Goal: Task Accomplishment & Management: Complete application form

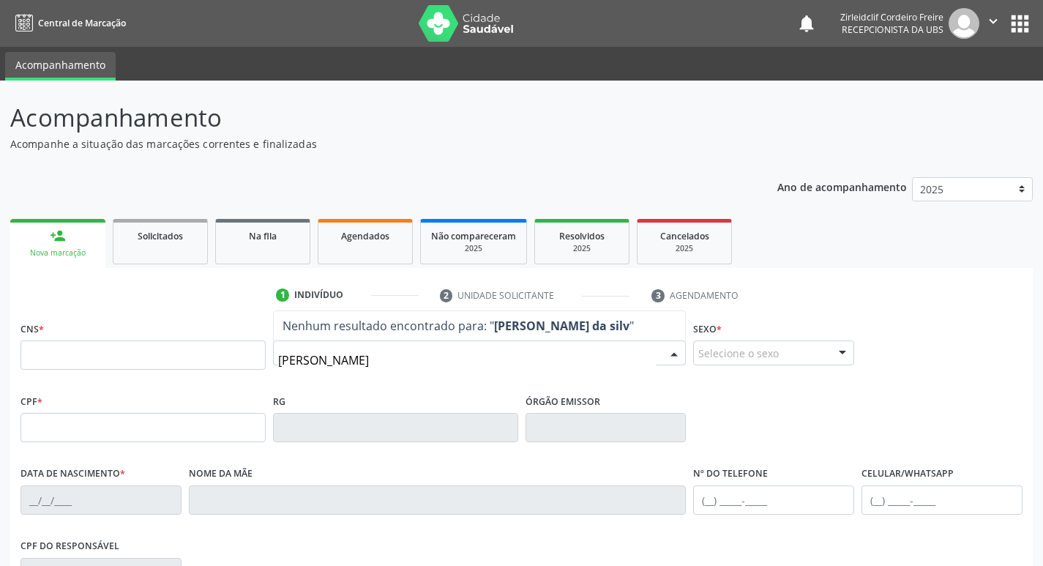
type input "luis felipe trindade da silva"
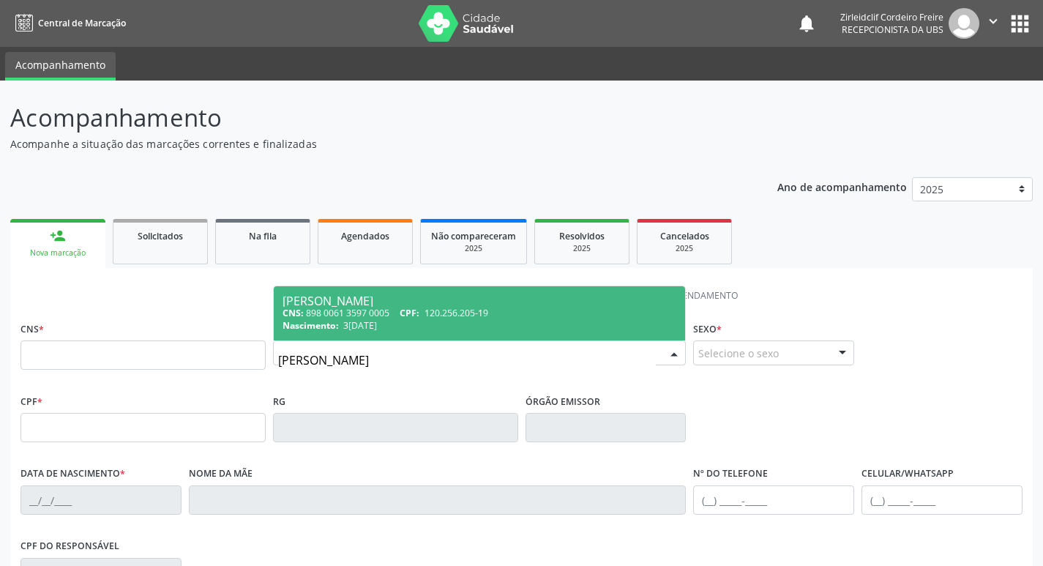
click at [521, 315] on div "CNS: 898 0061 3597 0005 CPF: 120.256.205-19" at bounding box center [480, 313] width 394 height 12
type input "898 0061 3597 0005"
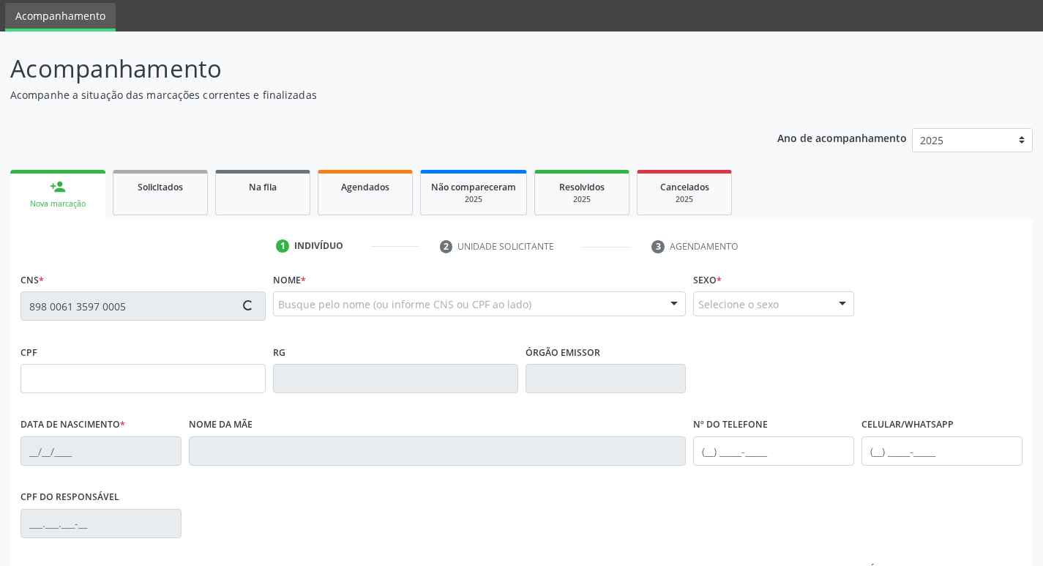
type input "[DATE]"
type input "[PERSON_NAME]"
type input "[PHONE_NUMBER]"
type input "042.459.765-94"
type input "S/N"
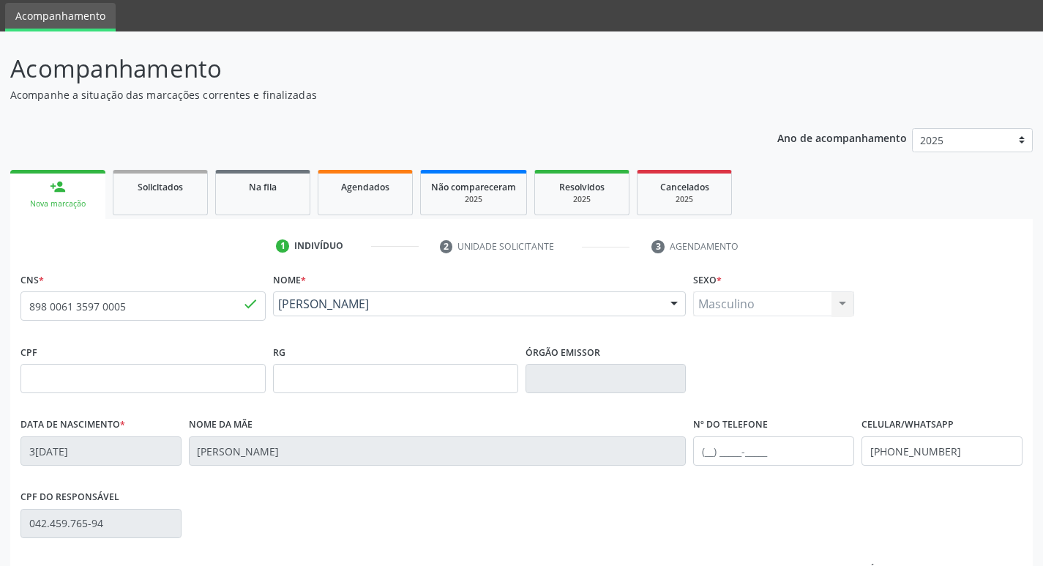
scroll to position [220, 0]
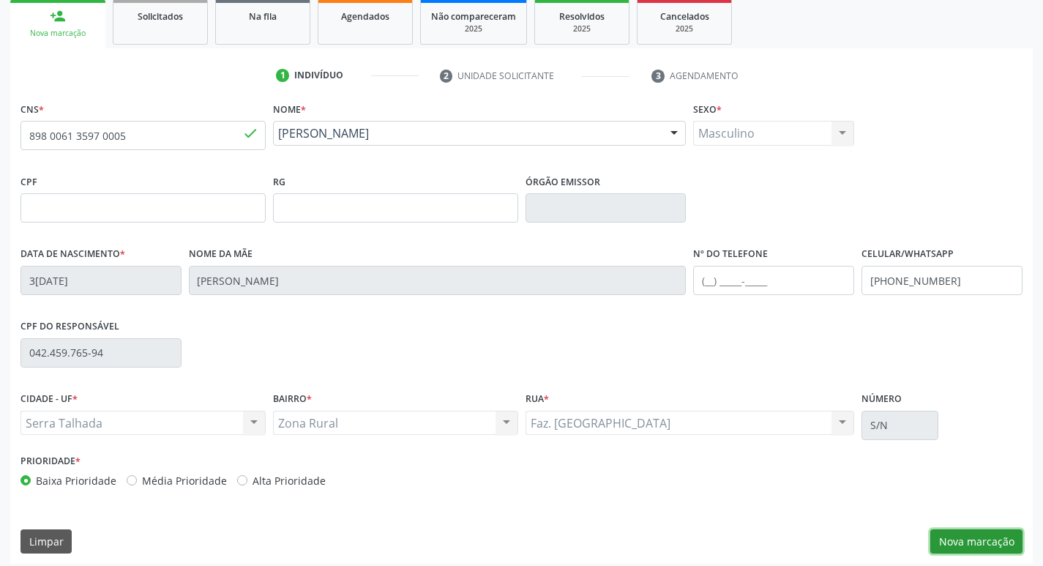
click at [976, 542] on button "Nova marcação" at bounding box center [976, 541] width 92 height 25
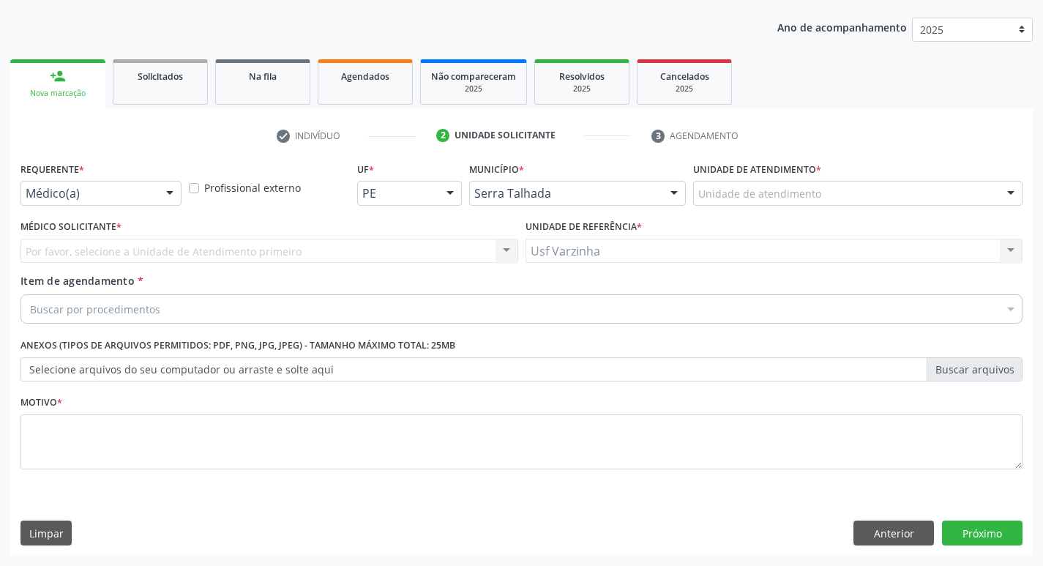
scroll to position [160, 0]
click at [168, 190] on div at bounding box center [170, 194] width 22 height 25
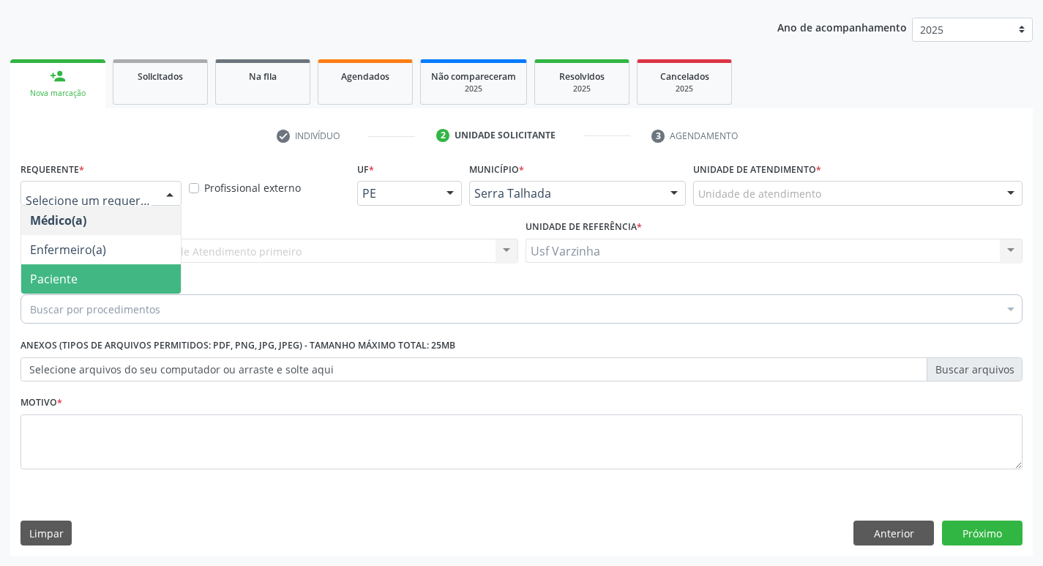
click at [121, 285] on span "Paciente" at bounding box center [101, 278] width 160 height 29
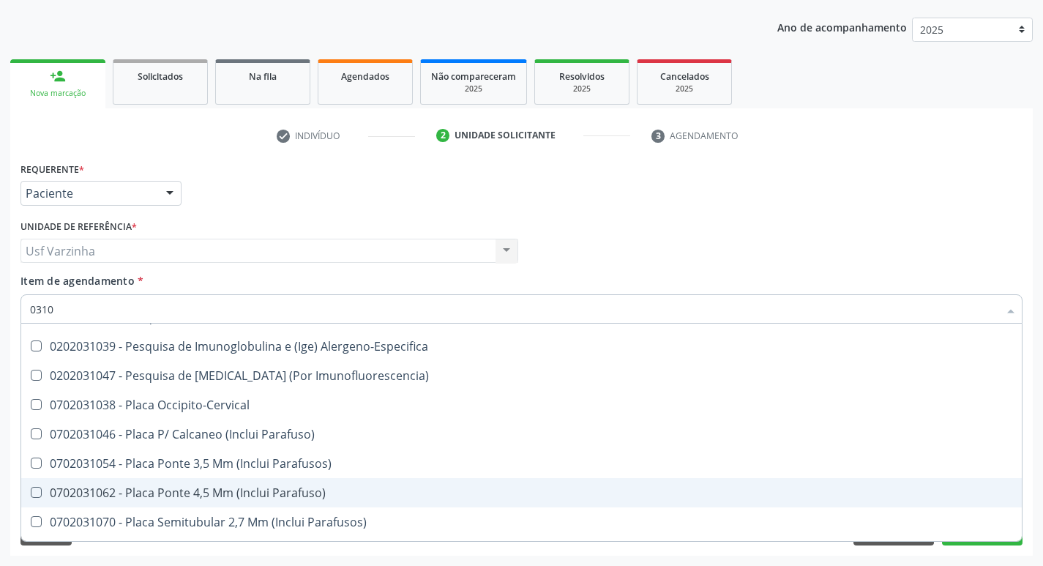
scroll to position [0, 0]
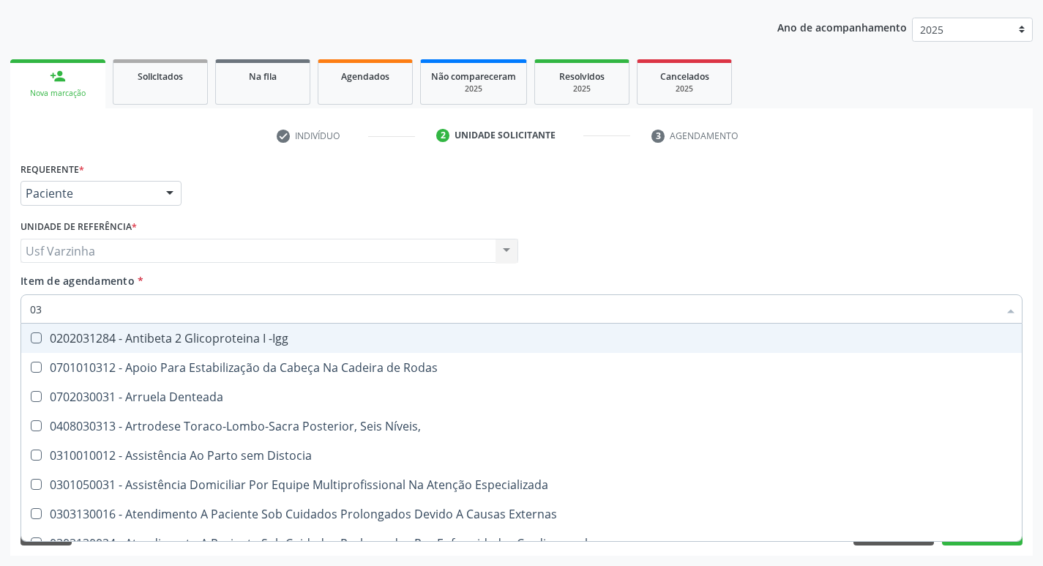
type input "0"
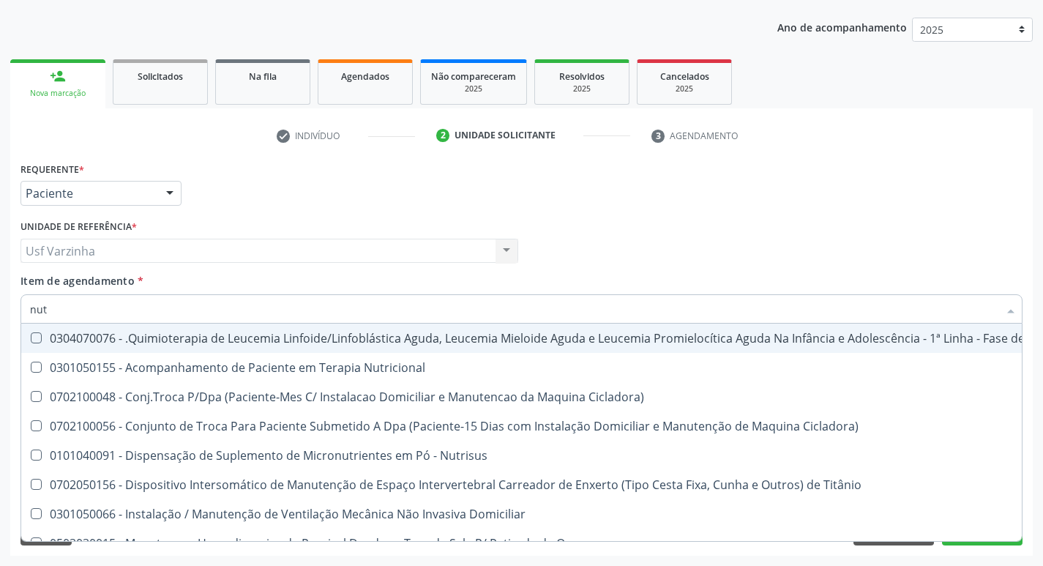
type input "nutr"
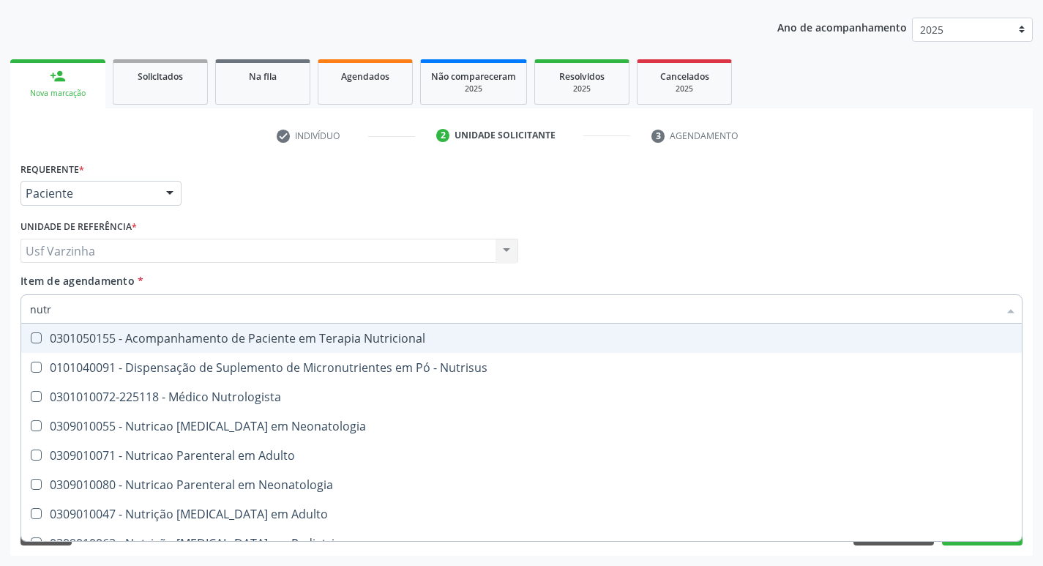
click at [240, 337] on div "0301050155 - Acompanhamento de Paciente em Terapia Nutricional" at bounding box center [521, 338] width 983 height 12
checkbox Nutricional "true"
click at [174, 193] on div at bounding box center [170, 194] width 22 height 25
checkbox Nutrisus "true"
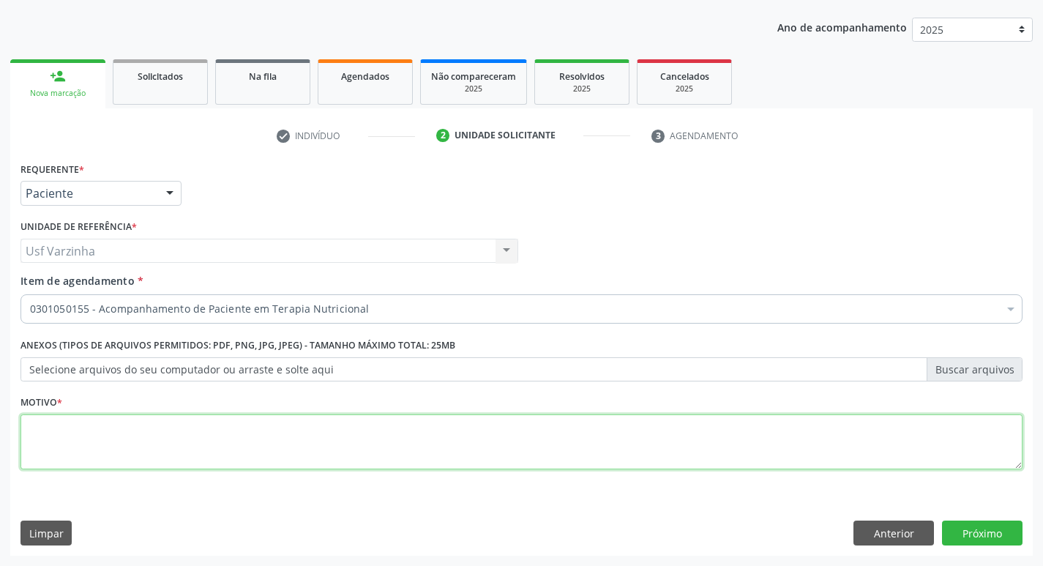
click at [44, 435] on textarea at bounding box center [521, 442] width 1002 height 56
type textarea "rastreio"
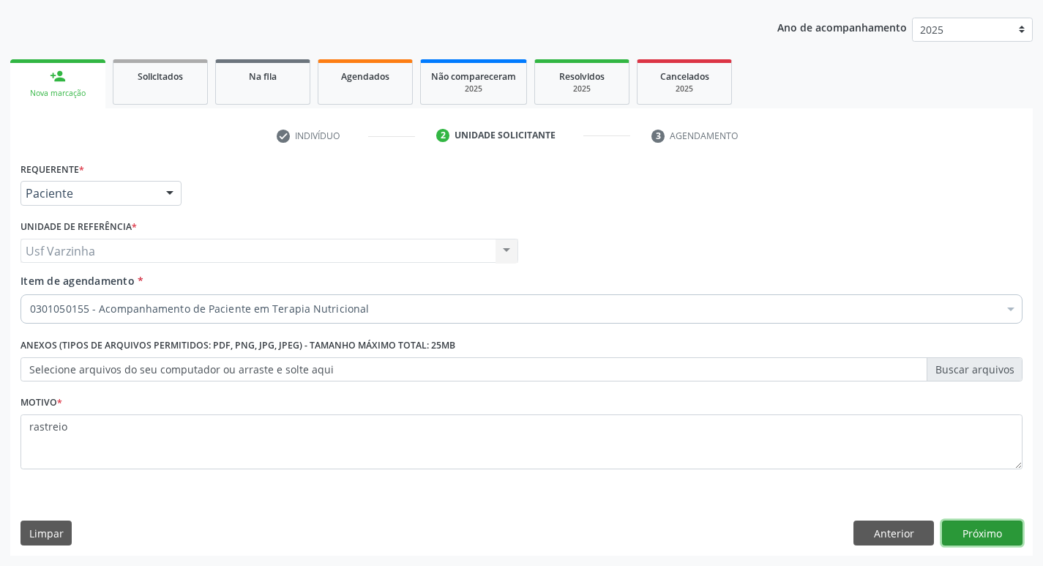
click at [973, 537] on button "Próximo" at bounding box center [982, 532] width 81 height 25
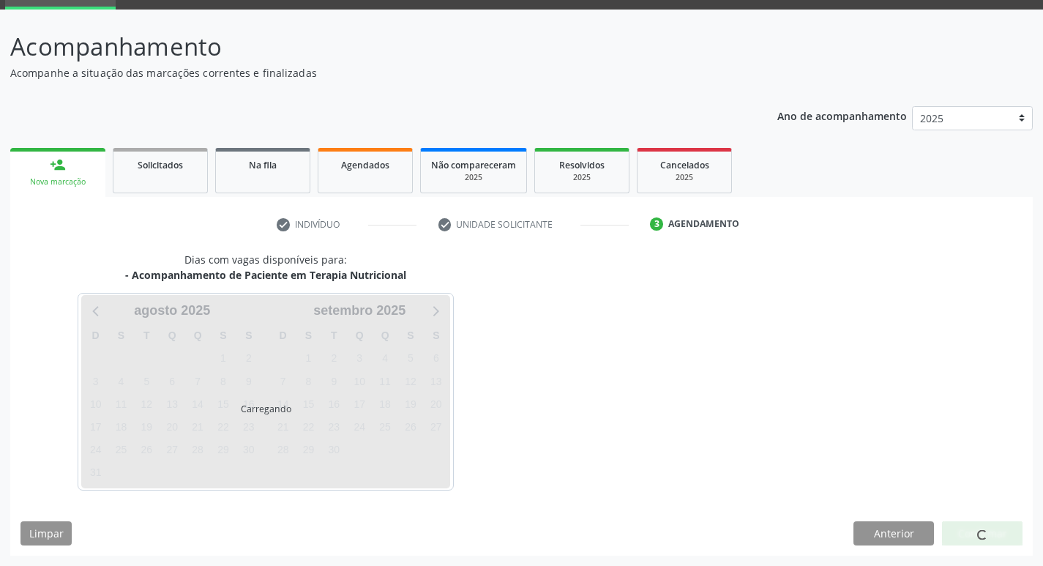
scroll to position [71, 0]
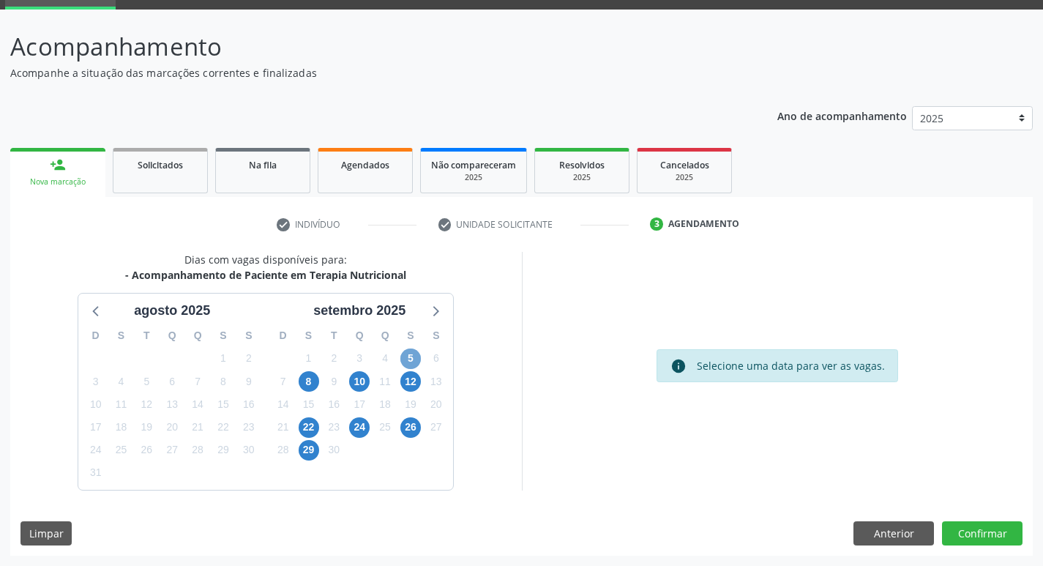
click at [409, 358] on span "5" at bounding box center [410, 358] width 20 height 20
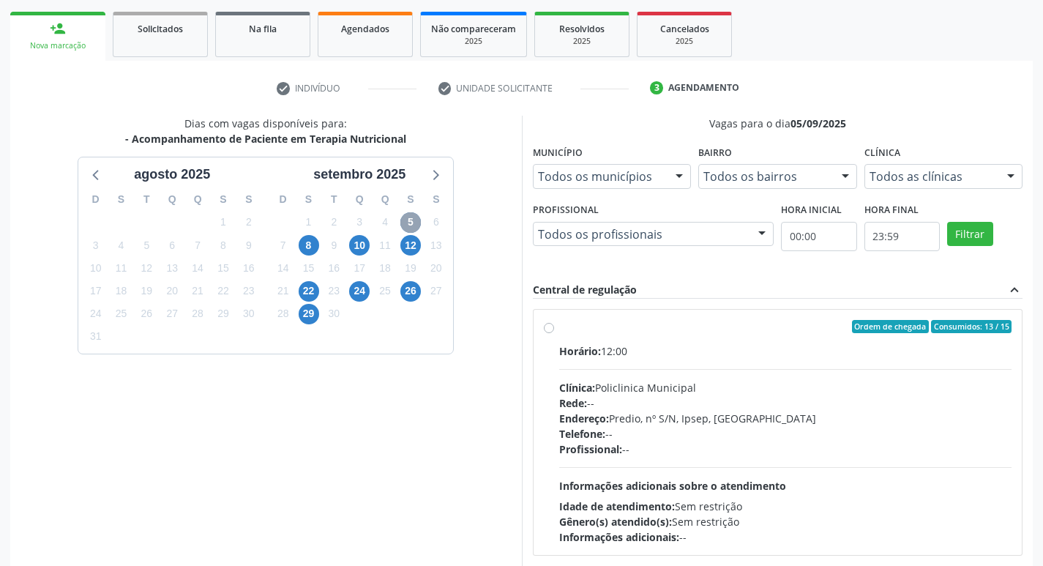
scroll to position [217, 0]
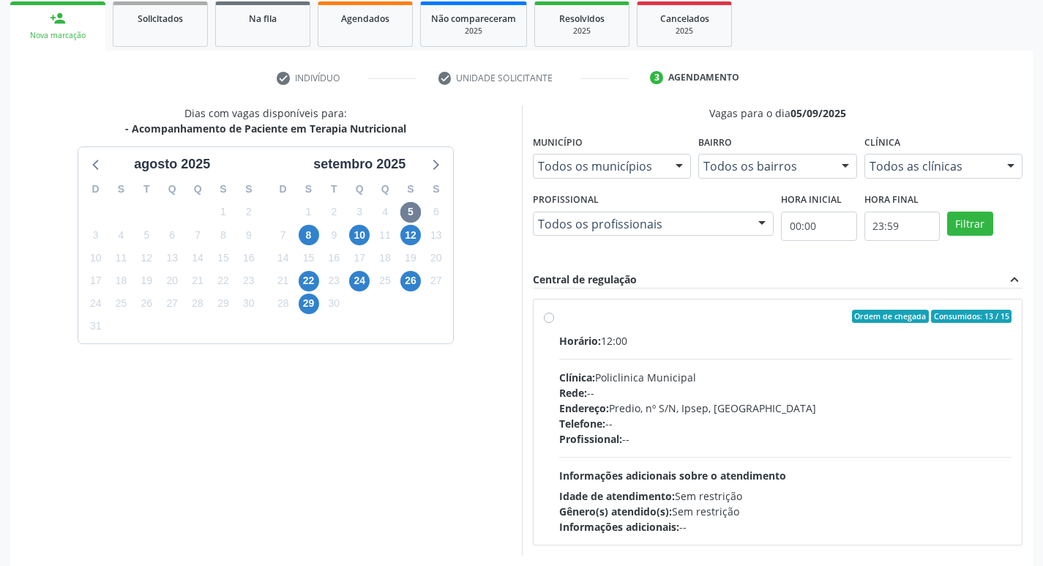
click at [559, 320] on label "Ordem de chegada Consumidos: 13 / 15 Horário: 12:00 Clínica: Policlinica Munici…" at bounding box center [785, 422] width 453 height 225
click at [549, 320] on input "Ordem de chegada Consumidos: 13 / 15 Horário: 12:00 Clínica: Policlinica Munici…" at bounding box center [549, 316] width 10 height 13
radio input "true"
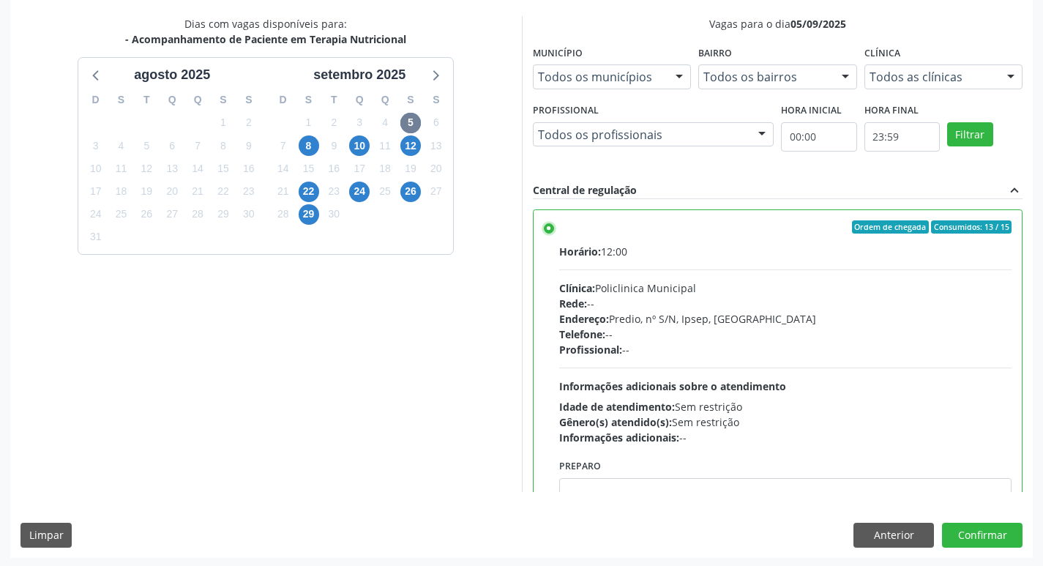
scroll to position [309, 0]
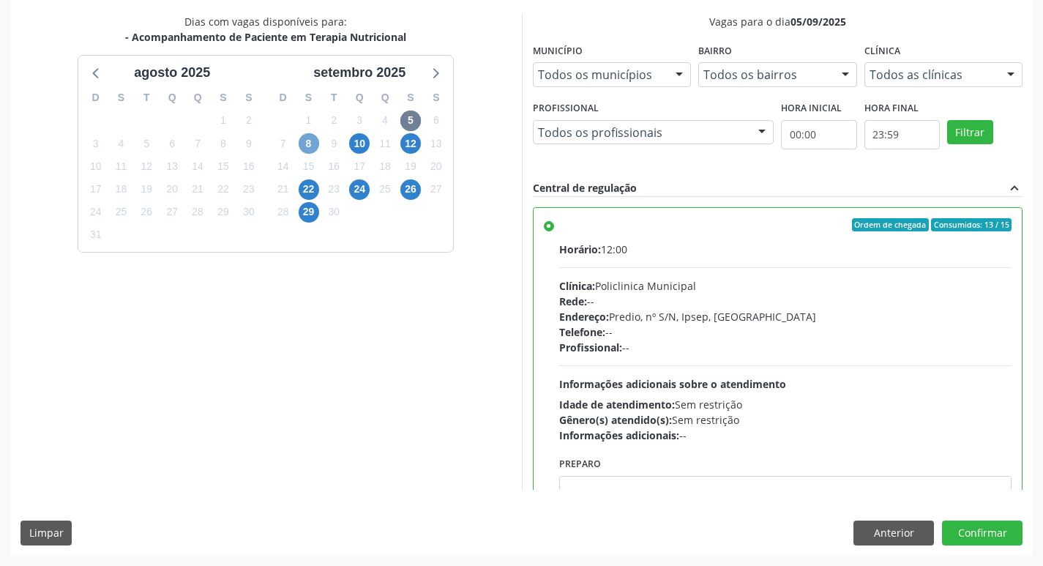
click at [312, 147] on span "8" at bounding box center [309, 143] width 20 height 20
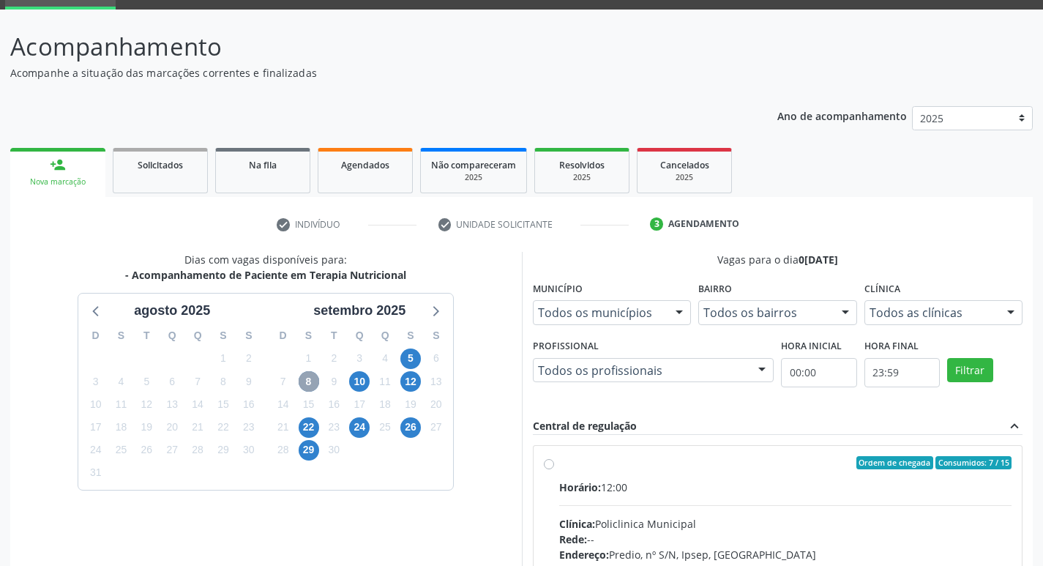
scroll to position [283, 0]
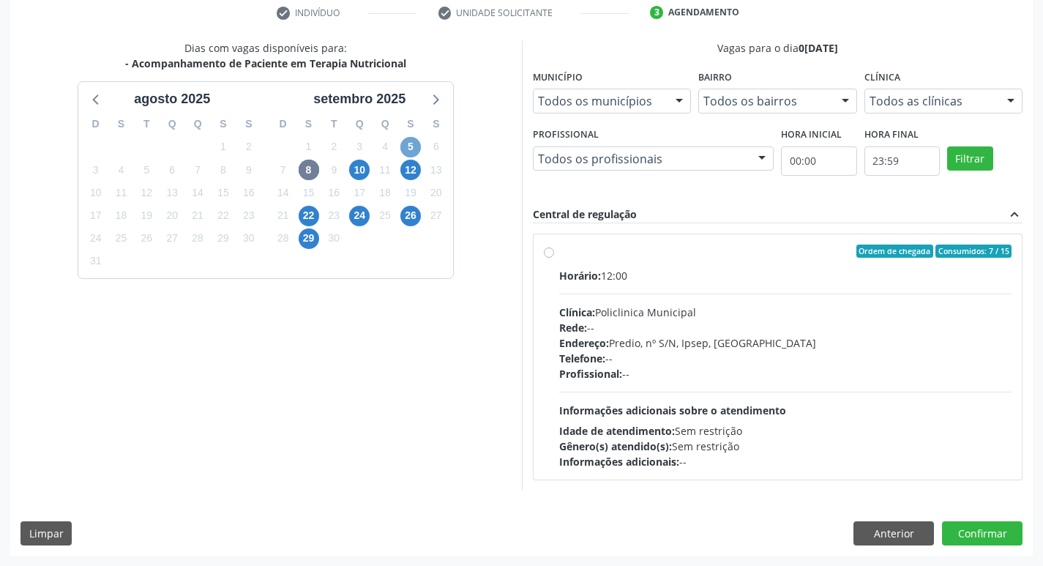
click at [412, 146] on span "5" at bounding box center [410, 147] width 20 height 20
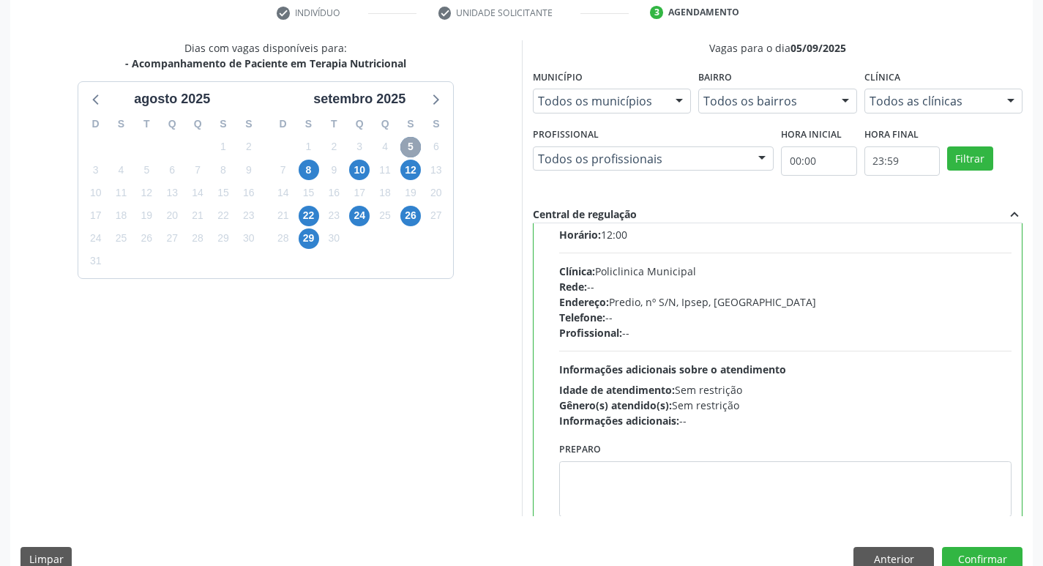
scroll to position [72, 0]
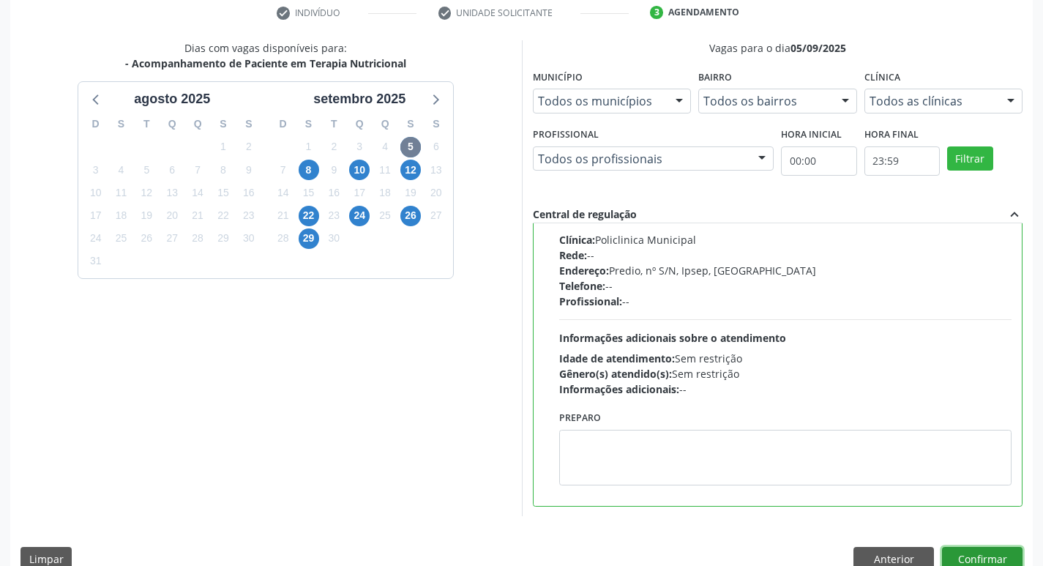
click at [989, 553] on button "Confirmar" at bounding box center [982, 559] width 81 height 25
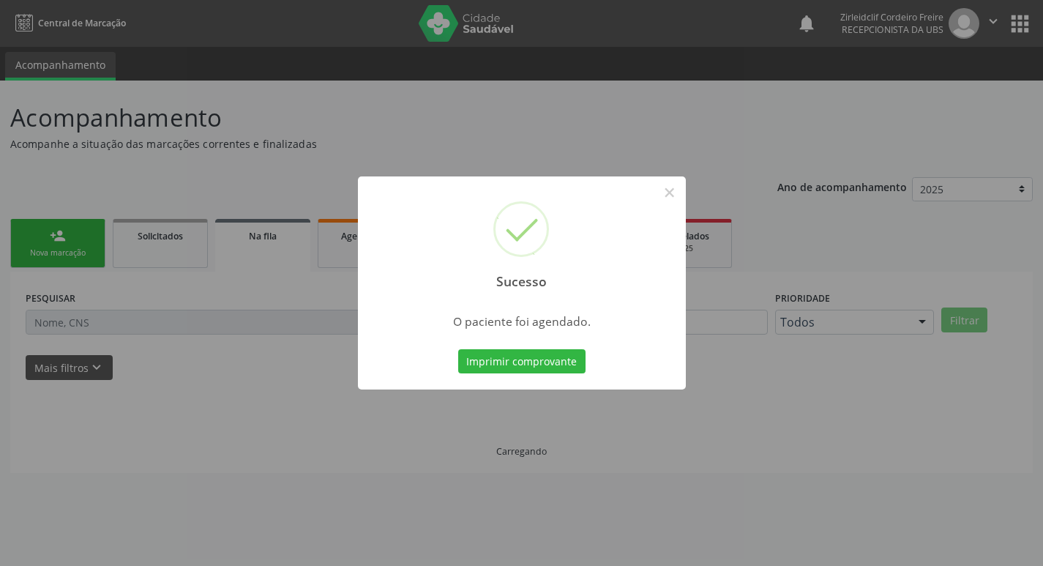
scroll to position [0, 0]
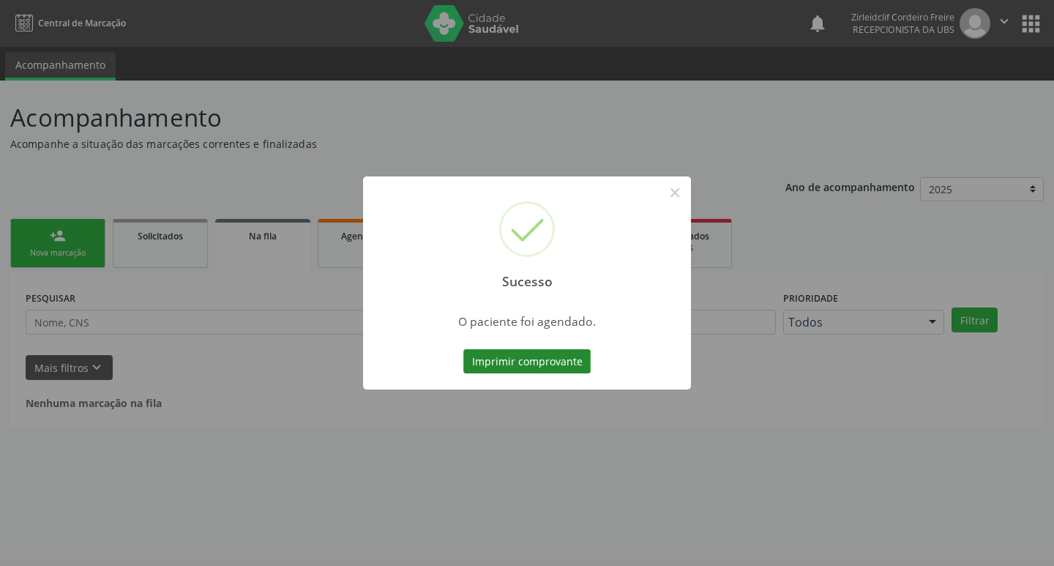
click at [523, 363] on button "Imprimir comprovante" at bounding box center [526, 361] width 127 height 25
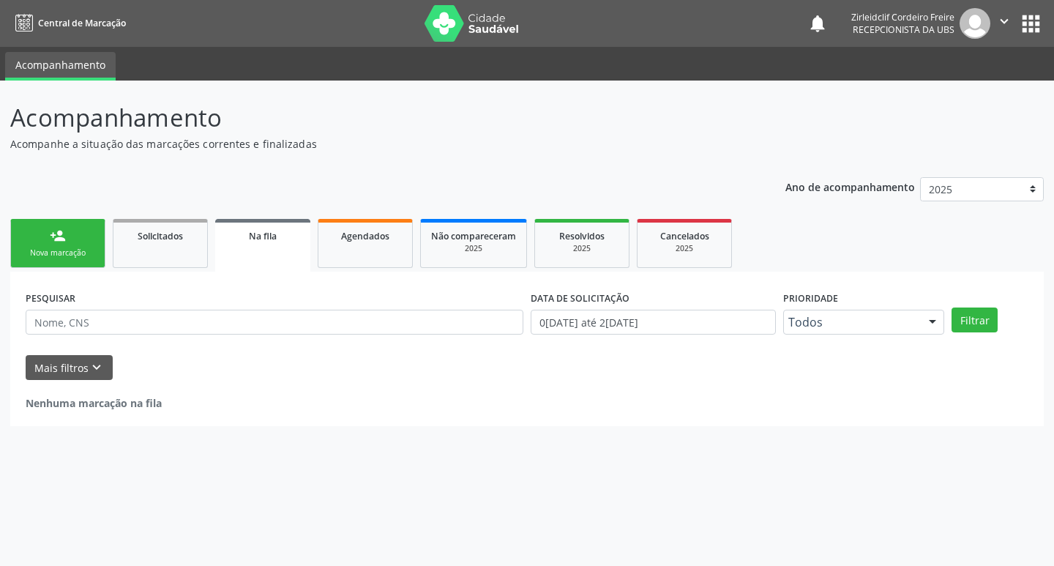
click at [89, 242] on link "person_add Nova marcação" at bounding box center [57, 243] width 95 height 49
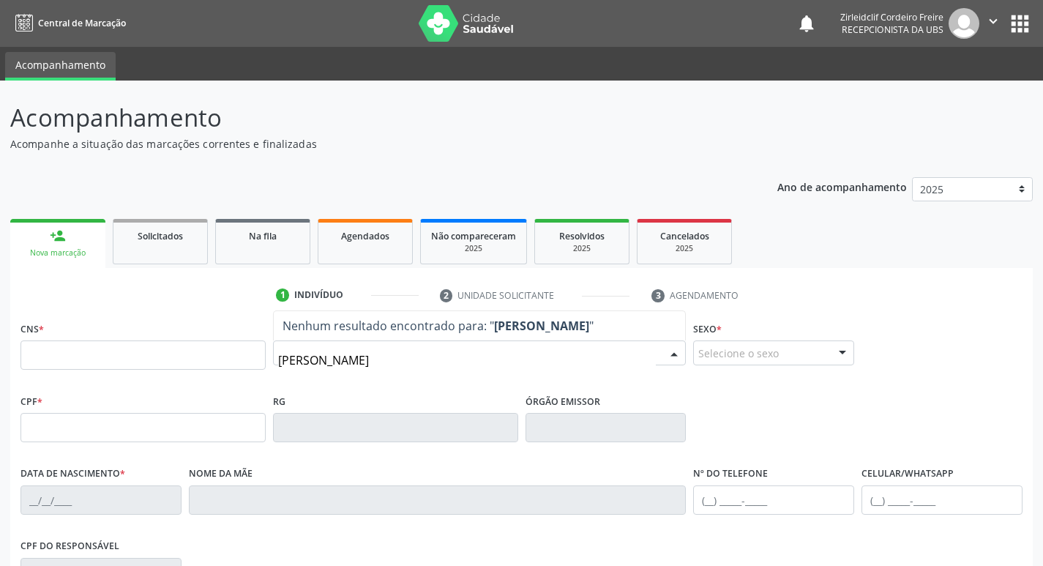
type input "celicia maria"
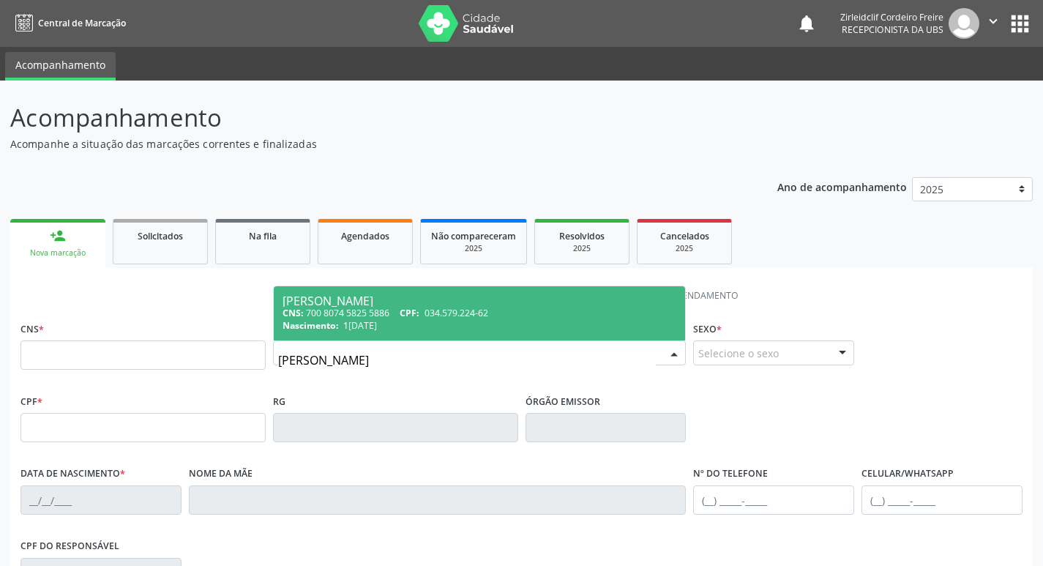
click at [419, 317] on span "CPF:" at bounding box center [410, 313] width 20 height 12
type input "700 8074 5825 5886"
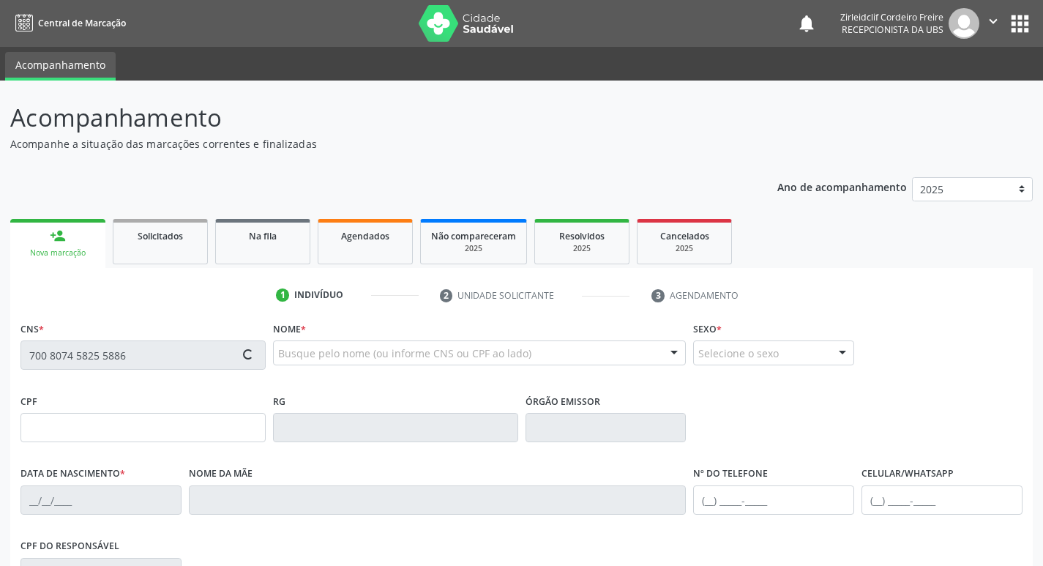
type input "034.579.224-62"
type input "10/04/1969"
type input "Antonia Maximo de Carvalho"
type input "[PHONE_NUMBER]"
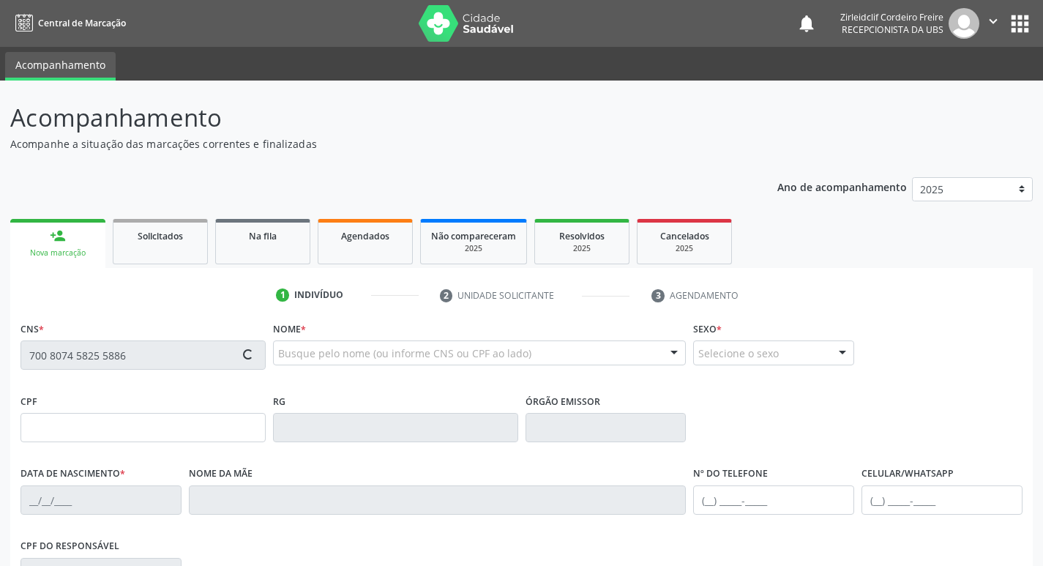
type input "S/N"
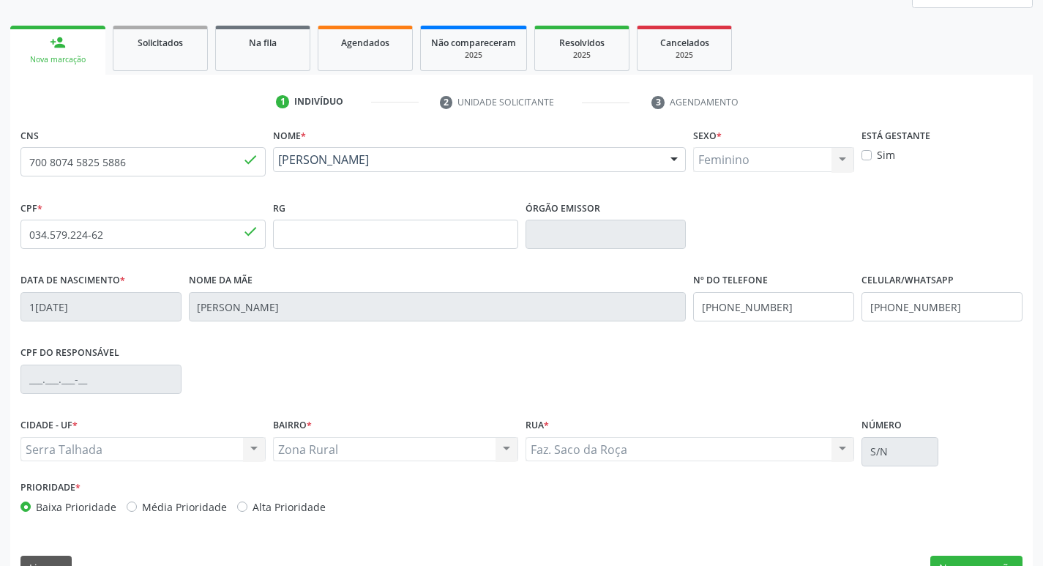
scroll to position [220, 0]
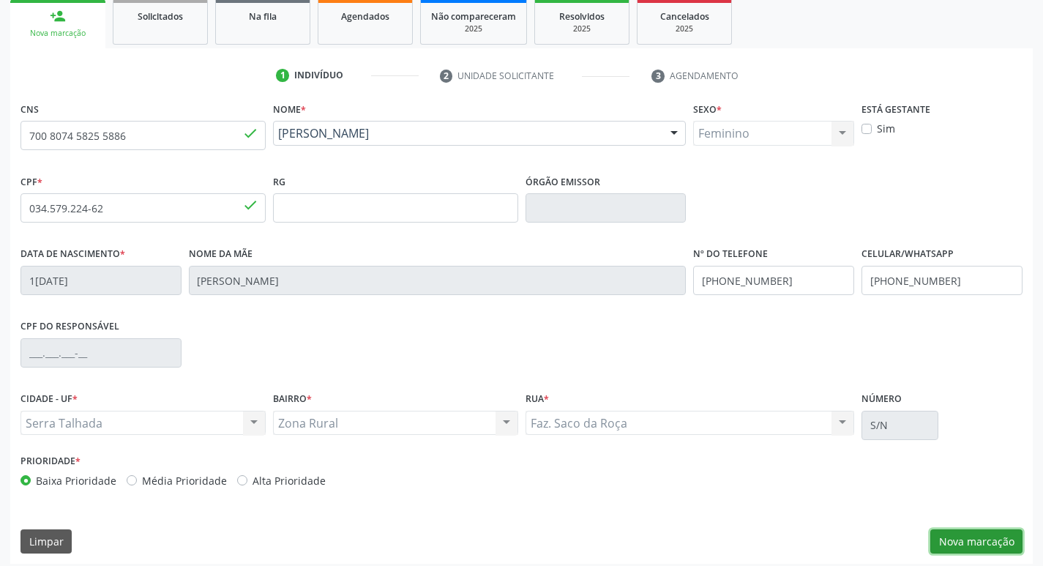
click at [951, 540] on button "Nova marcação" at bounding box center [976, 541] width 92 height 25
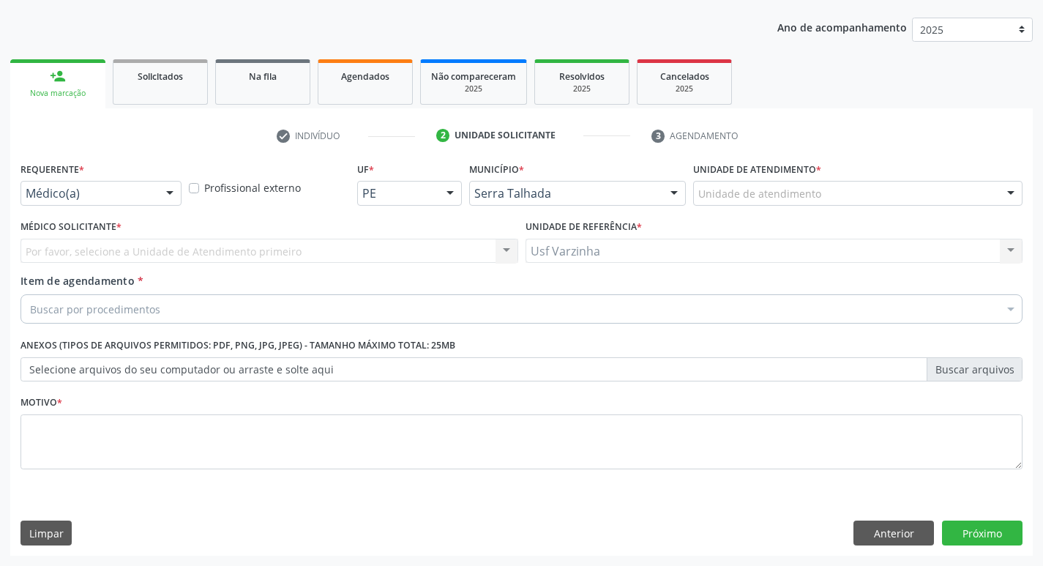
scroll to position [160, 0]
click at [166, 191] on div at bounding box center [170, 194] width 22 height 25
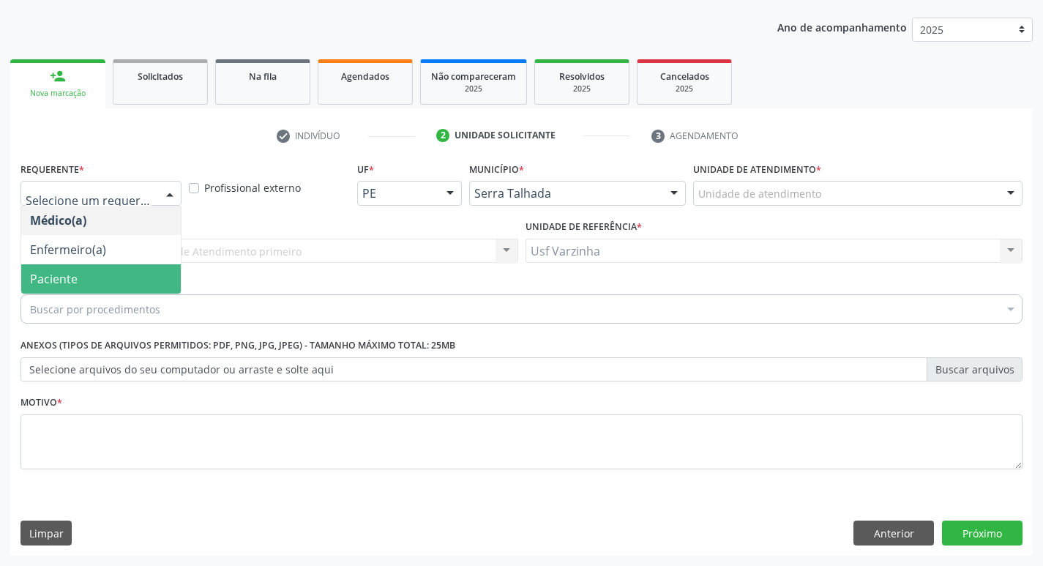
click at [141, 282] on span "Paciente" at bounding box center [101, 278] width 160 height 29
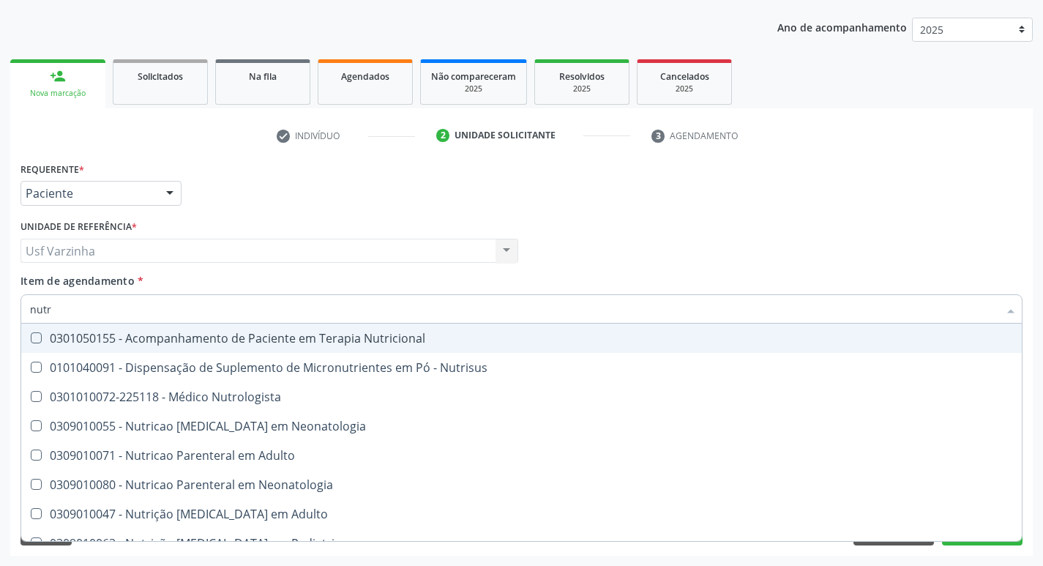
type input "nutri"
click at [176, 338] on div "0301050155 - Acompanhamento de Paciente em Terapia Nutricional" at bounding box center [521, 338] width 983 height 12
checkbox Nutricional "true"
click at [171, 192] on div at bounding box center [170, 194] width 22 height 25
checkbox Nutrisus "true"
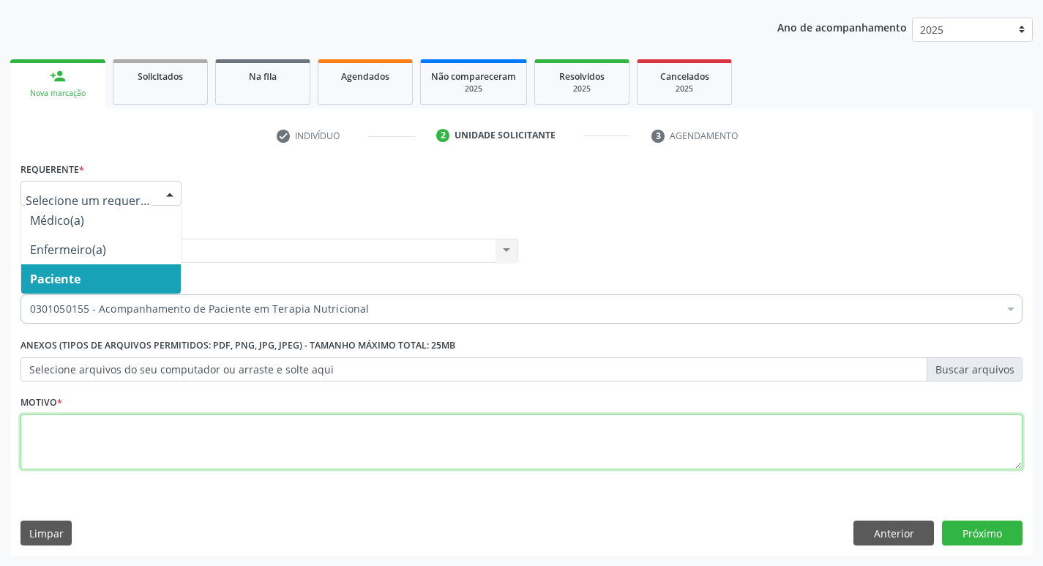
click at [78, 438] on textarea at bounding box center [521, 442] width 1002 height 56
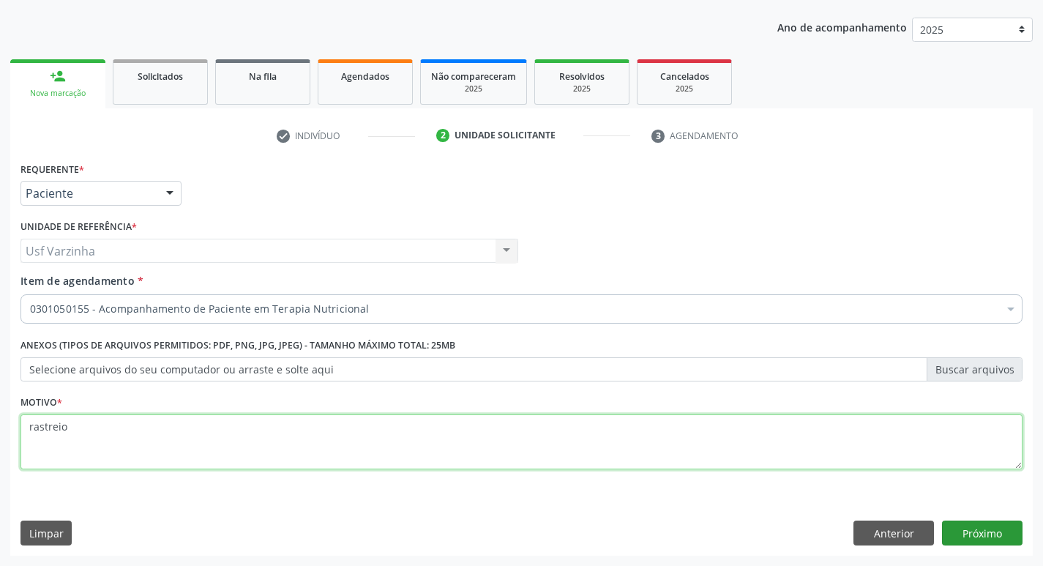
type textarea "rastreio"
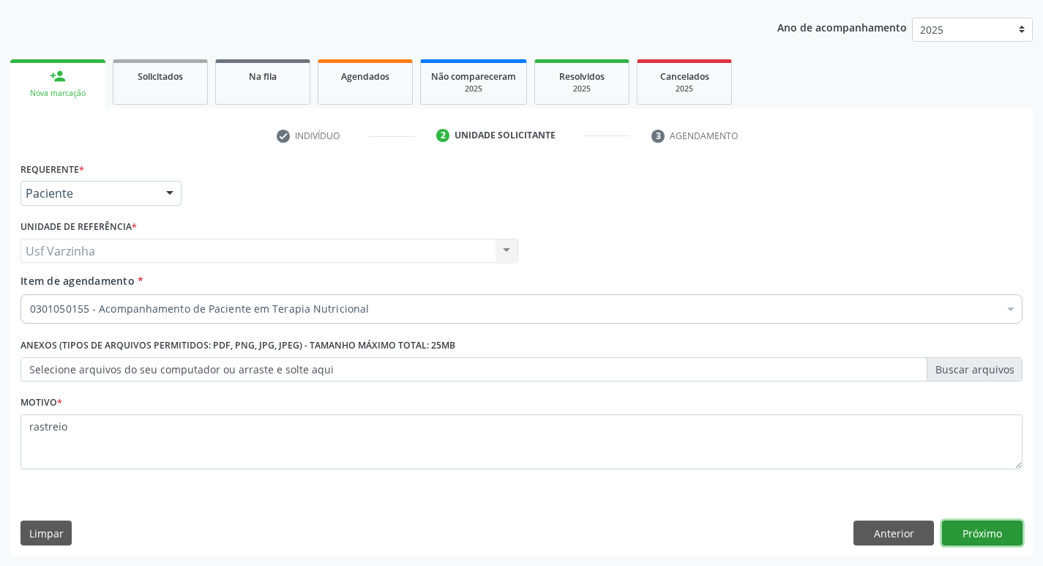
click at [980, 534] on button "Próximo" at bounding box center [982, 532] width 81 height 25
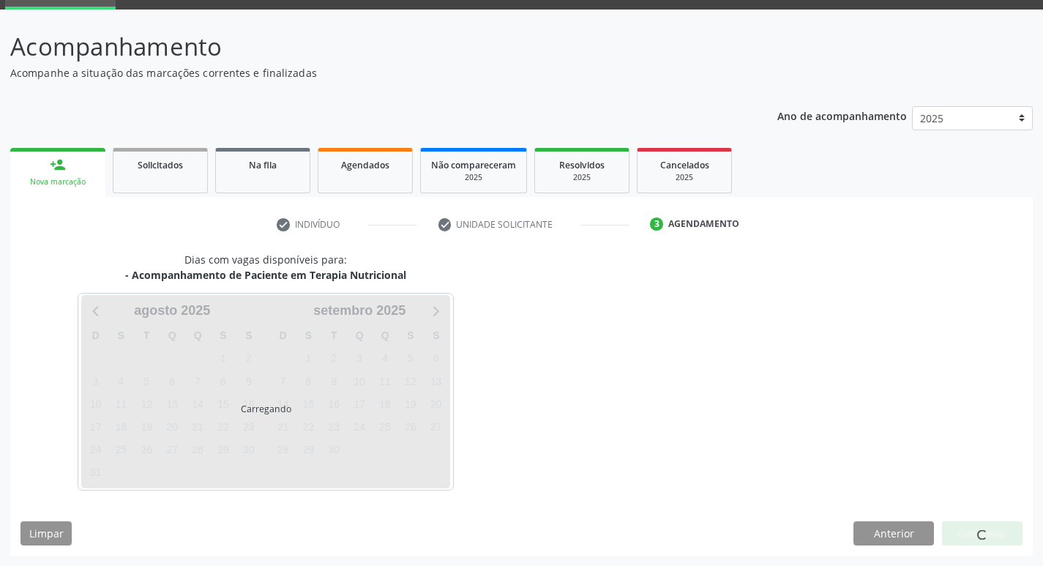
scroll to position [71, 0]
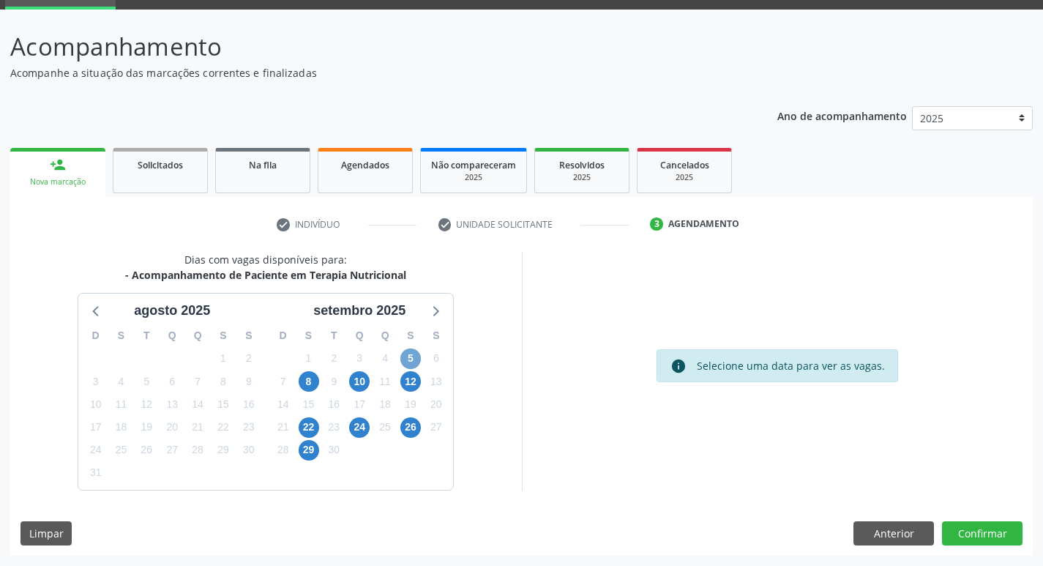
click at [412, 354] on span "5" at bounding box center [410, 358] width 20 height 20
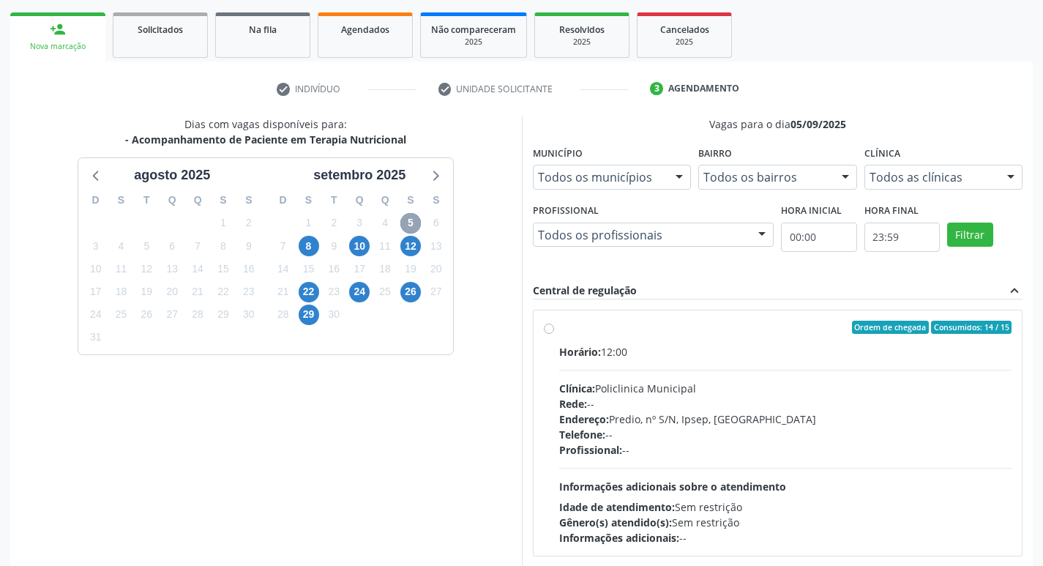
scroll to position [217, 0]
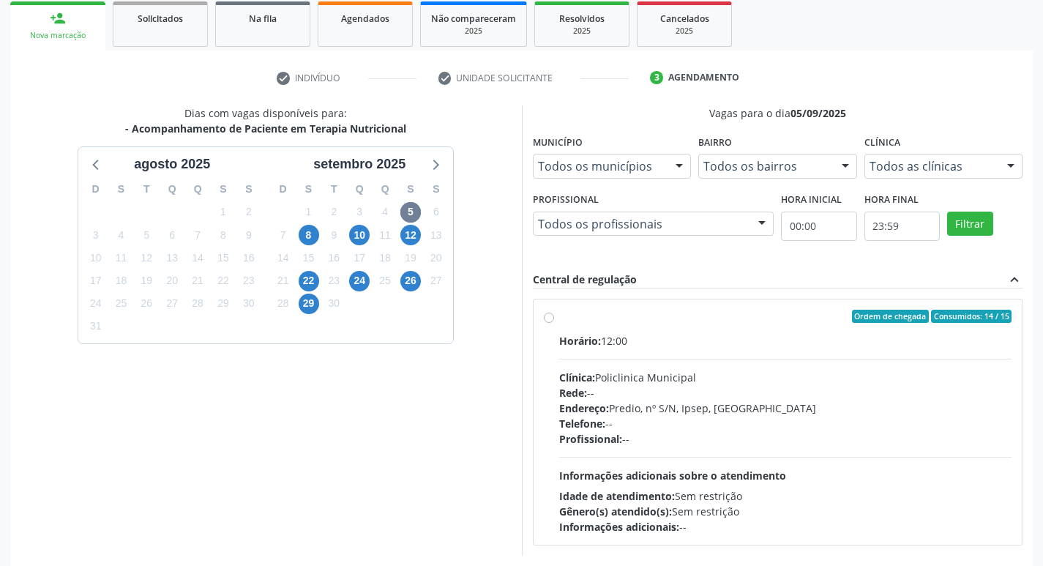
click at [559, 318] on label "Ordem de chegada Consumidos: 14 / 15 Horário: 12:00 Clínica: Policlinica Munici…" at bounding box center [785, 422] width 453 height 225
click at [550, 318] on input "Ordem de chegada Consumidos: 14 / 15 Horário: 12:00 Clínica: Policlinica Munici…" at bounding box center [549, 316] width 10 height 13
radio input "true"
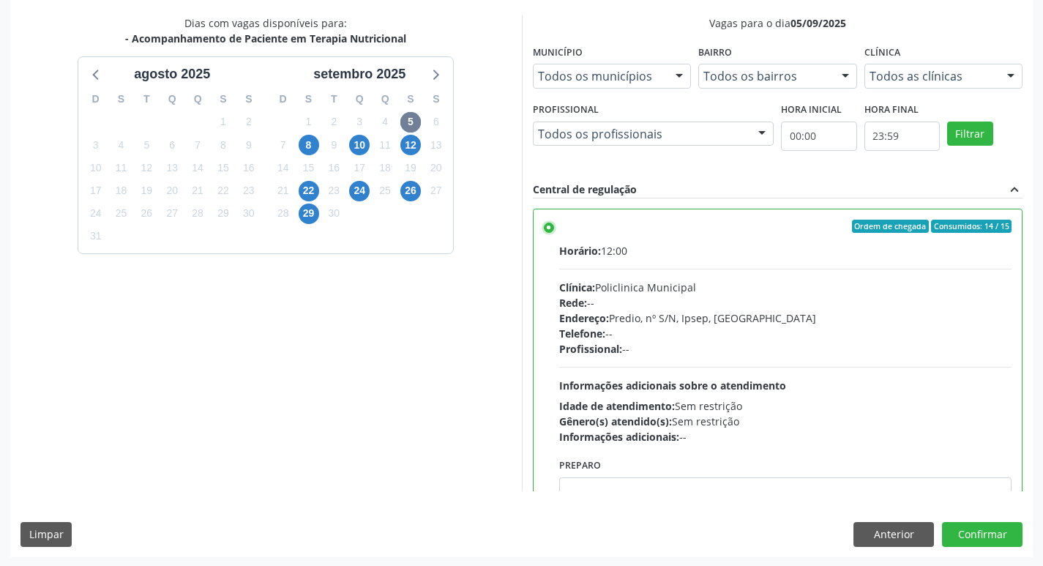
scroll to position [309, 0]
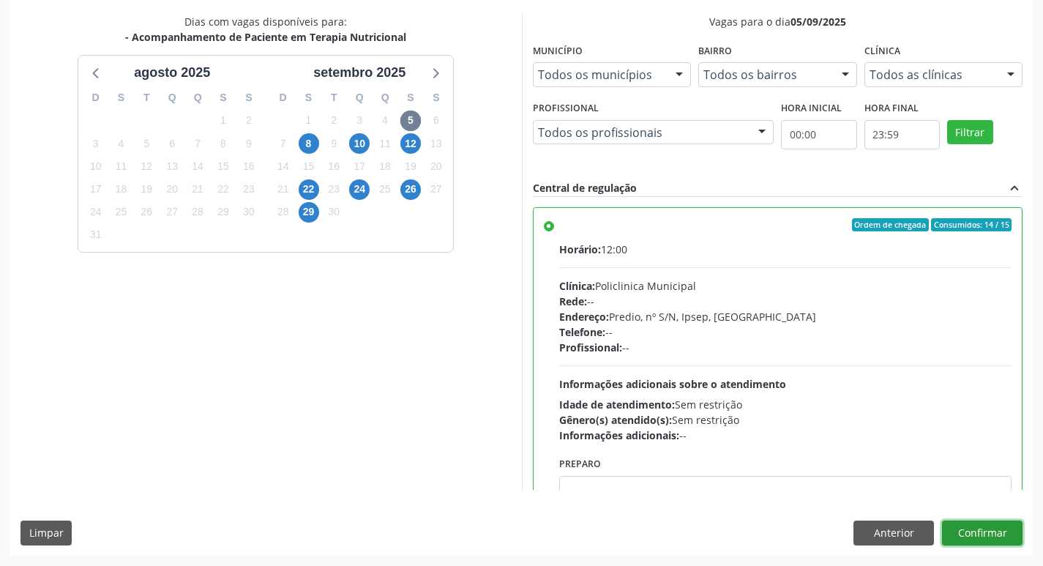
click at [1003, 537] on button "Confirmar" at bounding box center [982, 532] width 81 height 25
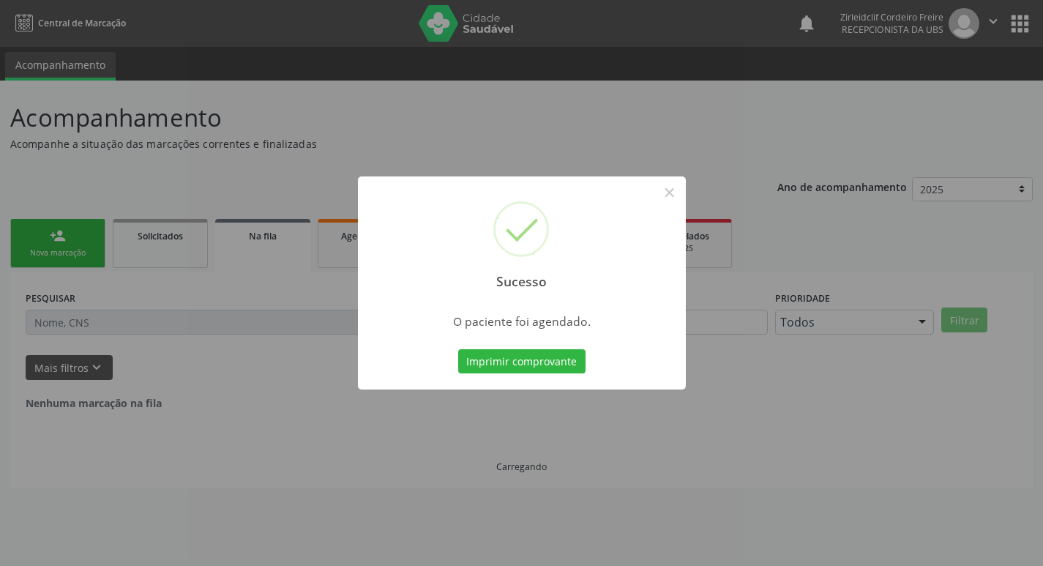
scroll to position [0, 0]
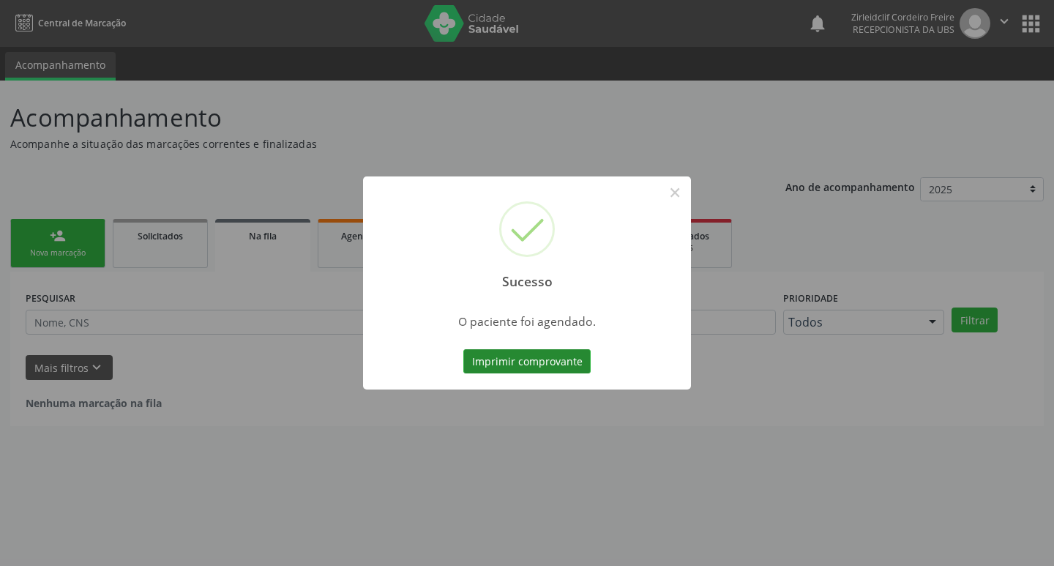
click at [532, 354] on button "Imprimir comprovante" at bounding box center [526, 361] width 127 height 25
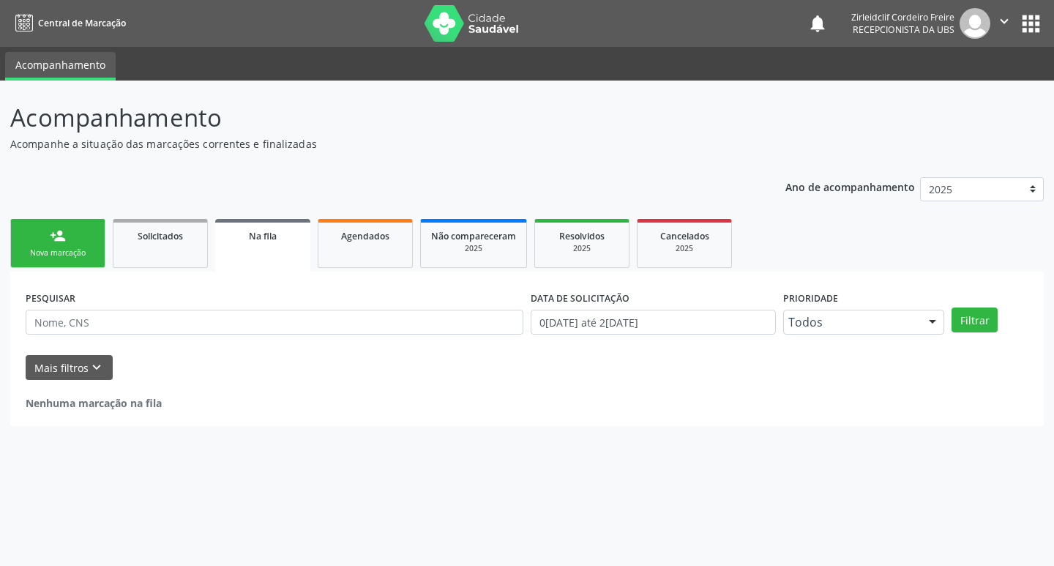
click at [60, 245] on link "person_add Nova marcação" at bounding box center [57, 243] width 95 height 49
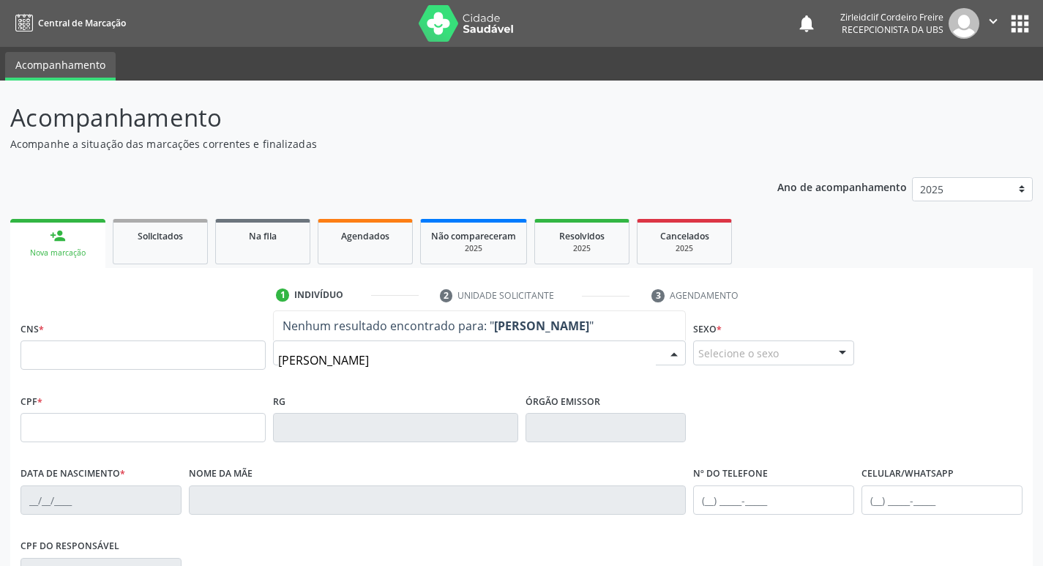
type input "jose daniel de carvalho freitas"
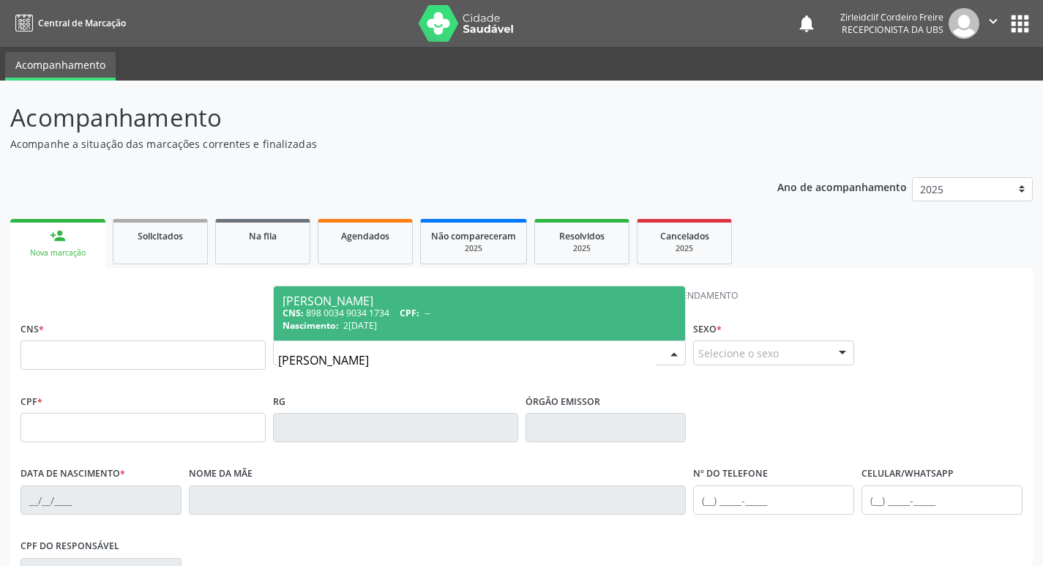
click at [535, 313] on div "CNS: 898 0034 9034 1734 CPF: --" at bounding box center [480, 313] width 394 height 12
type input "898 0034 9034 1734"
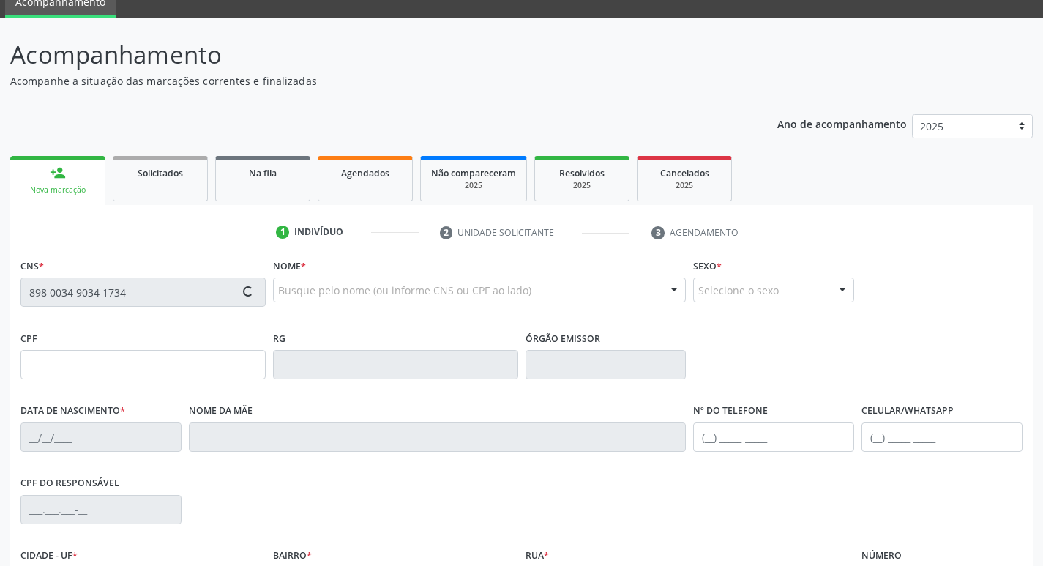
type input "20/04/2013"
type input "Daniela Maria de Carvalho Moura"
type input "[PHONE_NUMBER]"
type input "072.575.644-69"
type input "S/N"
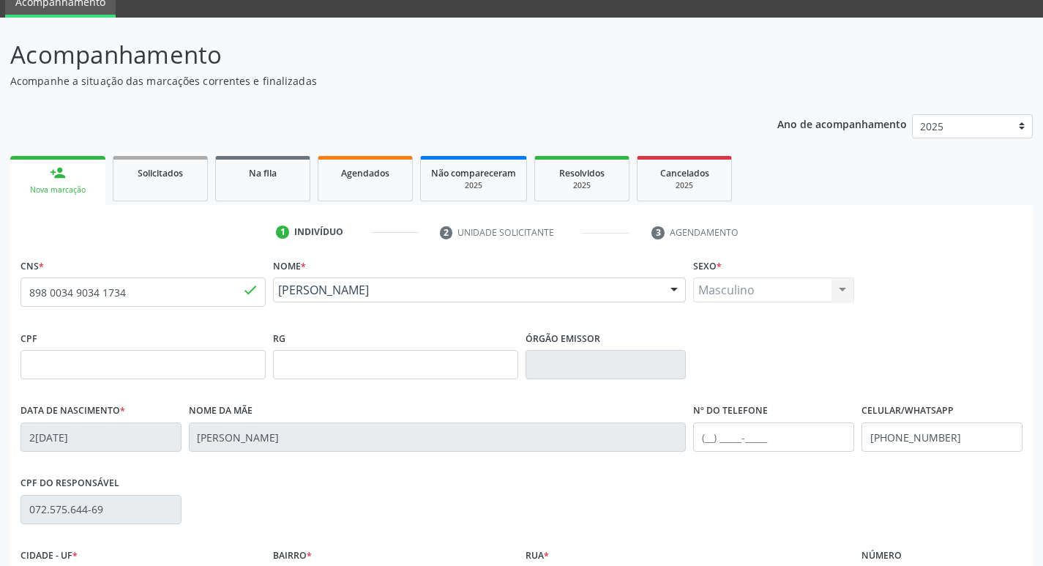
scroll to position [228, 0]
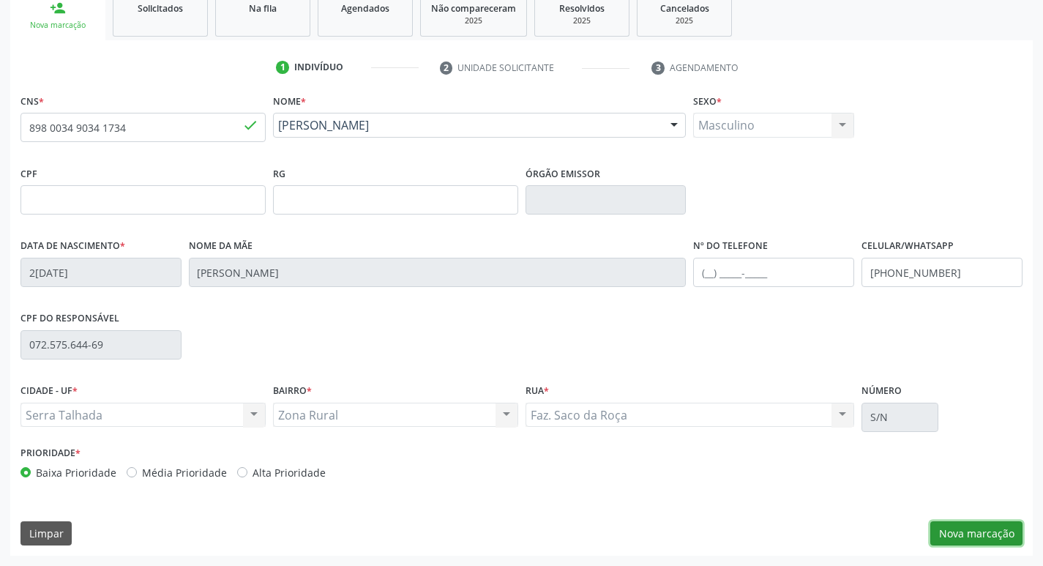
click at [946, 534] on button "Nova marcação" at bounding box center [976, 533] width 92 height 25
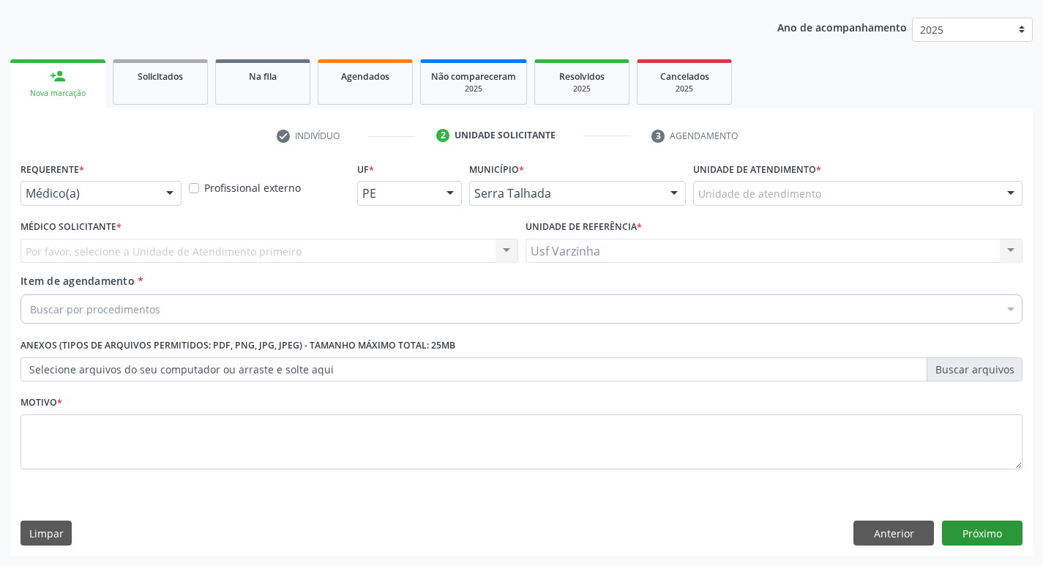
scroll to position [160, 0]
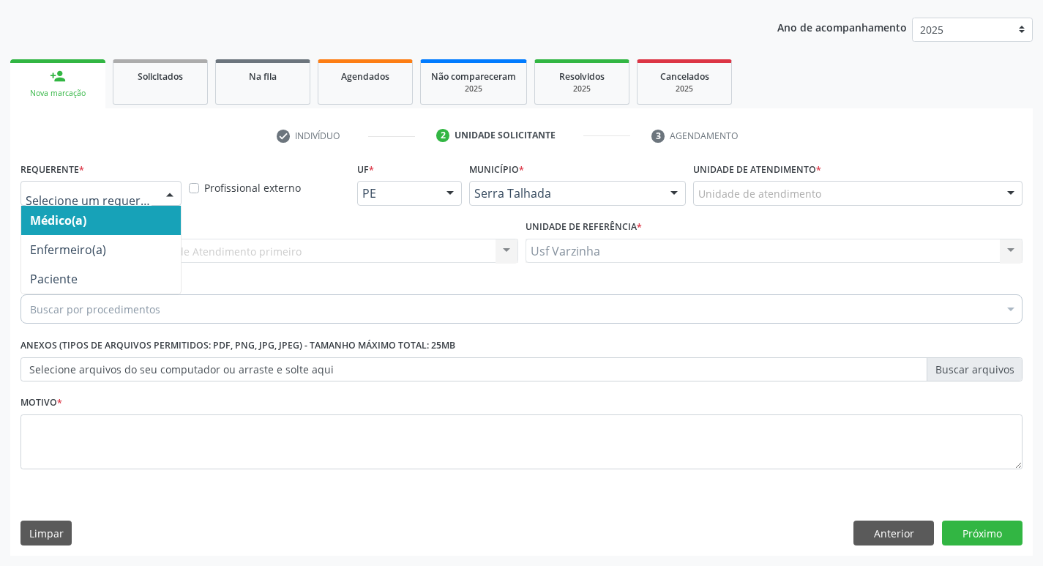
click at [168, 193] on div at bounding box center [170, 194] width 22 height 25
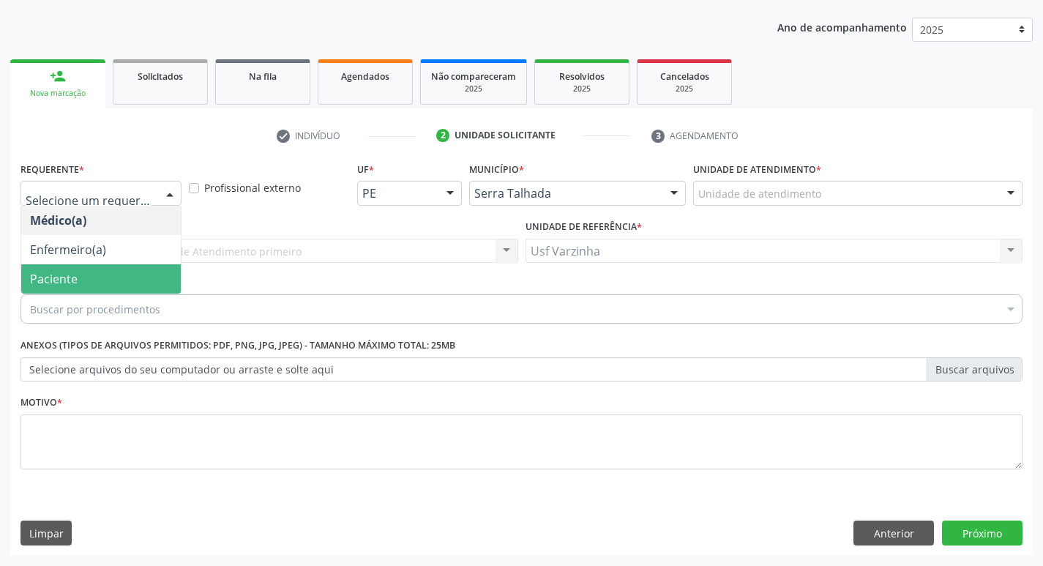
click at [128, 271] on span "Paciente" at bounding box center [101, 278] width 160 height 29
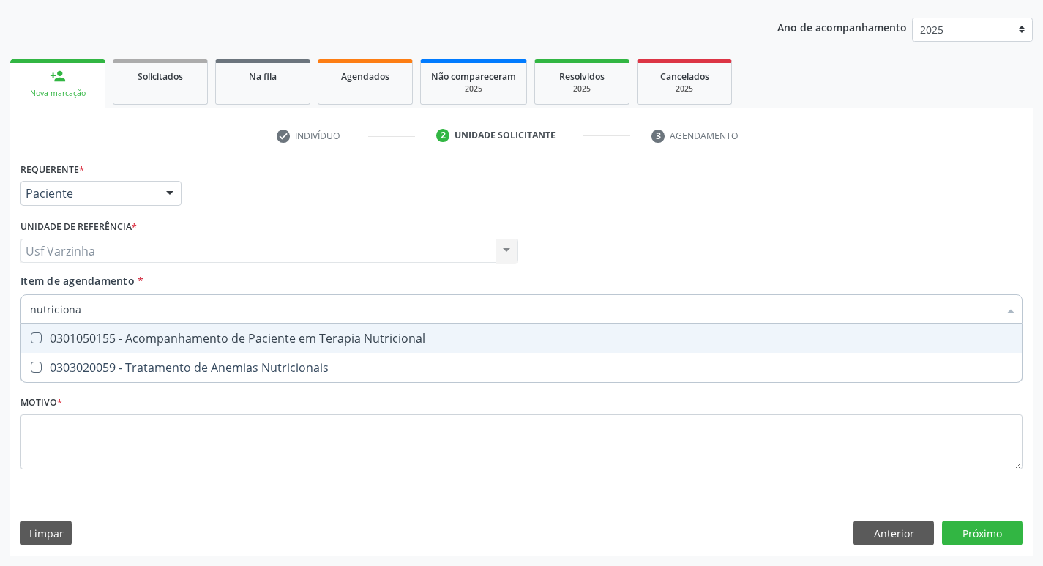
type input "nutricional"
click at [56, 340] on div "0301050155 - Acompanhamento de Paciente em Terapia Nutricional" at bounding box center [521, 338] width 983 height 12
checkbox Nutricional "true"
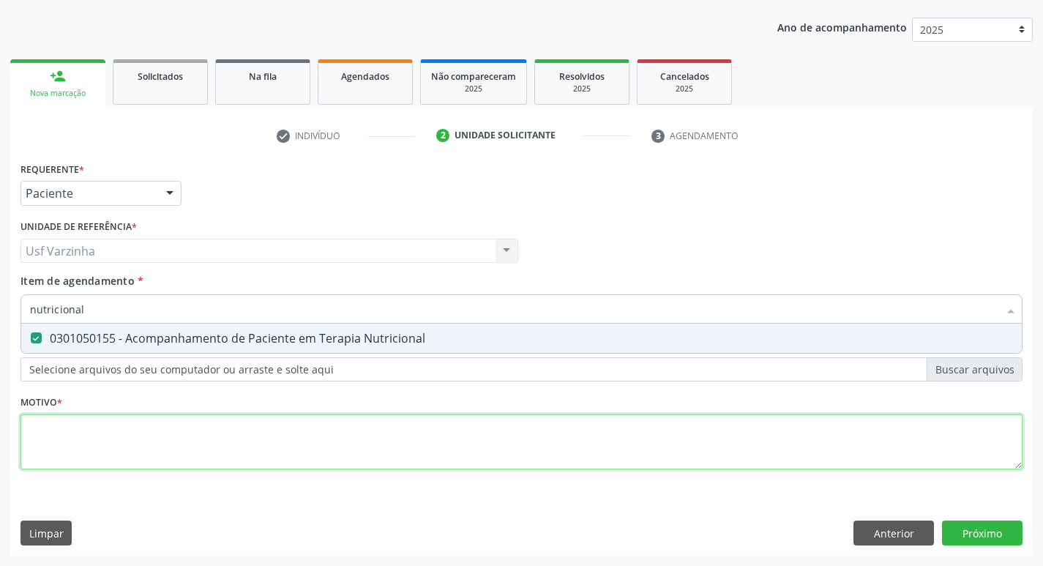
click at [48, 446] on div "Requerente * Paciente Médico(a) Enfermeiro(a) Paciente Nenhum resultado encontr…" at bounding box center [521, 324] width 1002 height 332
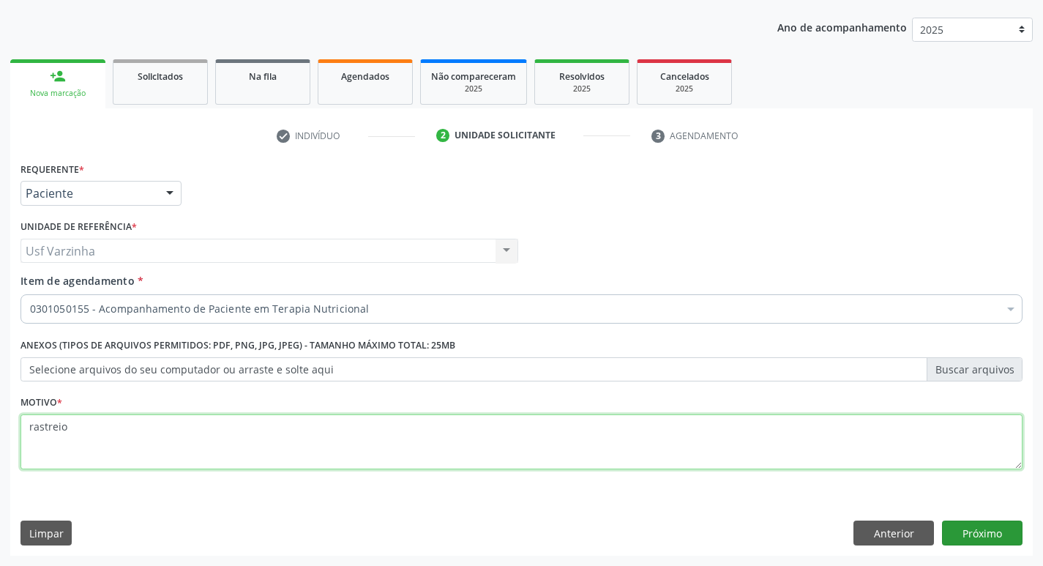
type textarea "rastreio"
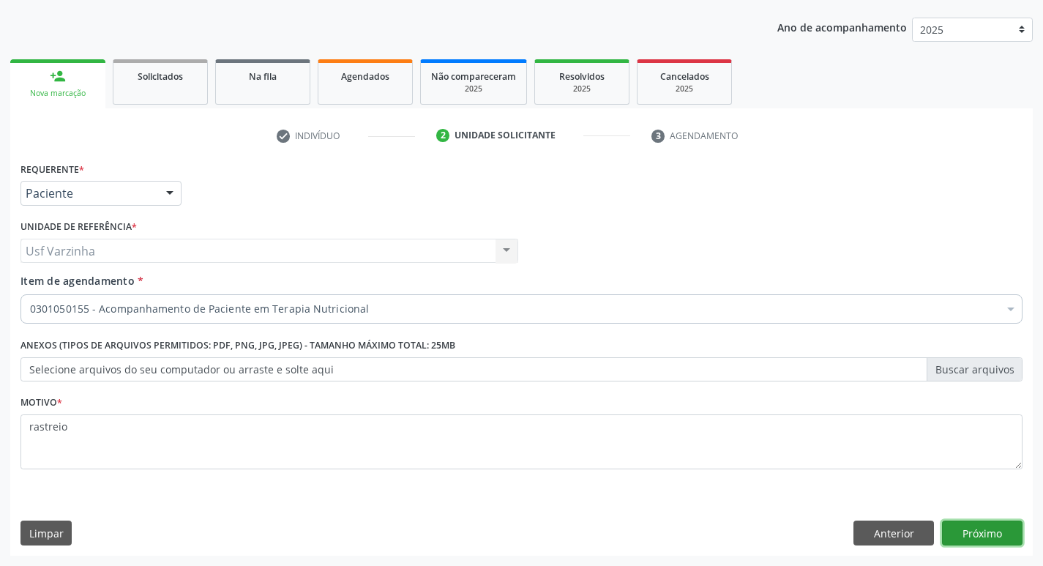
click at [997, 536] on button "Próximo" at bounding box center [982, 532] width 81 height 25
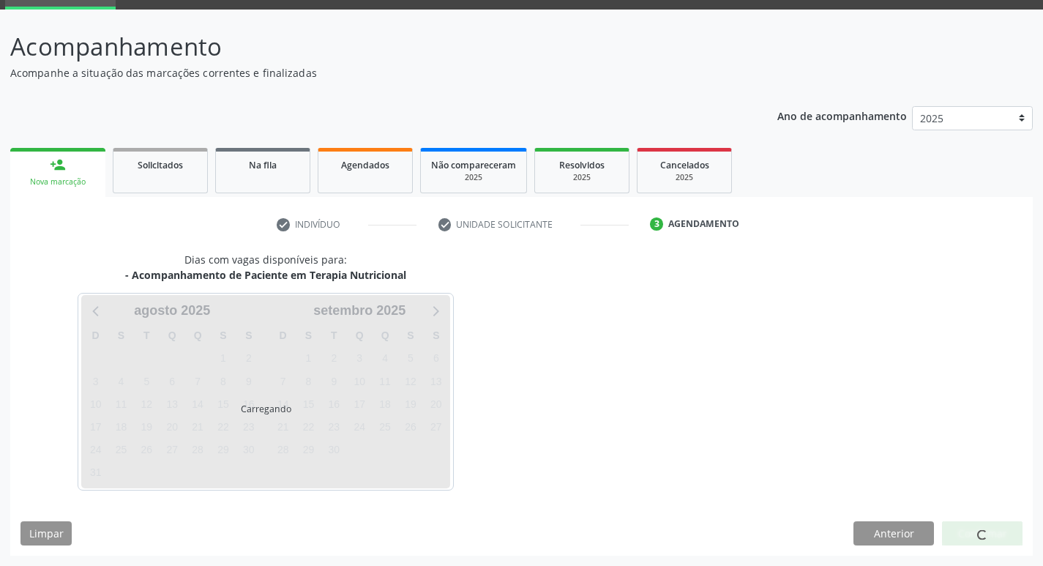
scroll to position [71, 0]
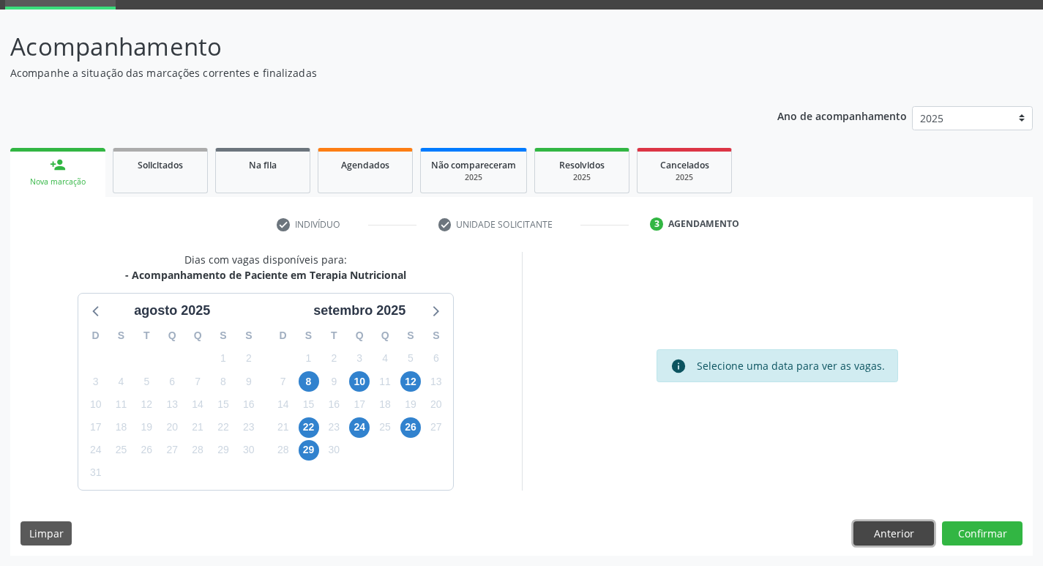
click at [860, 535] on button "Anterior" at bounding box center [893, 533] width 81 height 25
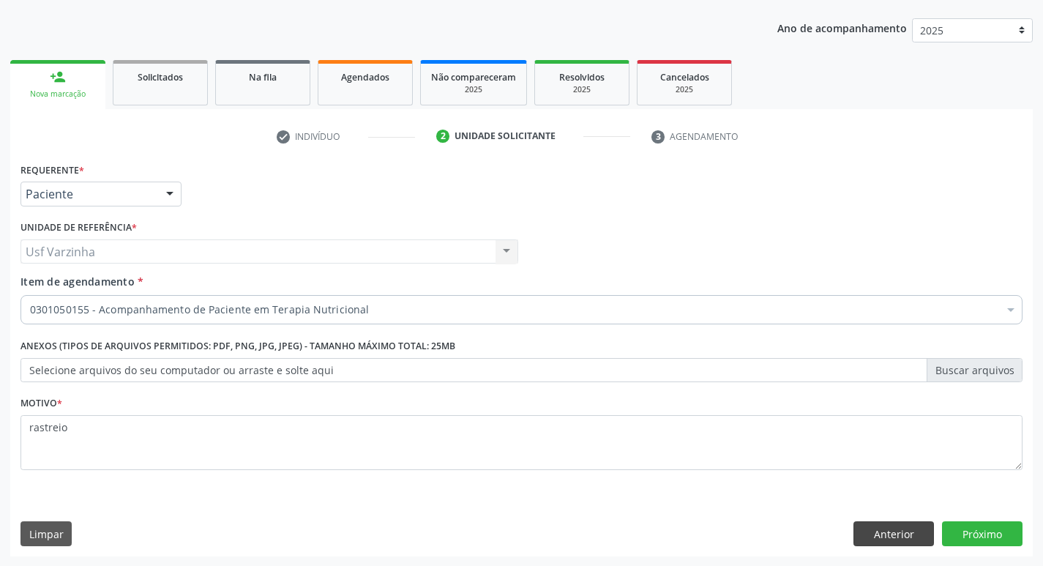
scroll to position [160, 0]
click at [875, 524] on button "Anterior" at bounding box center [893, 532] width 81 height 25
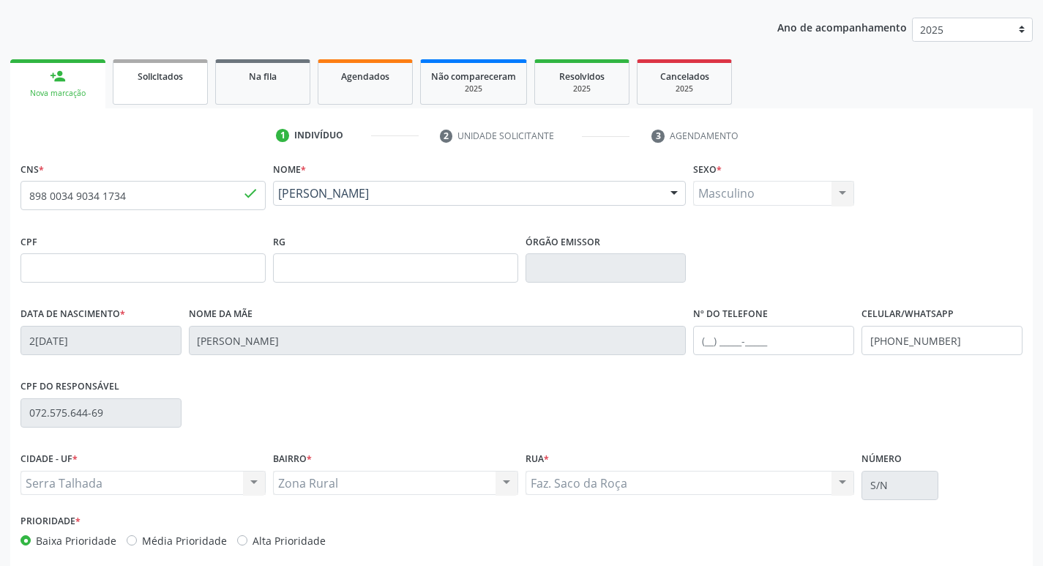
click at [154, 91] on link "Solicitados" at bounding box center [160, 81] width 95 height 45
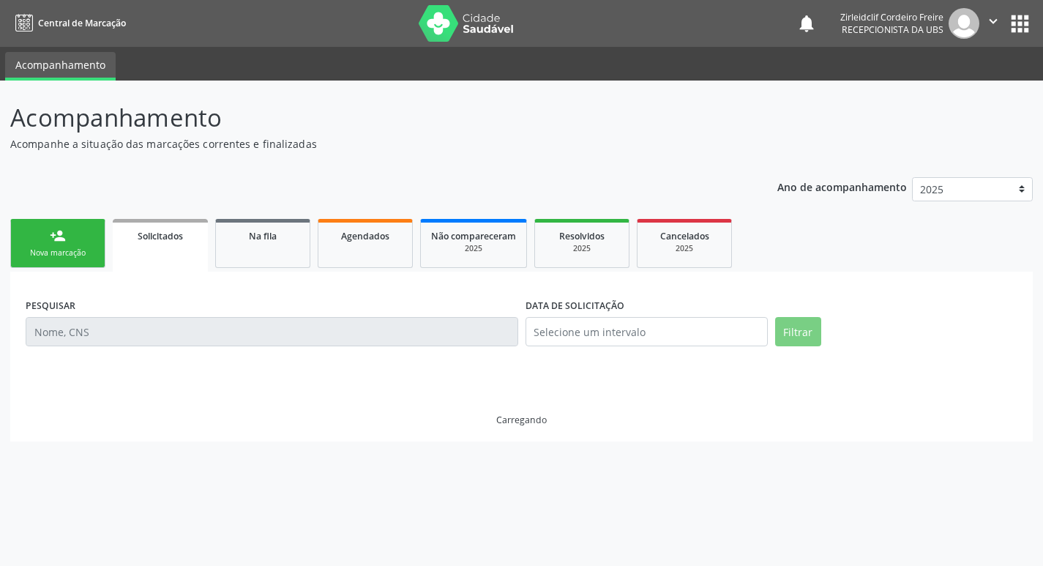
scroll to position [0, 0]
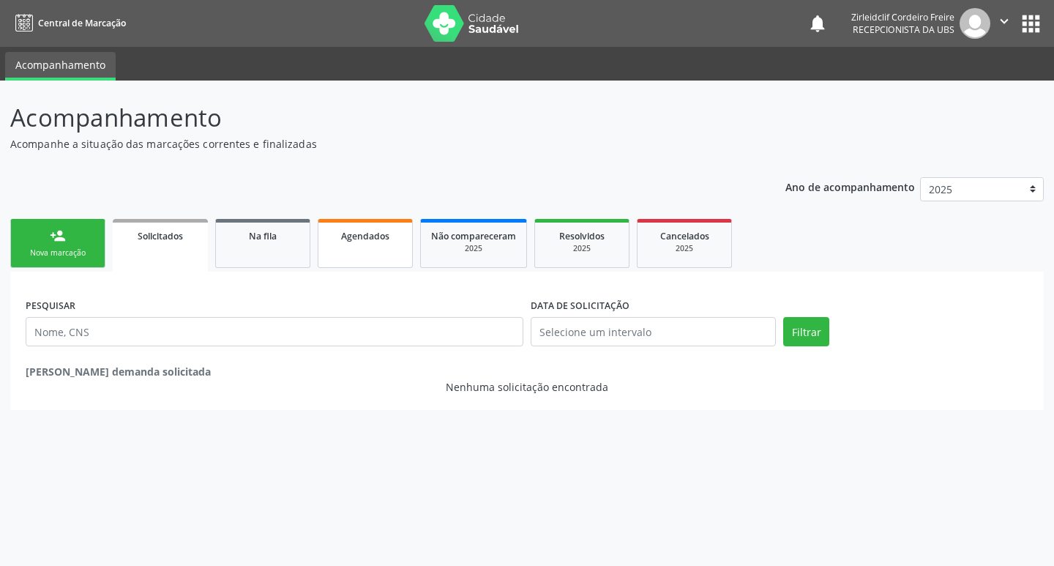
click at [373, 249] on link "Agendados" at bounding box center [365, 243] width 95 height 49
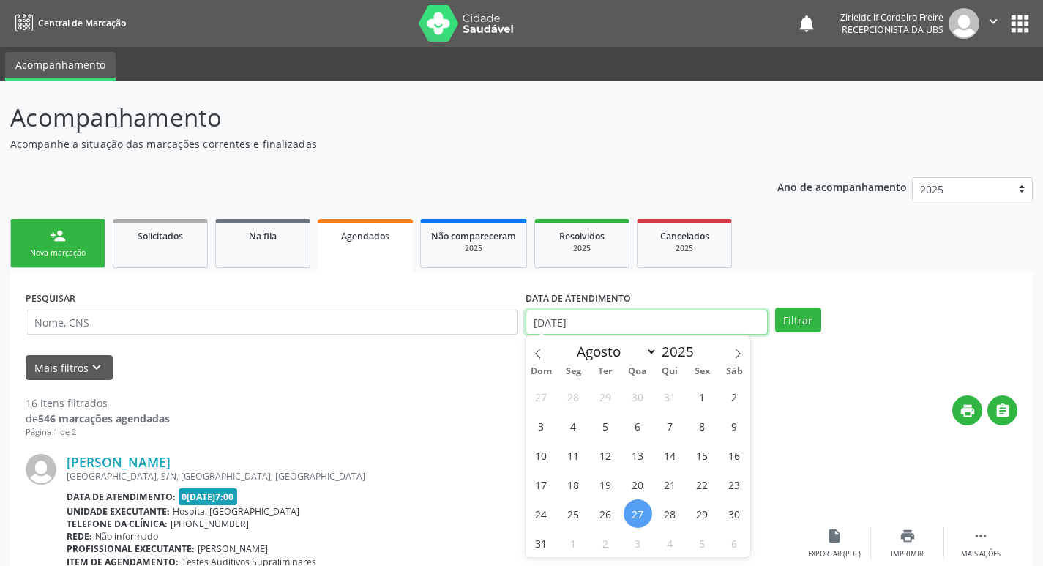
click at [556, 322] on input "[DATE]" at bounding box center [647, 322] width 242 height 25
click at [742, 349] on icon at bounding box center [738, 353] width 10 height 10
select select "8"
click at [694, 397] on span "5" at bounding box center [702, 396] width 29 height 29
type input "05/09/2025"
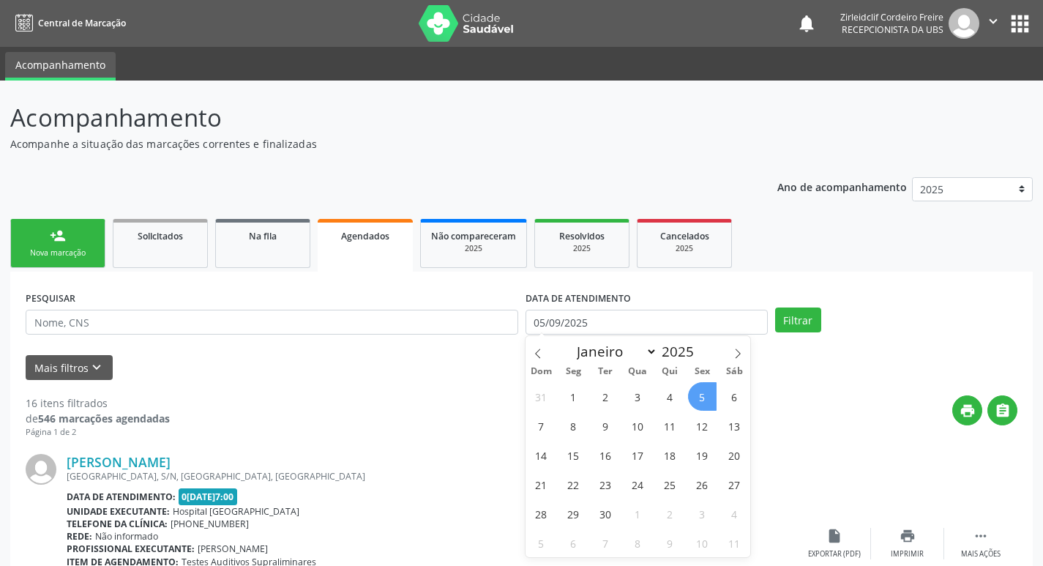
click at [705, 399] on span "5" at bounding box center [702, 396] width 29 height 29
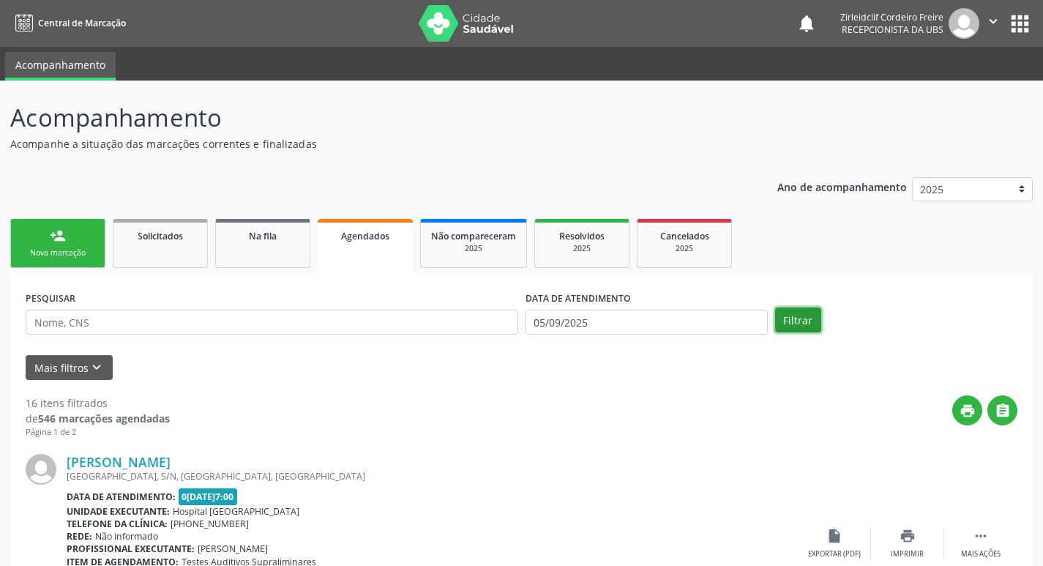
click at [795, 321] on button "Filtrar" at bounding box center [798, 319] width 46 height 25
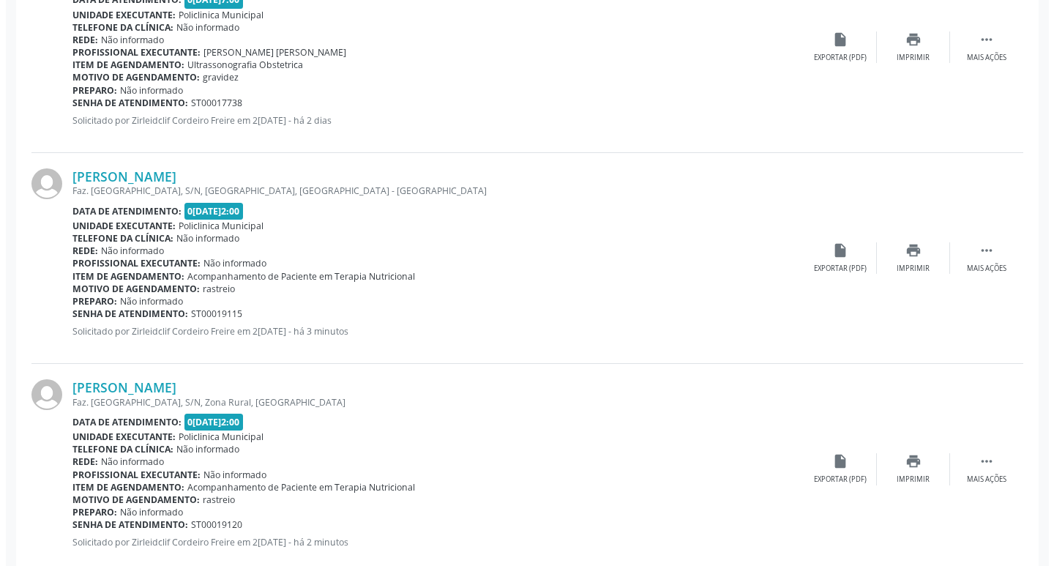
scroll to position [1164, 0]
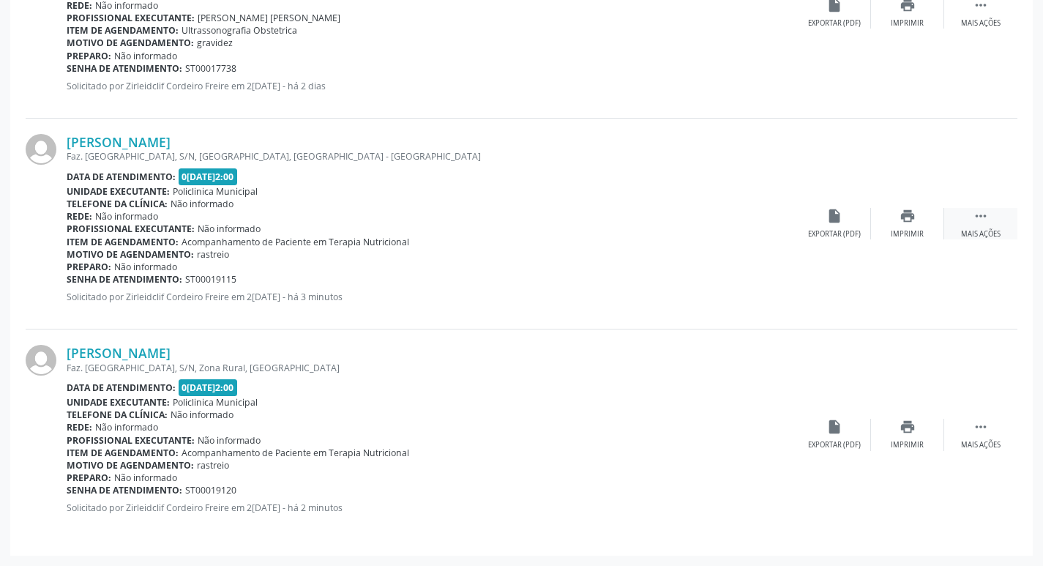
click at [982, 232] on div "Mais ações" at bounding box center [981, 234] width 40 height 10
click at [825, 222] on div "cancel Cancelar" at bounding box center [834, 223] width 73 height 31
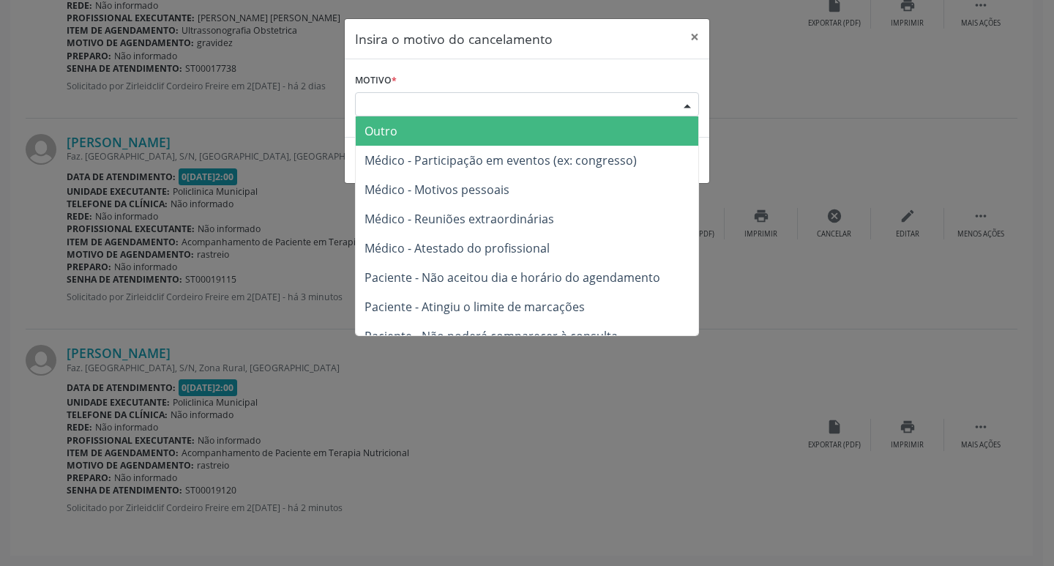
click at [381, 102] on div "Escolha o motivo" at bounding box center [527, 104] width 344 height 25
click at [386, 122] on span "Outro" at bounding box center [527, 130] width 343 height 29
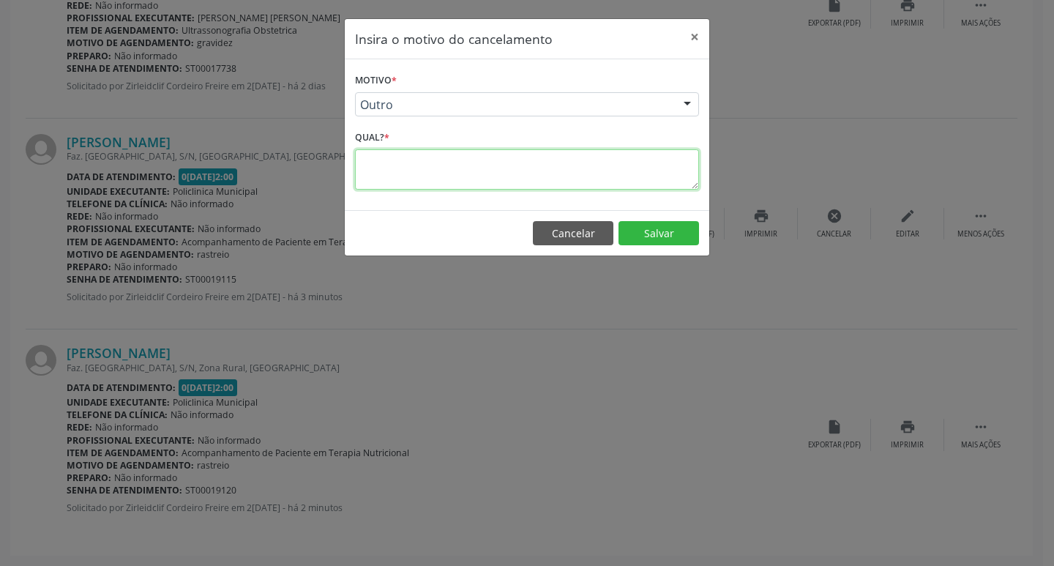
click at [367, 161] on textarea at bounding box center [527, 169] width 344 height 40
type textarea "trocar datas"
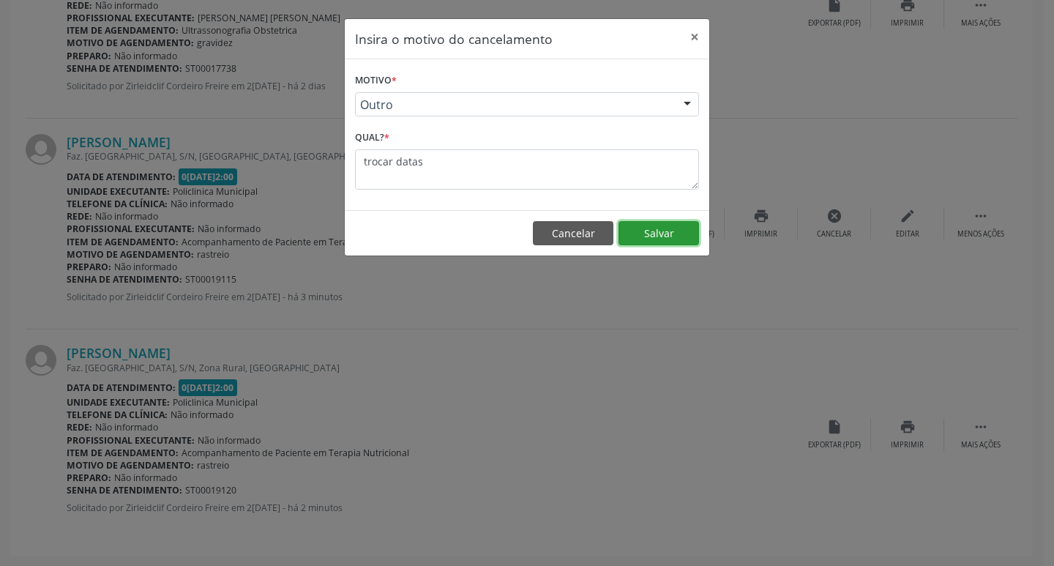
click at [675, 239] on button "Salvar" at bounding box center [658, 233] width 81 height 25
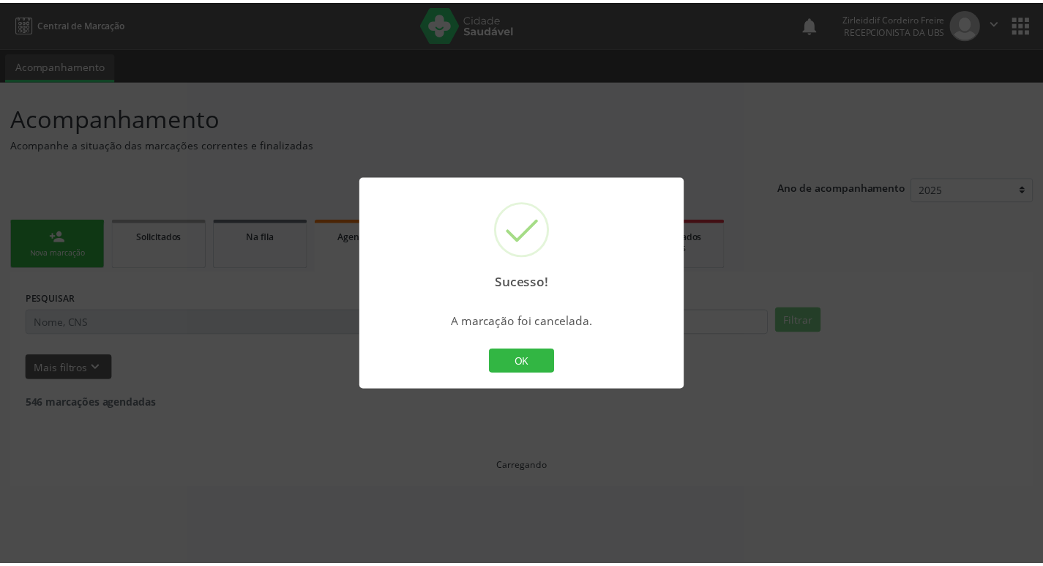
scroll to position [0, 0]
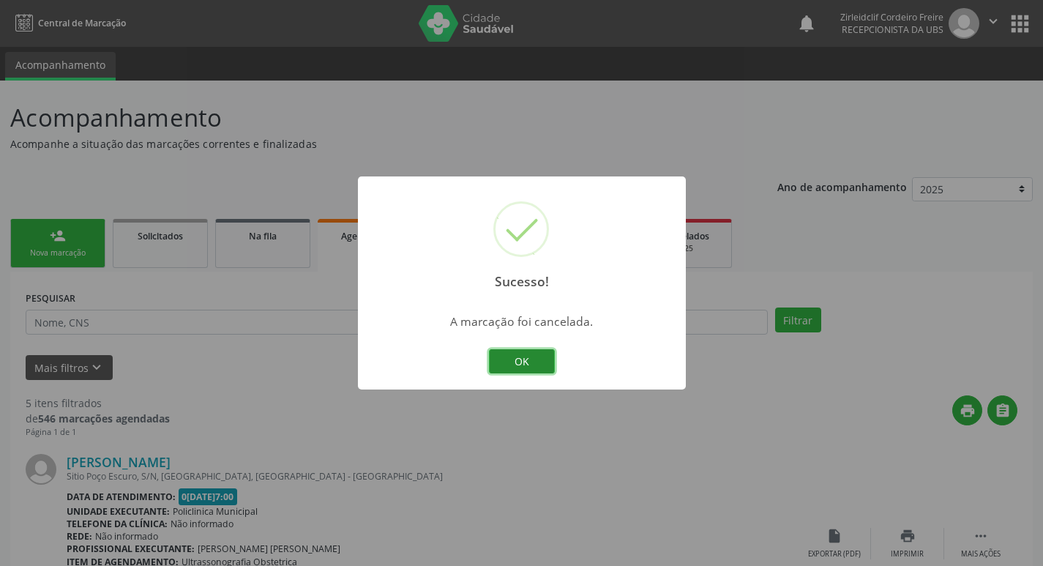
click at [528, 356] on button "OK" at bounding box center [522, 361] width 66 height 25
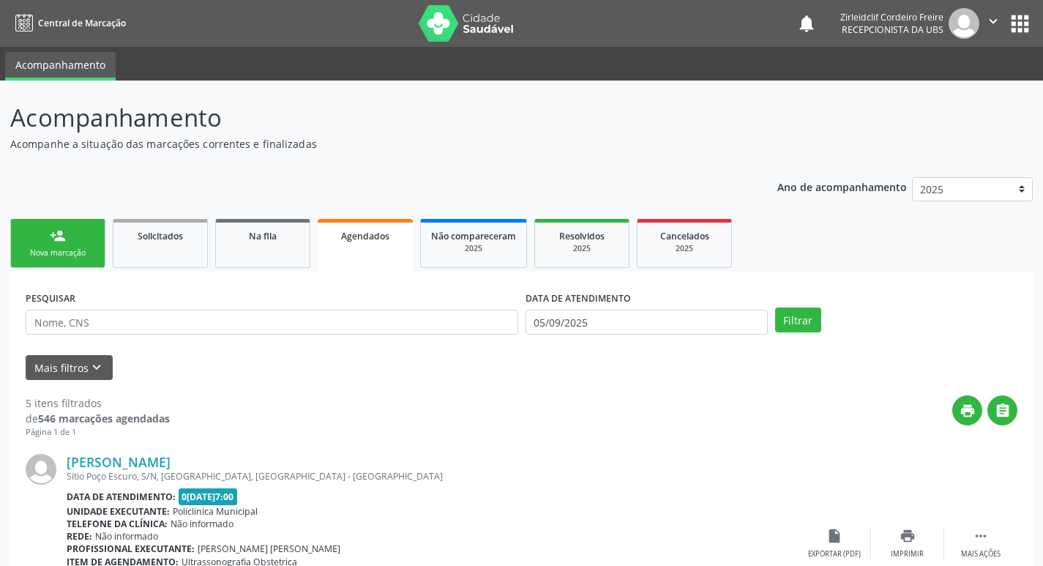
click at [73, 250] on div "Nova marcação" at bounding box center [57, 252] width 73 height 11
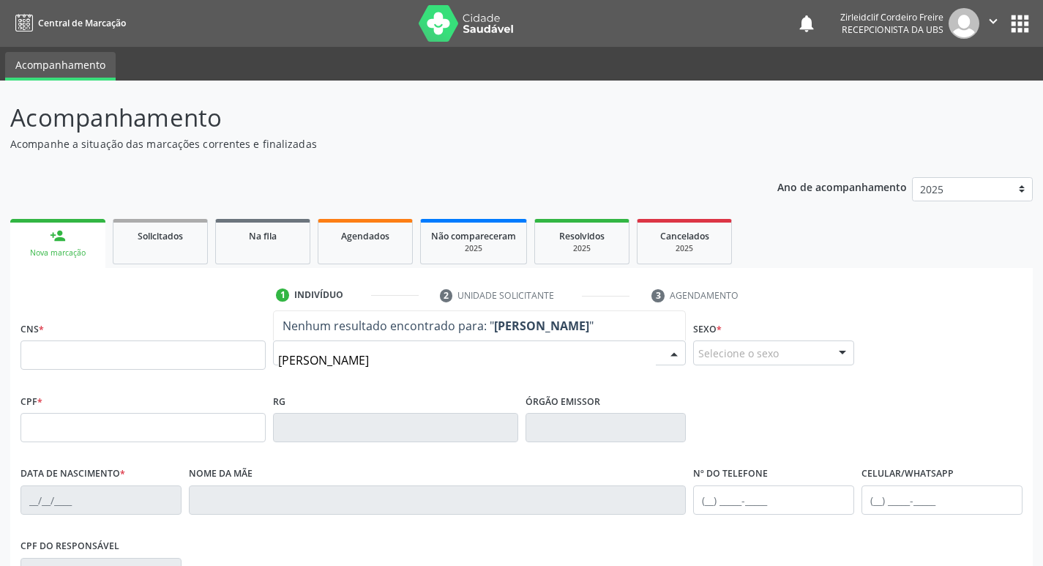
type input "jose daniel de carvalho freitas"
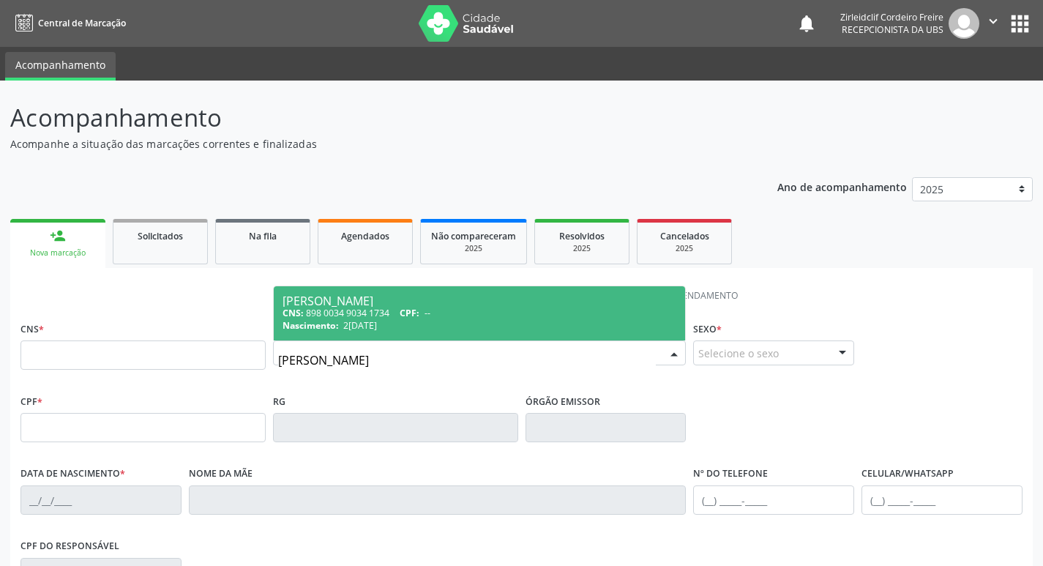
click at [453, 318] on div "CNS: 898 0034 9034 1734 CPF: --" at bounding box center [480, 313] width 394 height 12
type input "898 0034 9034 1734"
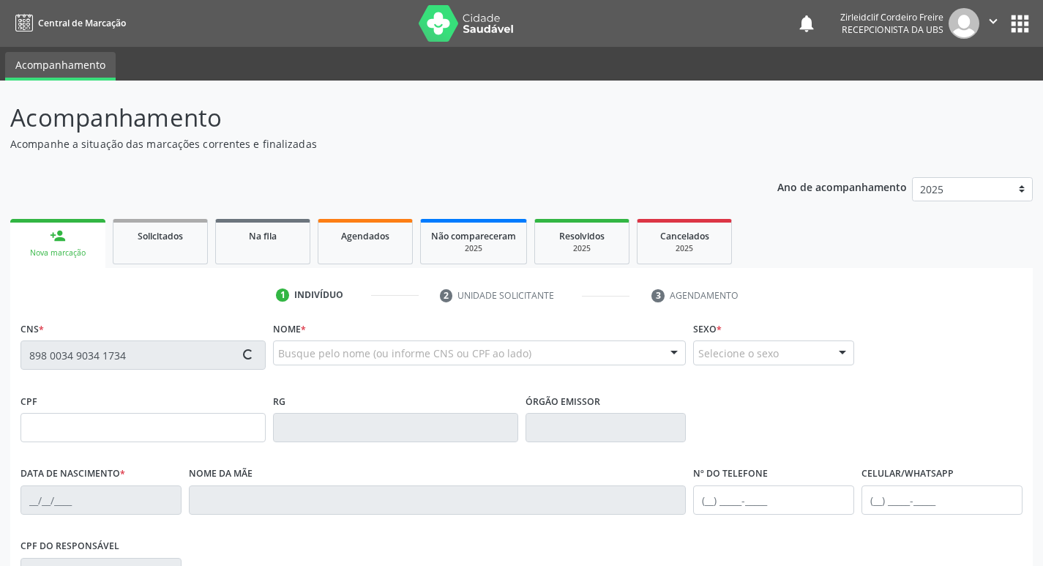
type input "20/04/2013"
type input "Daniela Maria de Carvalho Moura"
type input "[PHONE_NUMBER]"
type input "072.575.644-69"
type input "S/N"
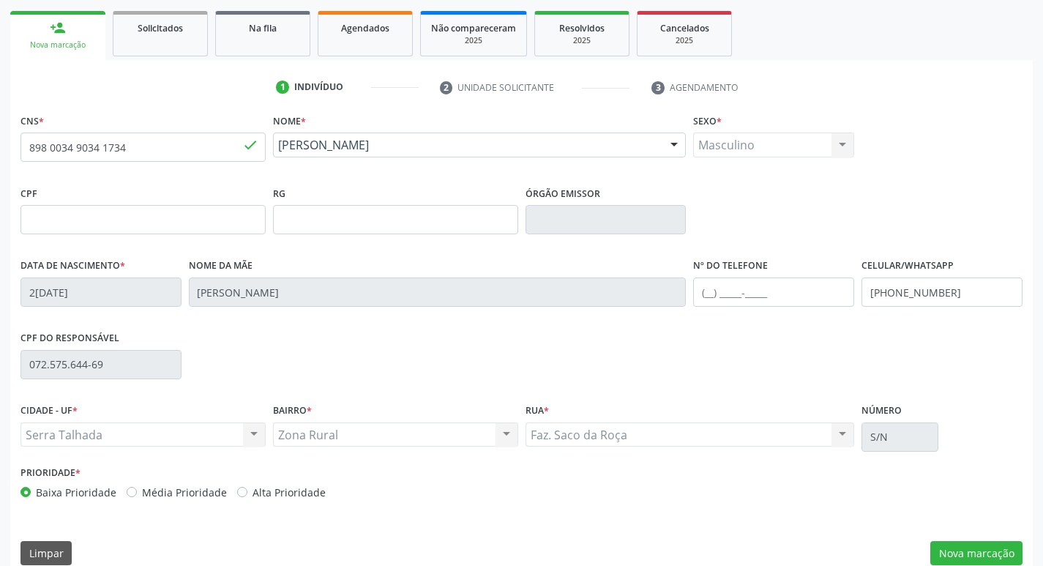
scroll to position [228, 0]
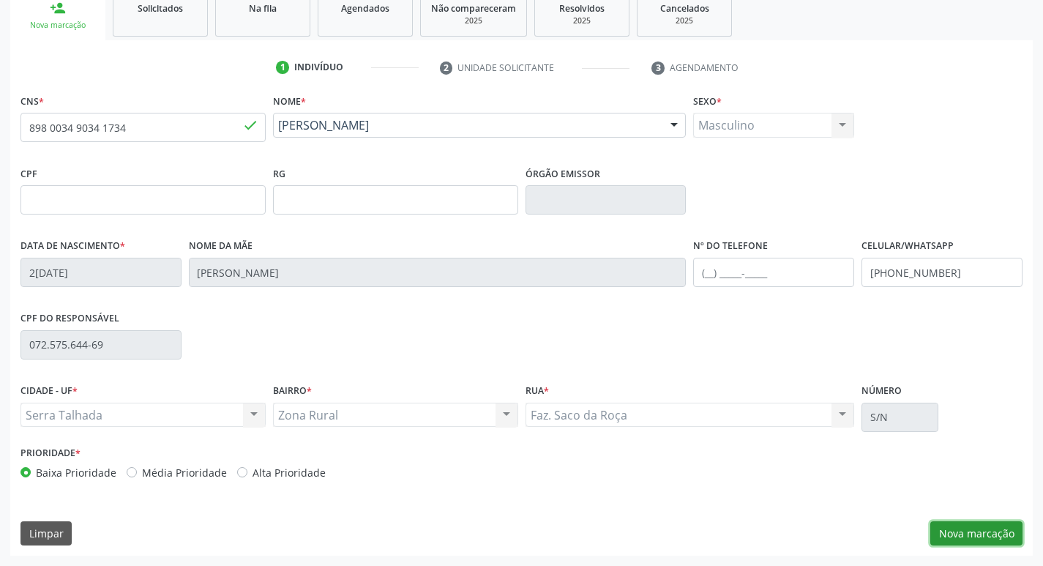
click at [960, 530] on button "Nova marcação" at bounding box center [976, 533] width 92 height 25
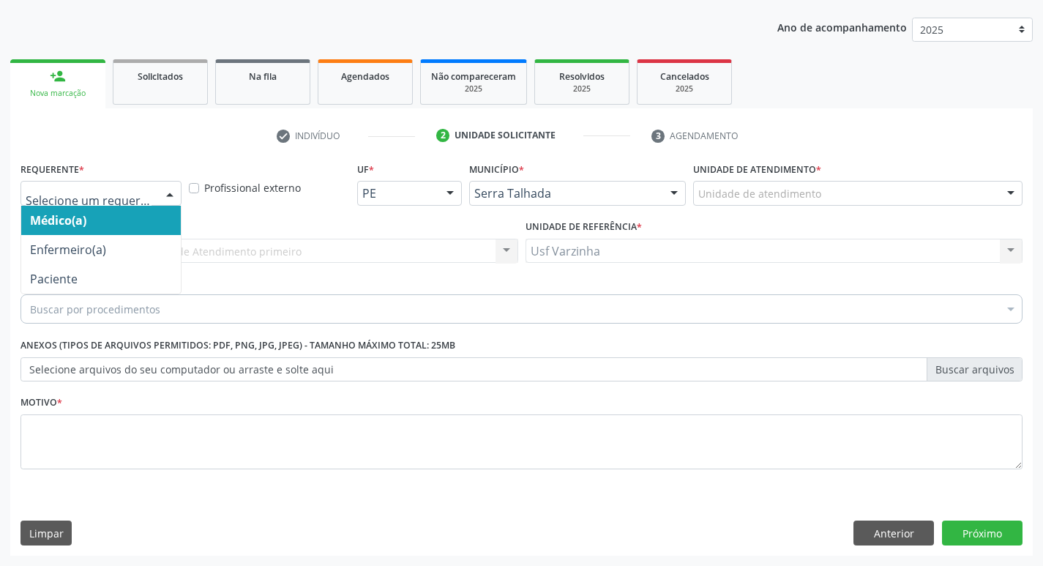
click at [163, 187] on div at bounding box center [170, 194] width 22 height 25
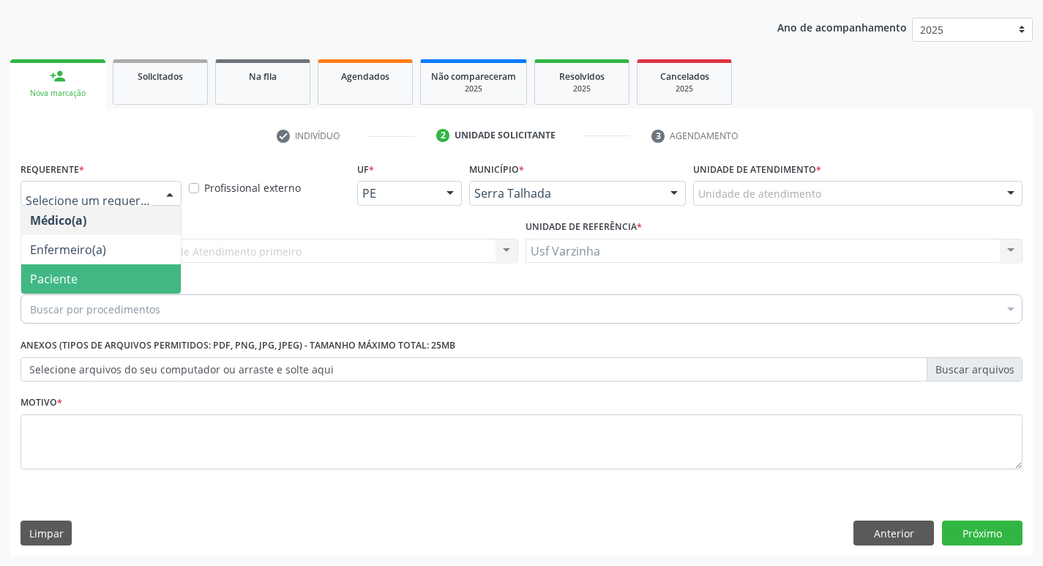
click at [97, 287] on span "Paciente" at bounding box center [101, 278] width 160 height 29
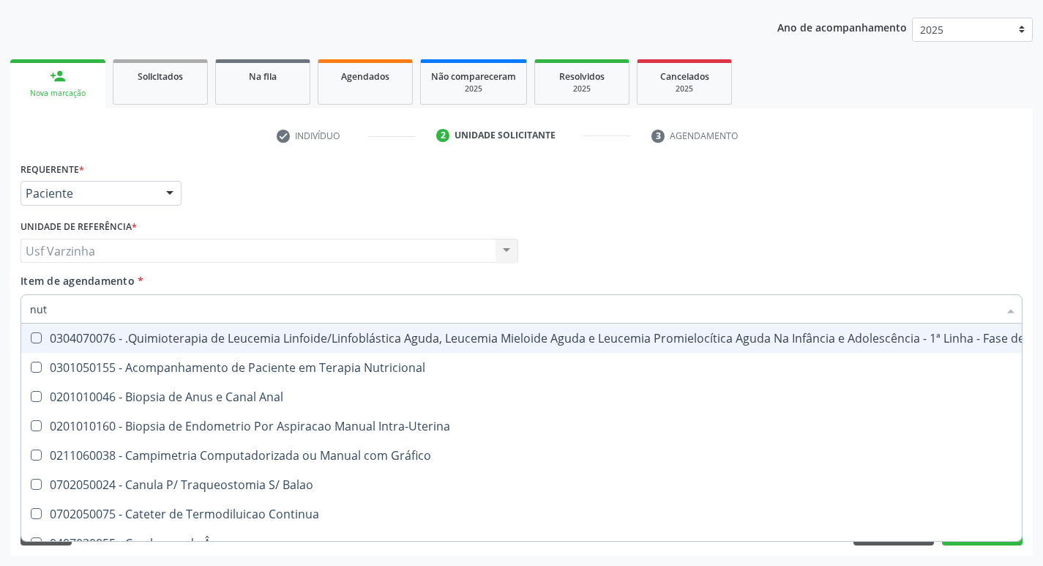
type input "nutr"
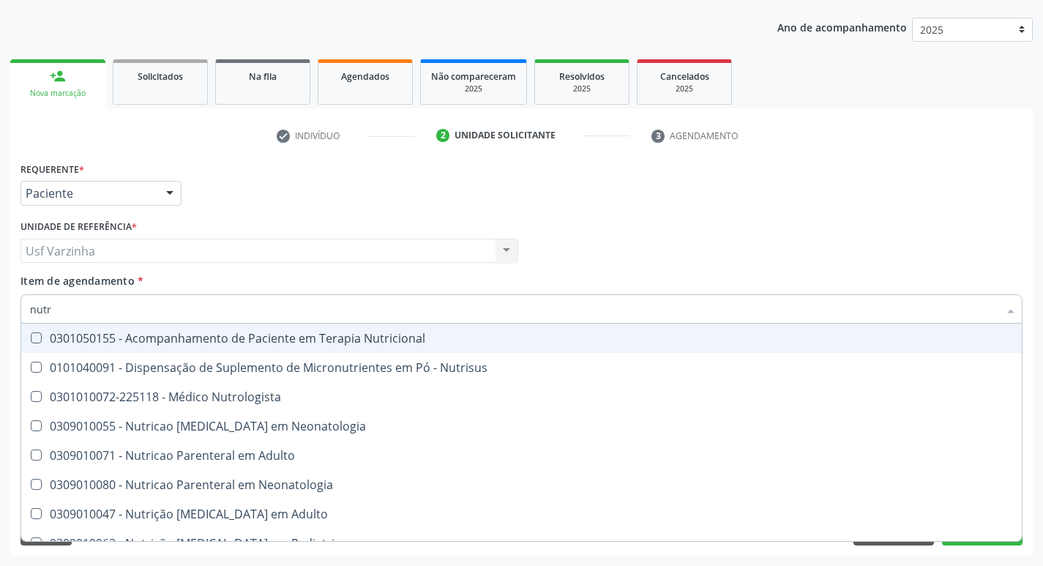
click at [83, 335] on div "0301050155 - Acompanhamento de Paciente em Terapia Nutricional" at bounding box center [521, 338] width 983 height 12
checkbox Nutricional "true"
click at [167, 187] on div at bounding box center [170, 194] width 22 height 25
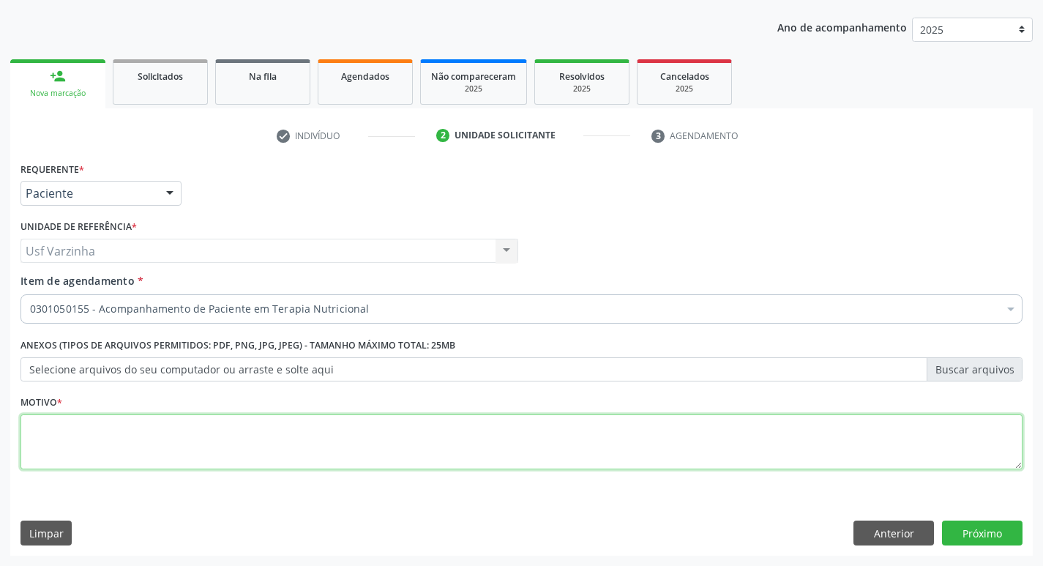
click at [32, 438] on textarea at bounding box center [521, 442] width 1002 height 56
type textarea "rastreio"
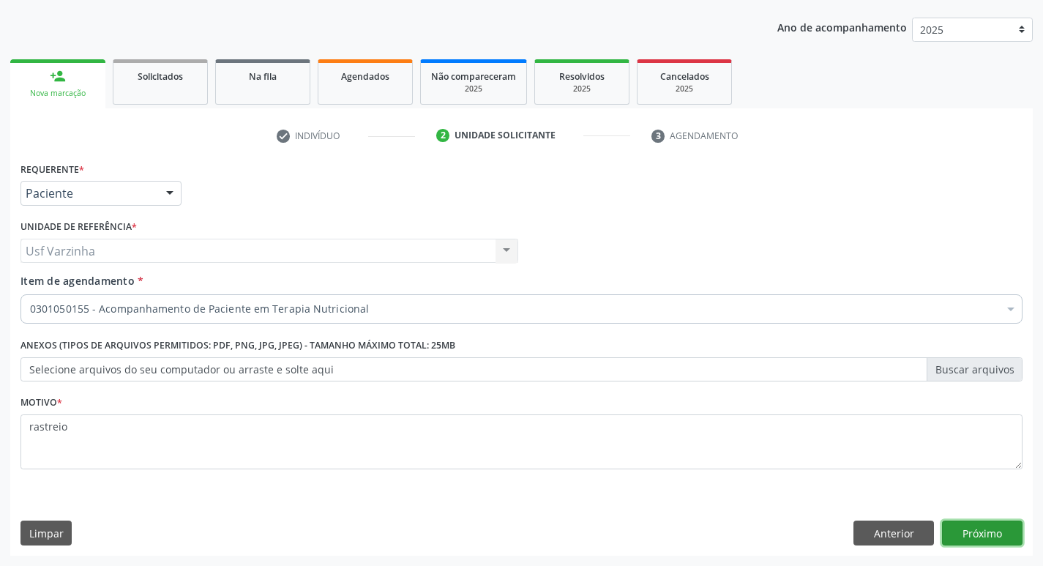
click at [984, 538] on button "Próximo" at bounding box center [982, 532] width 81 height 25
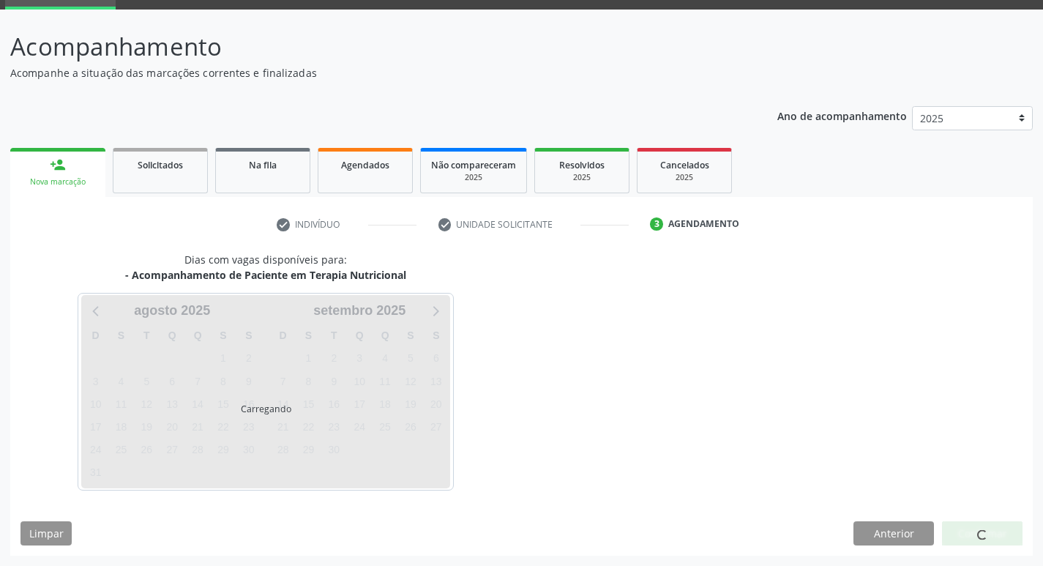
scroll to position [71, 0]
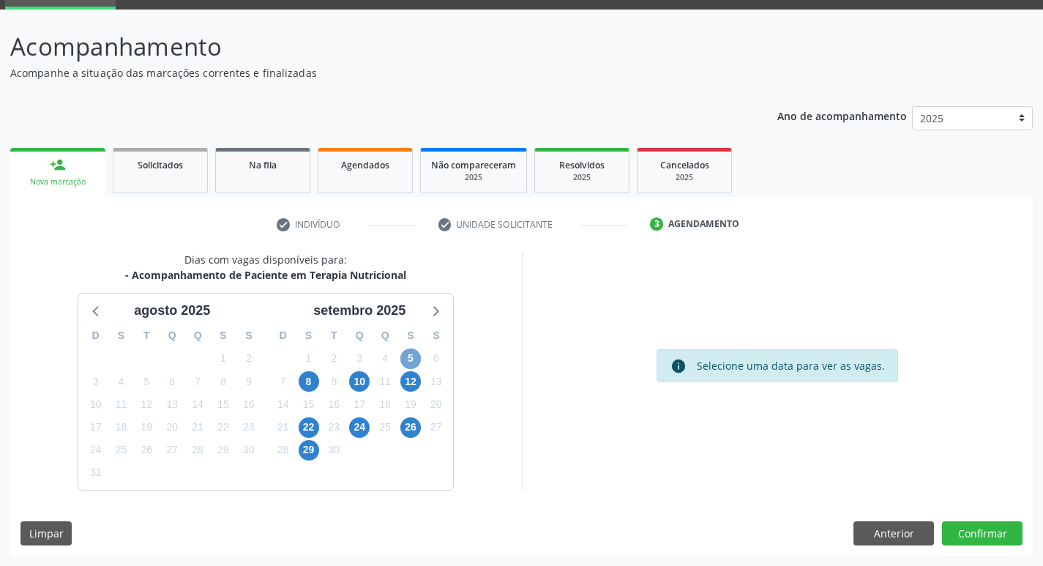
click at [416, 362] on span "5" at bounding box center [410, 358] width 20 height 20
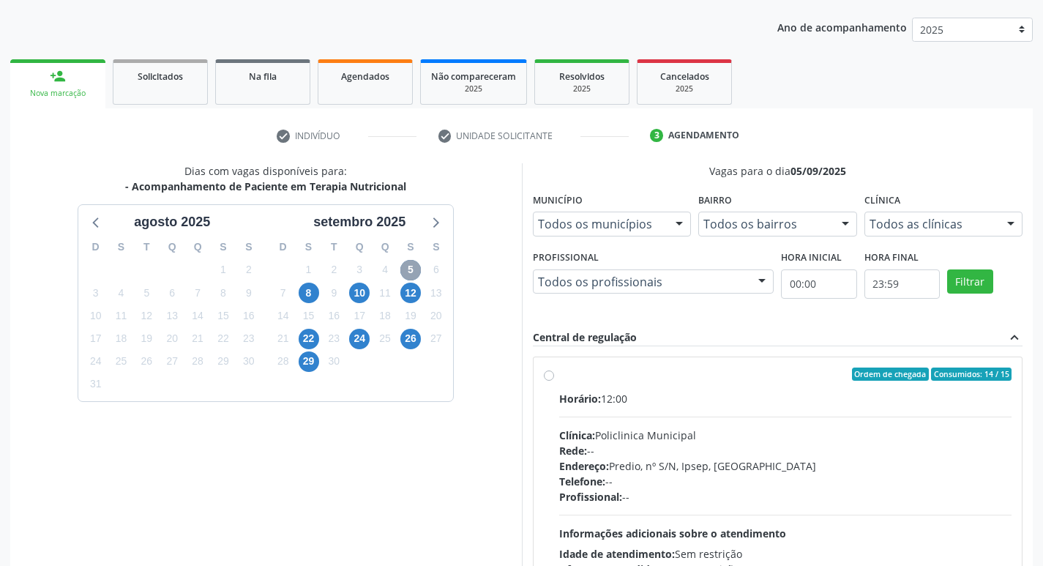
scroll to position [217, 0]
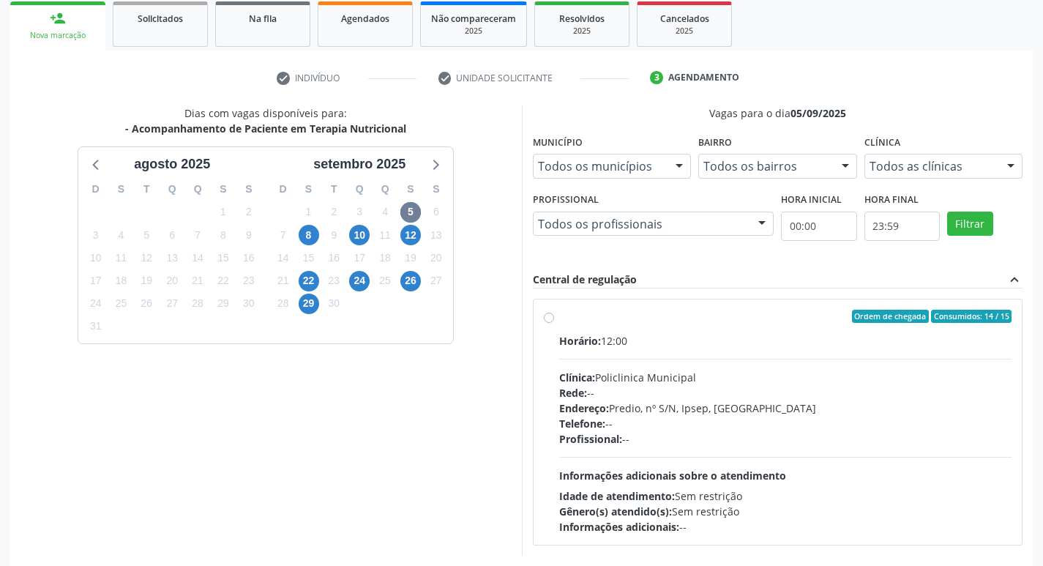
click at [559, 313] on label "Ordem de chegada Consumidos: 14 / 15 Horário: 12:00 Clínica: Policlinica Munici…" at bounding box center [785, 422] width 453 height 225
click at [545, 313] on input "Ordem de chegada Consumidos: 14 / 15 Horário: 12:00 Clínica: Policlinica Munici…" at bounding box center [549, 316] width 10 height 13
radio input "true"
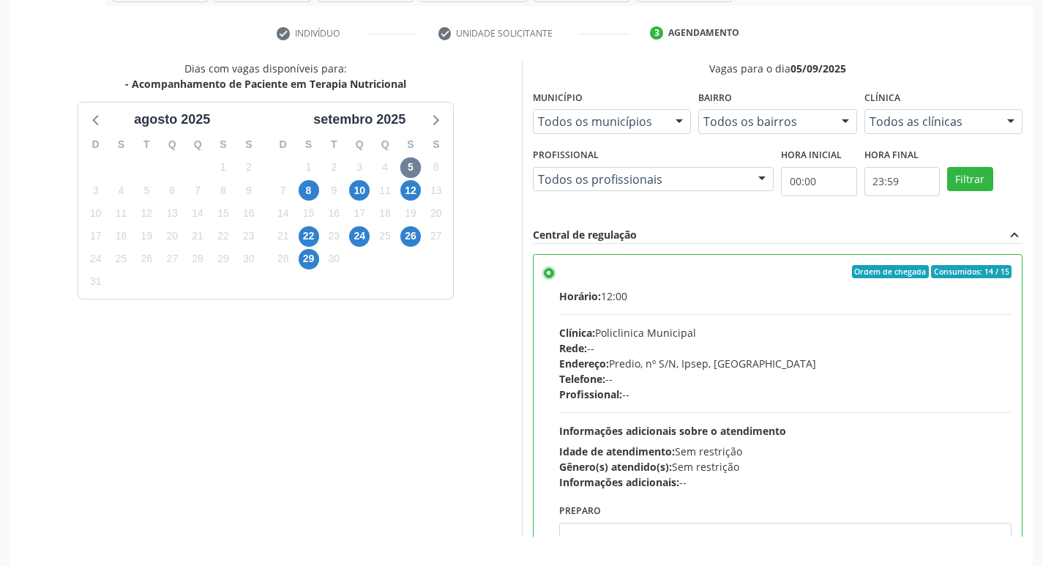
scroll to position [309, 0]
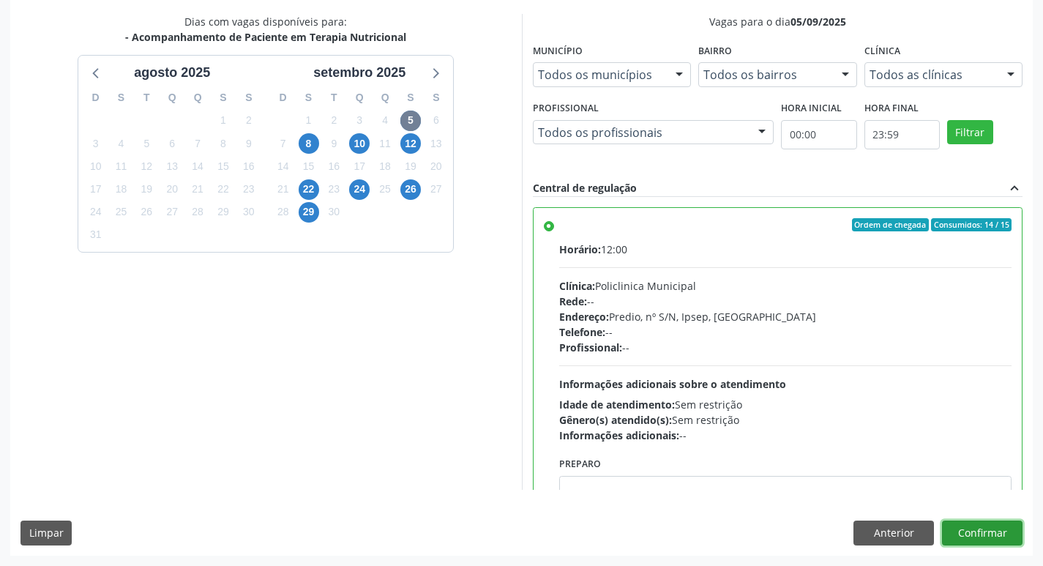
click at [972, 531] on button "Confirmar" at bounding box center [982, 532] width 81 height 25
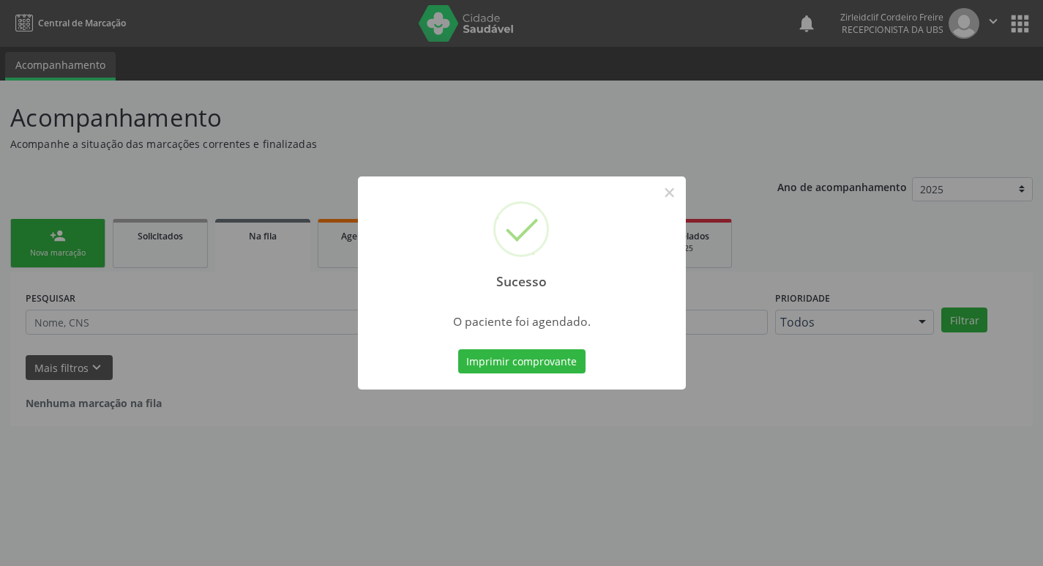
scroll to position [0, 0]
click at [542, 370] on button "Imprimir comprovante" at bounding box center [526, 361] width 127 height 25
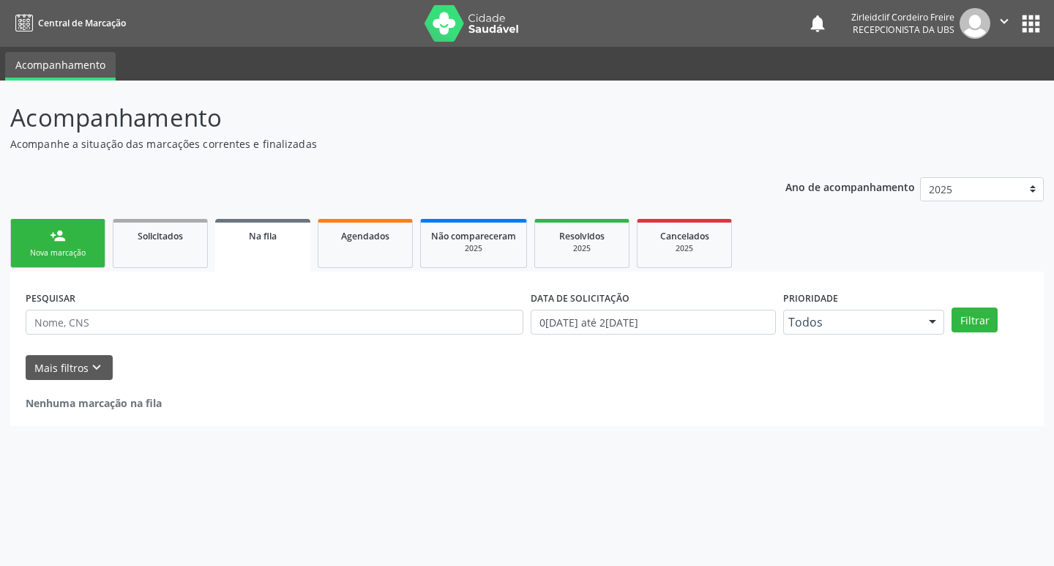
click at [84, 245] on link "person_add Nova marcação" at bounding box center [57, 243] width 95 height 49
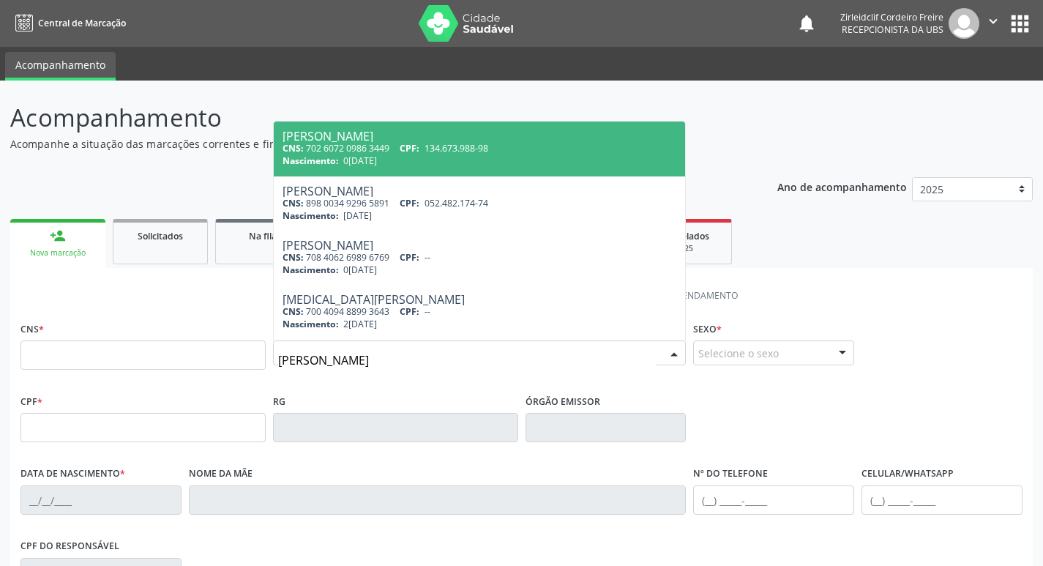
type input "[PERSON_NAME]"
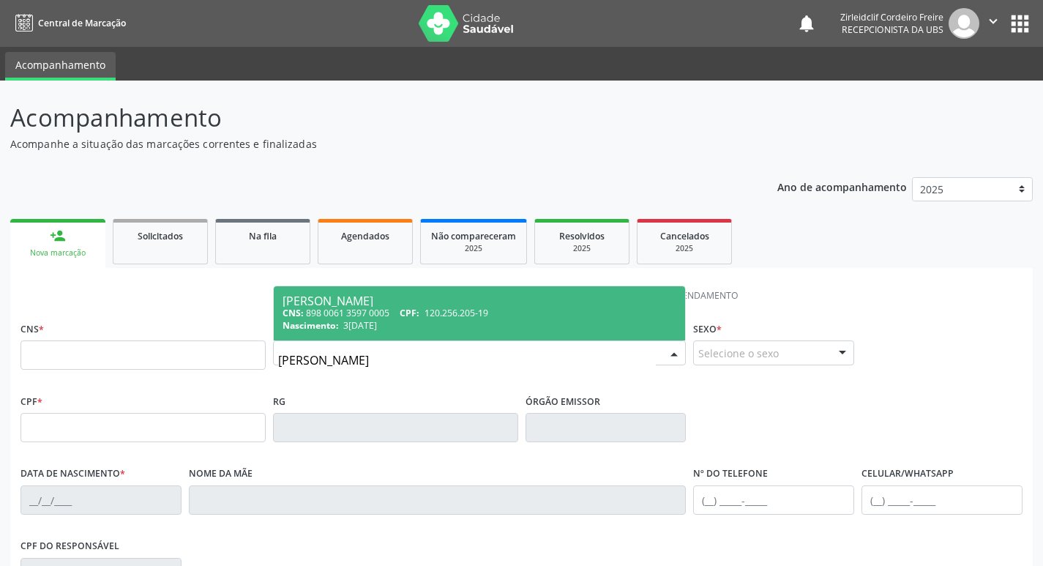
click at [401, 317] on div "CNS: 898 0061 3597 0005 CPF: 120.256.205-19" at bounding box center [480, 313] width 394 height 12
type input "898 0061 3597 0005"
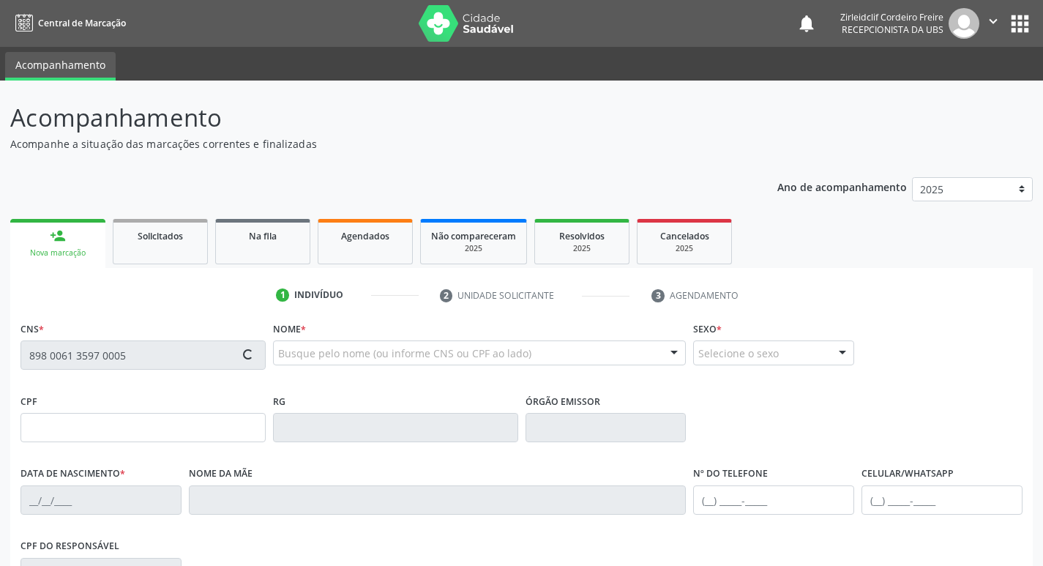
type input "[DATE]"
type input "[PERSON_NAME]"
type input "[PHONE_NUMBER]"
type input "042.459.765-94"
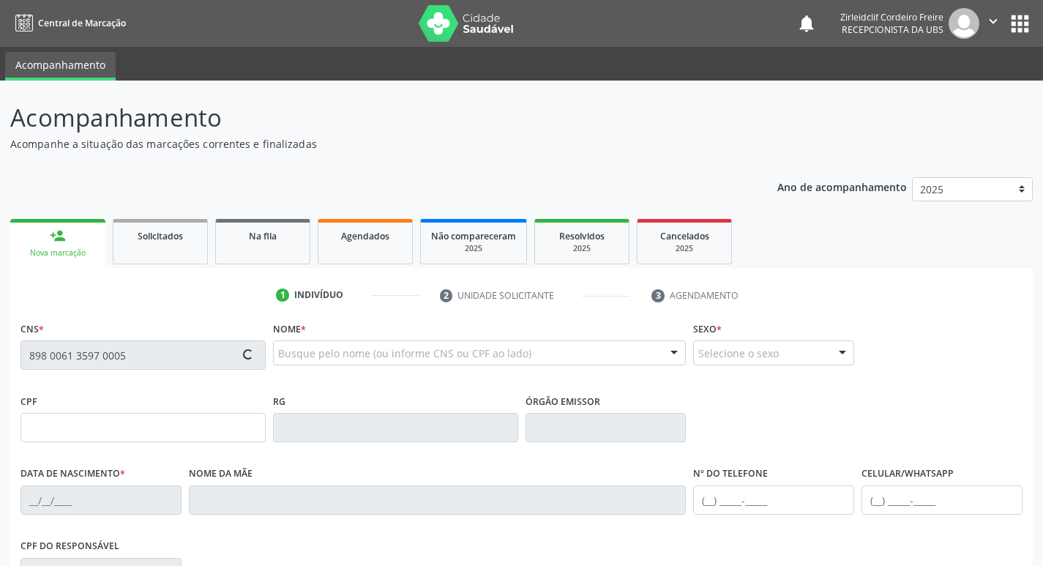
type input "S/N"
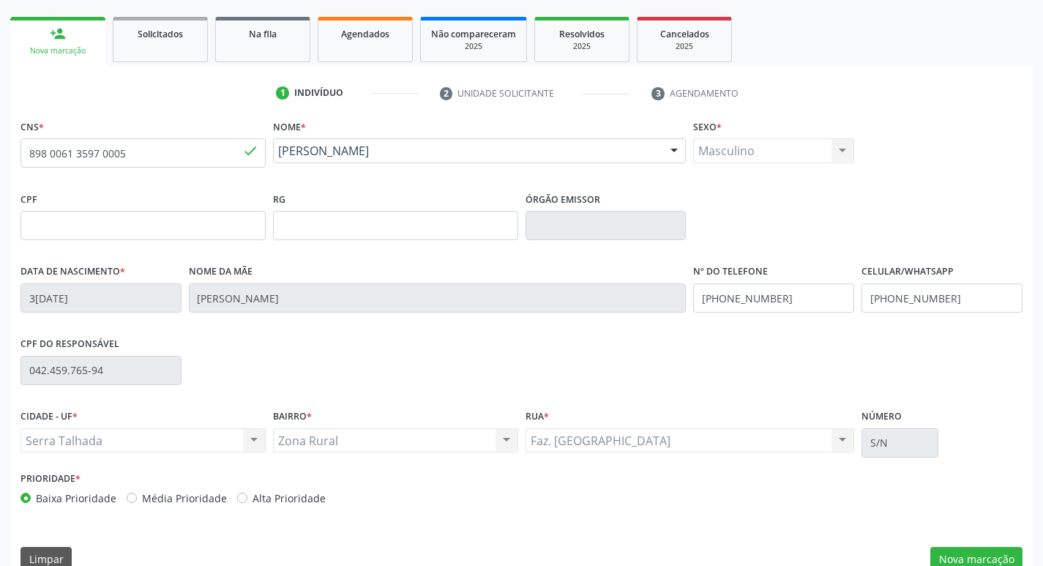
scroll to position [220, 0]
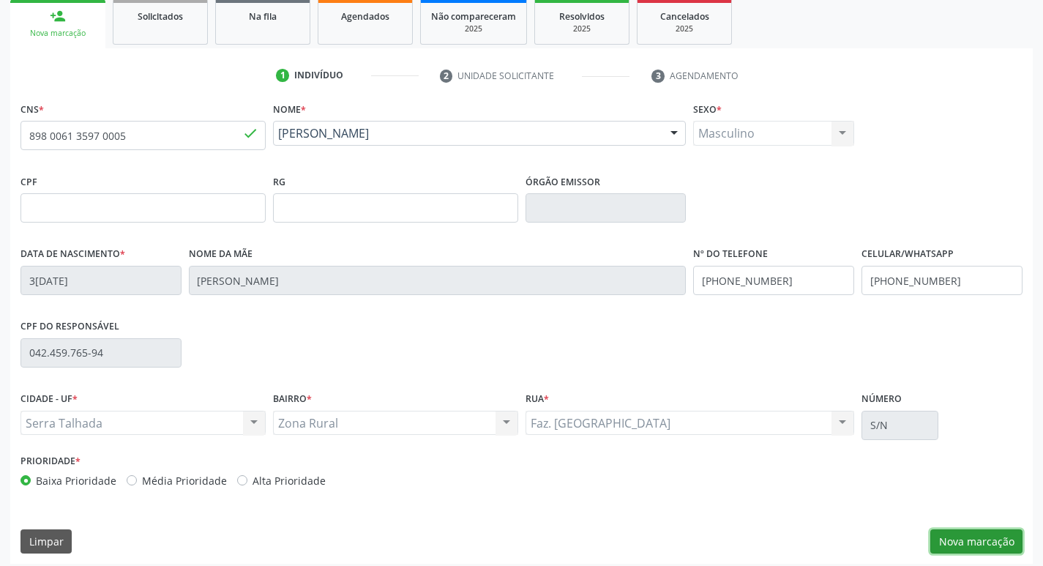
click at [958, 538] on button "Nova marcação" at bounding box center [976, 541] width 92 height 25
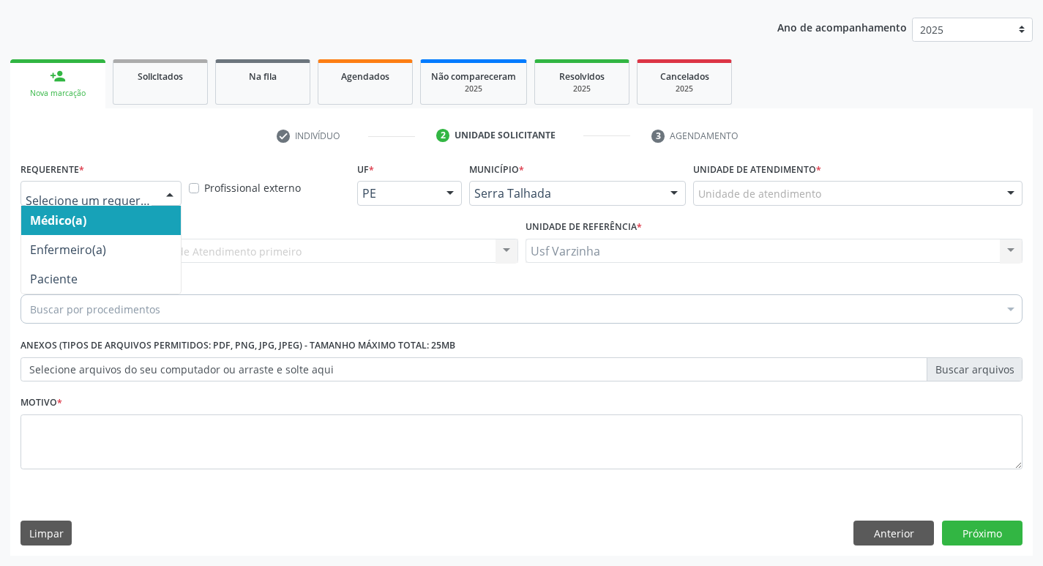
click at [172, 194] on div at bounding box center [170, 194] width 22 height 25
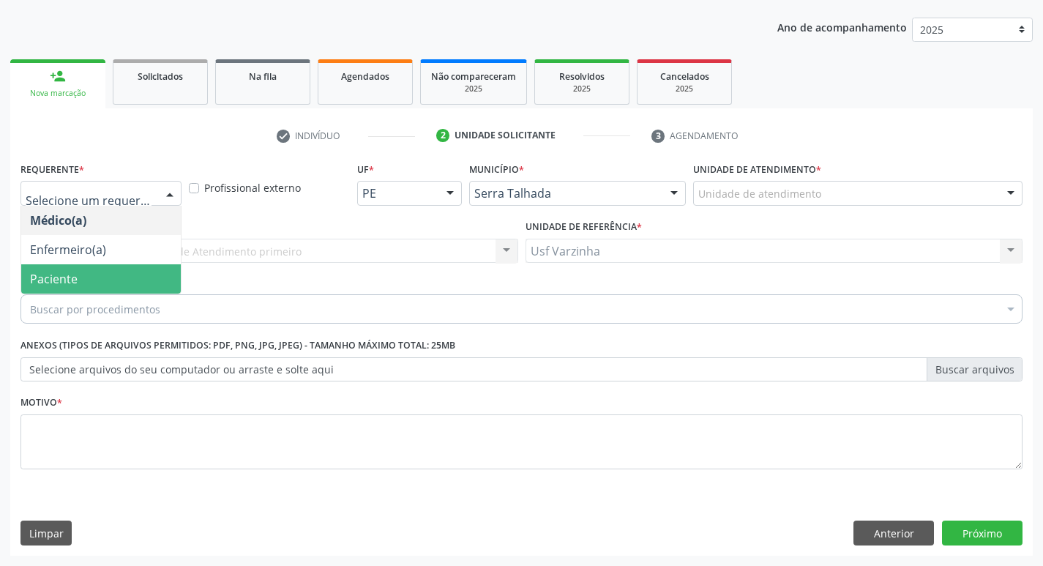
click at [119, 266] on span "Paciente" at bounding box center [101, 278] width 160 height 29
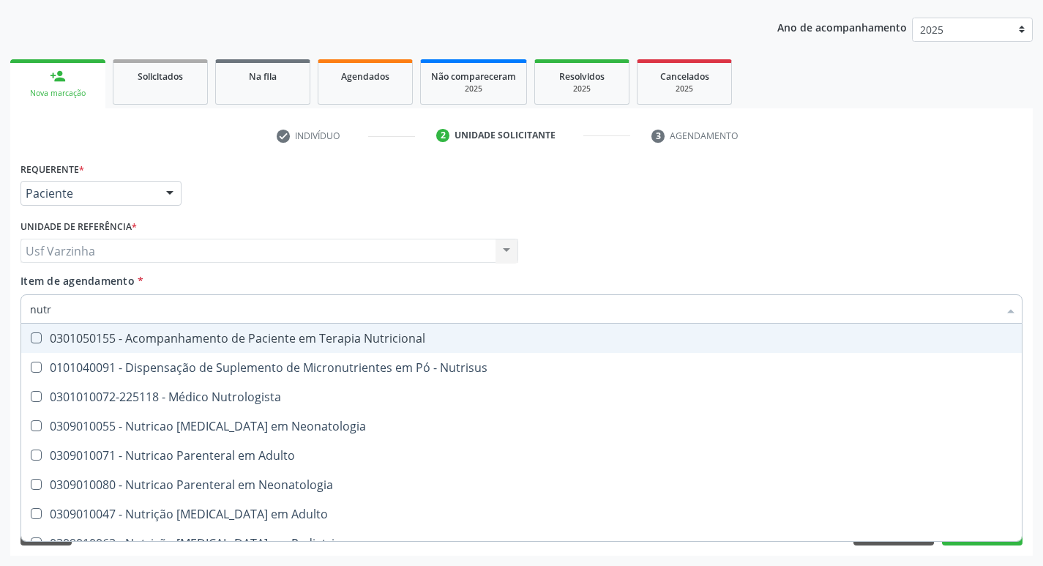
type input "nutri"
click at [43, 343] on div "0301050155 - Acompanhamento de Paciente em Terapia Nutricional" at bounding box center [521, 338] width 983 height 12
checkbox Nutricional "true"
click at [168, 195] on div at bounding box center [170, 194] width 22 height 25
checkbox Nutrisus "true"
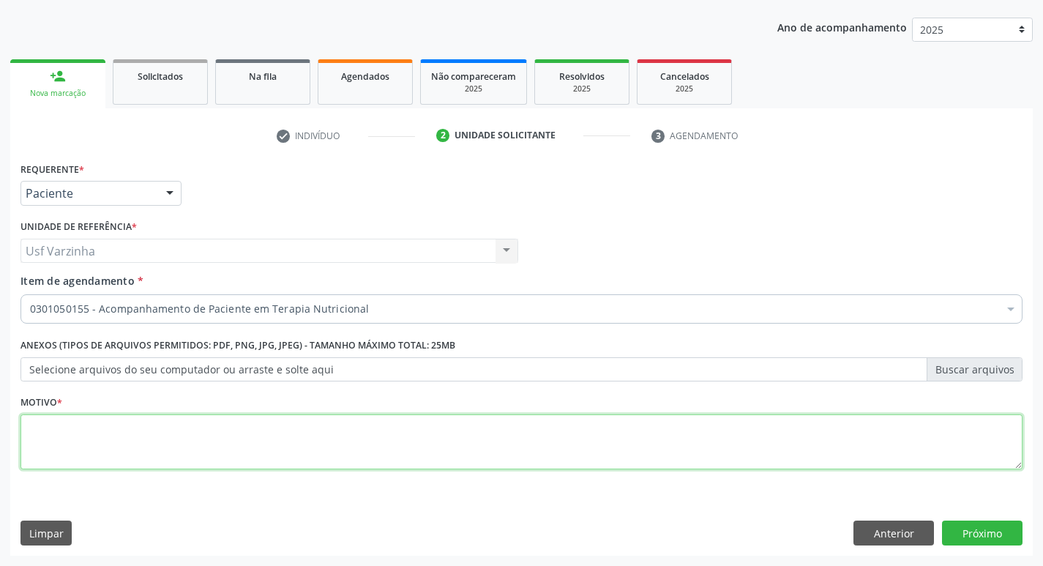
click at [69, 444] on textarea at bounding box center [521, 442] width 1002 height 56
type textarea "rastreio"
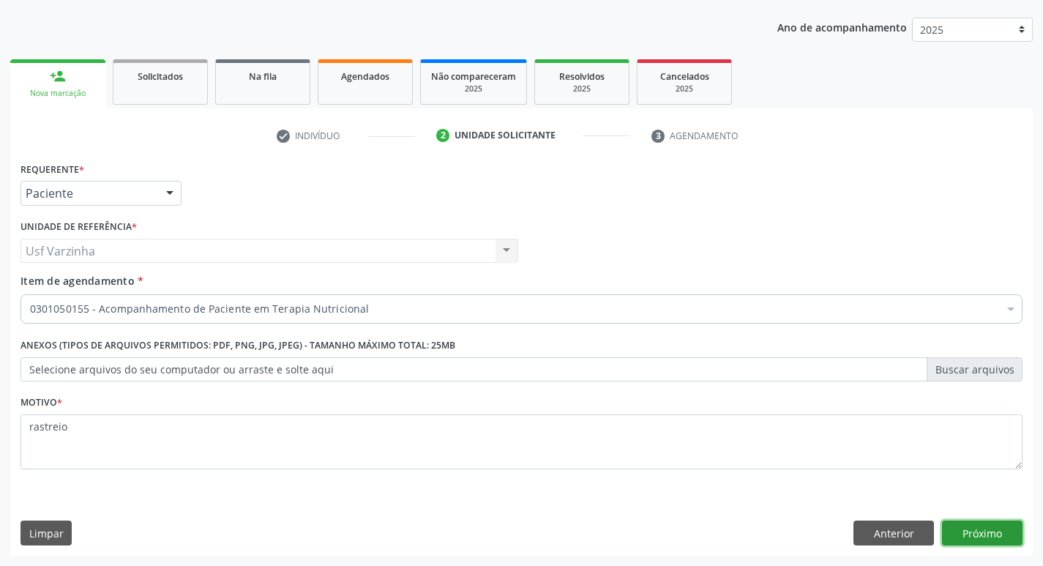
click at [1012, 540] on button "Próximo" at bounding box center [982, 532] width 81 height 25
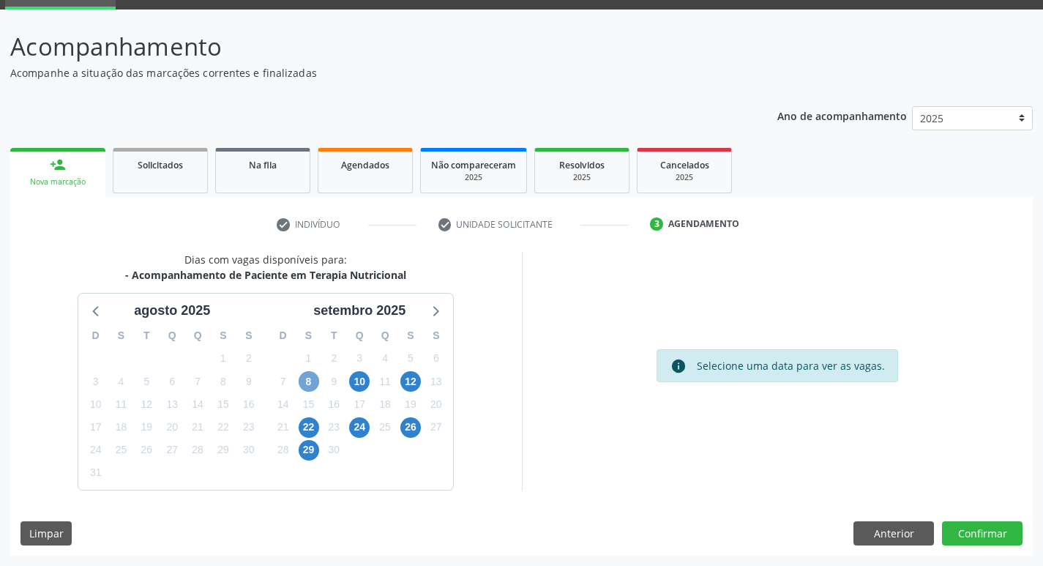
click at [311, 381] on span "8" at bounding box center [309, 381] width 20 height 20
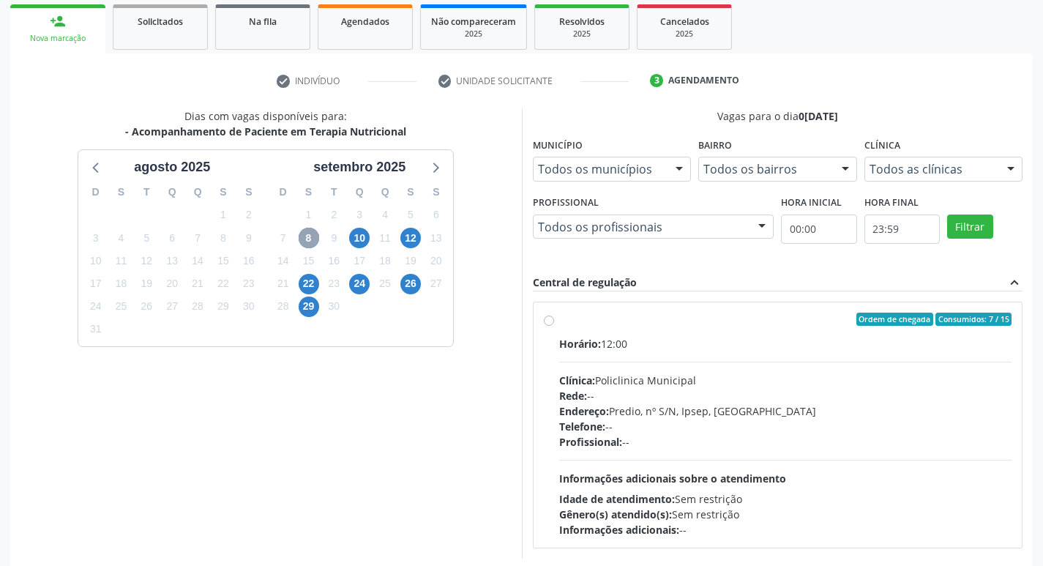
scroll to position [217, 0]
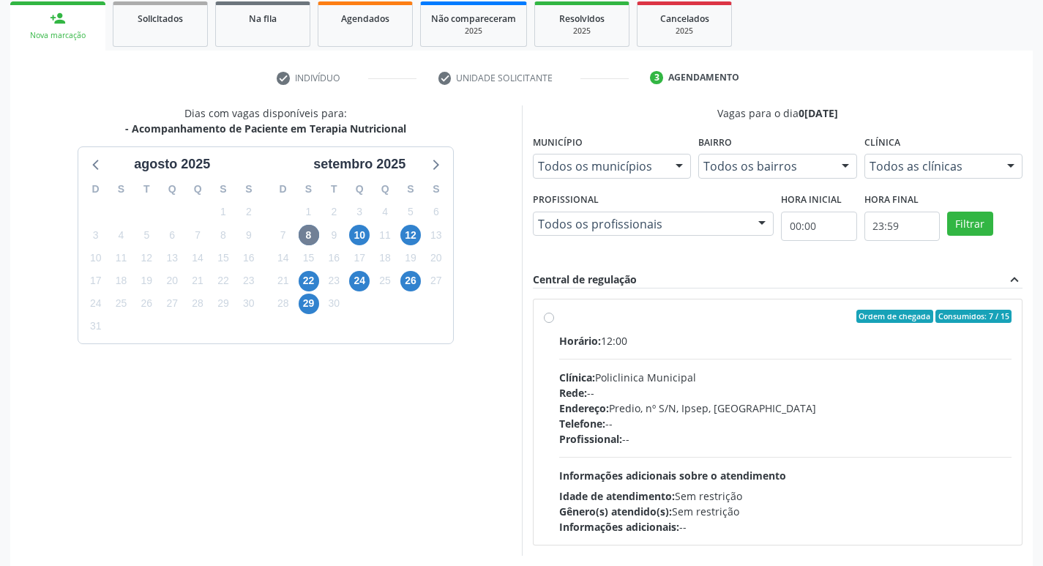
click at [559, 322] on label "Ordem de chegada Consumidos: 7 / 15 Horário: 12:00 Clínica: Policlinica Municip…" at bounding box center [785, 422] width 453 height 225
click at [553, 322] on input "Ordem de chegada Consumidos: 7 / 15 Horário: 12:00 Clínica: Policlinica Municip…" at bounding box center [549, 316] width 10 height 13
radio input "true"
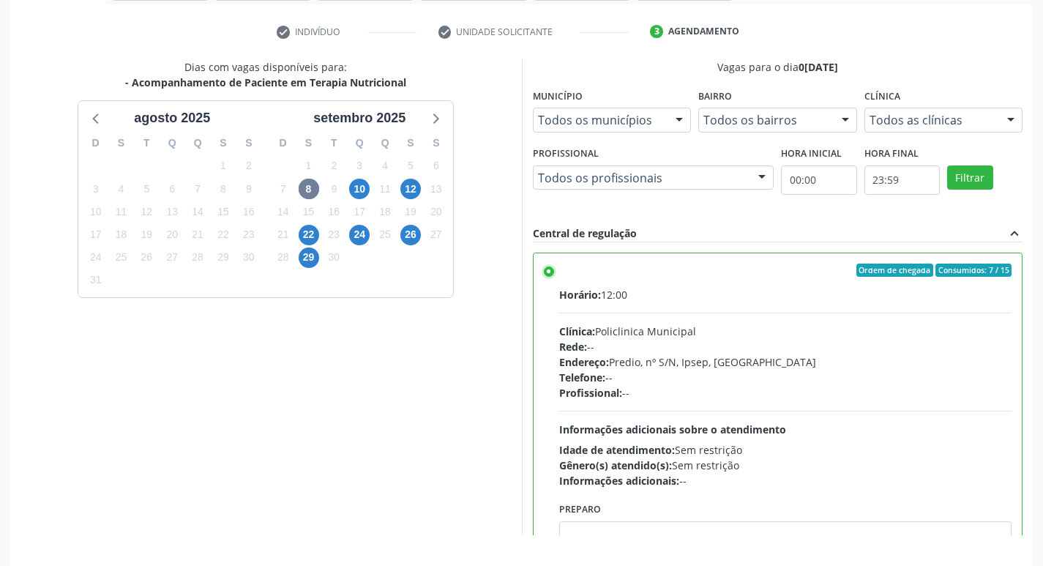
scroll to position [309, 0]
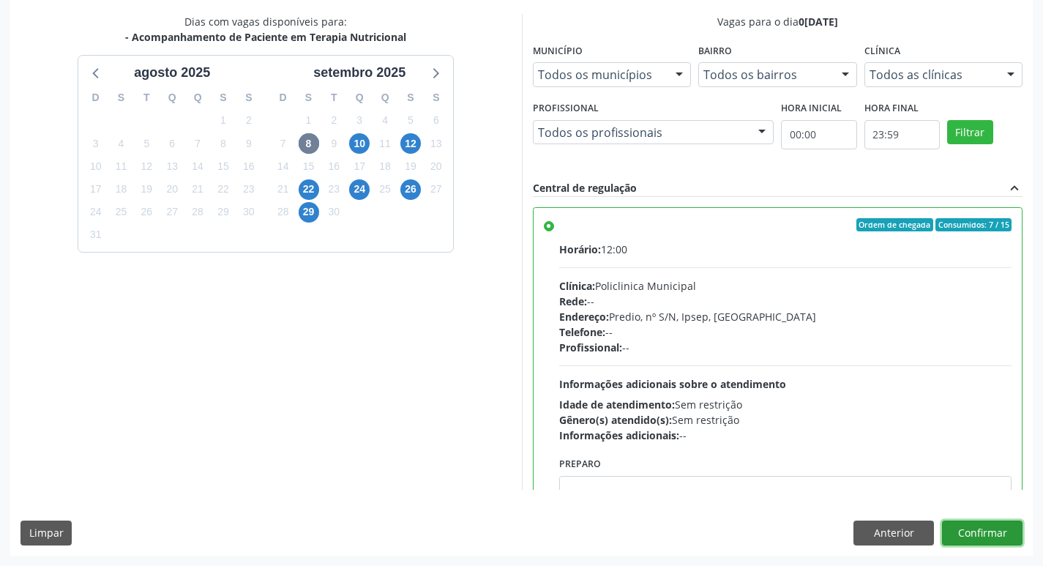
click at [978, 539] on button "Confirmar" at bounding box center [982, 532] width 81 height 25
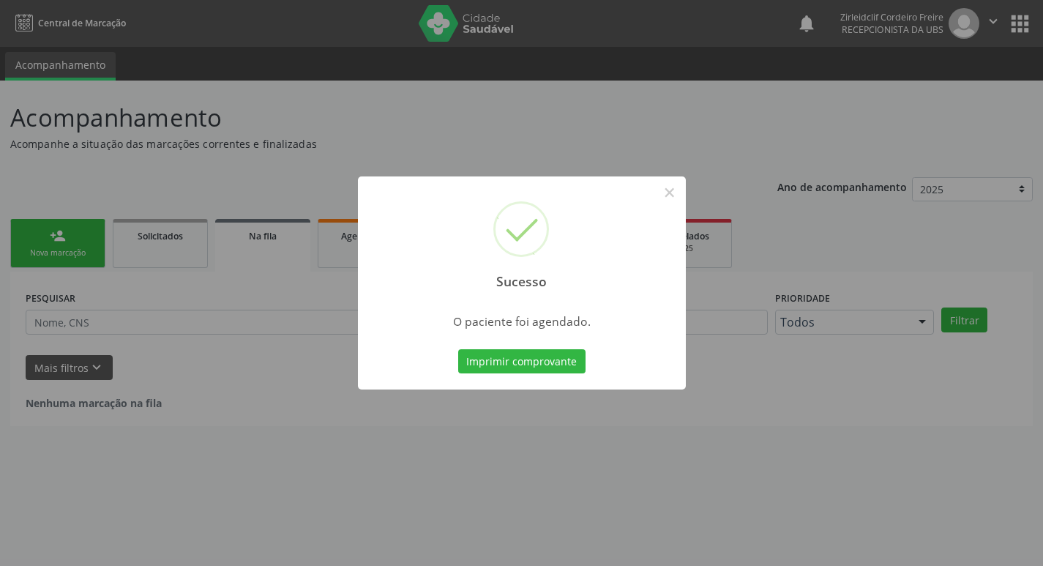
scroll to position [0, 0]
click at [557, 363] on button "Imprimir comprovante" at bounding box center [526, 361] width 127 height 25
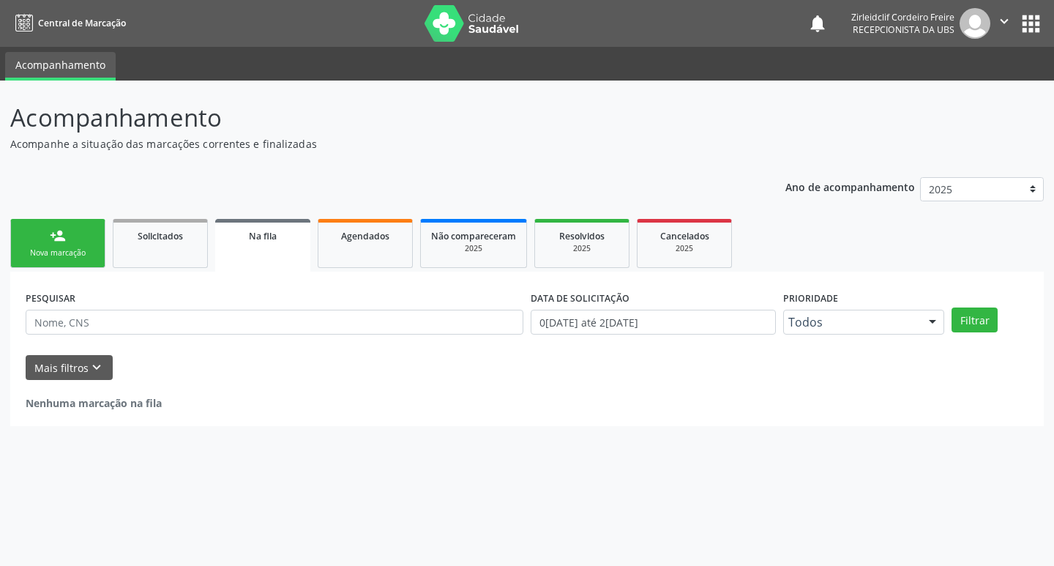
click at [53, 255] on div "Nova marcação" at bounding box center [57, 252] width 73 height 11
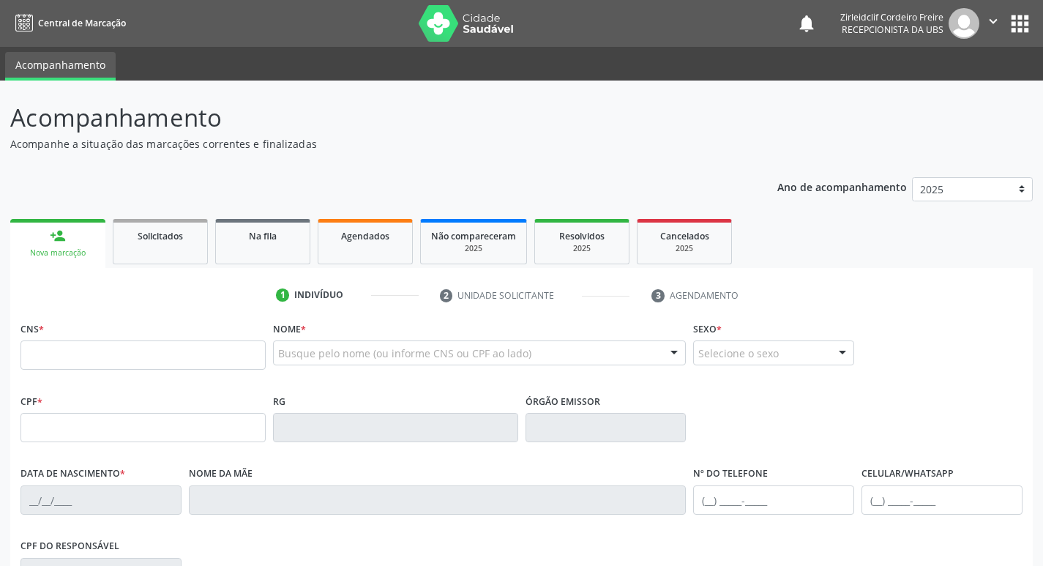
click at [276, 353] on div "Busque pelo nome (ou informe CNS ou CPF ao lado)" at bounding box center [480, 352] width 414 height 25
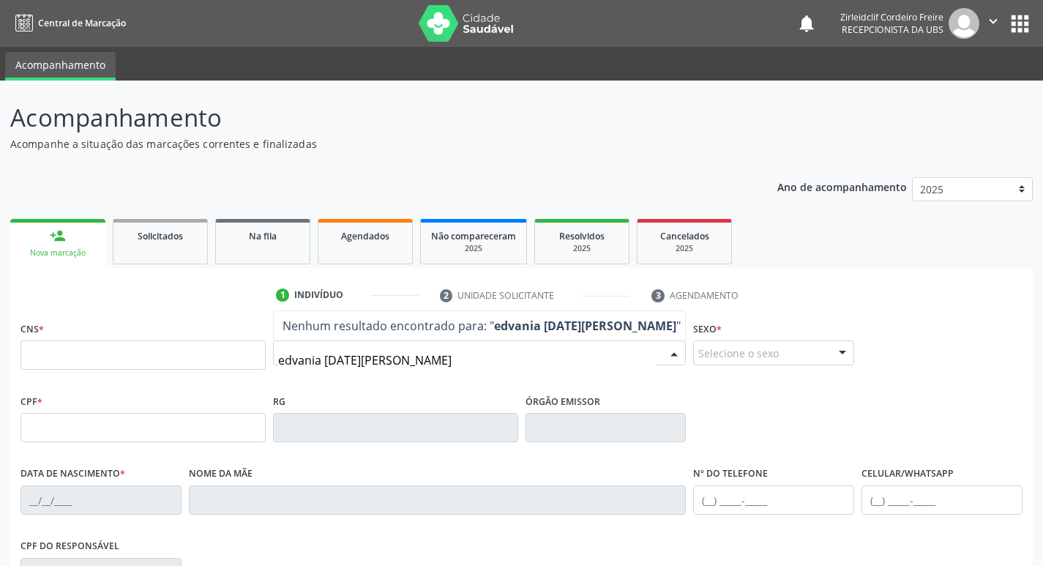
type input "edvania [DATE][PERSON_NAME]"
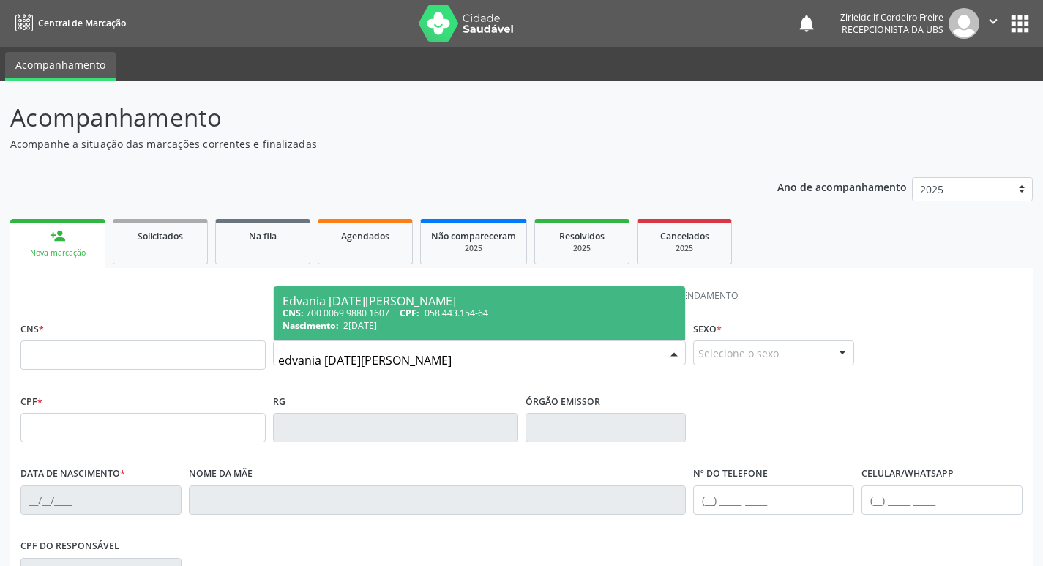
click at [517, 318] on div "CNS: 700 0069 9880 1607 CPF: 058.443.154-64" at bounding box center [480, 313] width 394 height 12
type input "700 0069 9880 1607"
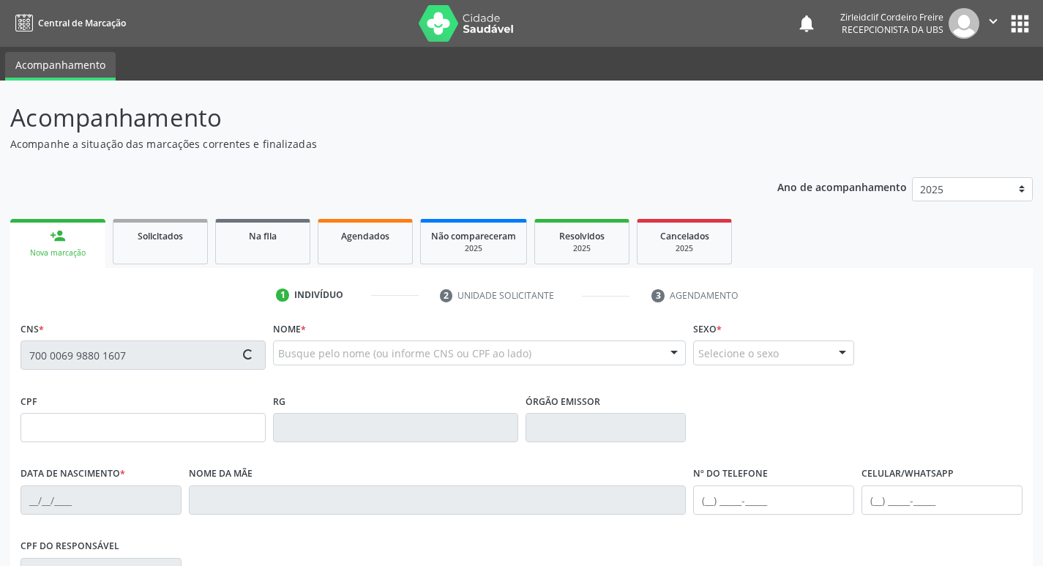
type input "058.443.154-64"
type input "[DATE]"
type input "[PERSON_NAME]"
type input "[PHONE_NUMBER]"
type input "521"
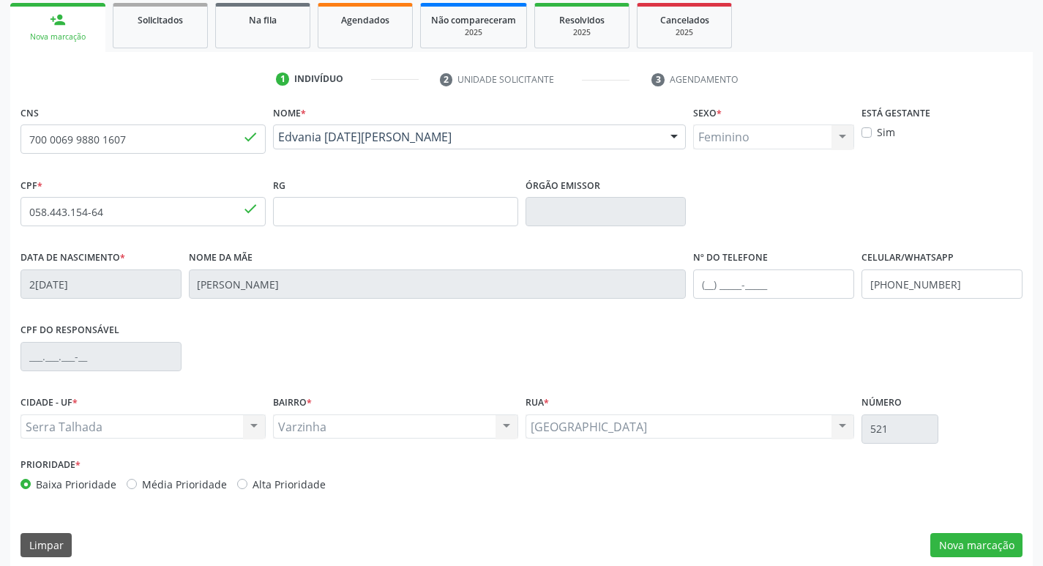
scroll to position [228, 0]
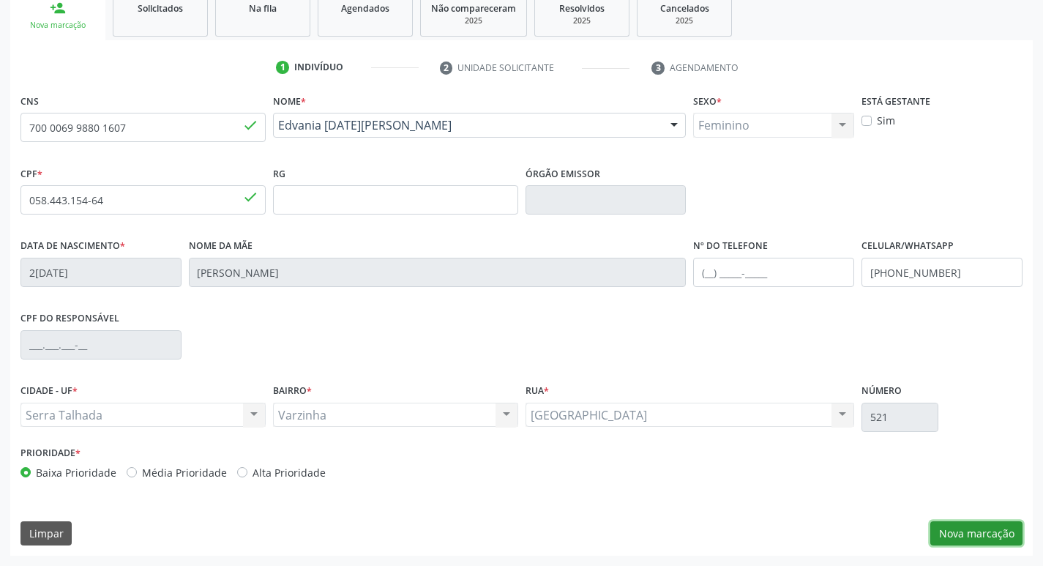
click at [959, 535] on button "Nova marcação" at bounding box center [976, 533] width 92 height 25
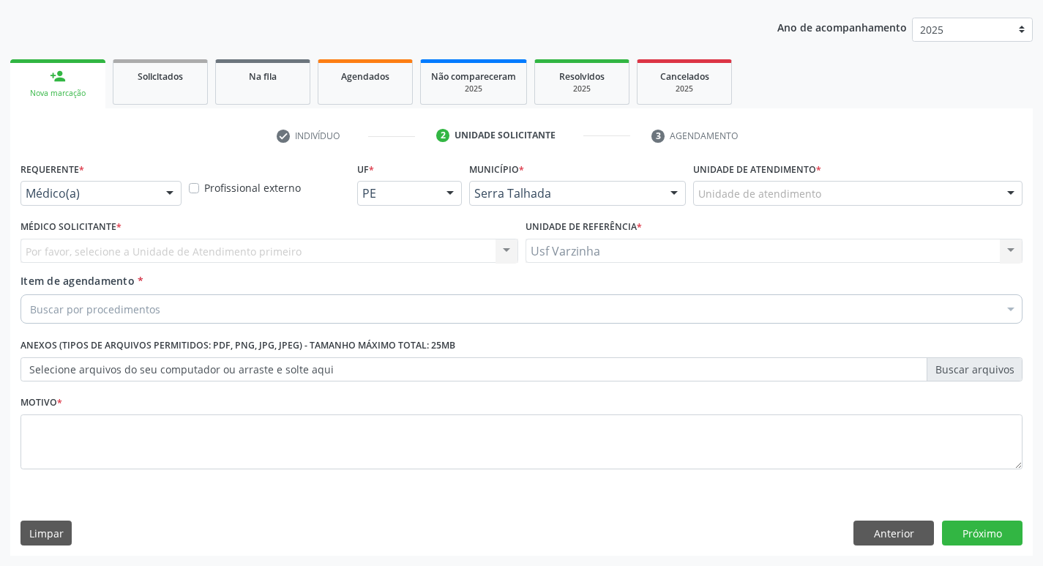
scroll to position [160, 0]
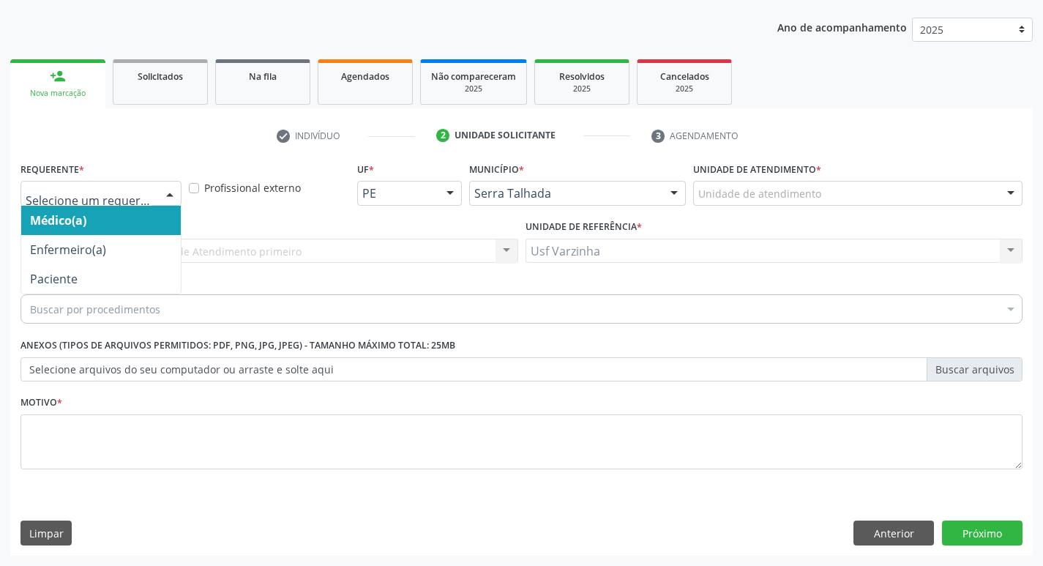
click at [172, 192] on div at bounding box center [170, 194] width 22 height 25
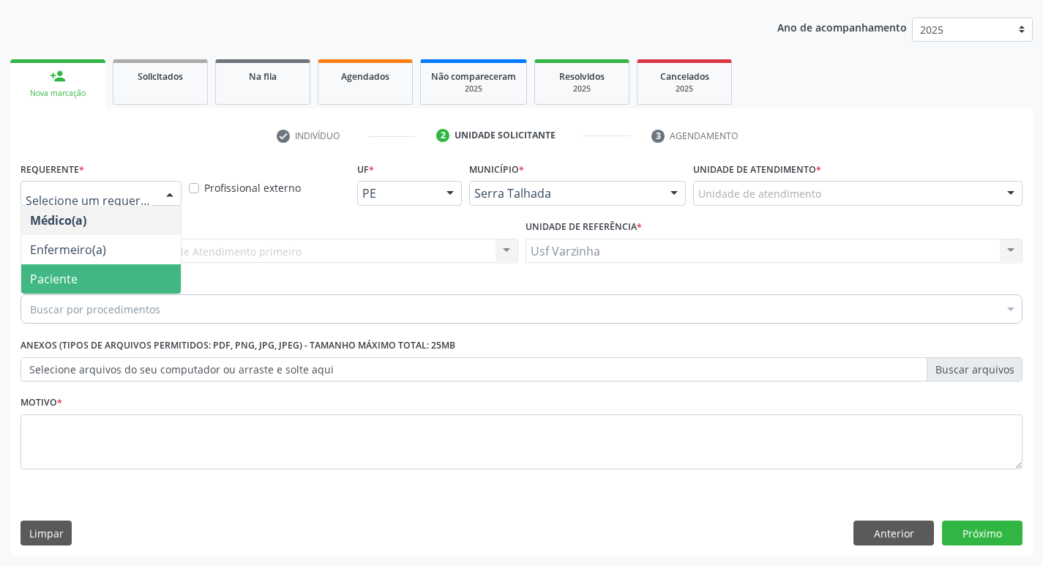
click at [124, 274] on span "Paciente" at bounding box center [101, 278] width 160 height 29
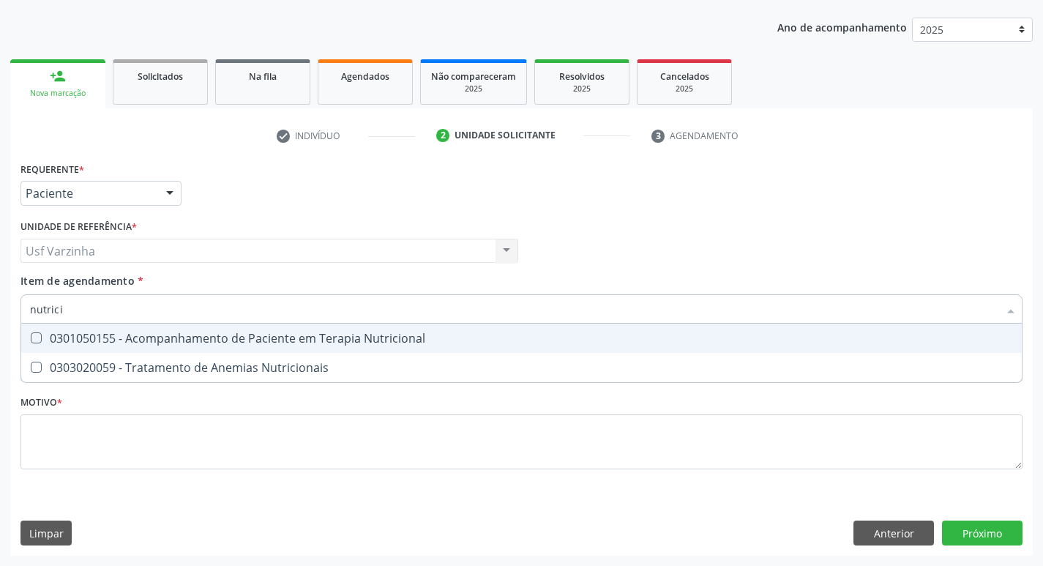
type input "nutricio"
click at [64, 339] on div "0301050155 - Acompanhamento de Paciente em Terapia Nutricional" at bounding box center [521, 338] width 983 height 12
checkbox Nutricional "true"
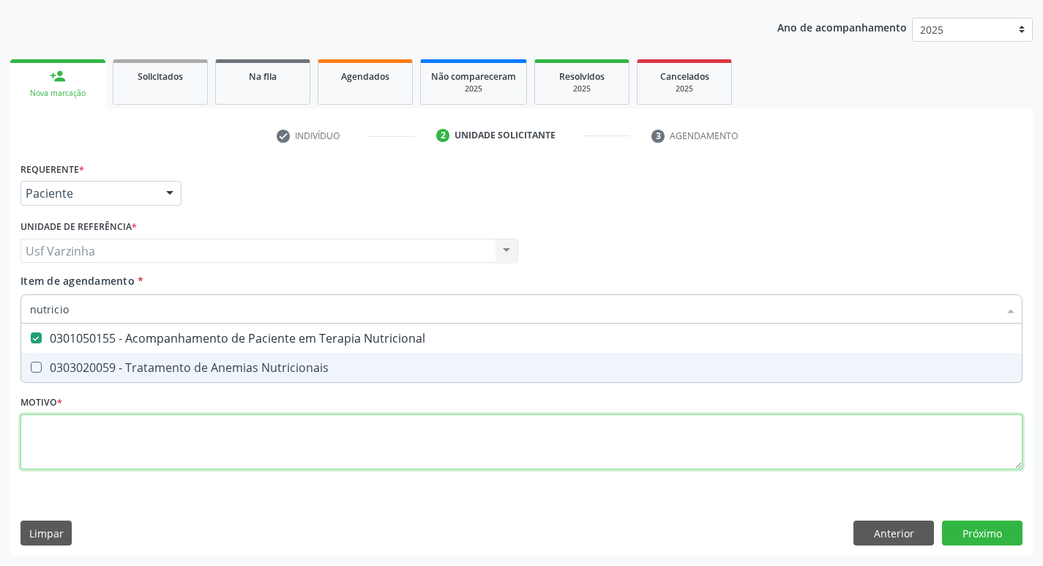
click at [78, 446] on div "Requerente * Paciente Médico(a) Enfermeiro(a) Paciente Nenhum resultado encontr…" at bounding box center [521, 324] width 1002 height 332
checkbox Nutricionais "true"
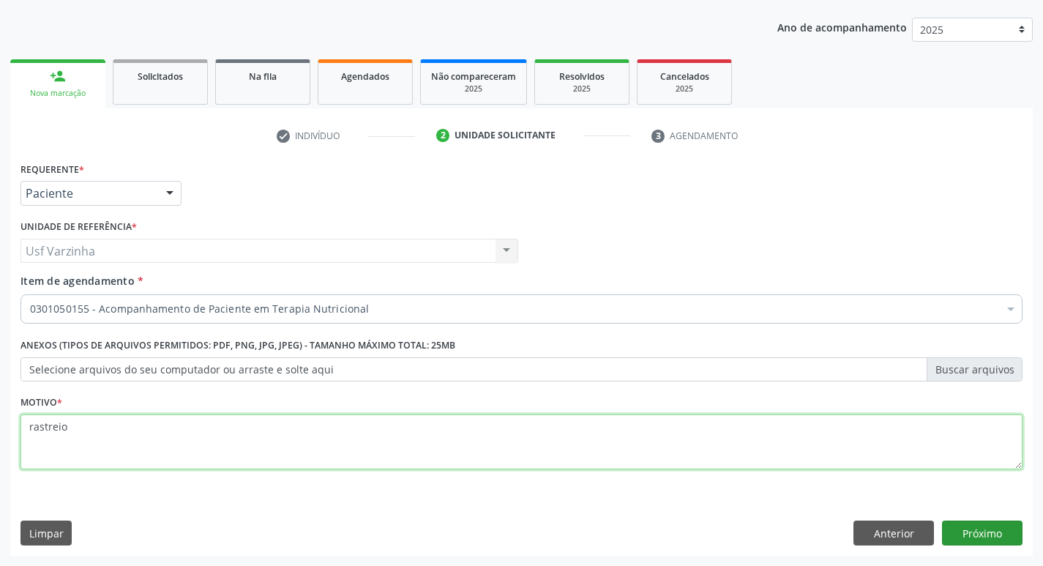
type textarea "rastreio"
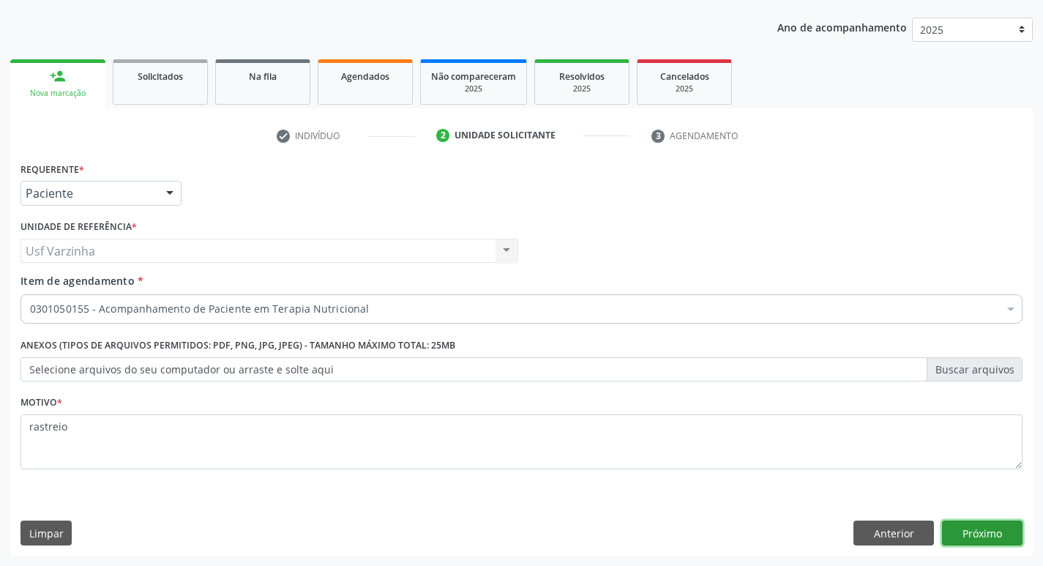
click at [983, 535] on button "Próximo" at bounding box center [982, 532] width 81 height 25
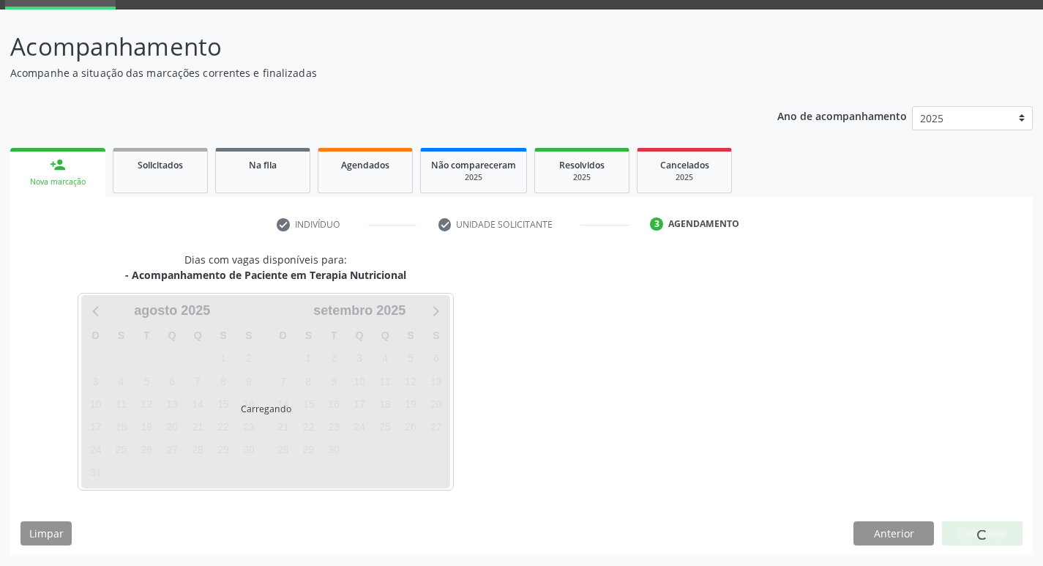
scroll to position [71, 0]
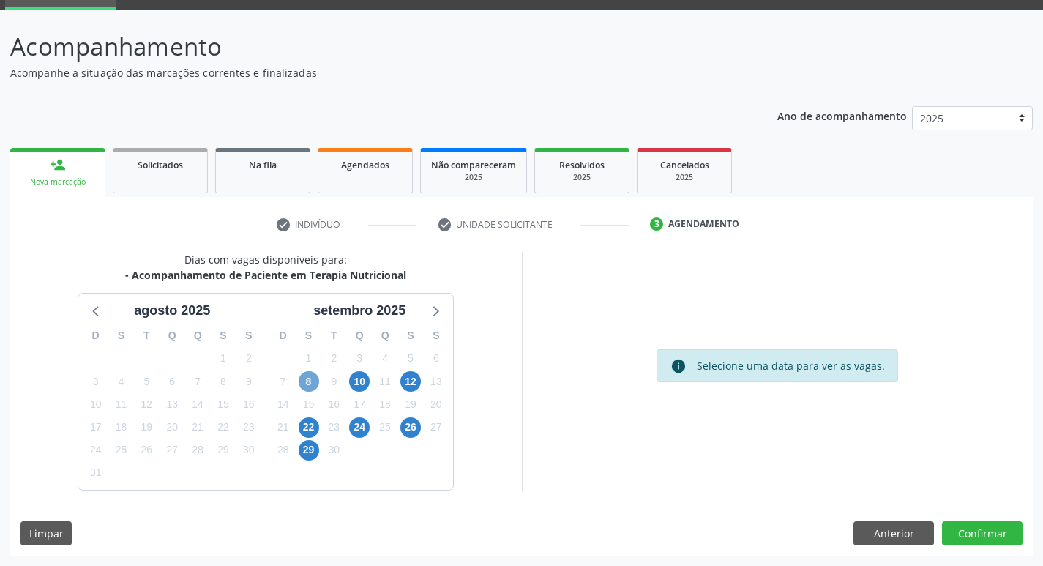
click at [304, 381] on span "8" at bounding box center [309, 381] width 20 height 20
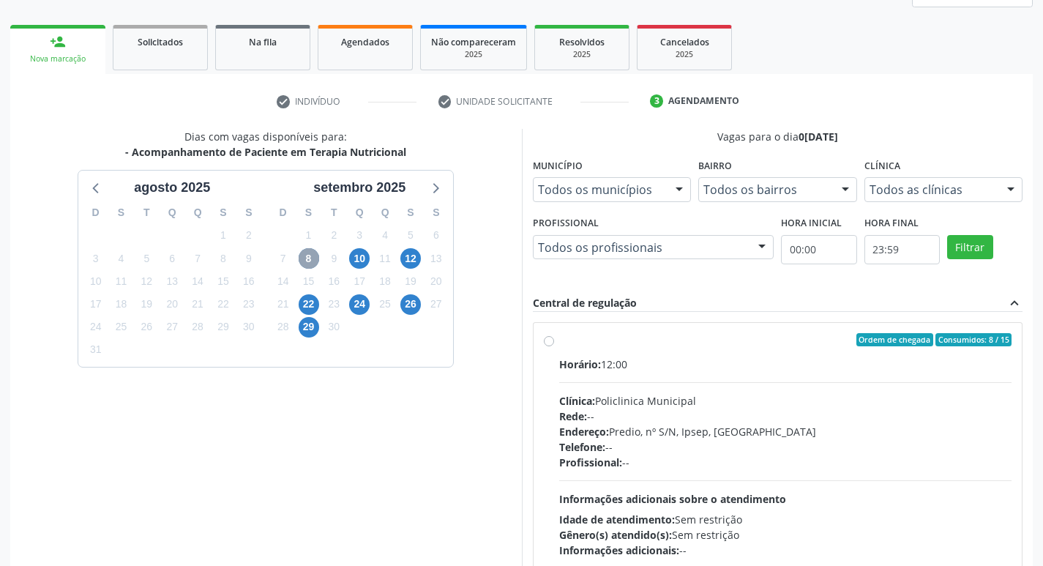
scroll to position [217, 0]
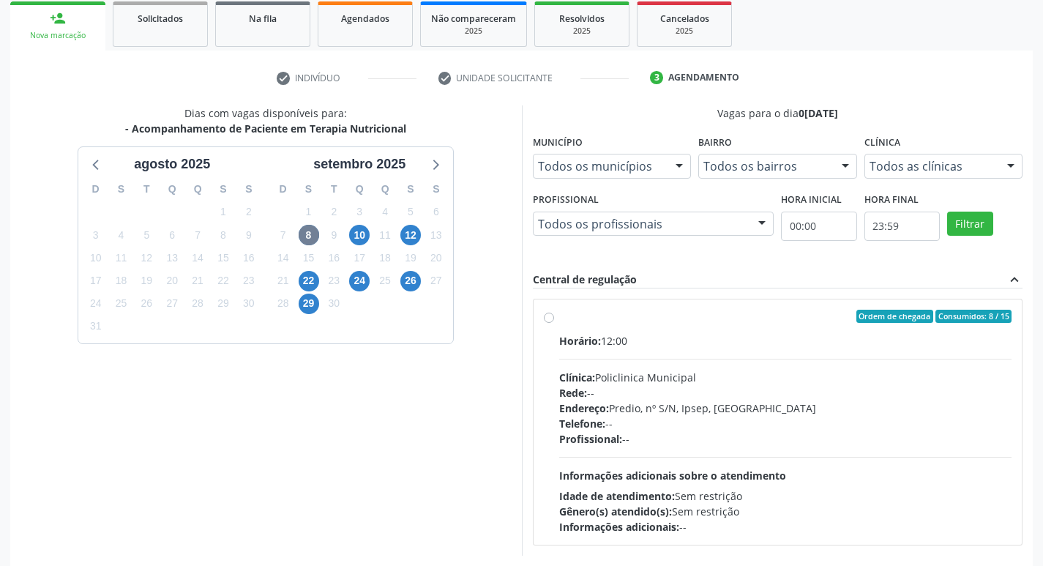
click at [559, 321] on label "Ordem de chegada Consumidos: 8 / 15 Horário: 12:00 Clínica: Policlinica Municip…" at bounding box center [785, 422] width 453 height 225
click at [551, 321] on input "Ordem de chegada Consumidos: 8 / 15 Horário: 12:00 Clínica: Policlinica Municip…" at bounding box center [549, 316] width 10 height 13
radio input "true"
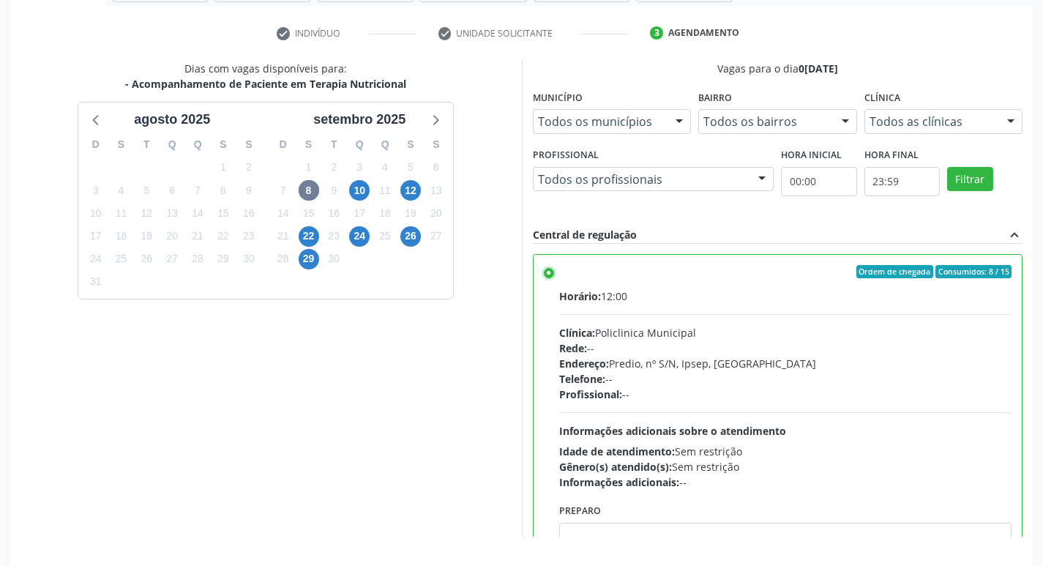
scroll to position [309, 0]
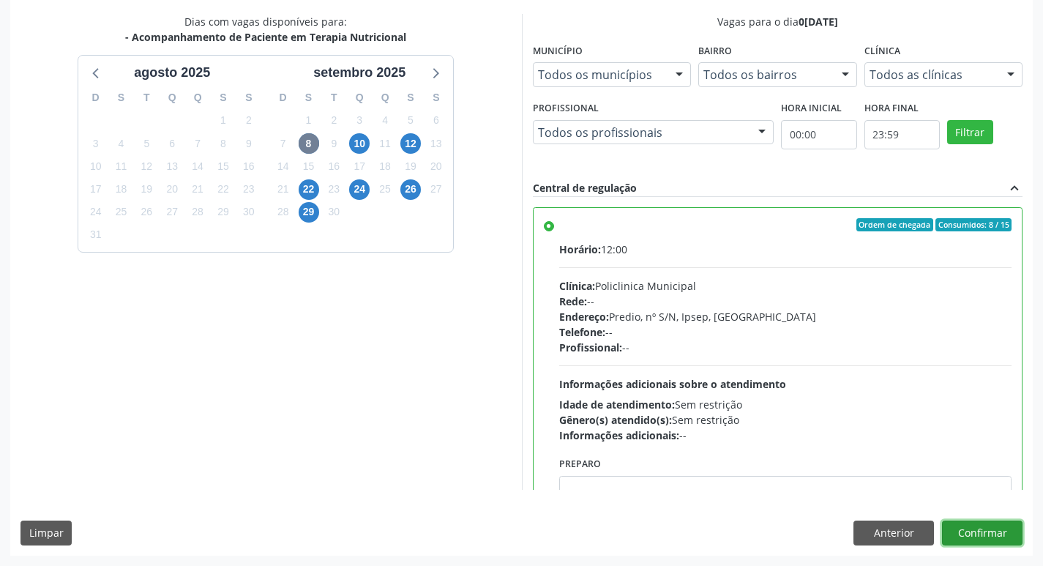
click at [984, 542] on button "Confirmar" at bounding box center [982, 532] width 81 height 25
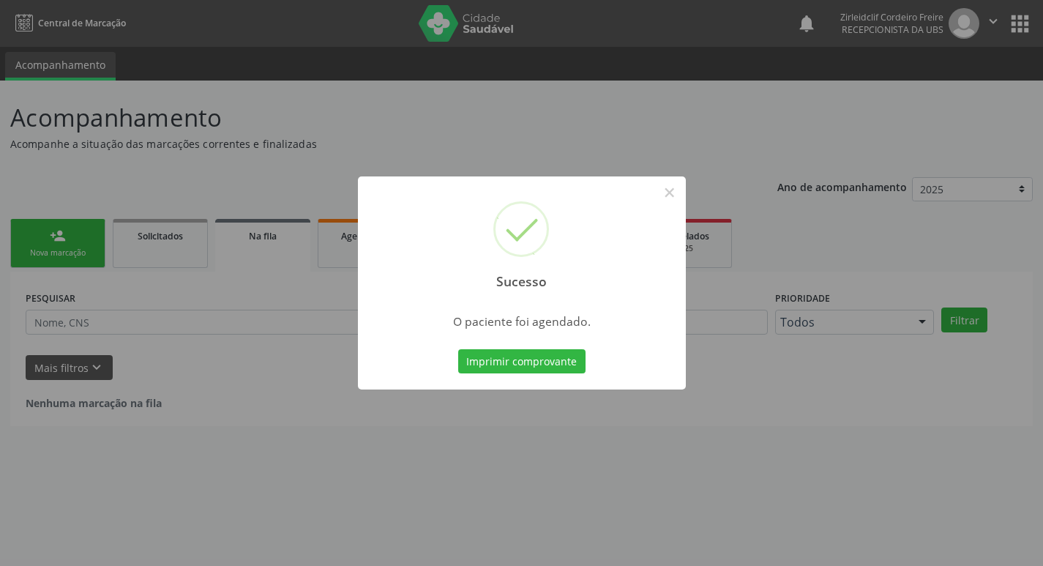
scroll to position [0, 0]
click at [540, 359] on button "Imprimir comprovante" at bounding box center [526, 361] width 127 height 25
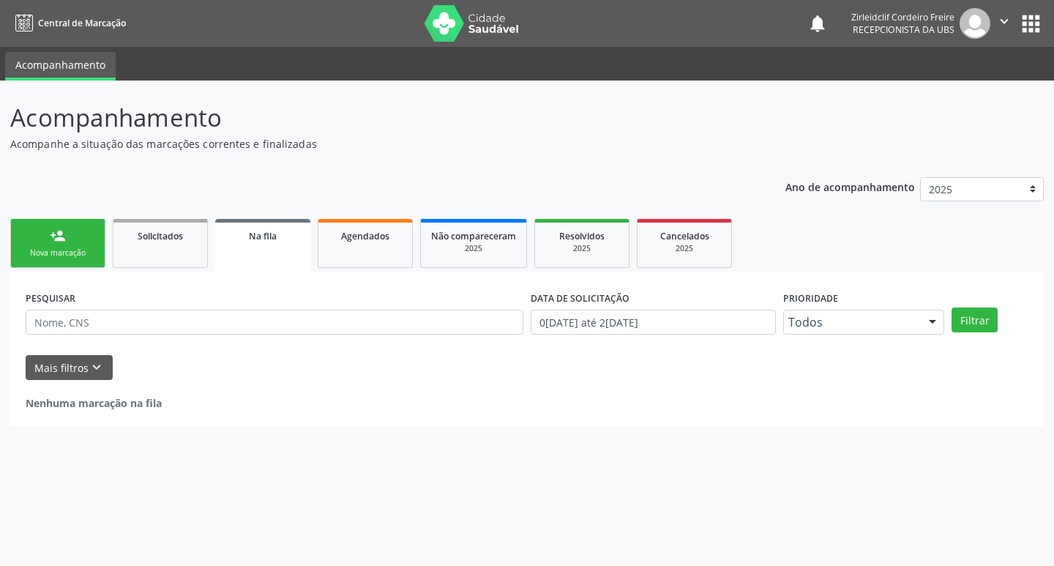
click at [88, 249] on div "Nova marcação" at bounding box center [57, 252] width 73 height 11
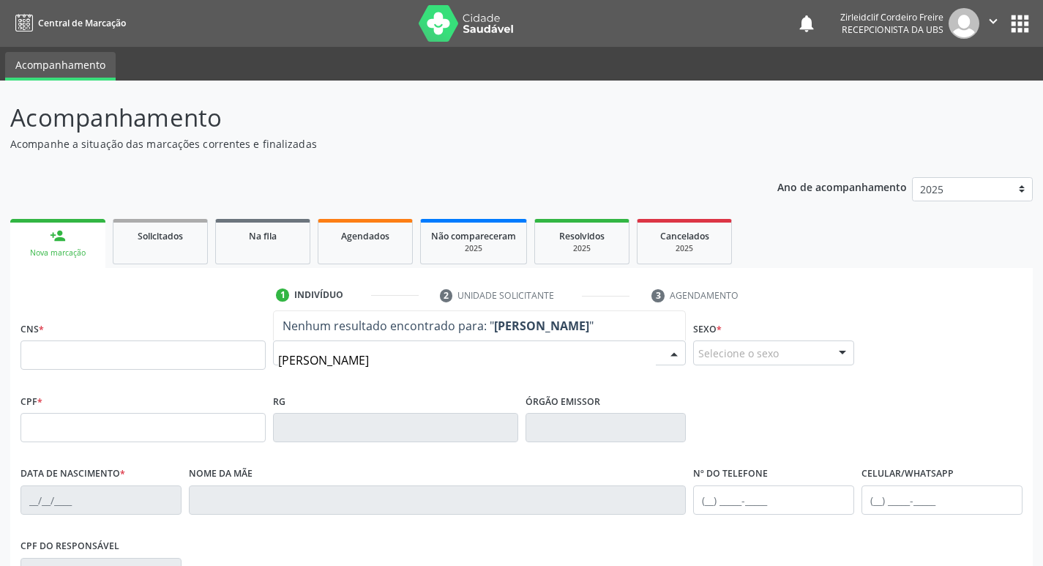
type input "basilia soares"
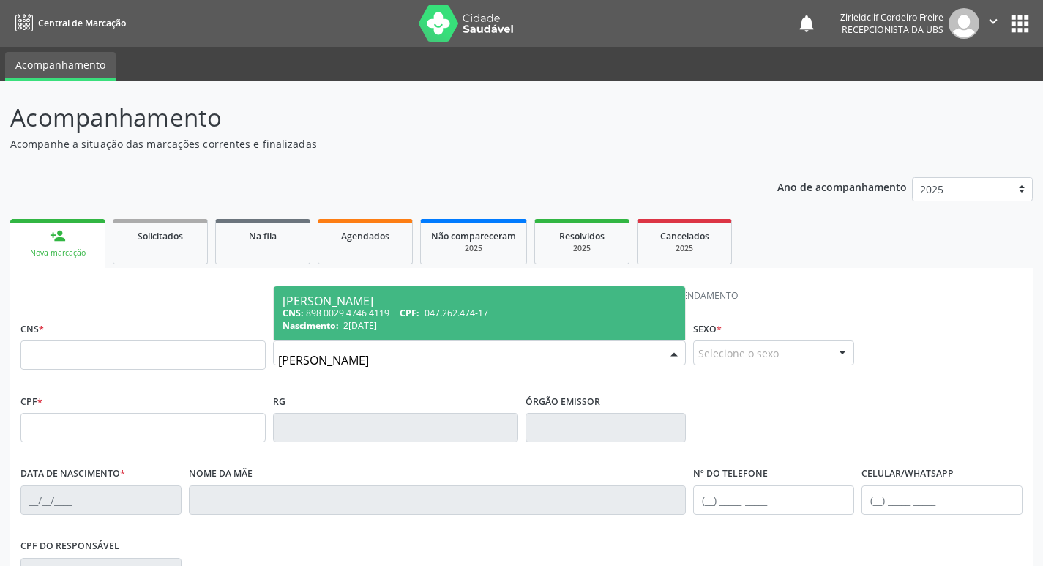
click at [443, 318] on span "047.262.474-17" at bounding box center [457, 313] width 64 height 12
type input "898 0029 4746 4119"
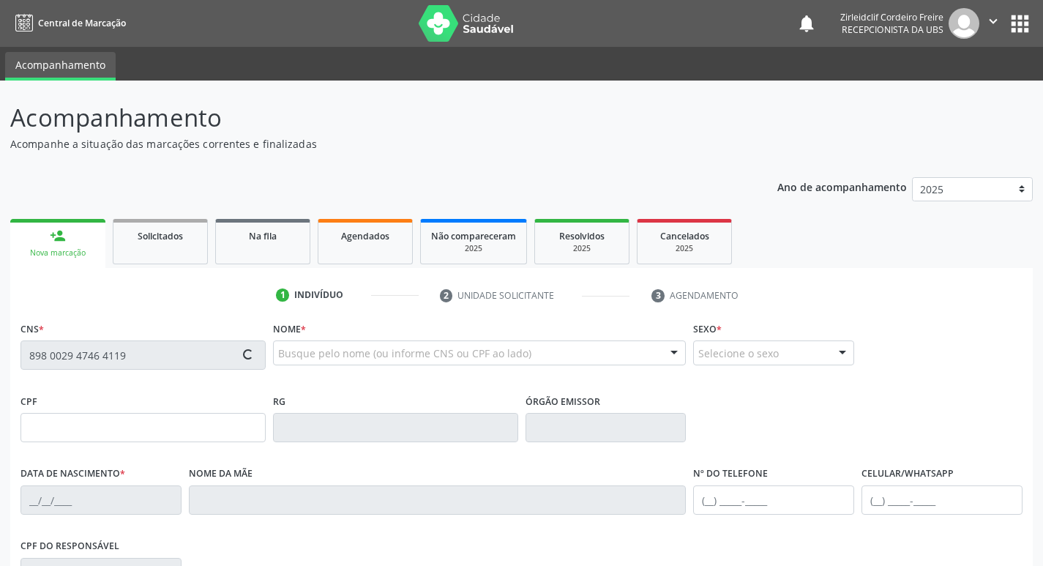
type input "047.262.474-17"
type input "26/06/1946"
type input "Luzia Maria de Jesus"
type input "[PHONE_NUMBER]"
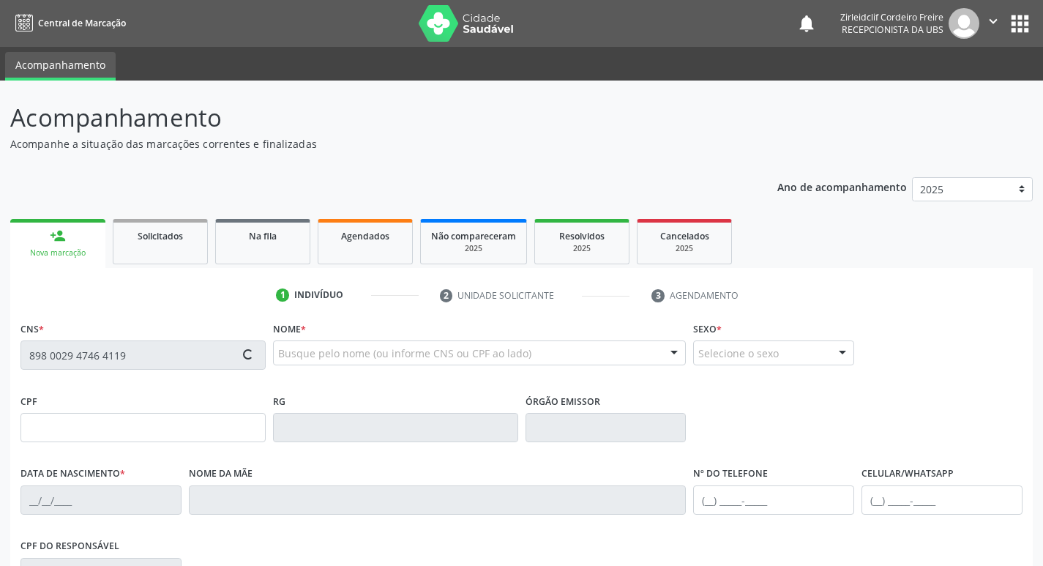
type input "S/N"
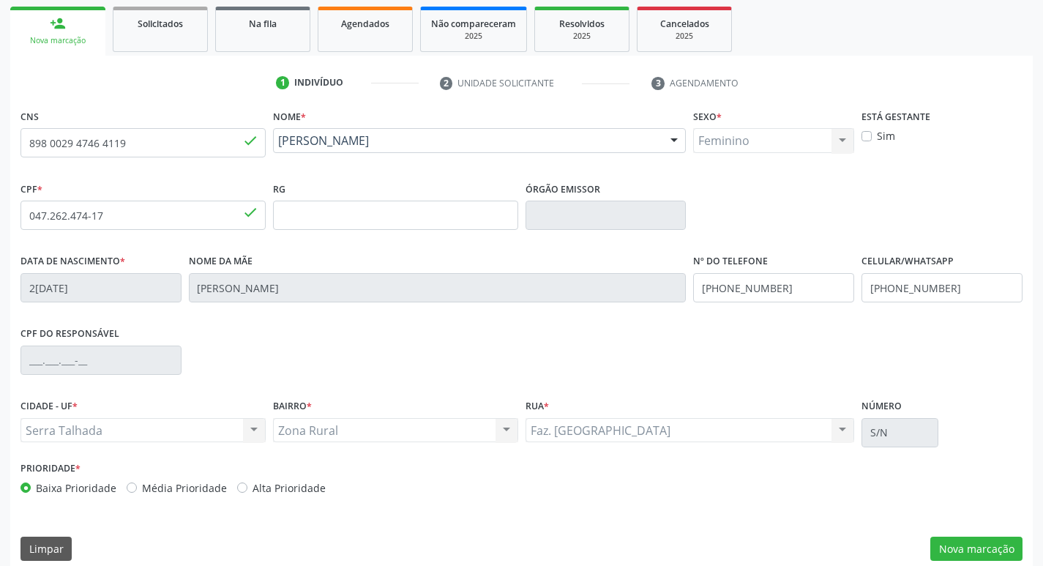
scroll to position [228, 0]
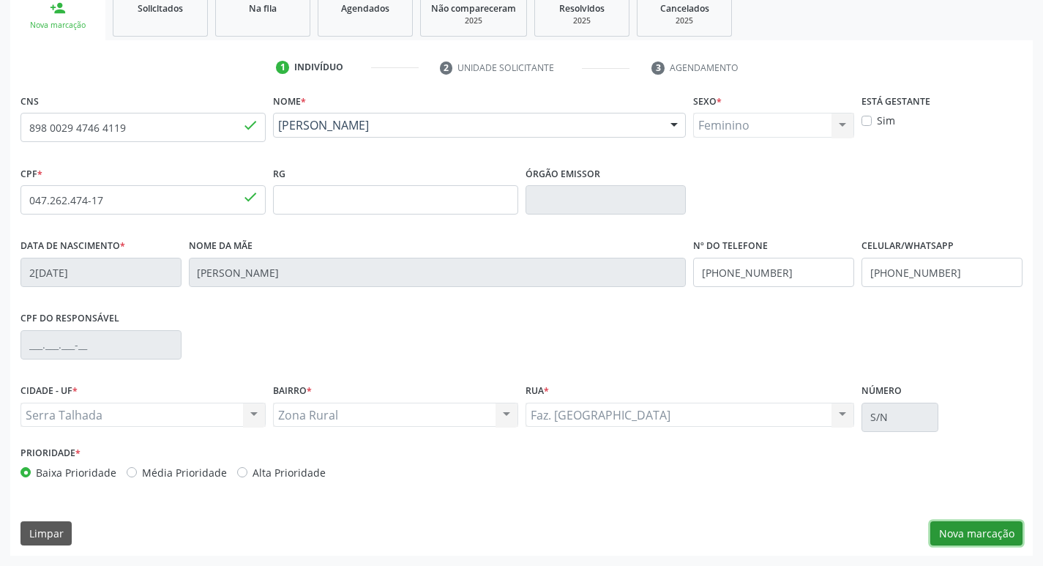
click at [949, 529] on button "Nova marcação" at bounding box center [976, 533] width 92 height 25
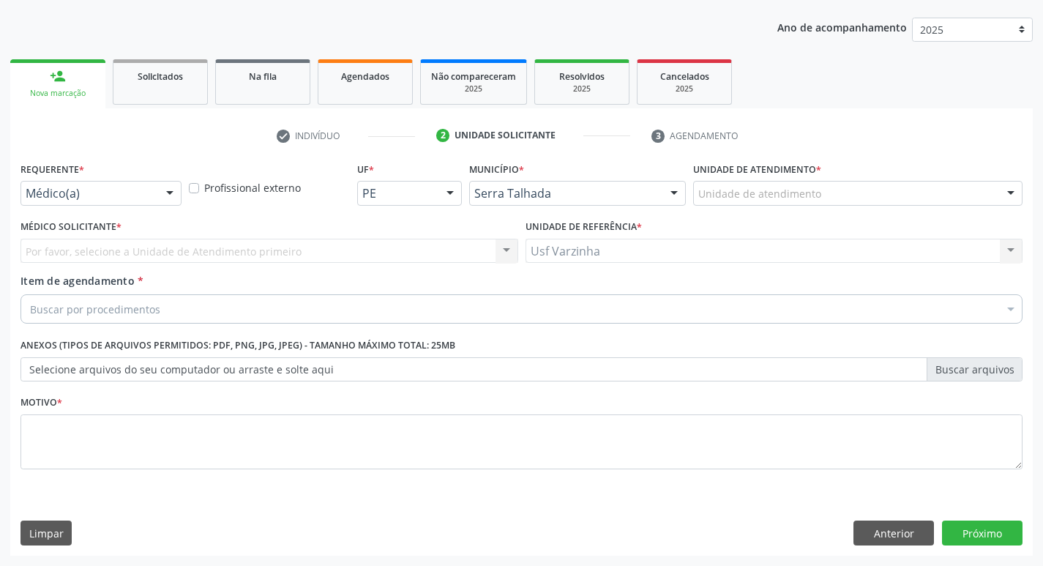
scroll to position [160, 0]
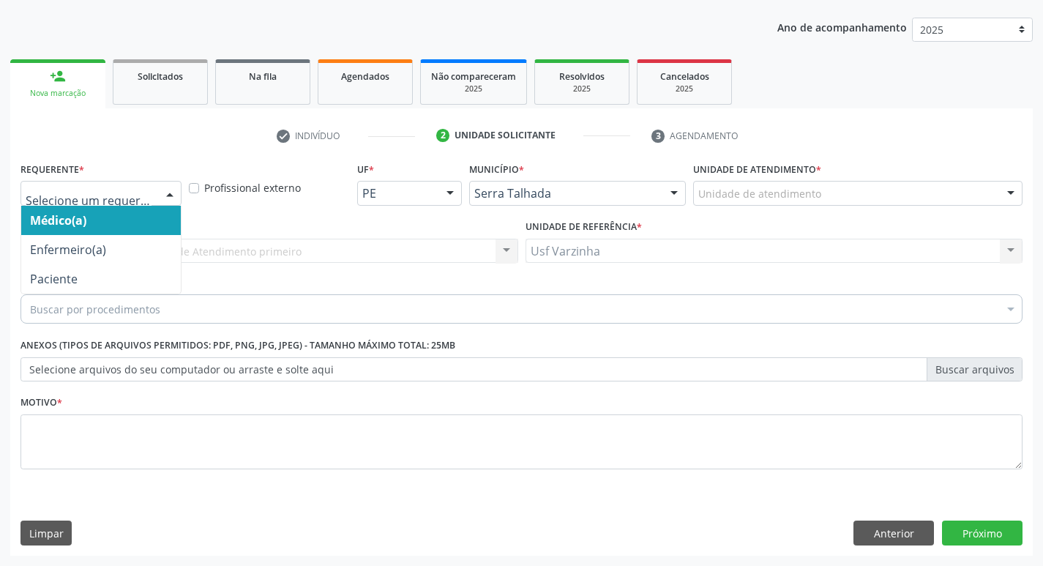
click at [169, 193] on div at bounding box center [170, 194] width 22 height 25
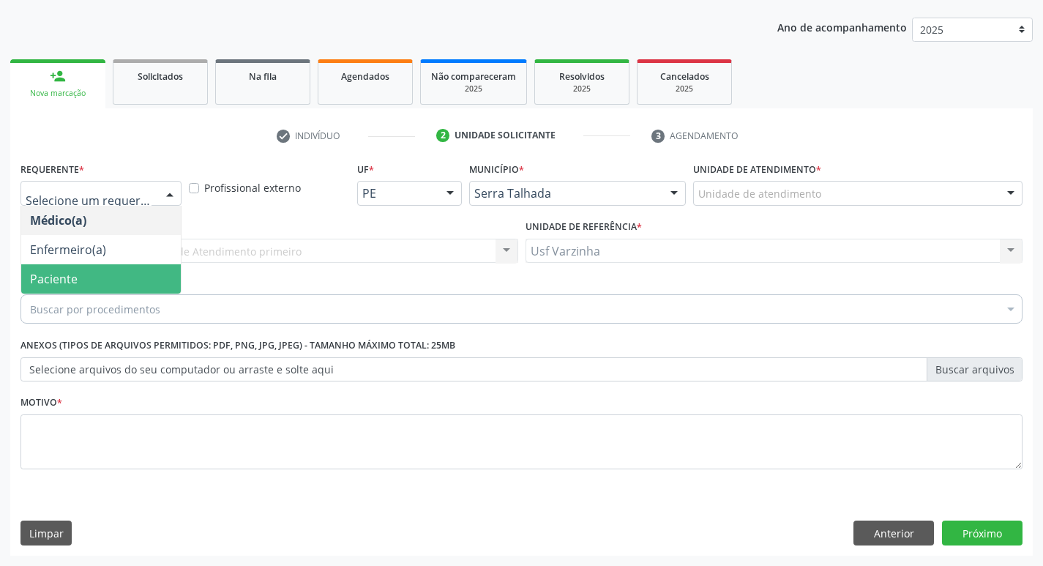
click at [113, 278] on span "Paciente" at bounding box center [101, 278] width 160 height 29
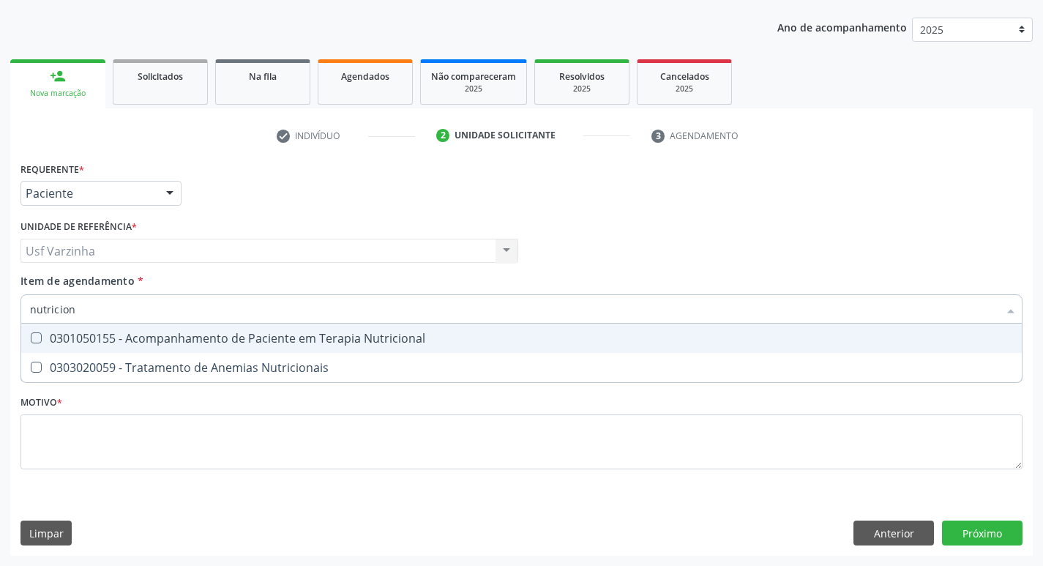
type input "nutricio"
click at [60, 336] on div "0301050155 - Acompanhamento de Paciente em Terapia Nutricional" at bounding box center [521, 338] width 983 height 12
checkbox Nutricional "true"
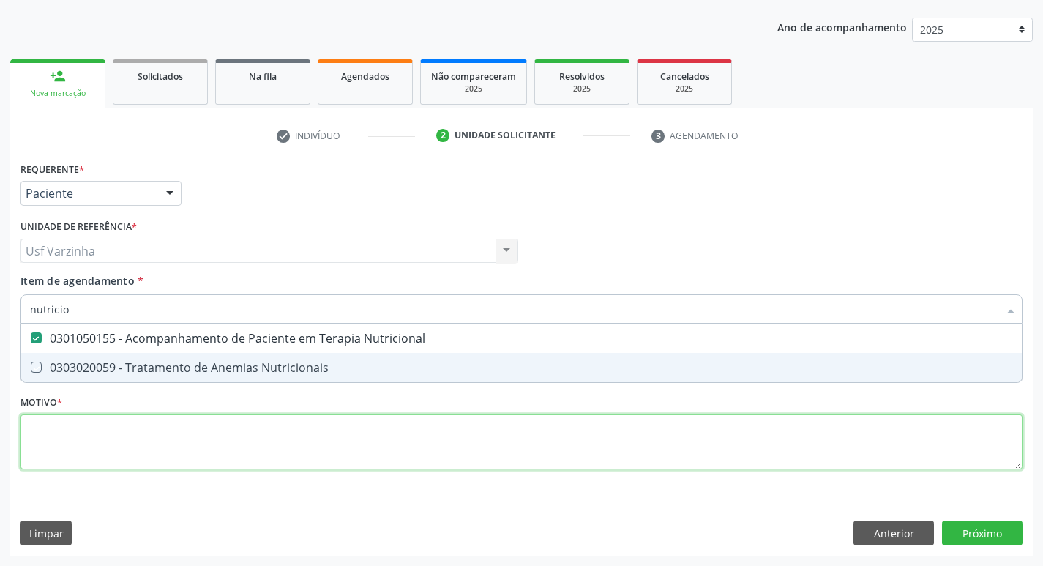
click at [32, 444] on div "Requerente * Paciente Médico(a) Enfermeiro(a) Paciente Nenhum resultado encontr…" at bounding box center [521, 324] width 1002 height 332
checkbox Nutricionais "true"
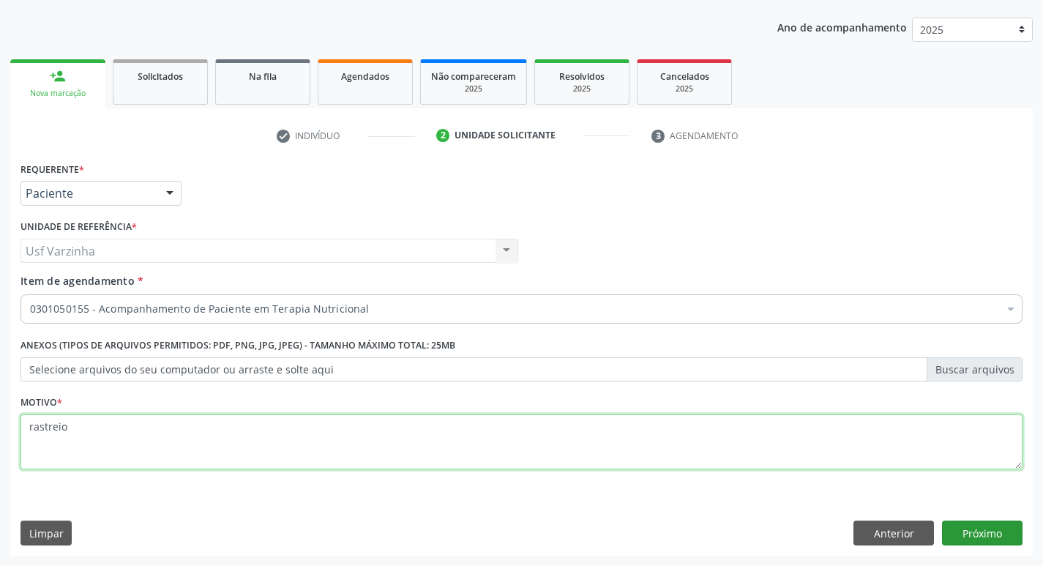
type textarea "rastreio"
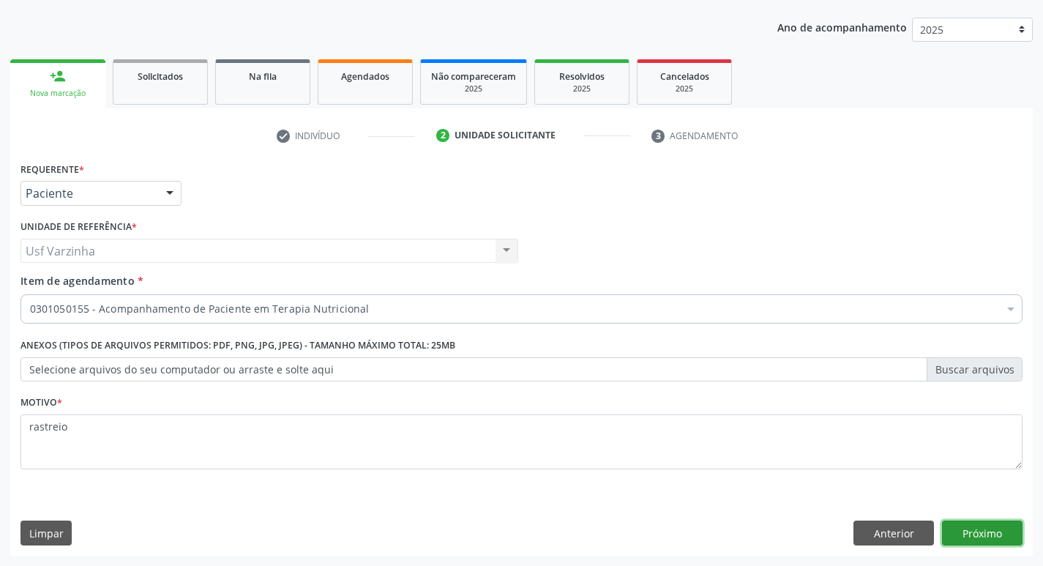
click at [965, 526] on button "Próximo" at bounding box center [982, 532] width 81 height 25
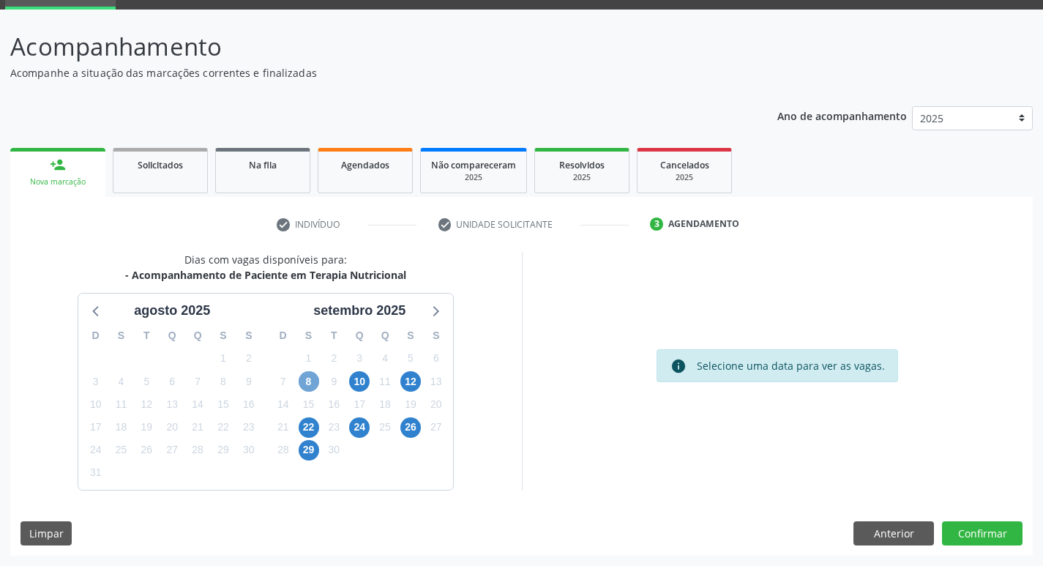
click at [308, 383] on span "8" at bounding box center [309, 381] width 20 height 20
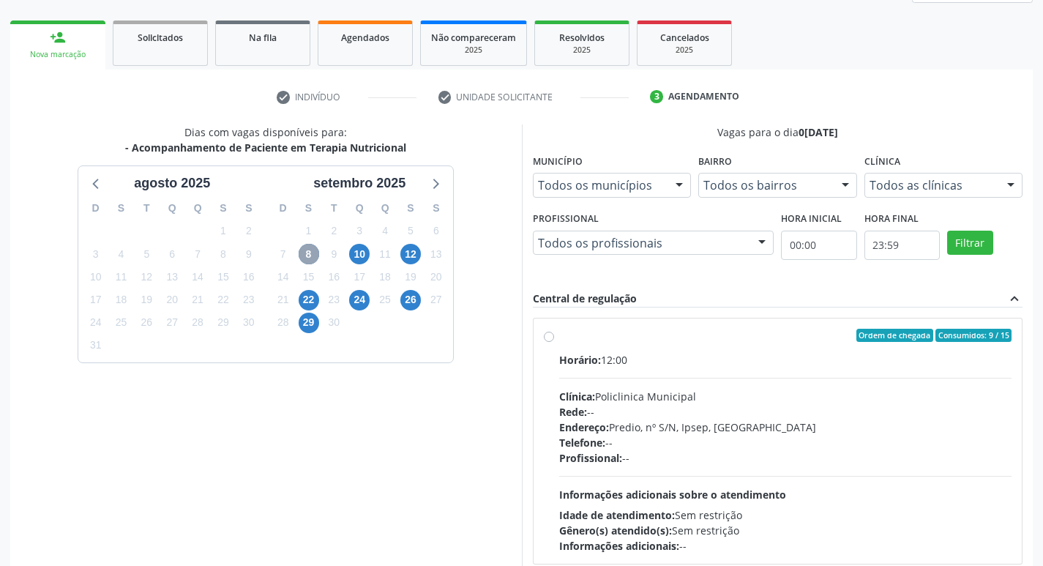
scroll to position [217, 0]
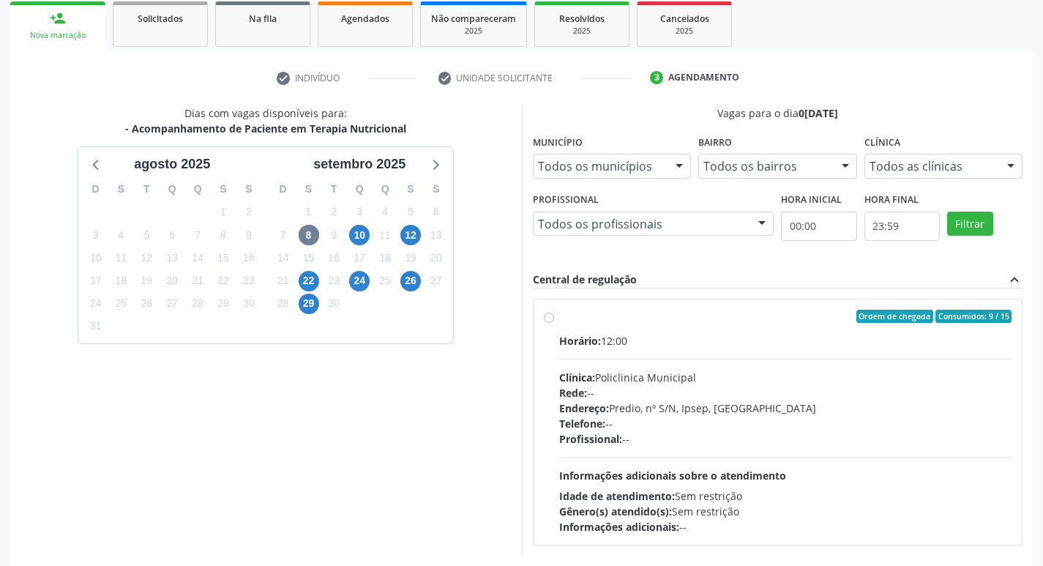
drag, startPoint x: 547, startPoint y: 316, endPoint x: 580, endPoint y: 306, distance: 34.5
click at [559, 315] on label "Ordem de chegada Consumidos: 9 / 15 Horário: 12:00 Clínica: Policlinica Municip…" at bounding box center [785, 422] width 453 height 225
click at [548, 315] on input "Ordem de chegada Consumidos: 9 / 15 Horário: 12:00 Clínica: Policlinica Municip…" at bounding box center [549, 316] width 10 height 13
radio input "true"
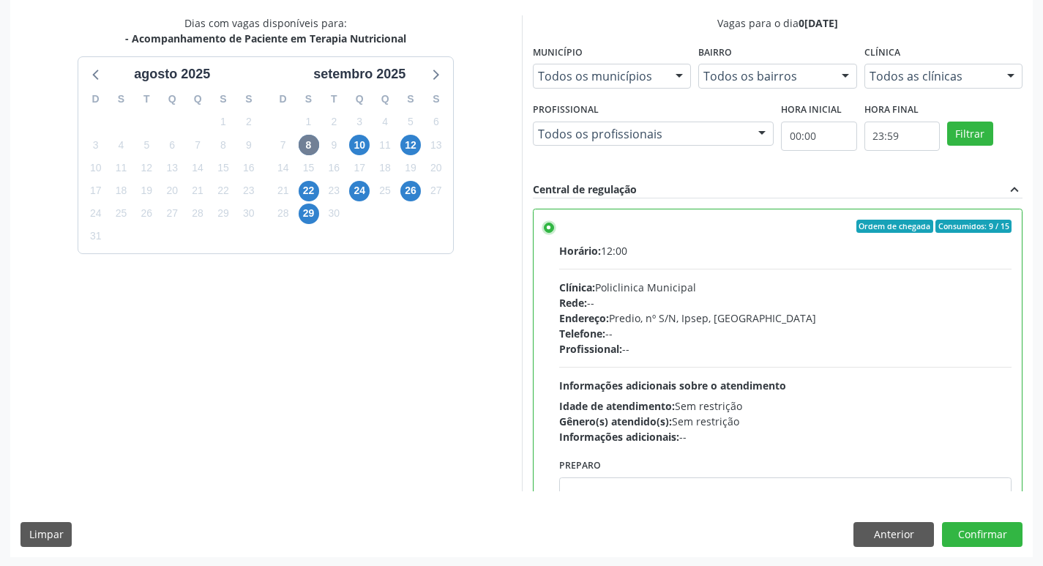
scroll to position [309, 0]
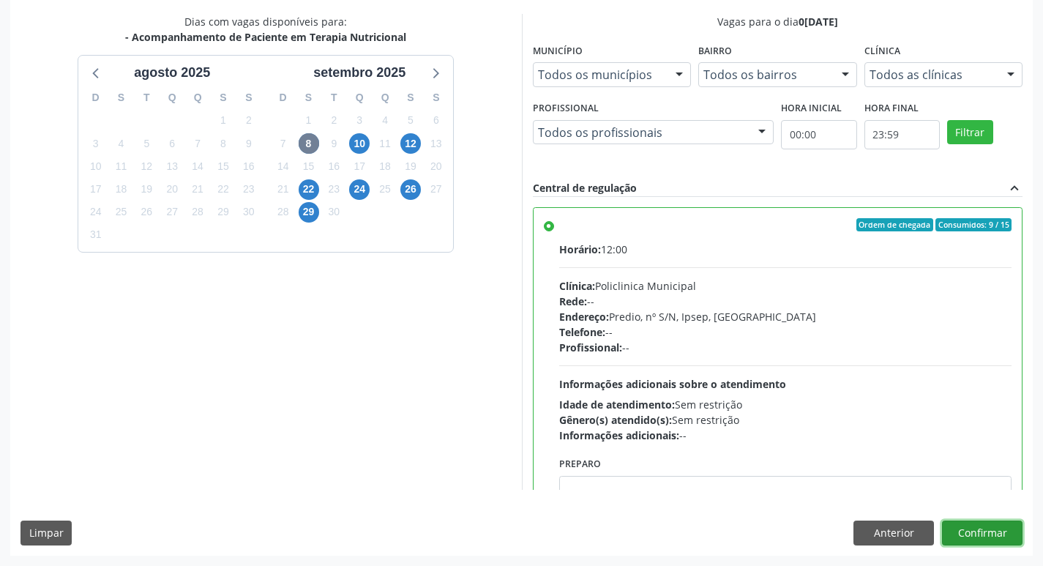
click at [972, 539] on button "Confirmar" at bounding box center [982, 532] width 81 height 25
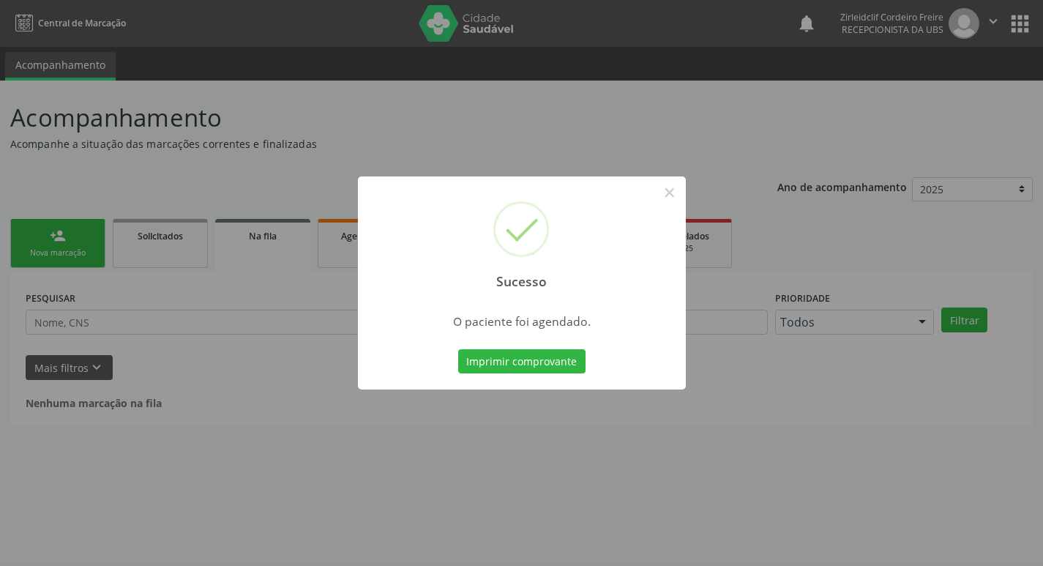
scroll to position [0, 0]
click at [525, 360] on button "Imprimir comprovante" at bounding box center [526, 361] width 127 height 25
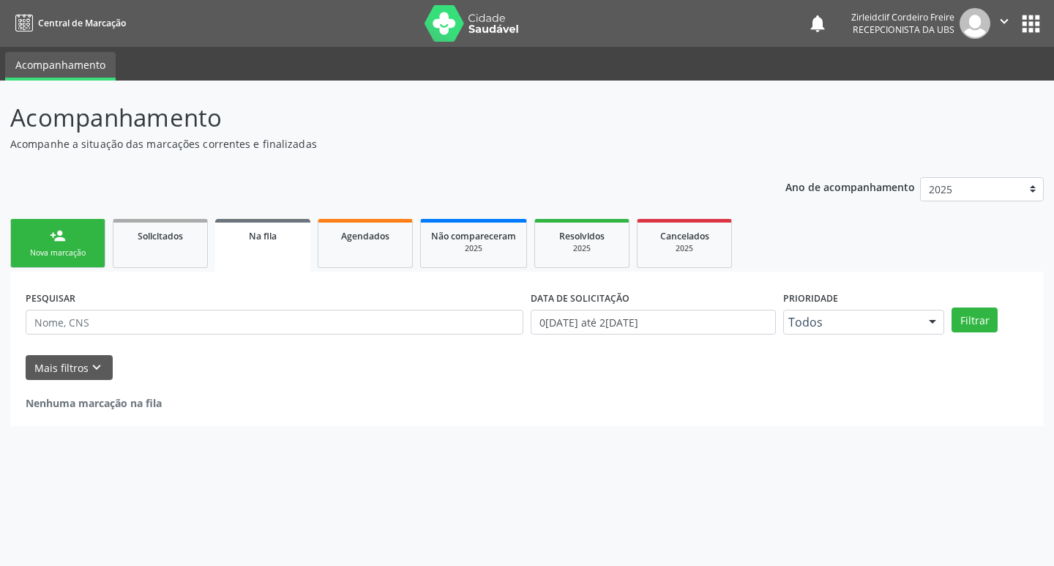
click at [70, 244] on link "person_add Nova marcação" at bounding box center [57, 243] width 95 height 49
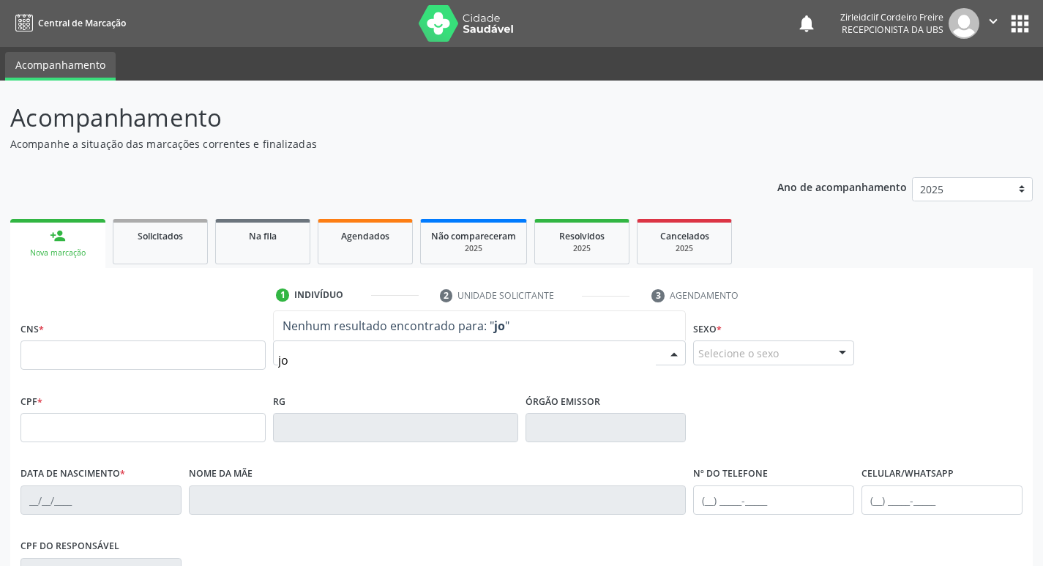
type input "[PERSON_NAME]"
type input "[PERSON_NAME] de s"
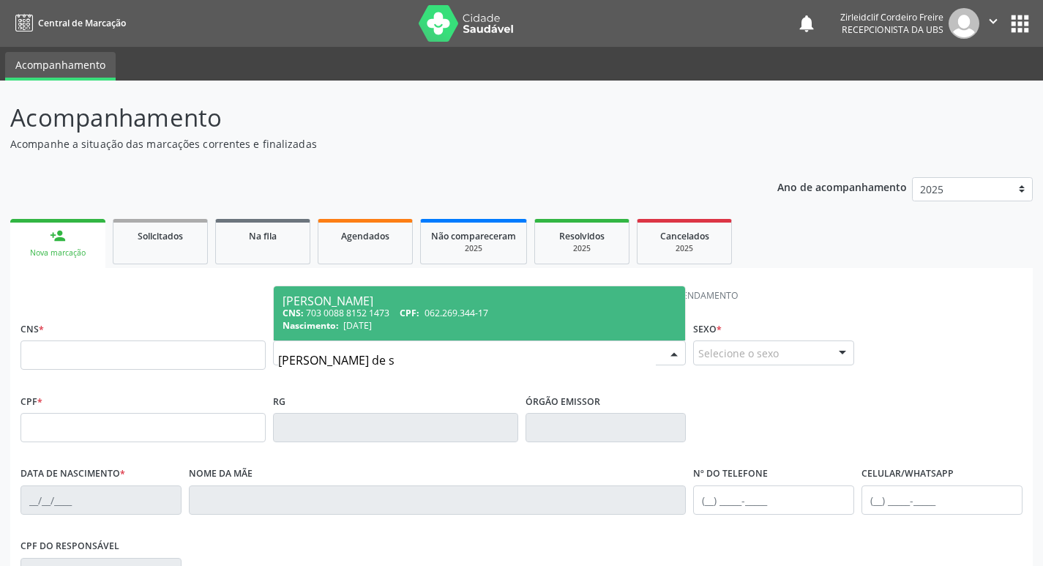
click at [469, 309] on span "062.269.344-17" at bounding box center [457, 313] width 64 height 12
type input "703 0088 8152 1473"
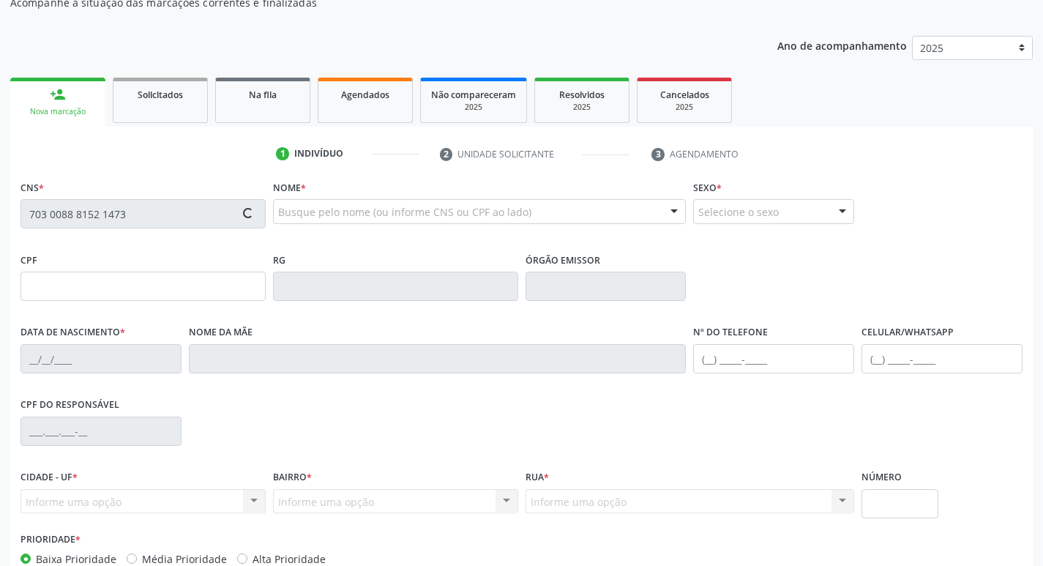
type input "062.269.344-17"
type input "[DATE]"
type input "[PERSON_NAME]"
type input "[PHONE_NUMBER]"
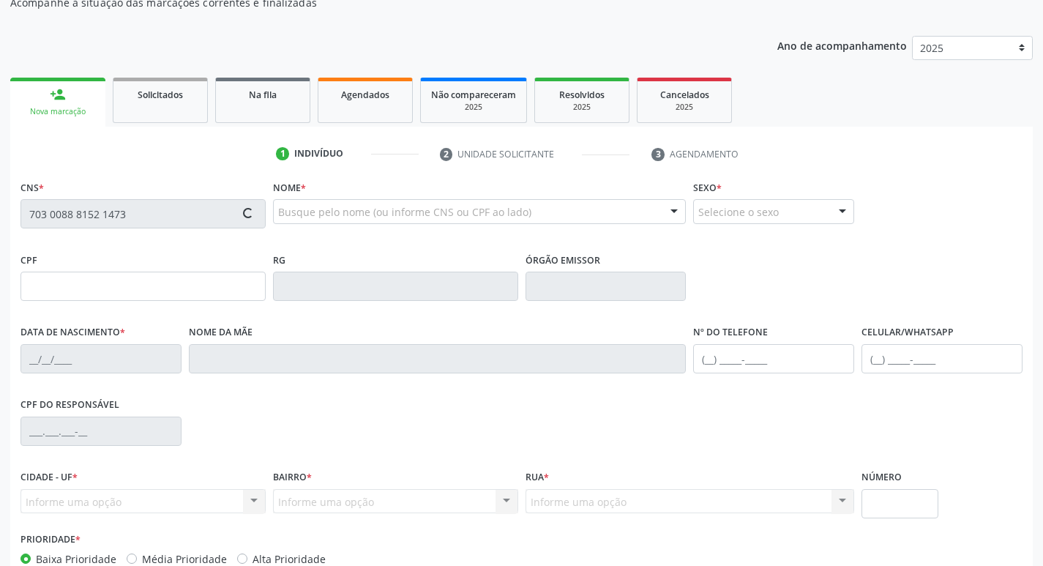
type input "075.970.874-62"
type input "388"
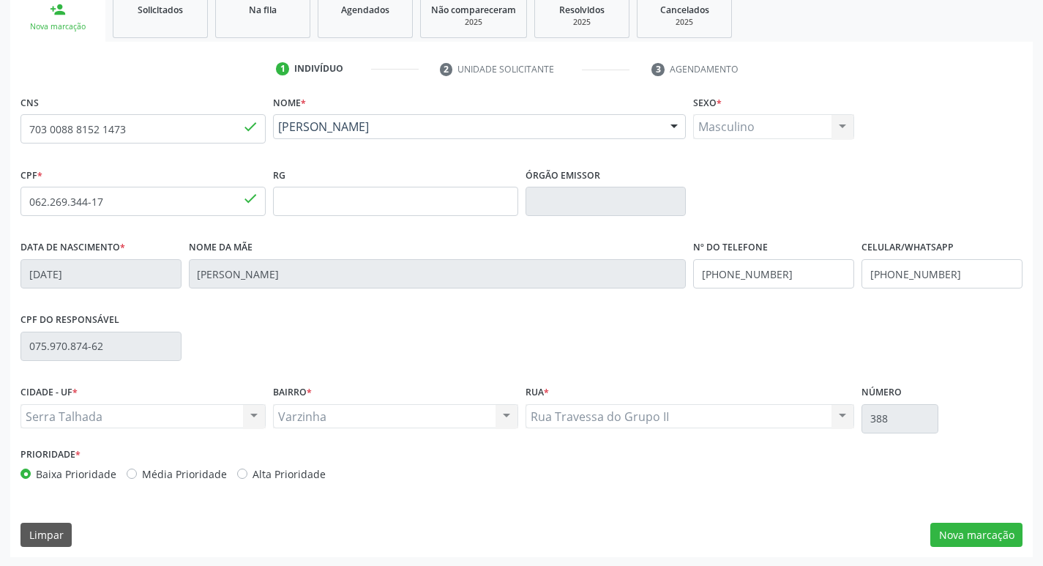
scroll to position [228, 0]
click at [955, 533] on button "Nova marcação" at bounding box center [976, 533] width 92 height 25
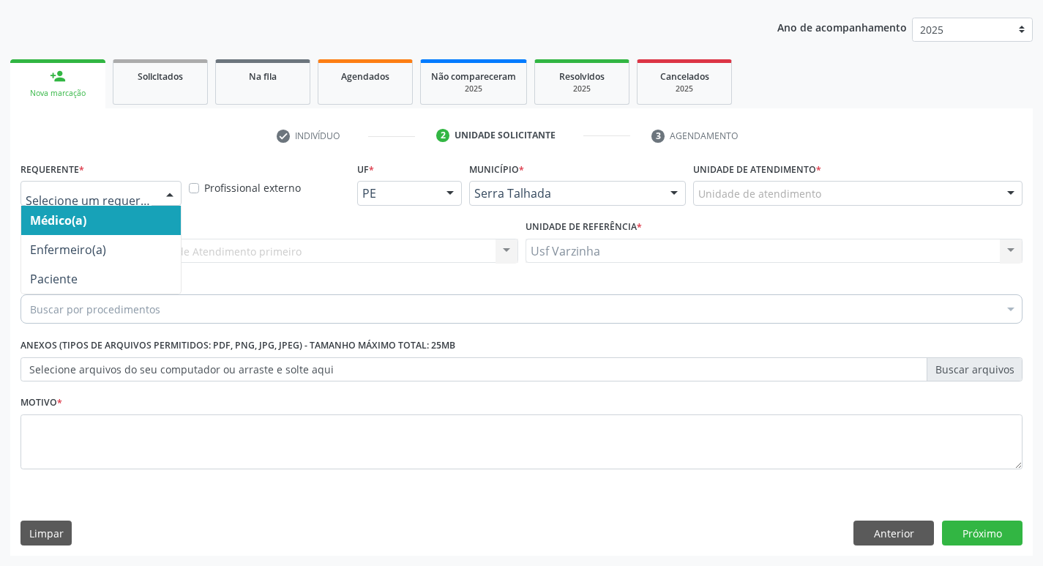
click at [172, 200] on div at bounding box center [170, 194] width 22 height 25
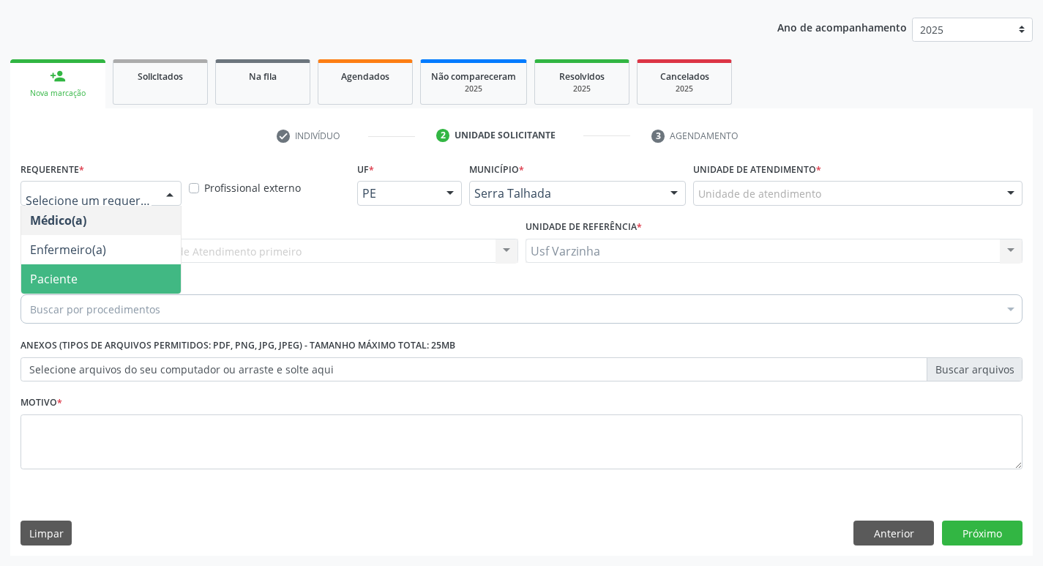
click at [100, 283] on span "Paciente" at bounding box center [101, 278] width 160 height 29
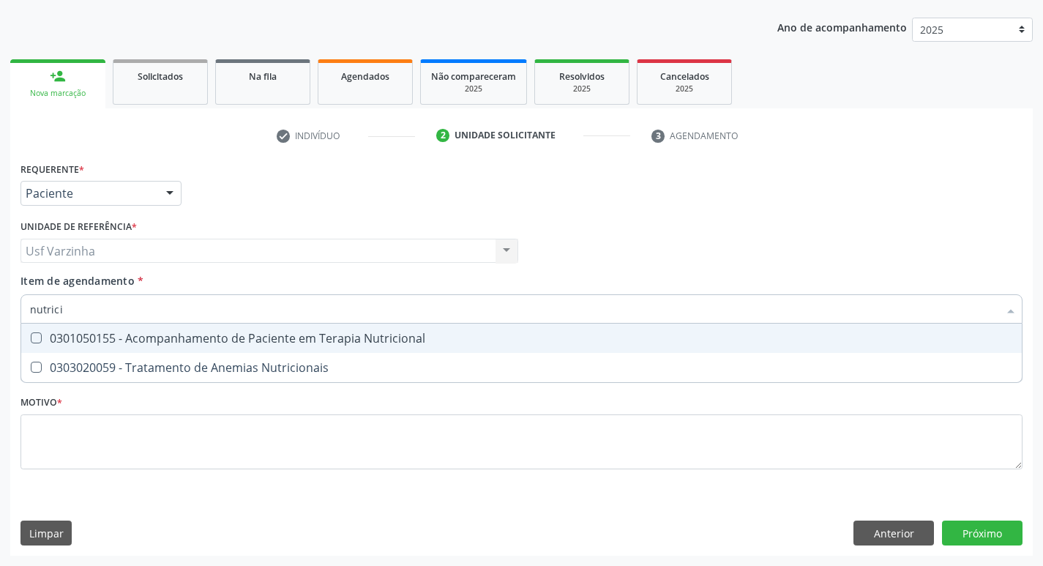
type input "nutricio"
click at [59, 340] on div "0301050155 - Acompanhamento de Paciente em Terapia Nutricional" at bounding box center [521, 338] width 983 height 12
checkbox Nutricional "true"
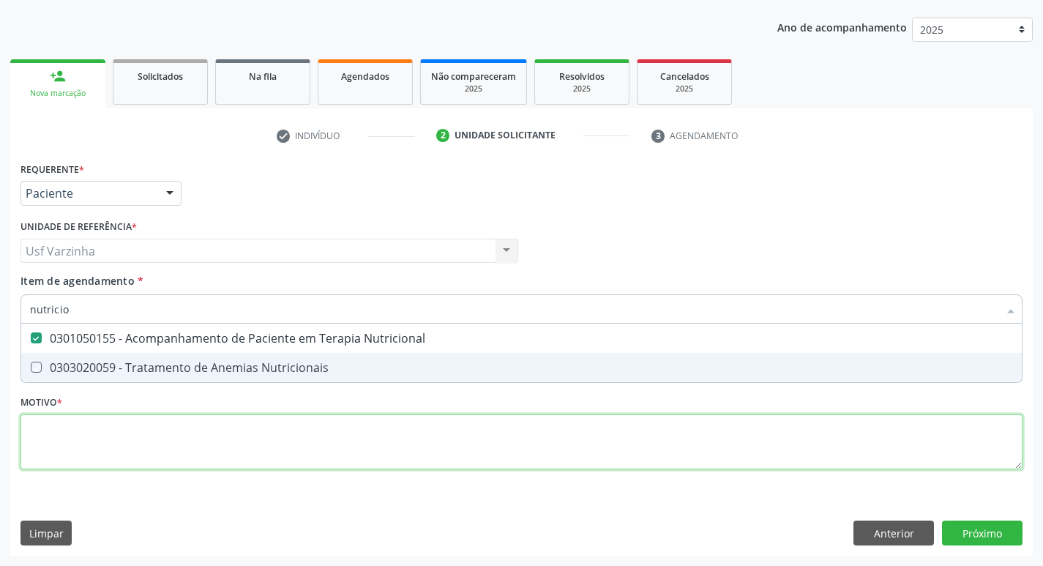
click at [71, 444] on div "Requerente * Paciente Médico(a) Enfermeiro(a) Paciente Nenhum resultado encontr…" at bounding box center [521, 324] width 1002 height 332
checkbox Nutricionais "true"
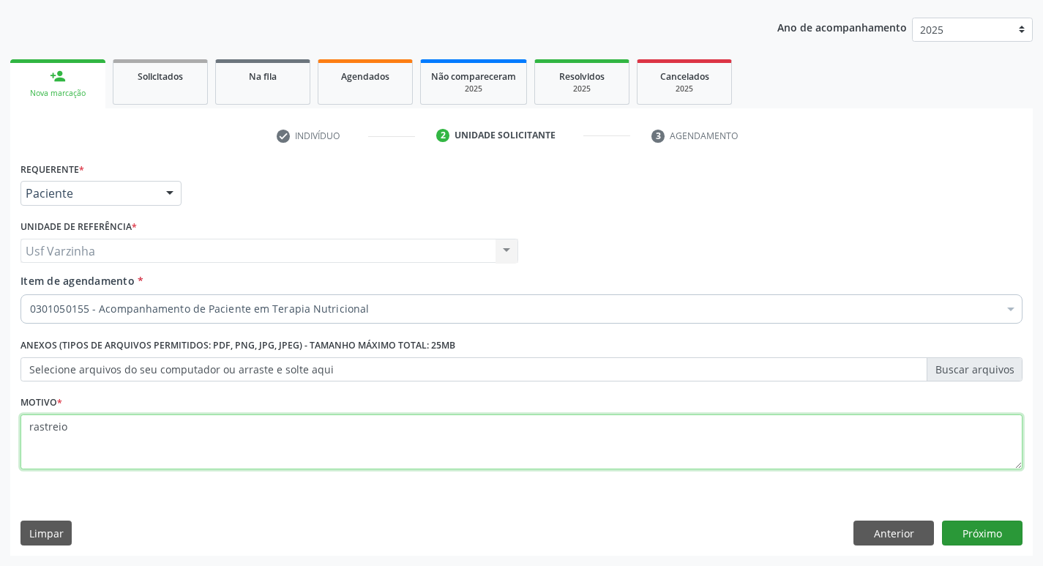
type textarea "rastreio"
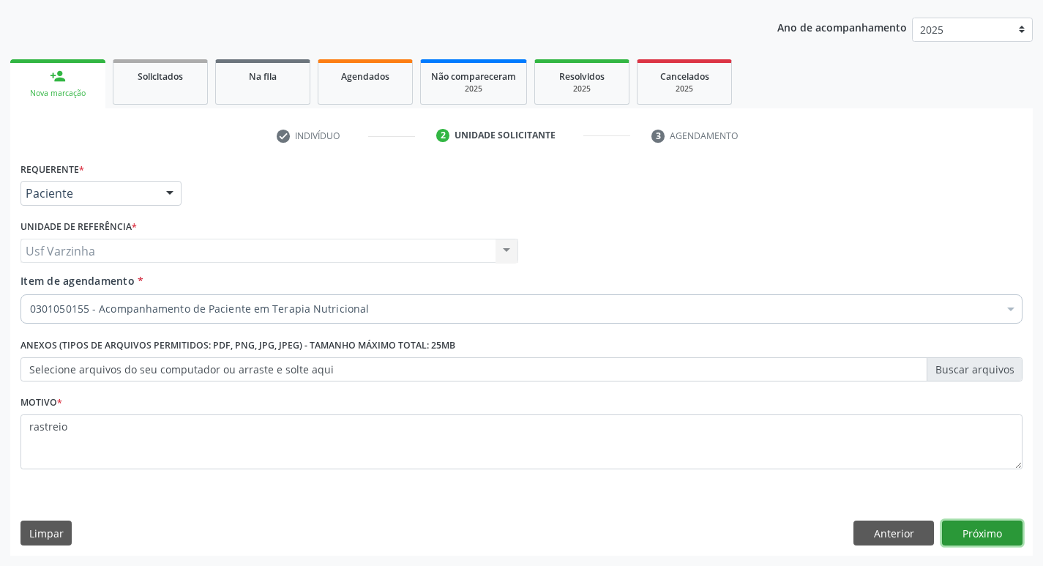
click at [971, 530] on button "Próximo" at bounding box center [982, 532] width 81 height 25
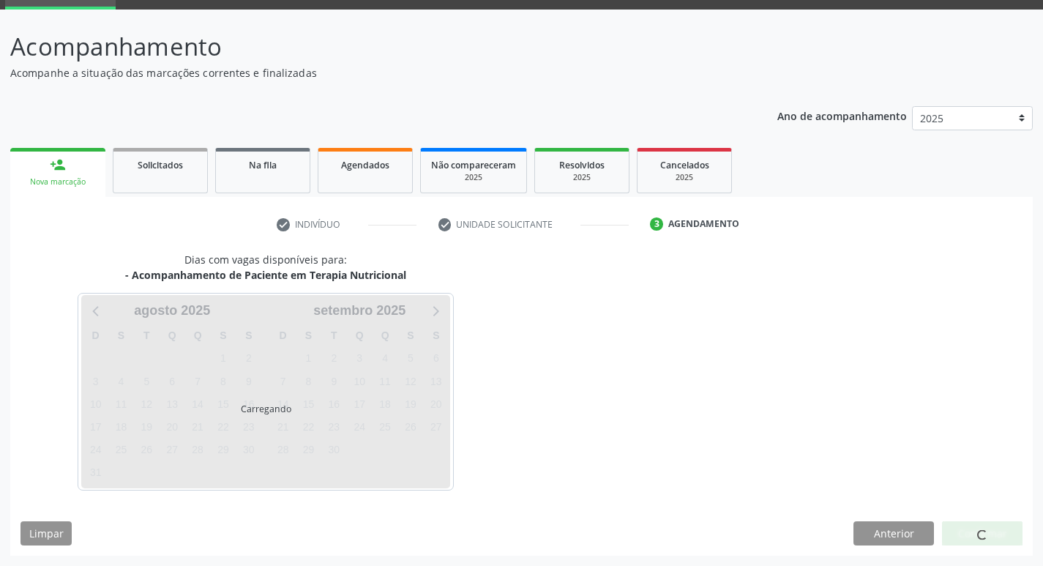
scroll to position [71, 0]
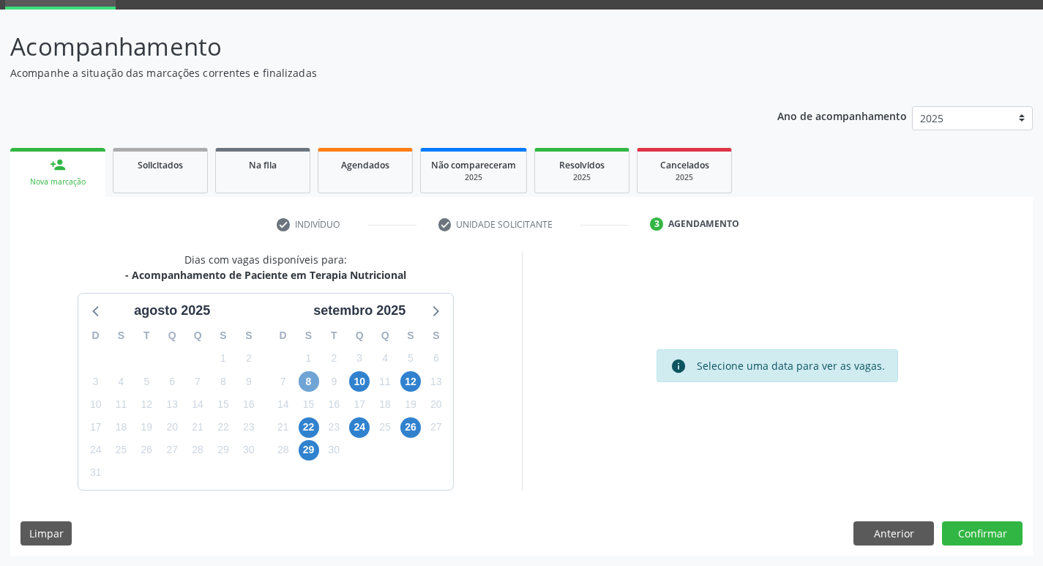
click at [305, 383] on span "8" at bounding box center [309, 381] width 20 height 20
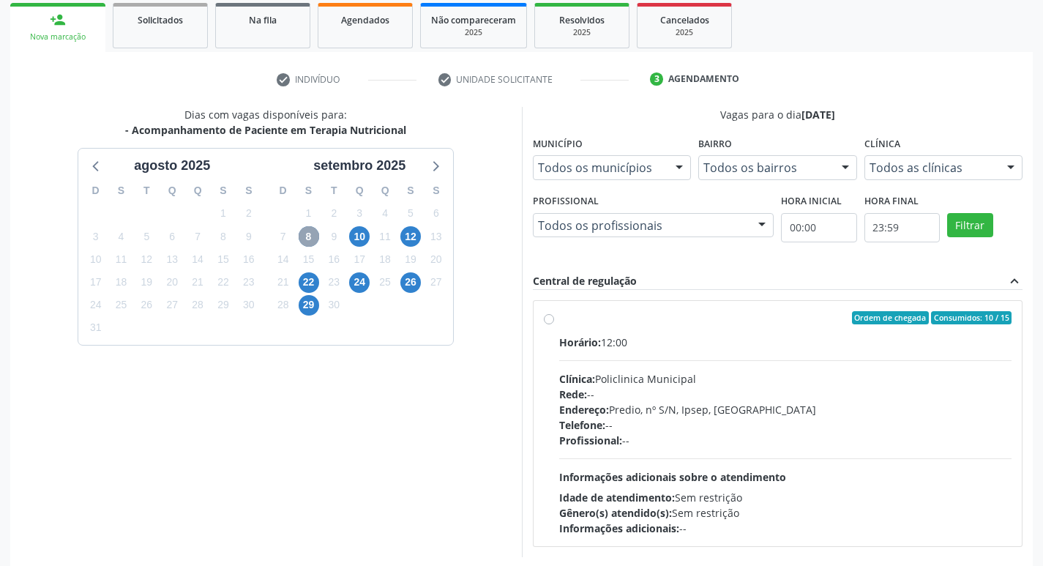
scroll to position [217, 0]
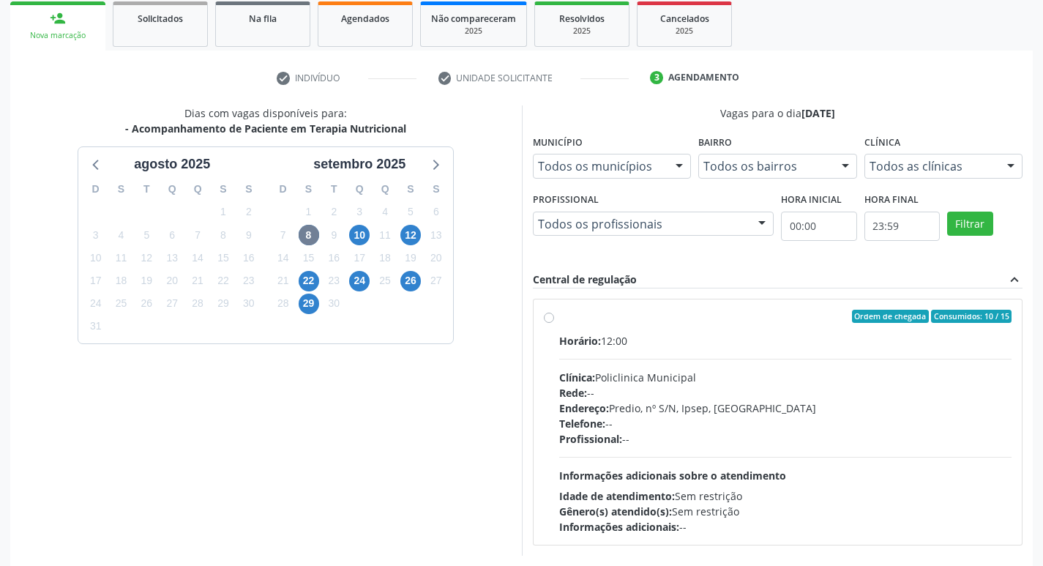
click at [559, 315] on label "Ordem de chegada Consumidos: 10 / 15 Horário: 12:00 Clínica: Policlinica Munici…" at bounding box center [785, 422] width 453 height 225
click at [547, 315] on input "Ordem de chegada Consumidos: 10 / 15 Horário: 12:00 Clínica: Policlinica Munici…" at bounding box center [549, 316] width 10 height 13
radio input "true"
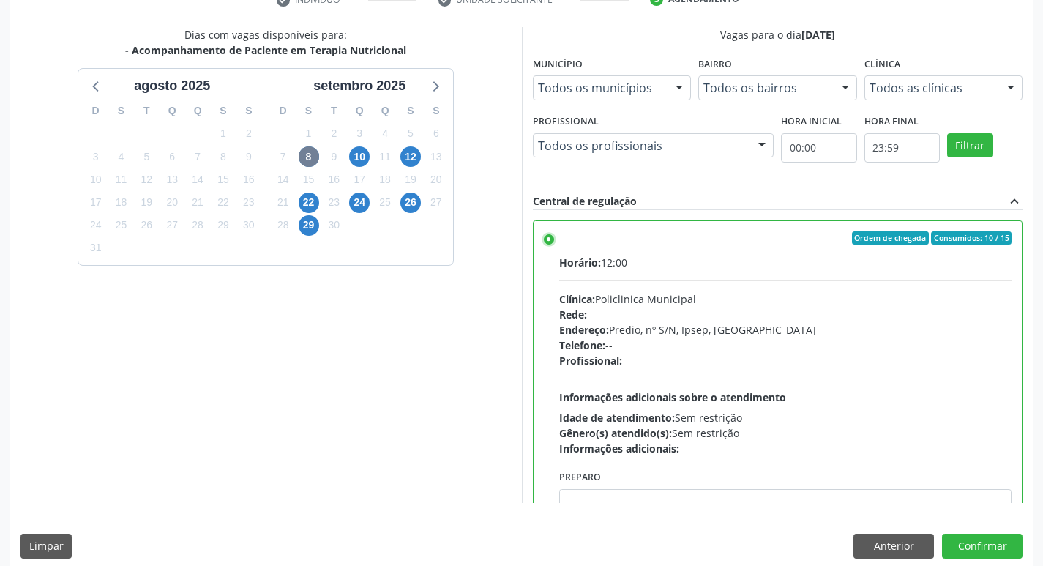
scroll to position [309, 0]
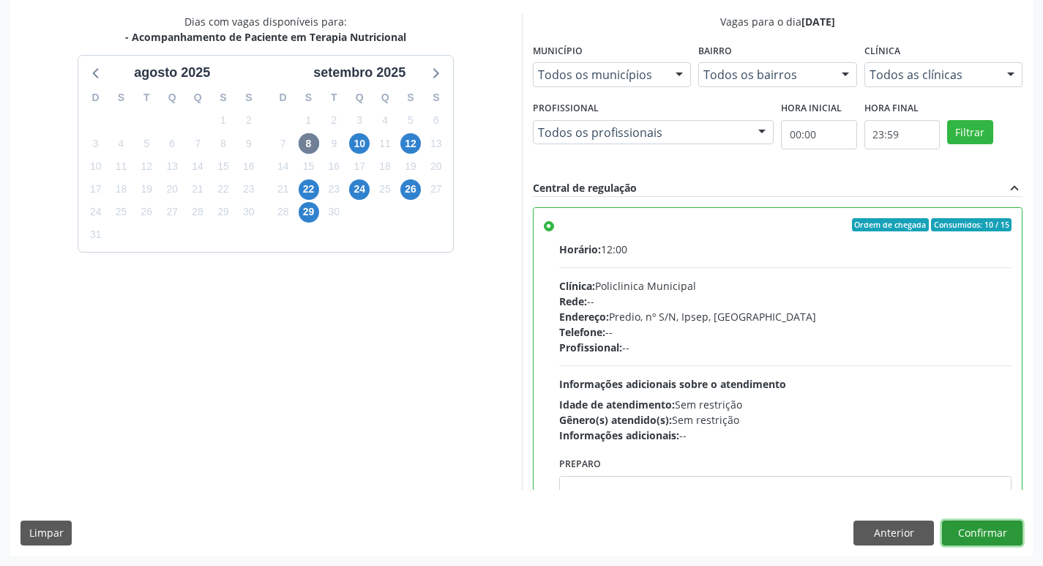
click at [957, 534] on button "Confirmar" at bounding box center [982, 532] width 81 height 25
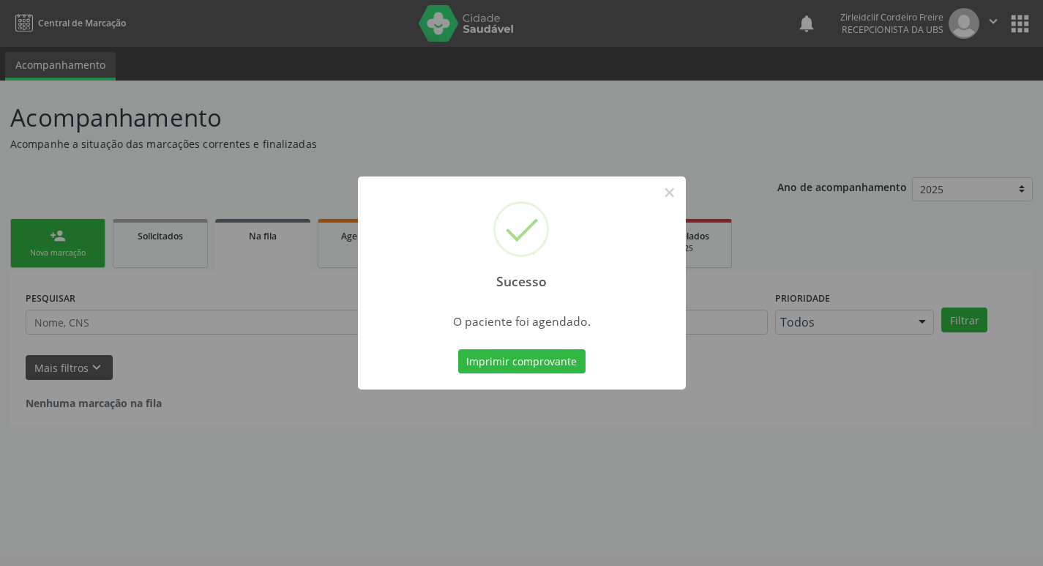
scroll to position [0, 0]
click at [546, 364] on button "Imprimir comprovante" at bounding box center [526, 361] width 127 height 25
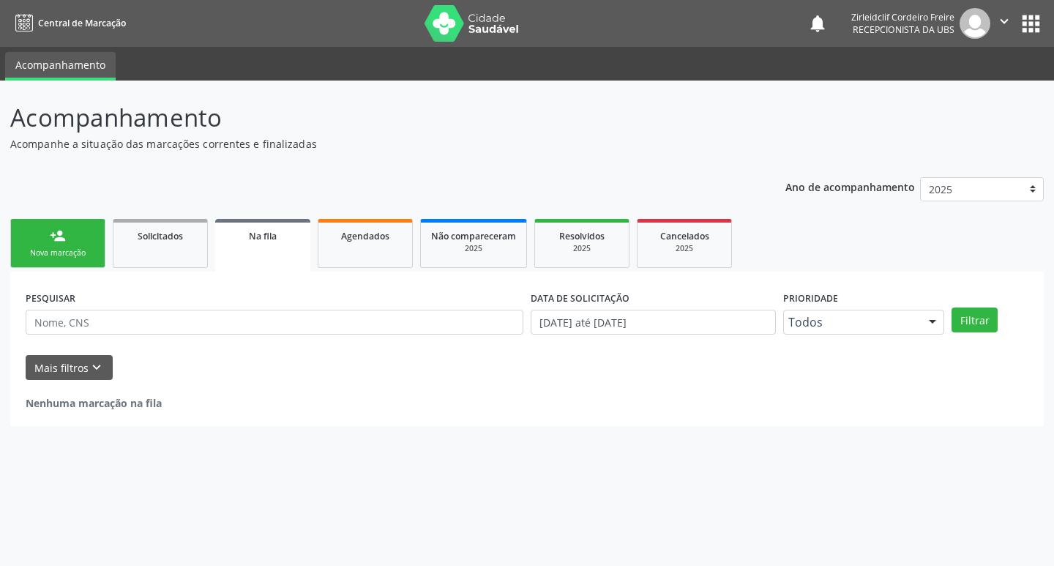
click at [69, 225] on link "person_add Nova marcação" at bounding box center [57, 243] width 95 height 49
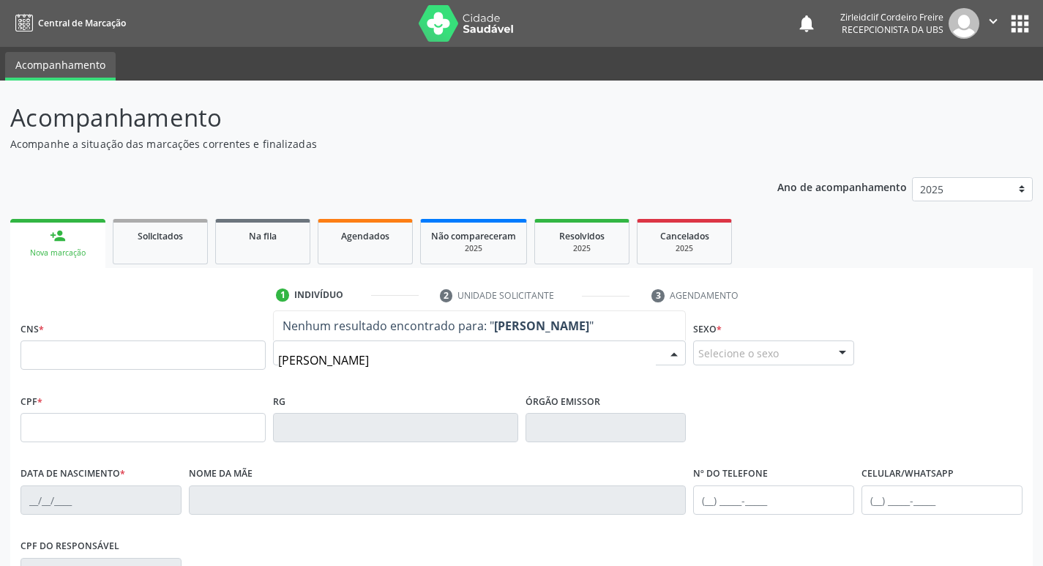
type input "[PERSON_NAME]"
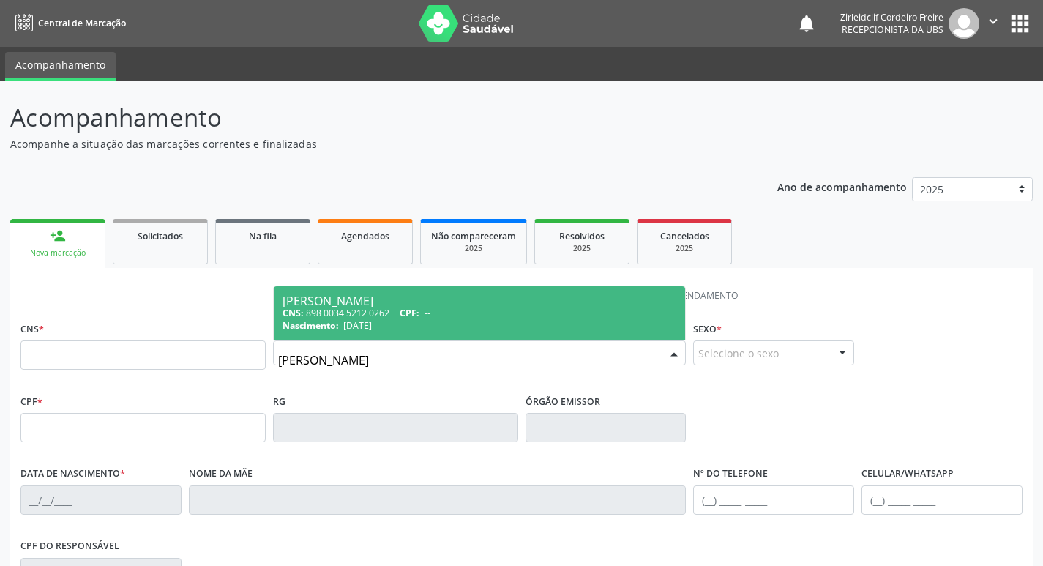
click at [505, 320] on div "Nascimento: [DATE]" at bounding box center [480, 325] width 394 height 12
type input "898 0034 5212 0262"
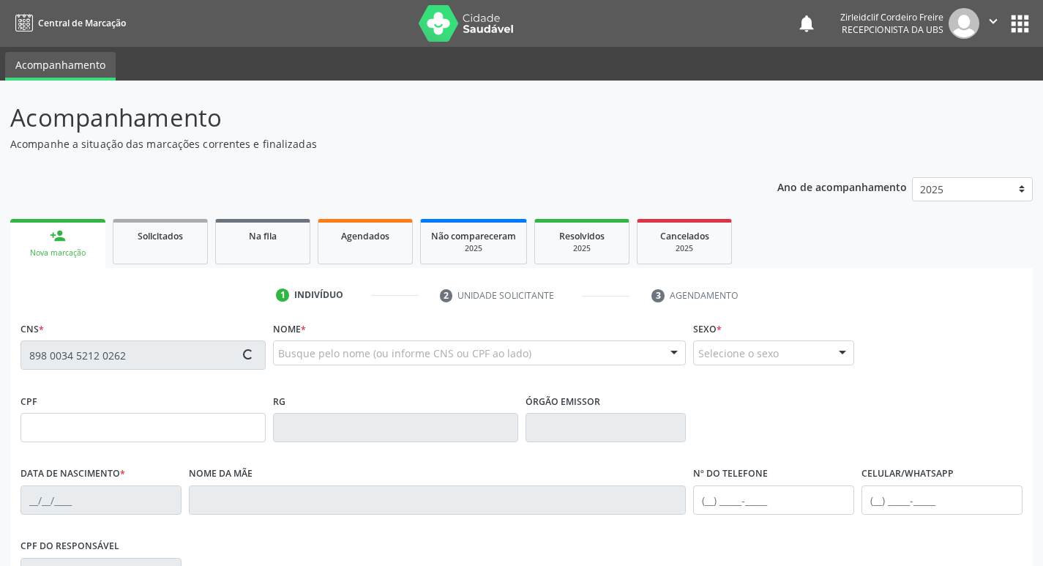
type input "[DATE]"
type input "[PERSON_NAME]"
type input "[PHONE_NUMBER]"
type input "S/N"
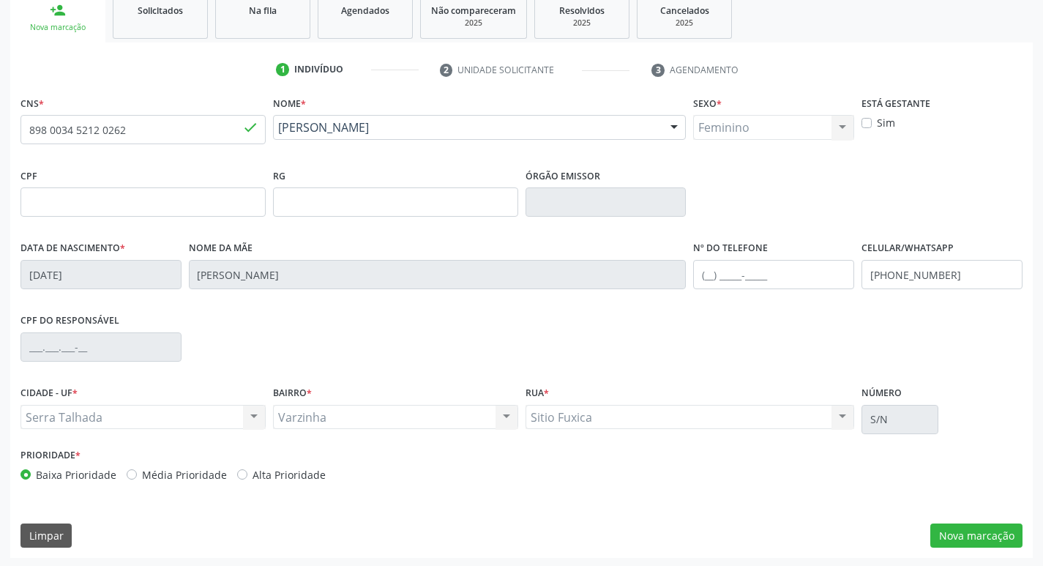
scroll to position [228, 0]
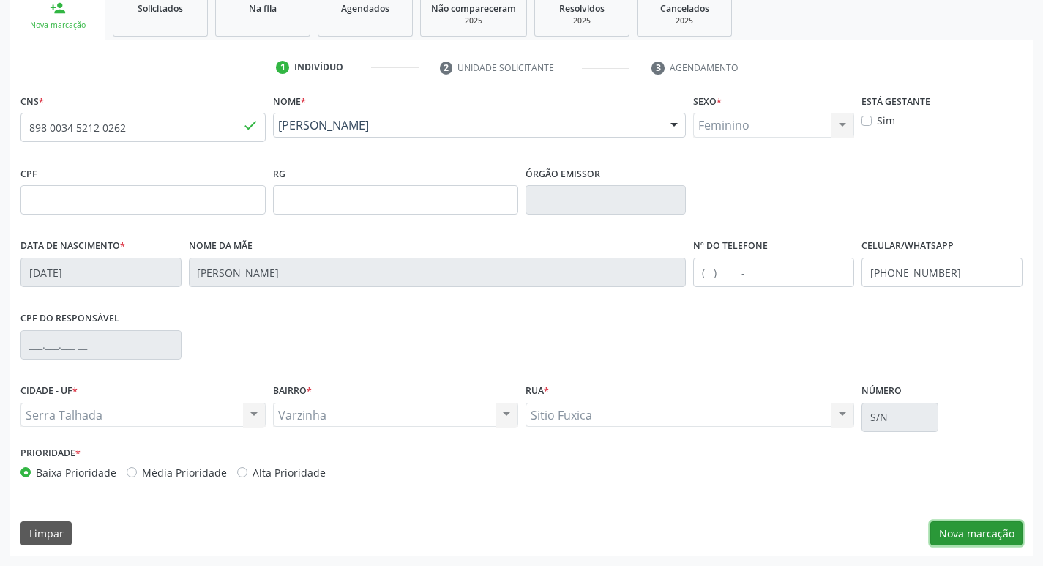
click at [1003, 532] on button "Nova marcação" at bounding box center [976, 533] width 92 height 25
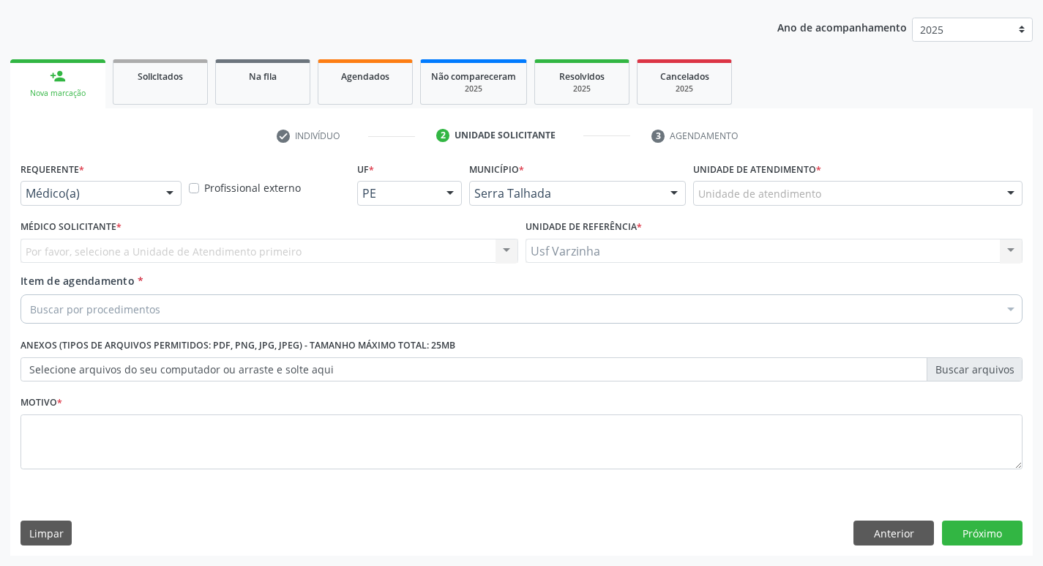
scroll to position [160, 0]
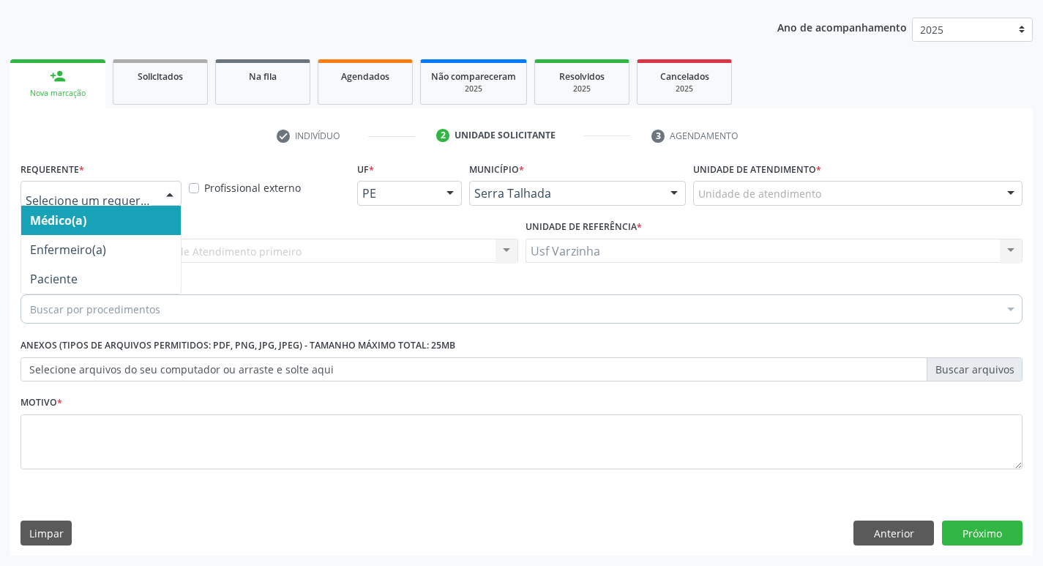
click at [174, 190] on div at bounding box center [170, 194] width 22 height 25
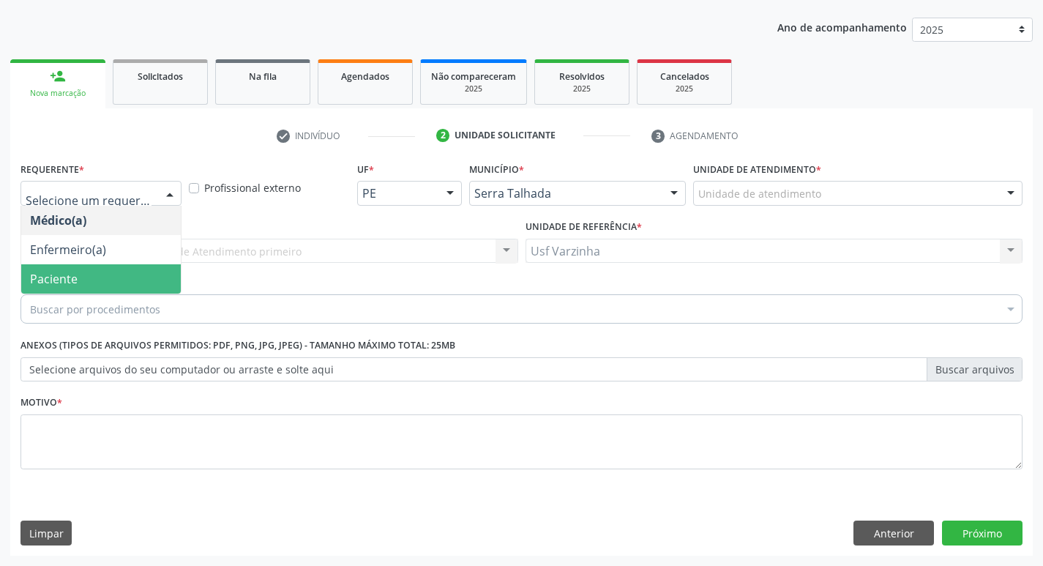
drag, startPoint x: 89, startPoint y: 280, endPoint x: 61, endPoint y: 298, distance: 32.9
click at [88, 281] on span "Paciente" at bounding box center [101, 278] width 160 height 29
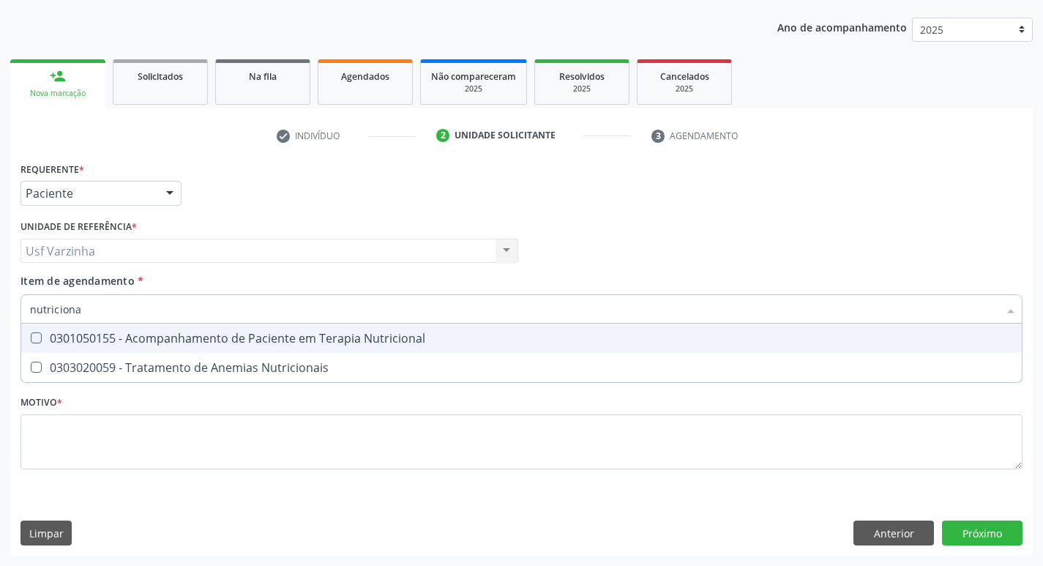
type input "nutricional"
click at [61, 334] on div "0301050155 - Acompanhamento de Paciente em Terapia Nutricional" at bounding box center [521, 338] width 983 height 12
checkbox Nutricional "true"
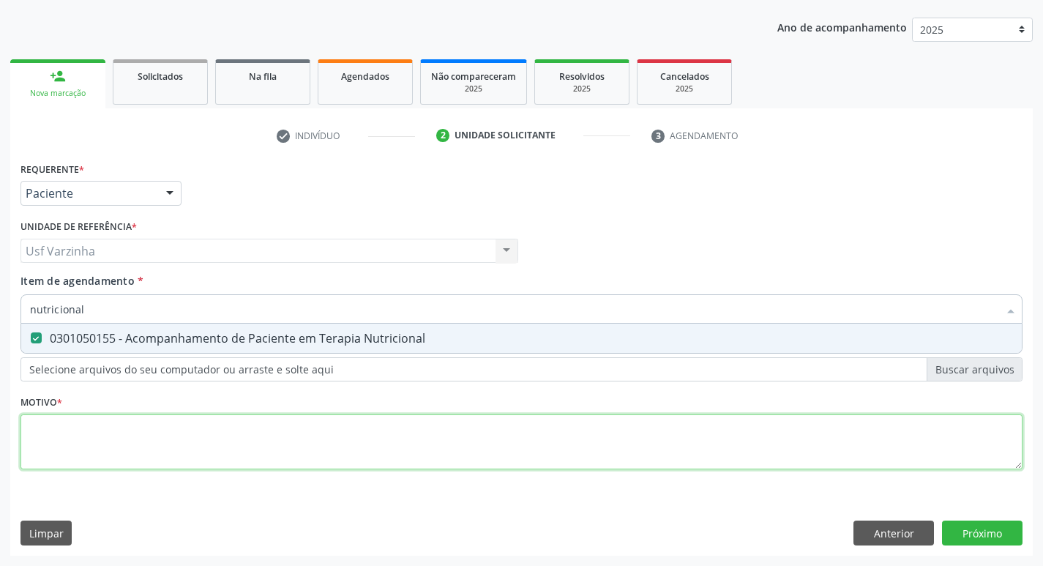
click at [62, 453] on div "Requerente * Paciente Médico(a) Enfermeiro(a) Paciente Nenhum resultado encontr…" at bounding box center [521, 324] width 1002 height 332
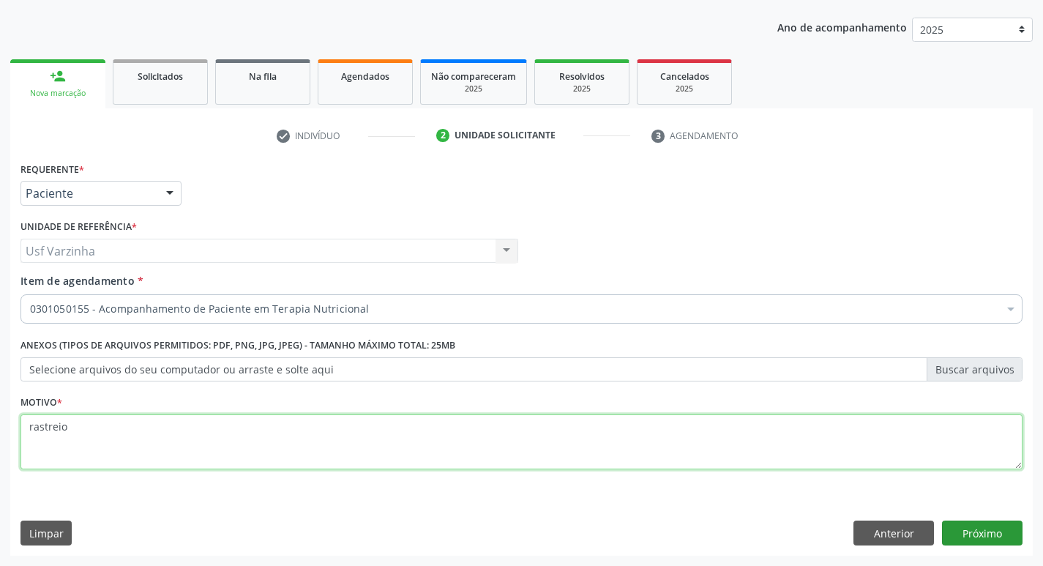
type textarea "rastreio"
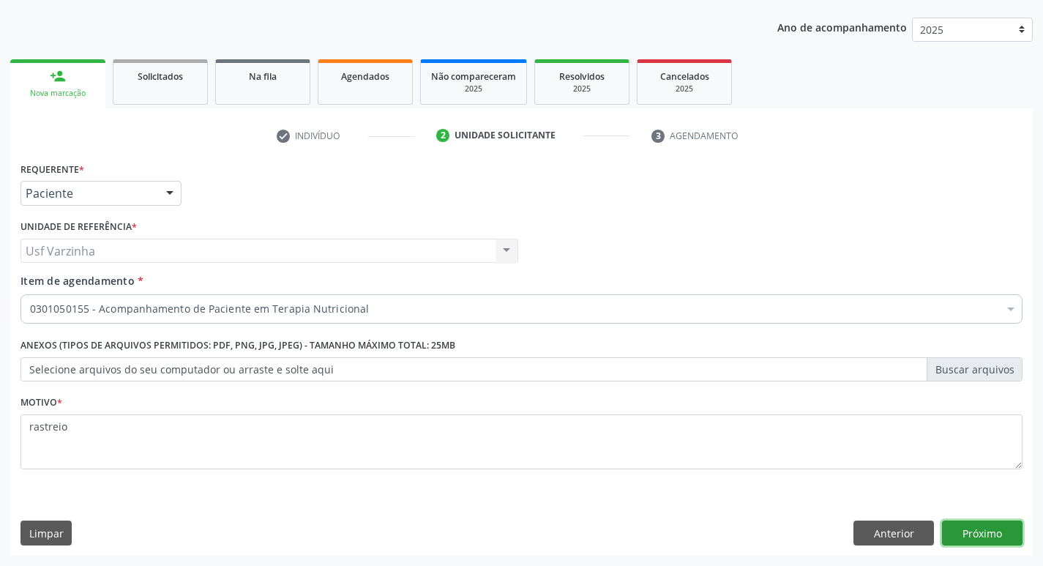
click at [952, 539] on button "Próximo" at bounding box center [982, 532] width 81 height 25
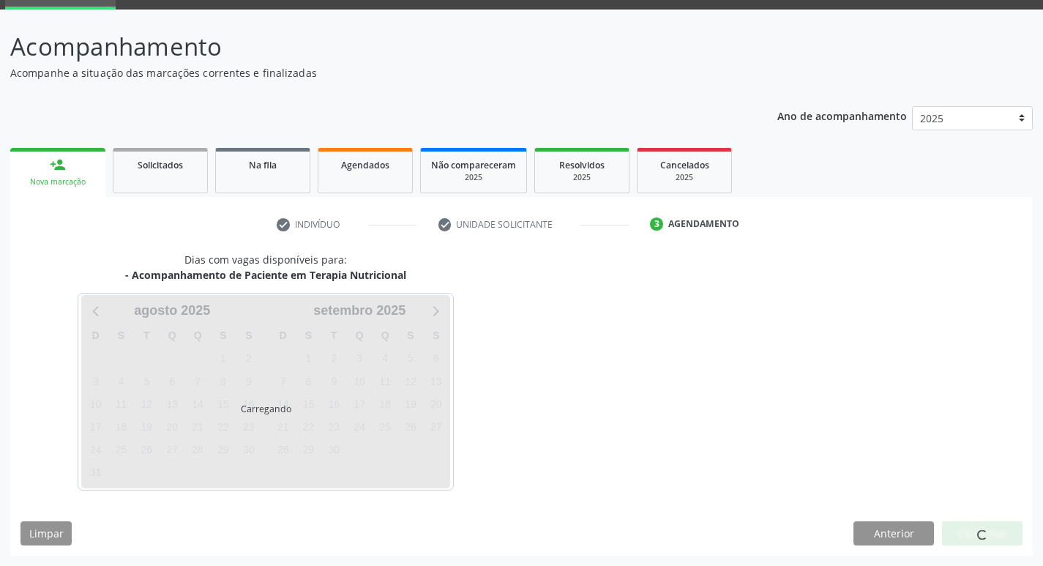
scroll to position [71, 0]
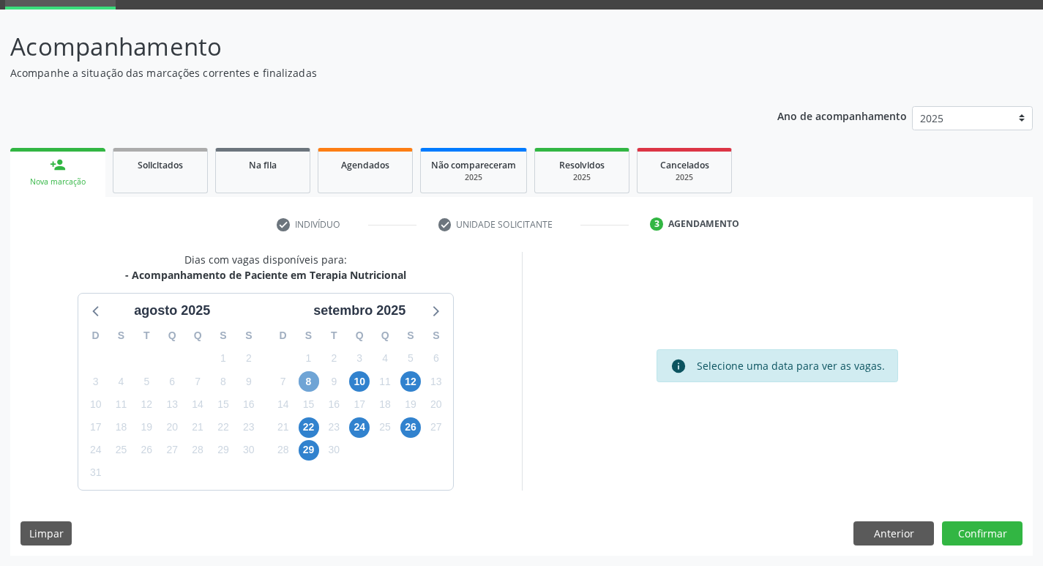
click at [303, 381] on span "8" at bounding box center [309, 381] width 20 height 20
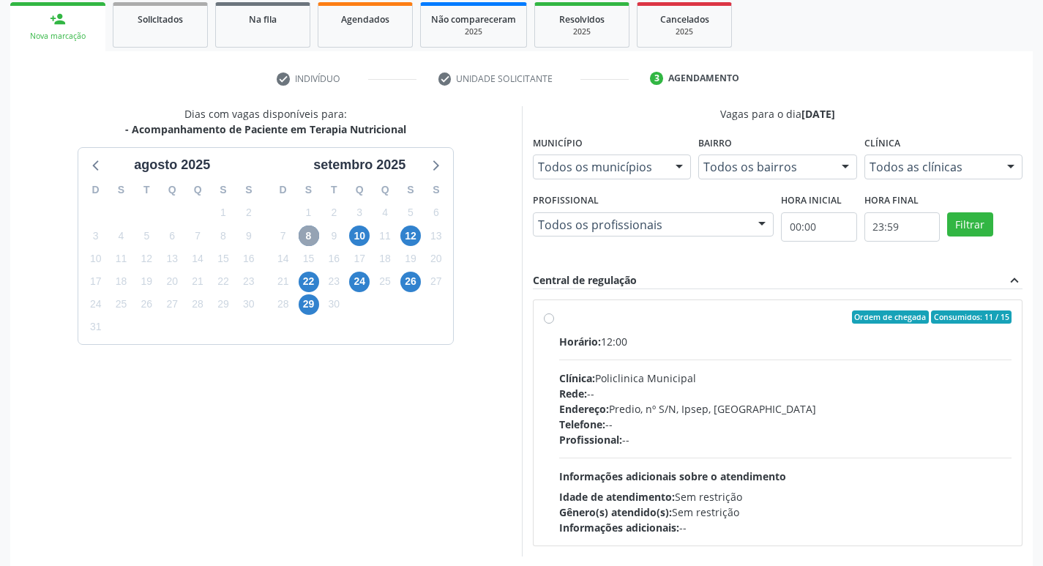
scroll to position [217, 0]
click at [559, 318] on label "Ordem de chegada Consumidos: 11 / 15 Horário: 12:00 Clínica: Policlinica Munici…" at bounding box center [785, 422] width 453 height 225
click at [553, 318] on input "Ordem de chegada Consumidos: 11 / 15 Horário: 12:00 Clínica: Policlinica Munici…" at bounding box center [549, 316] width 10 height 13
radio input "true"
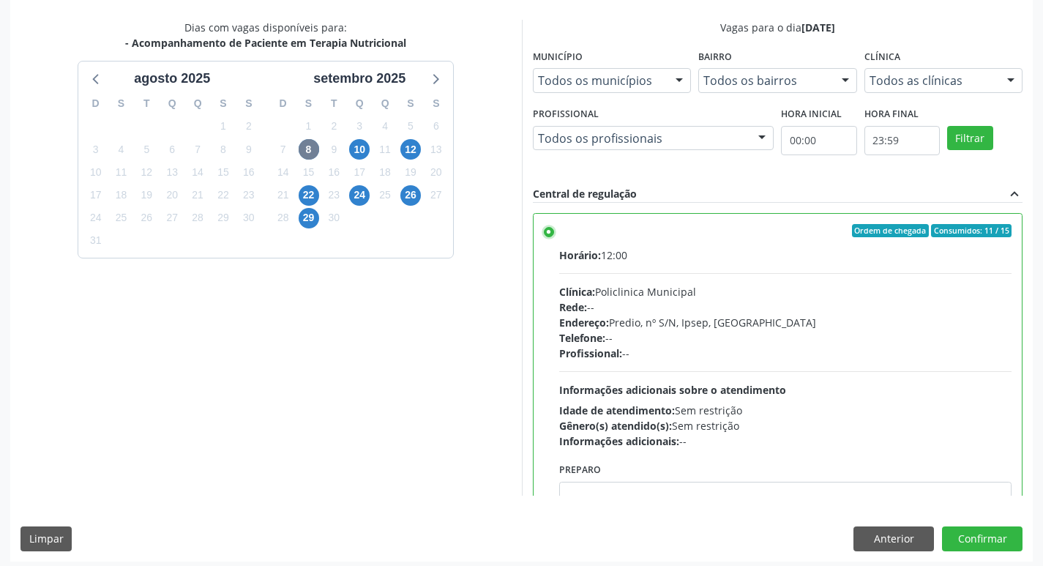
scroll to position [309, 0]
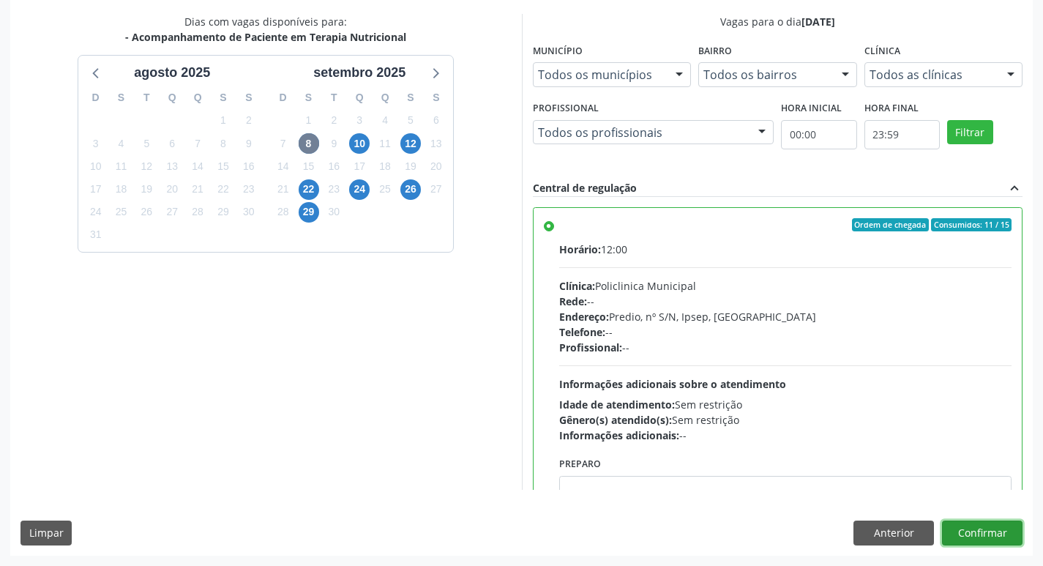
click at [992, 541] on button "Confirmar" at bounding box center [982, 532] width 81 height 25
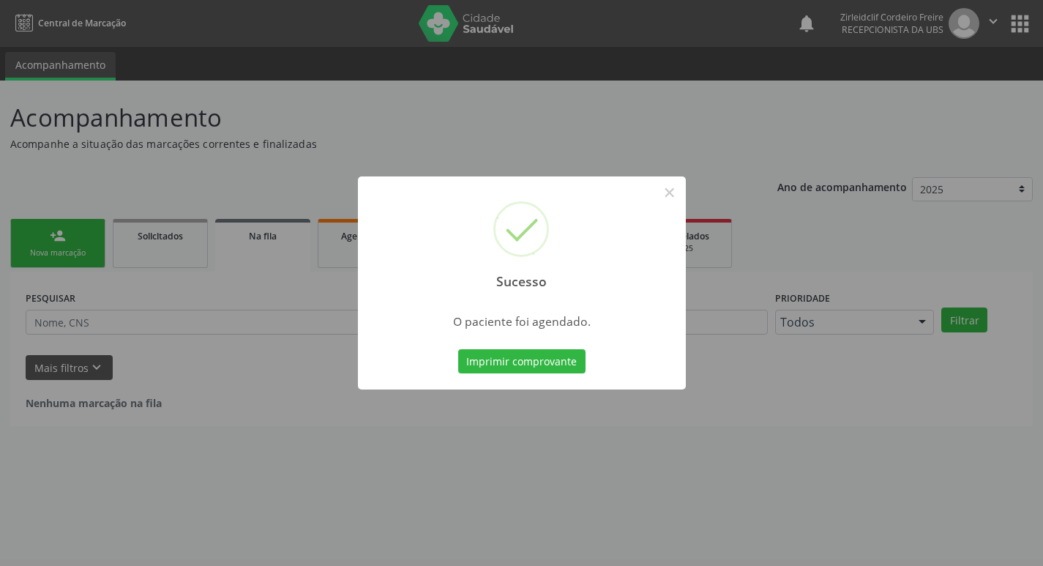
scroll to position [0, 0]
click at [502, 357] on button "Imprimir comprovante" at bounding box center [526, 361] width 127 height 25
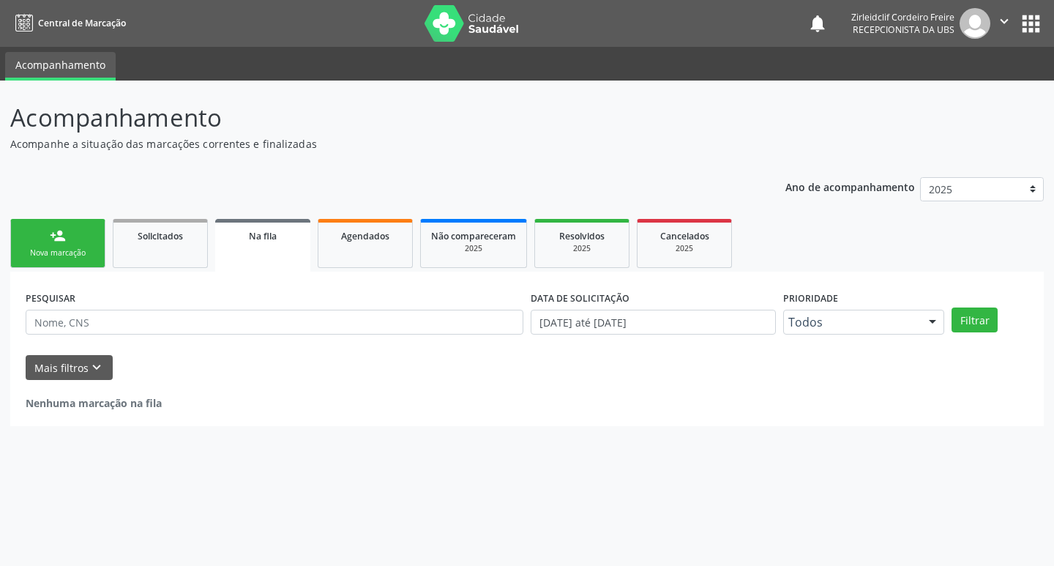
click at [66, 258] on div "Nova marcação" at bounding box center [57, 252] width 73 height 11
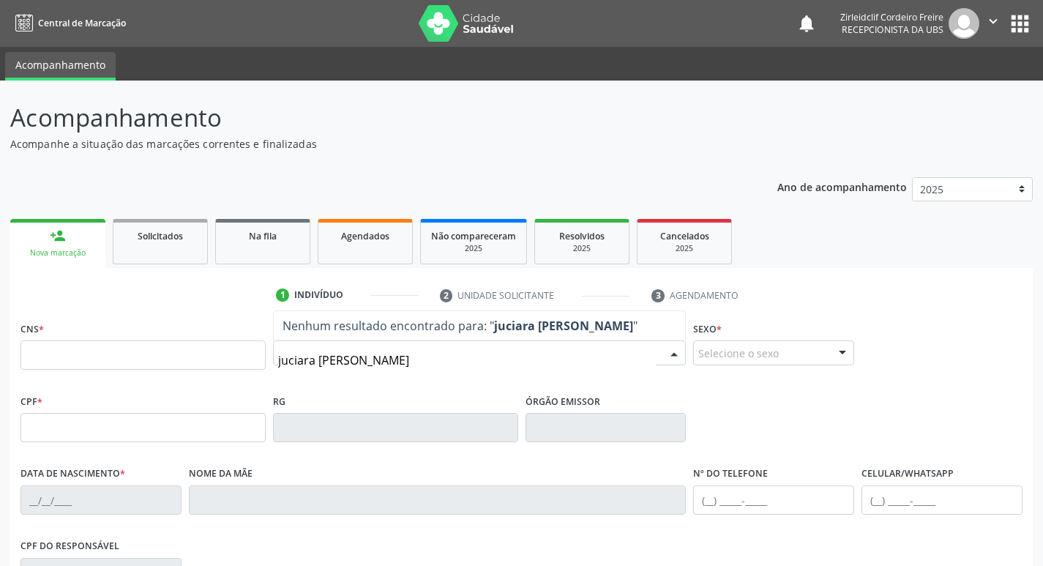
type input "juciara [PERSON_NAME]"
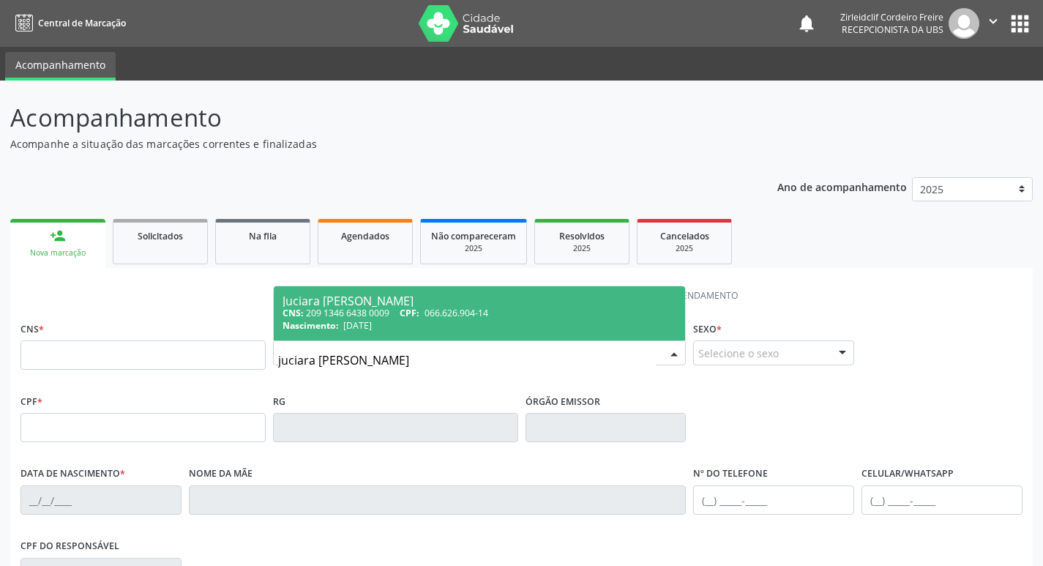
click at [452, 307] on span "066.626.904-14" at bounding box center [457, 313] width 64 height 12
type input "209 1346 6438 0009"
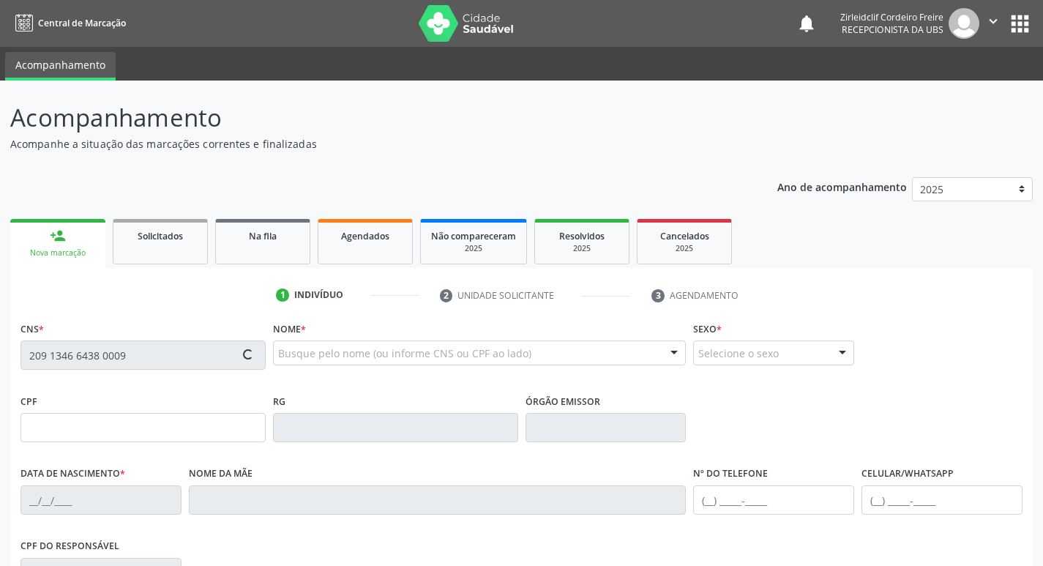
type input "066.626.904-14"
type input "[DATE]"
type input "Jucileide [PERSON_NAME]"
type input "[PHONE_NUMBER]"
type input "S/N"
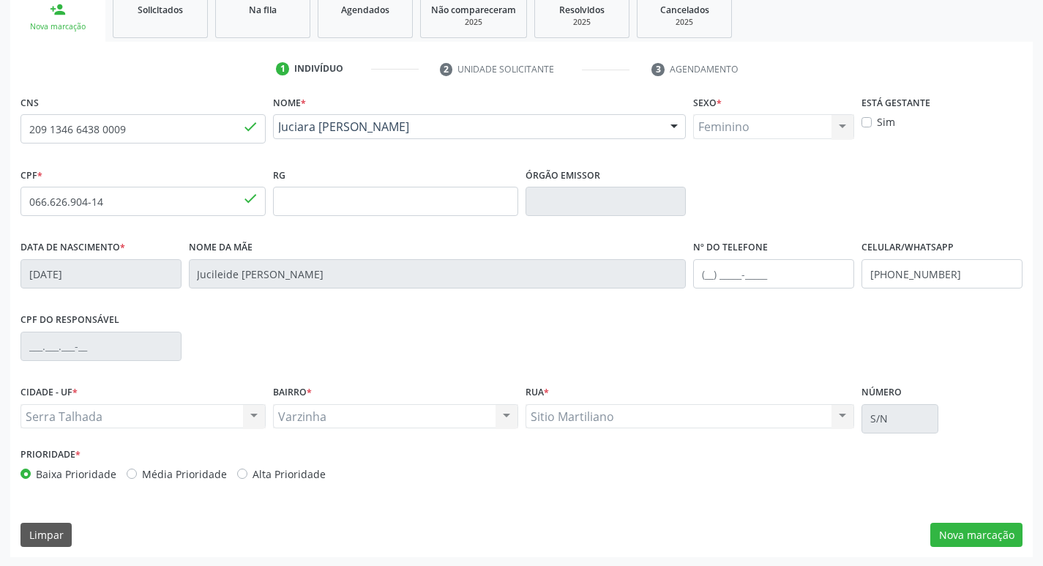
scroll to position [228, 0]
click at [954, 531] on button "Nova marcação" at bounding box center [976, 533] width 92 height 25
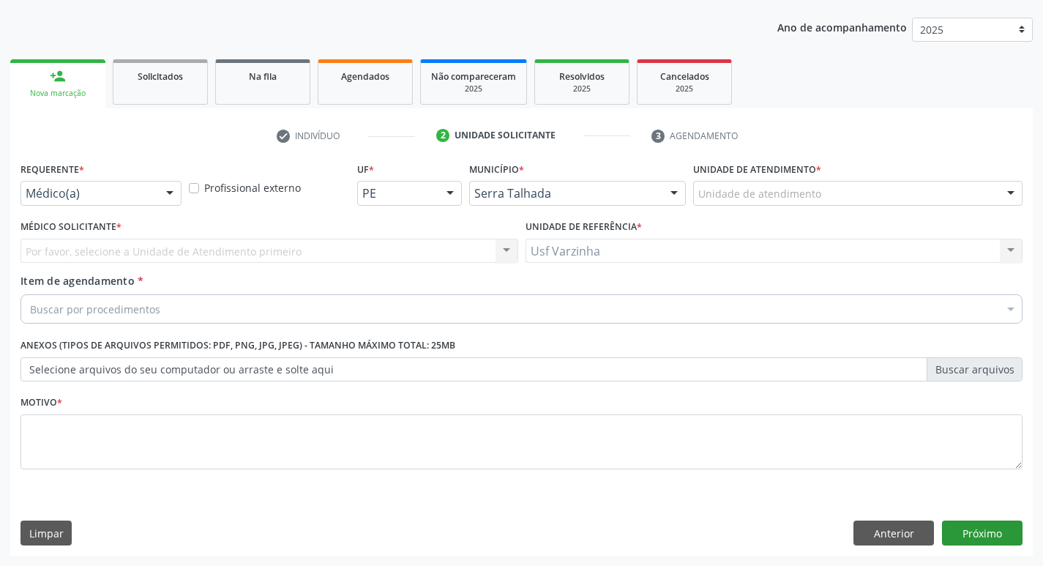
scroll to position [160, 0]
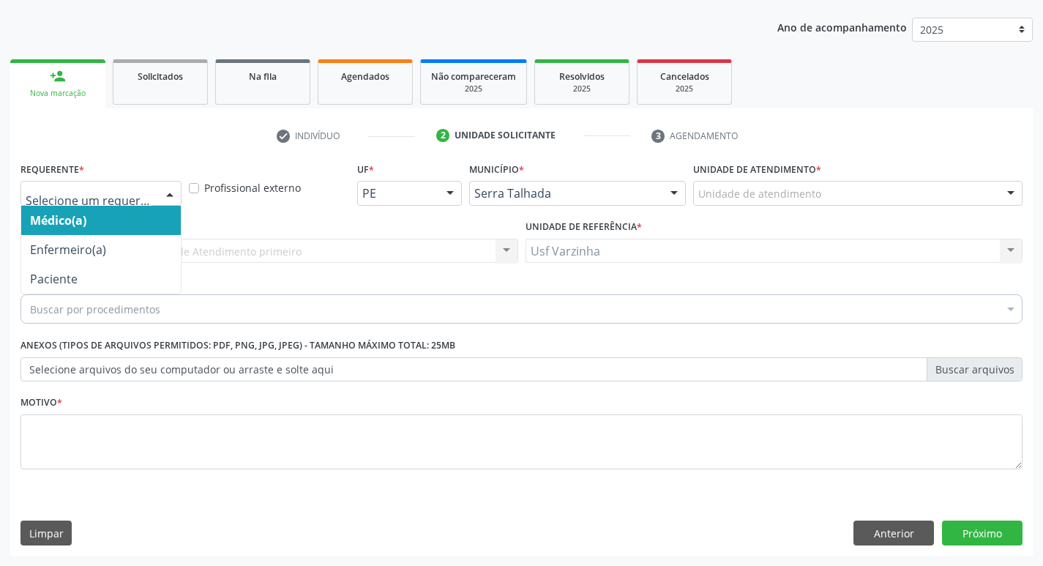
click at [168, 195] on div at bounding box center [170, 194] width 22 height 25
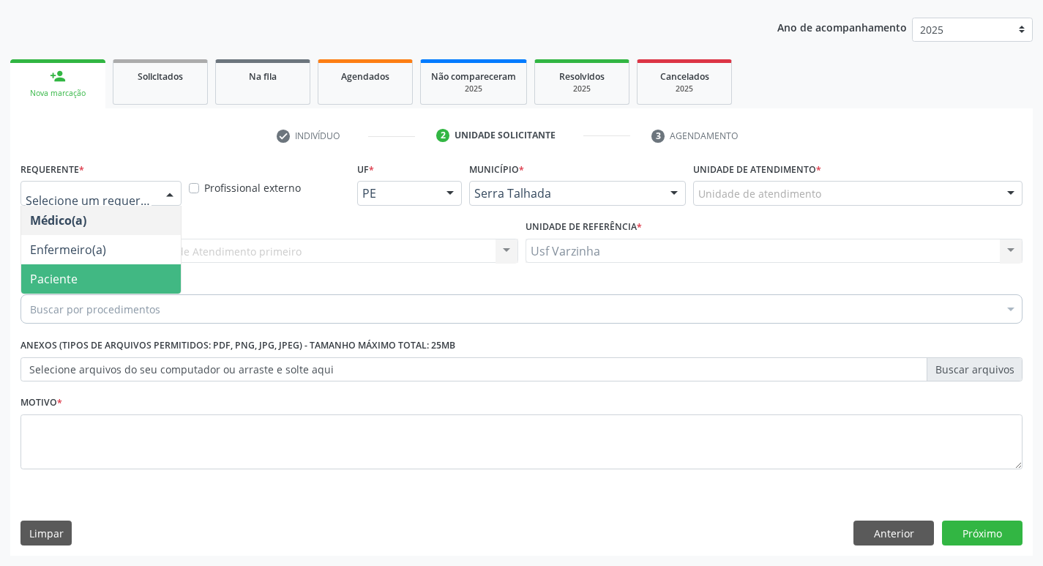
click at [111, 264] on span "Paciente" at bounding box center [101, 278] width 160 height 29
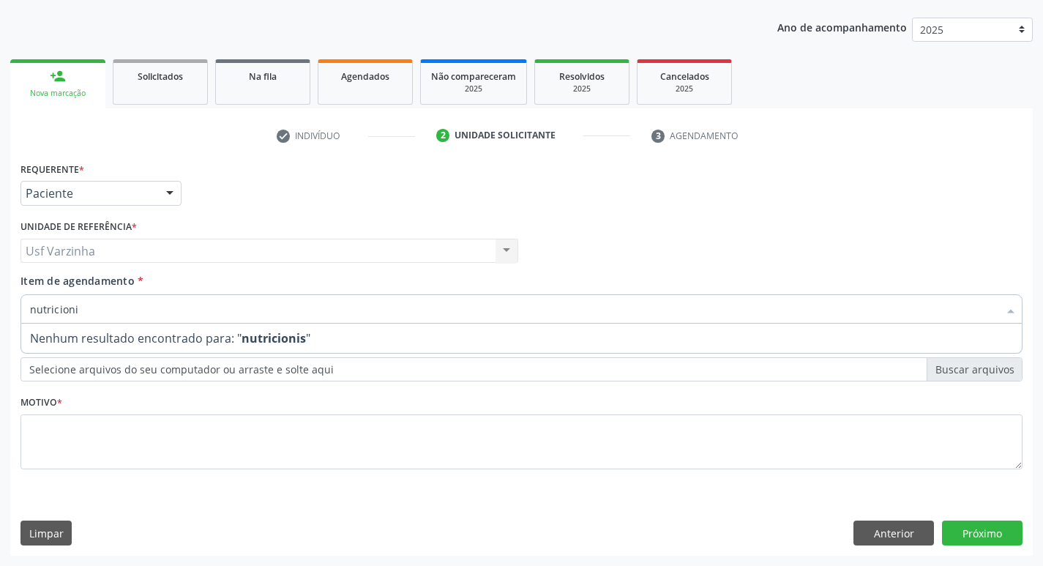
type input "nutricion"
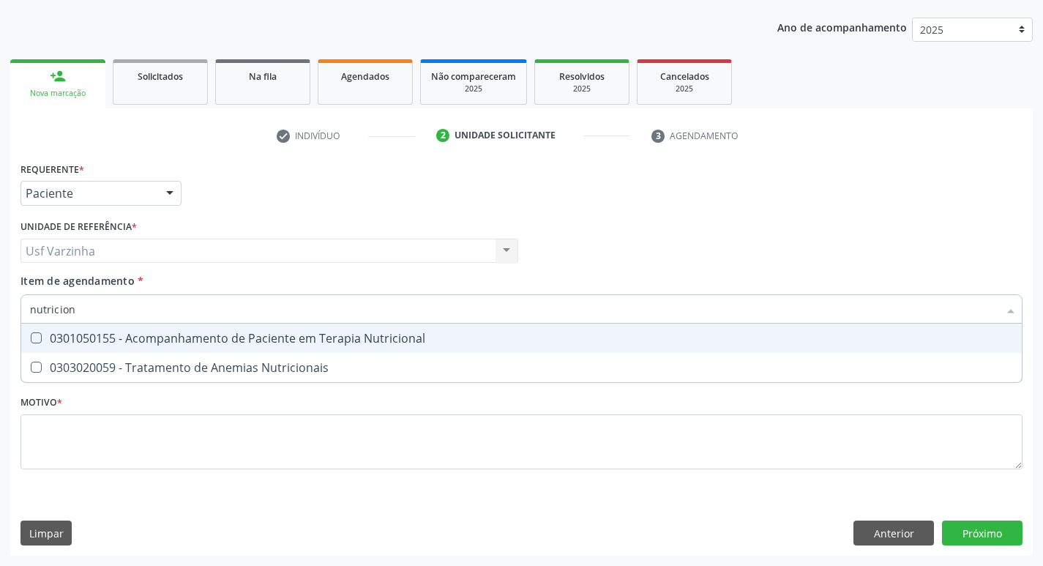
click at [145, 350] on span "0301050155 - Acompanhamento de Paciente em Terapia Nutricional" at bounding box center [521, 338] width 1001 height 29
checkbox Nutricional "true"
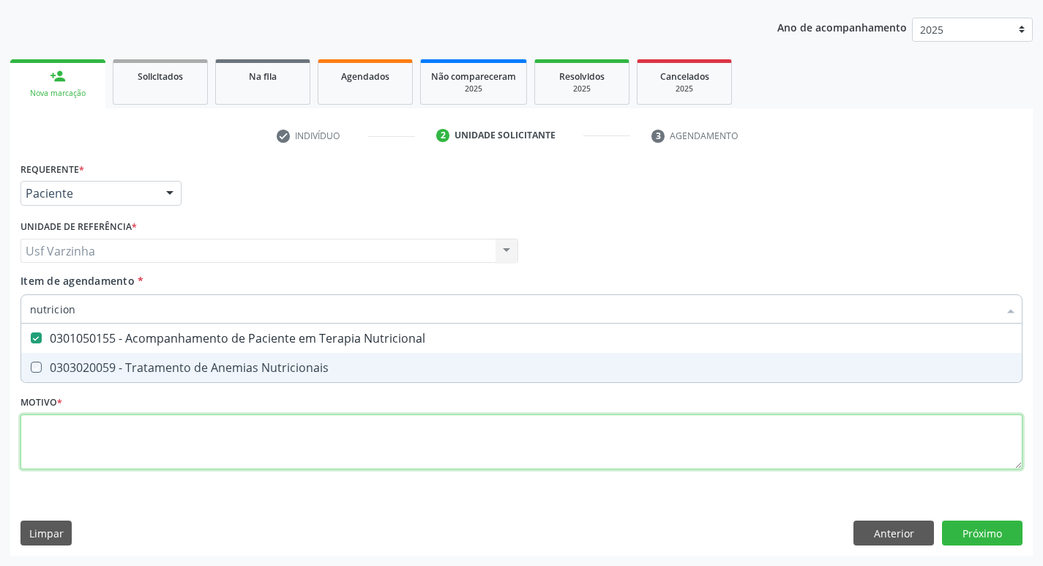
click at [105, 421] on div "Requerente * Paciente Médico(a) Enfermeiro(a) Paciente Nenhum resultado encontr…" at bounding box center [521, 324] width 1002 height 332
checkbox Nutricionais "true"
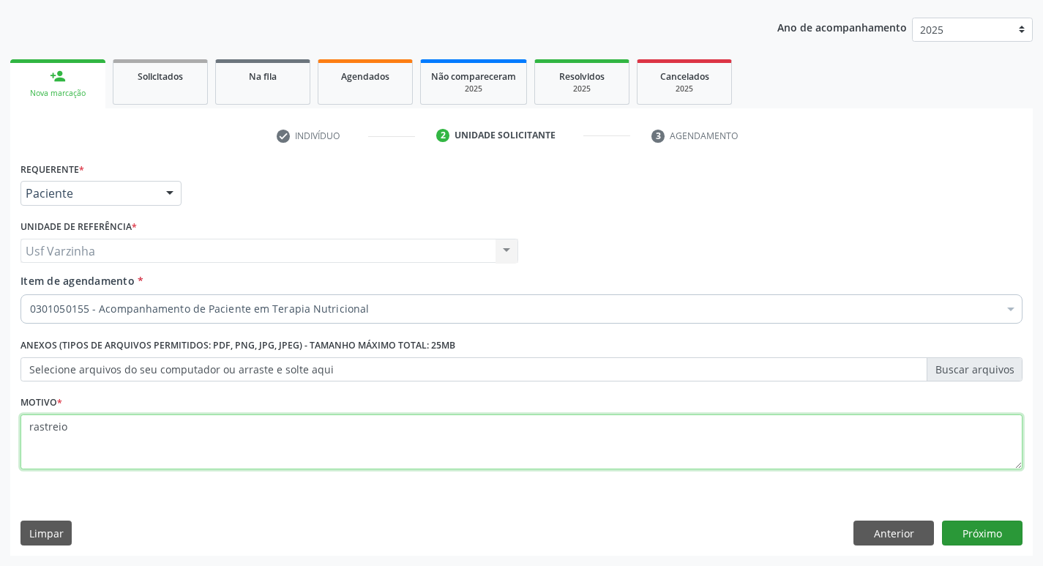
type textarea "rastreio"
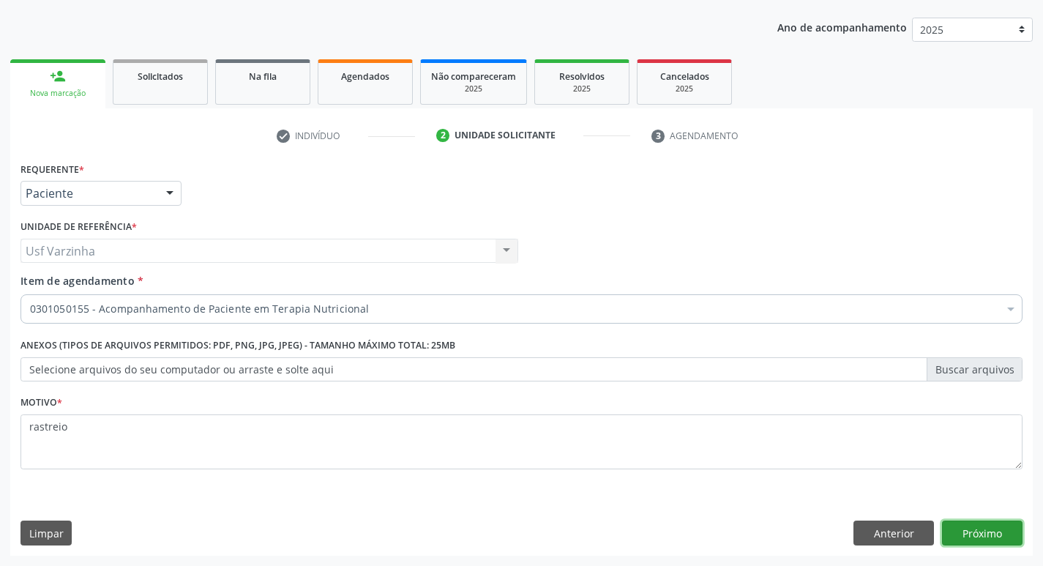
click at [1010, 538] on button "Próximo" at bounding box center [982, 532] width 81 height 25
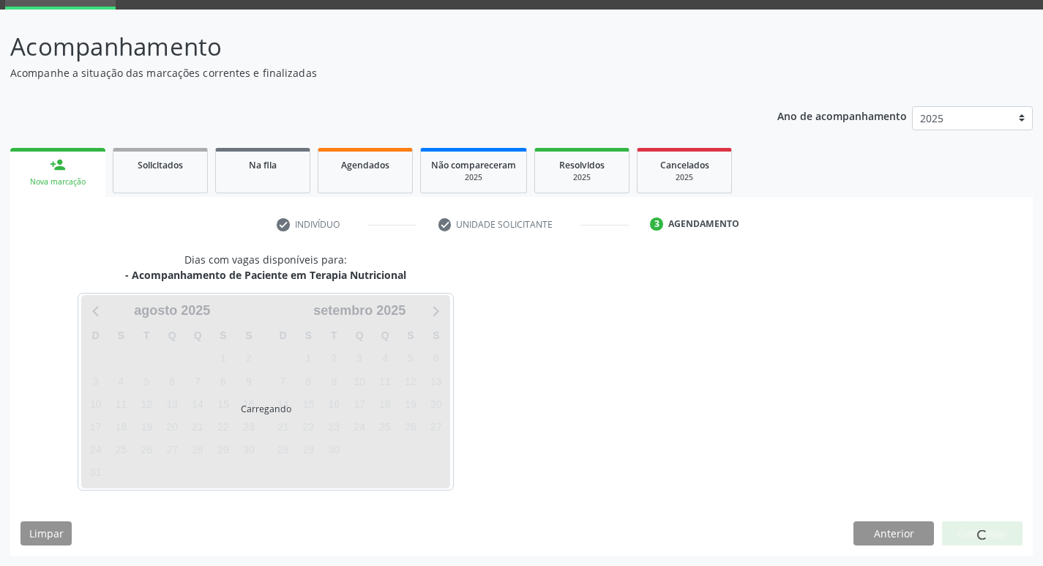
scroll to position [71, 0]
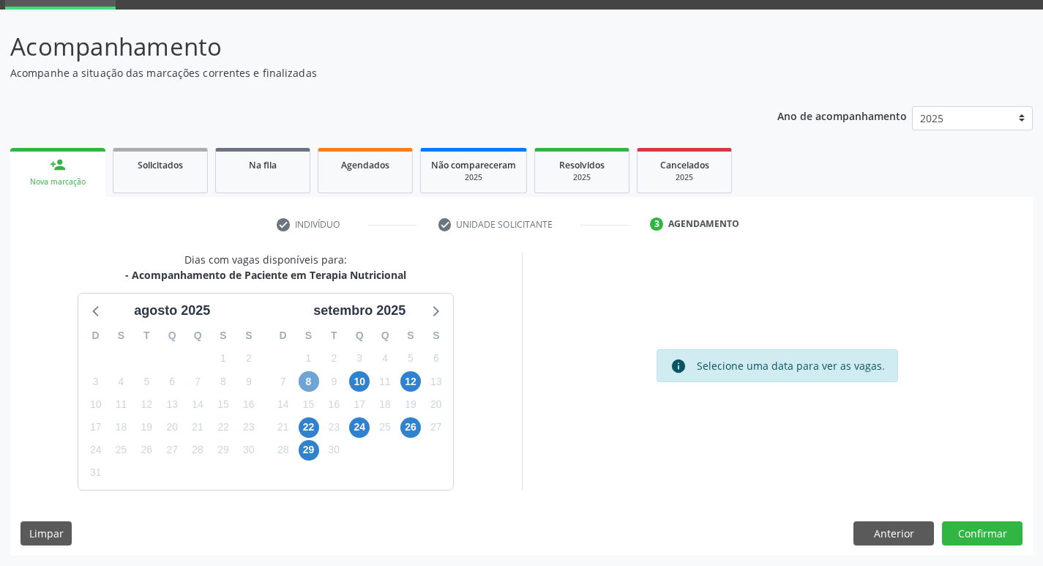
click at [309, 380] on span "8" at bounding box center [309, 381] width 20 height 20
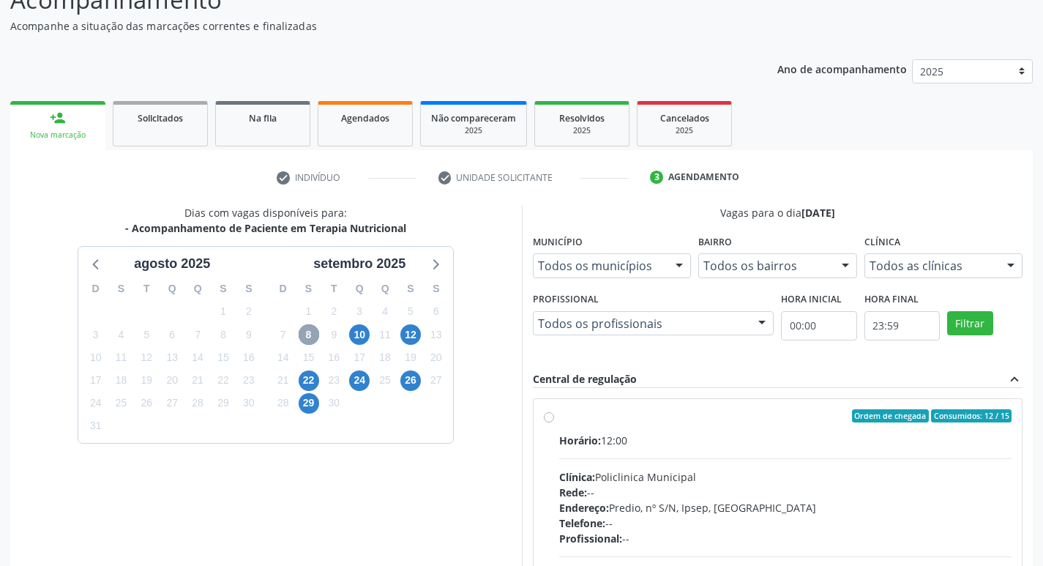
scroll to position [217, 0]
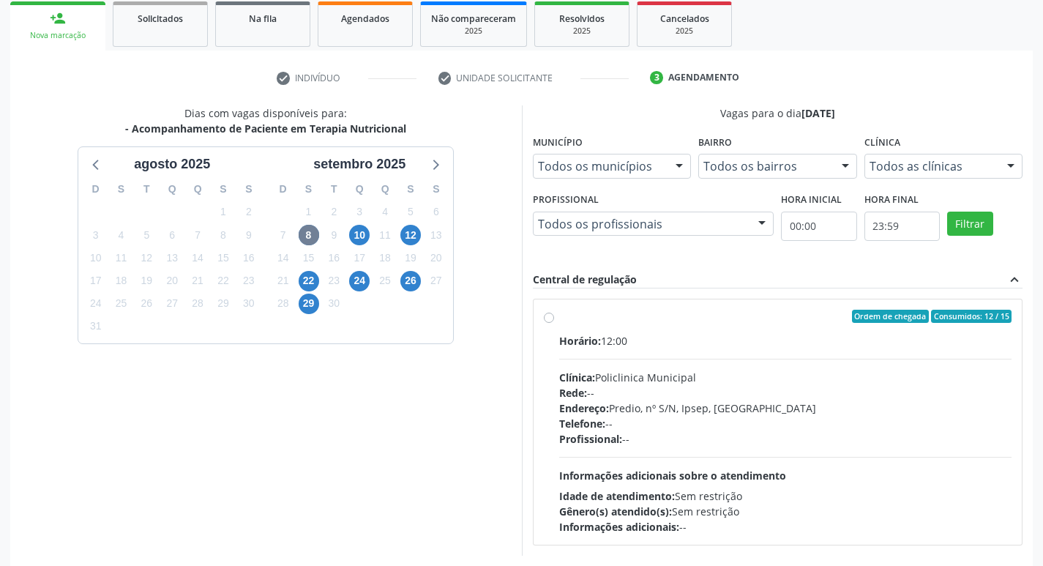
click at [540, 313] on div "Ordem de chegada Consumidos: 12 / 15 Horário: 12:00 Clínica: Policlinica Munici…" at bounding box center [778, 421] width 489 height 245
radio input "true"
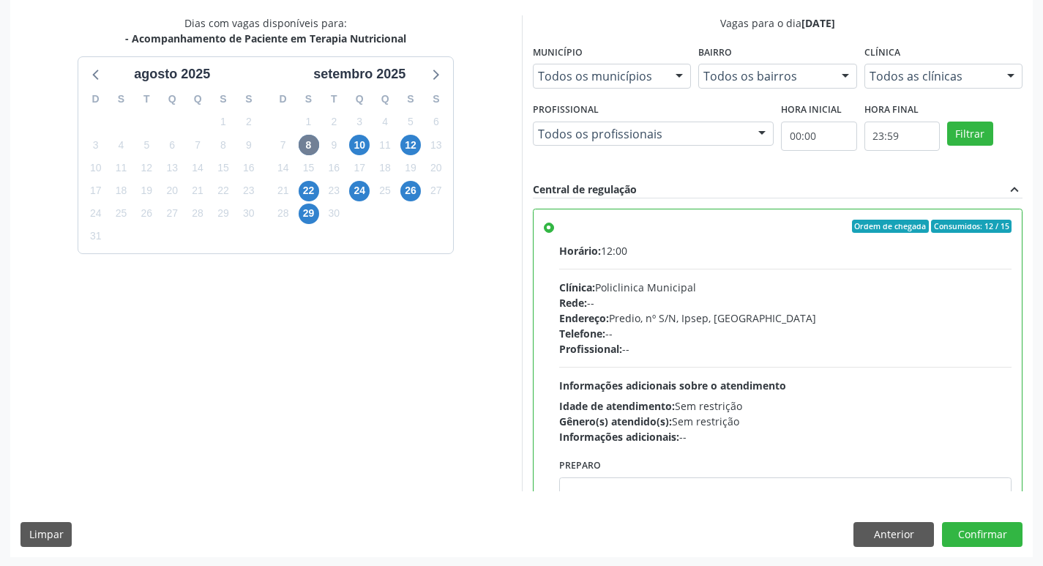
scroll to position [309, 0]
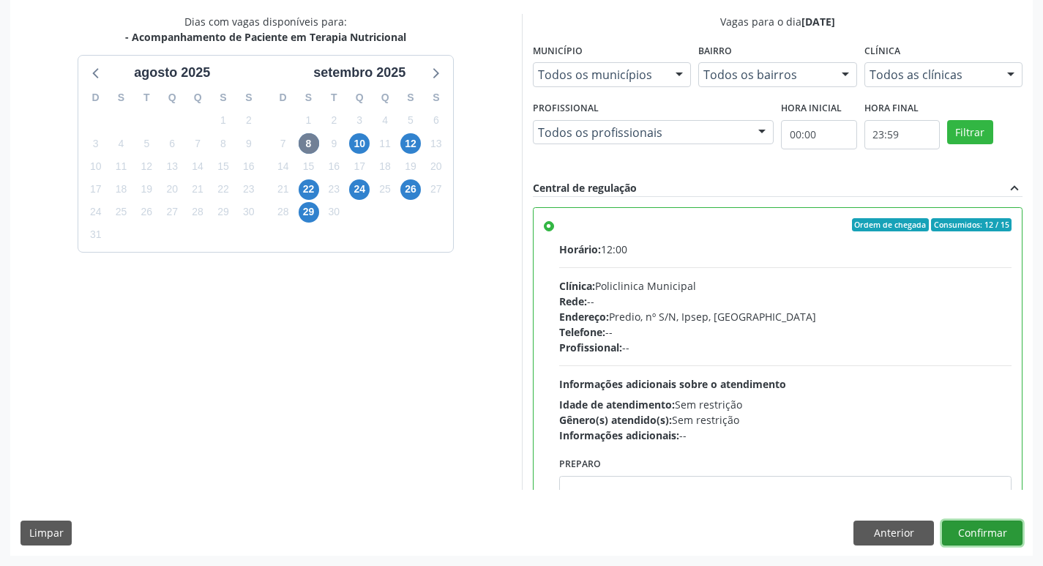
click at [959, 527] on button "Confirmar" at bounding box center [982, 532] width 81 height 25
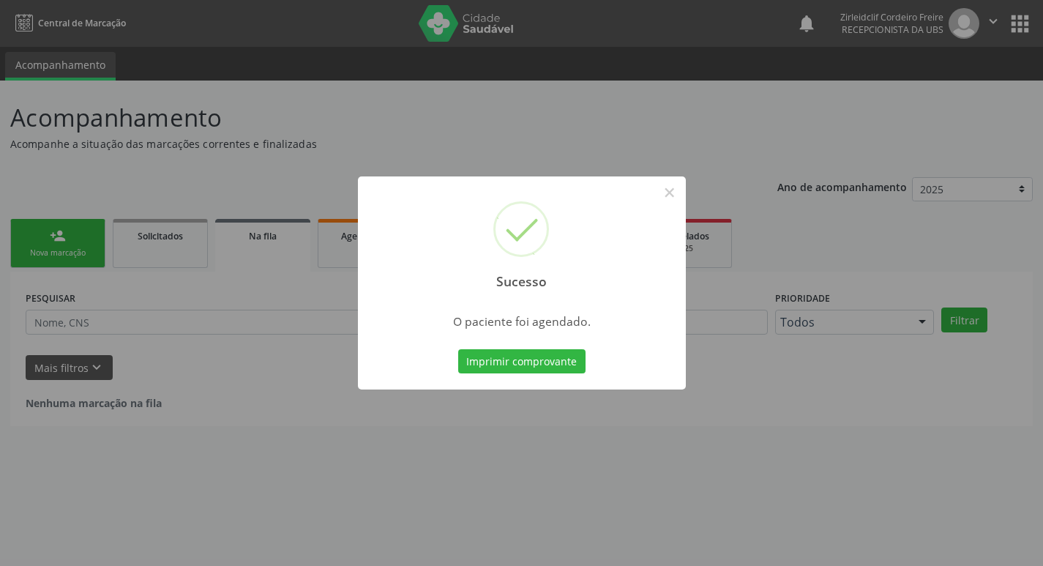
scroll to position [0, 0]
click at [561, 360] on button "Imprimir comprovante" at bounding box center [526, 361] width 127 height 25
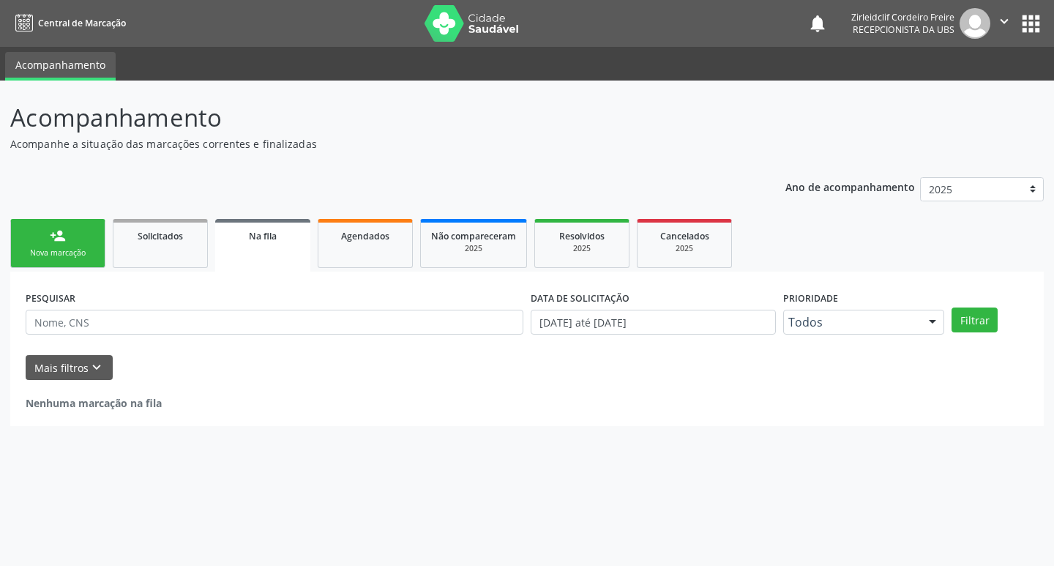
click at [89, 232] on link "person_add Nova marcação" at bounding box center [57, 243] width 95 height 49
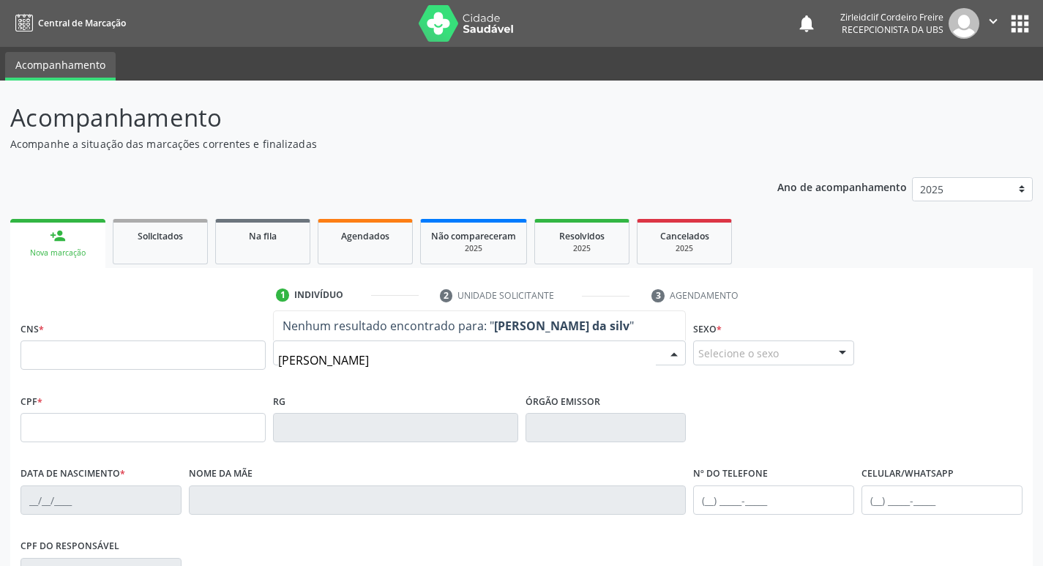
type input "[PERSON_NAME]"
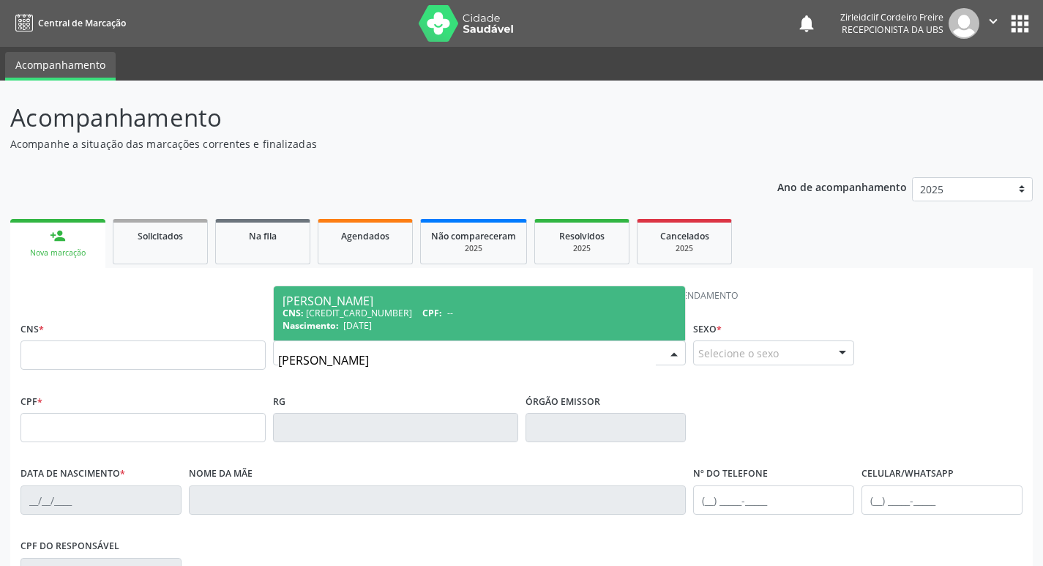
click at [447, 317] on span "--" at bounding box center [450, 313] width 6 height 12
type input "[CREDIT_CARD_NUMBER]"
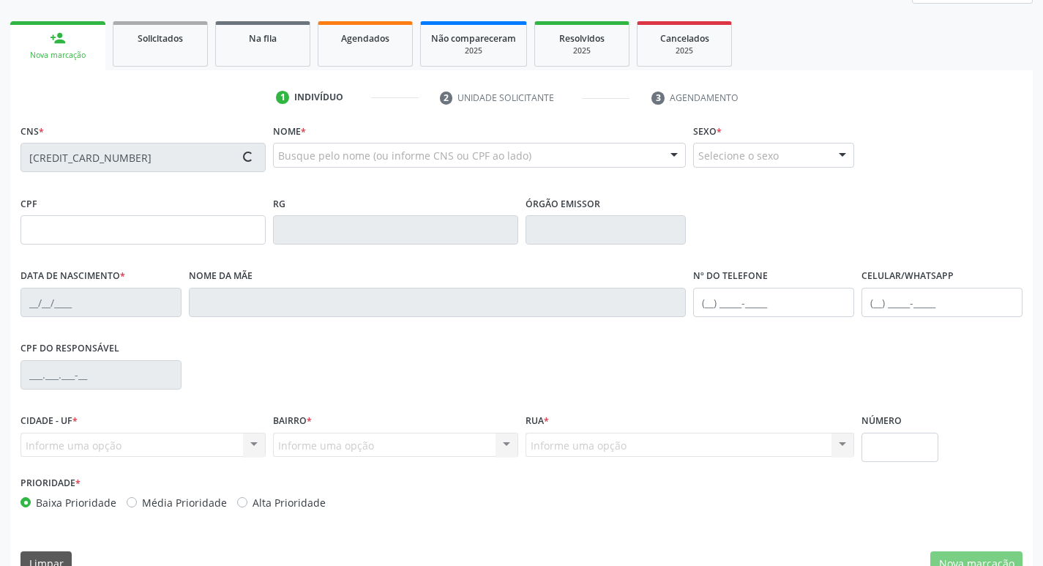
type input "[DATE]"
type input "[PERSON_NAME]"
type input "[PHONE_NUMBER]"
type input "S/N"
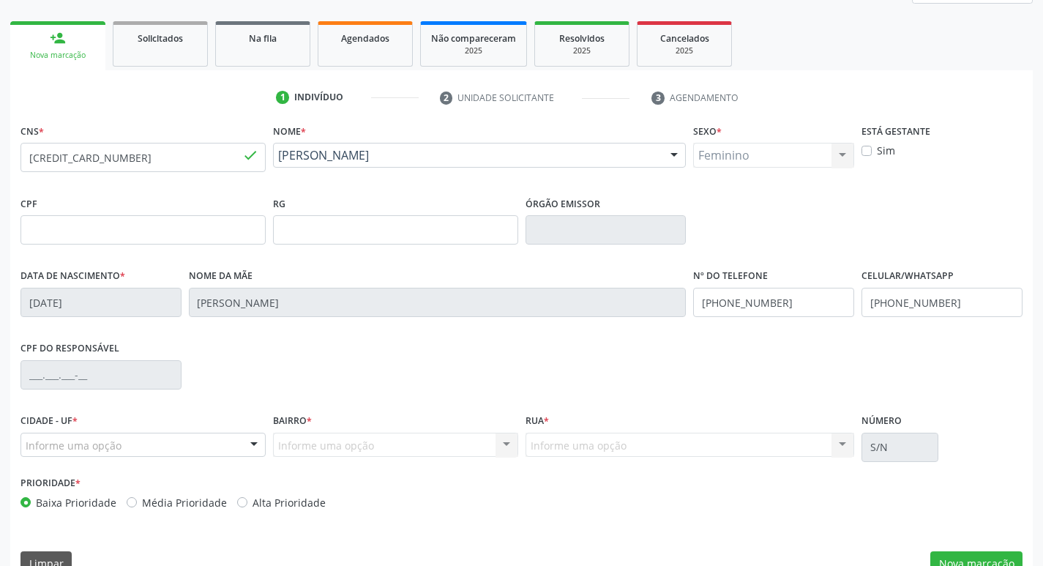
scroll to position [228, 0]
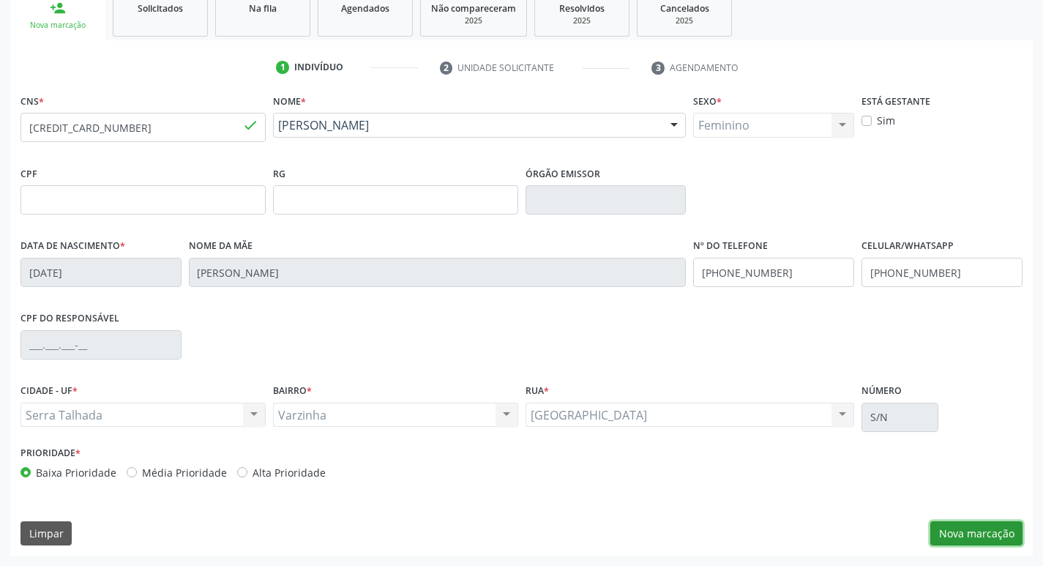
click at [946, 536] on button "Nova marcação" at bounding box center [976, 533] width 92 height 25
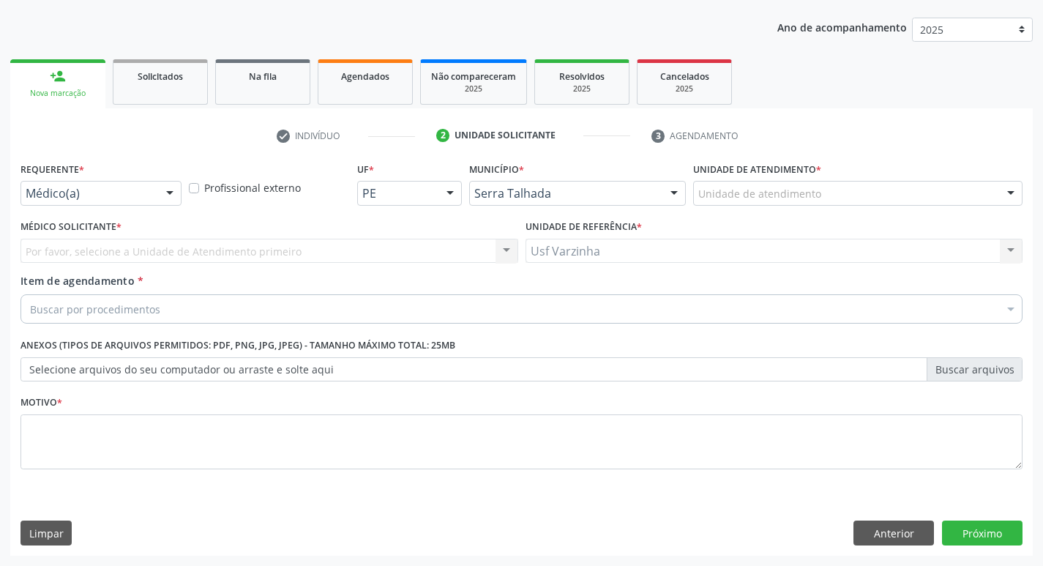
scroll to position [160, 0]
click at [168, 195] on div at bounding box center [170, 194] width 22 height 25
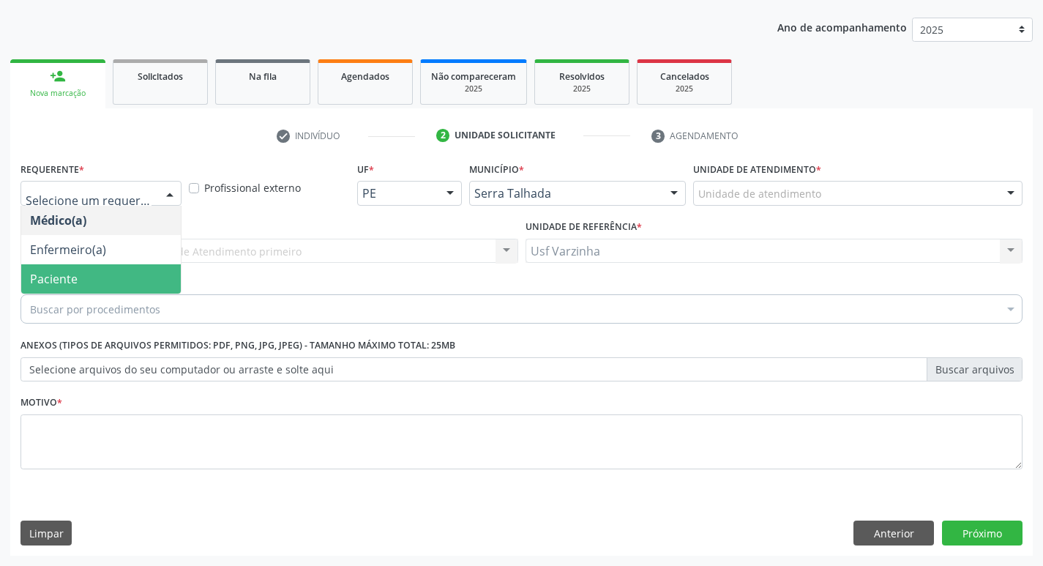
click at [121, 266] on span "Paciente" at bounding box center [101, 278] width 160 height 29
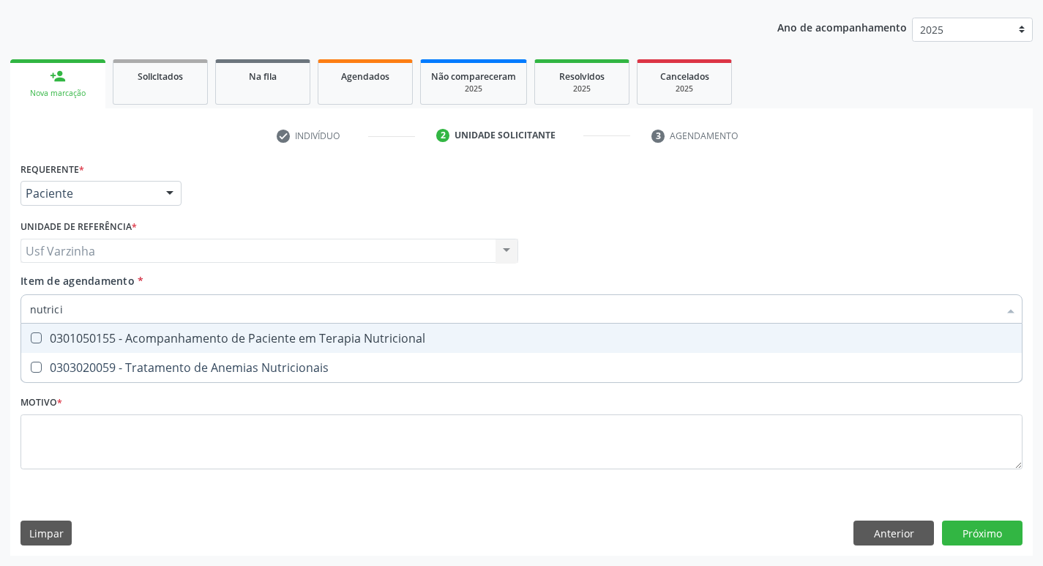
type input "nutricio"
click at [135, 332] on div "0301050155 - Acompanhamento de Paciente em Terapia Nutricional" at bounding box center [521, 338] width 983 height 12
checkbox Nutricional "true"
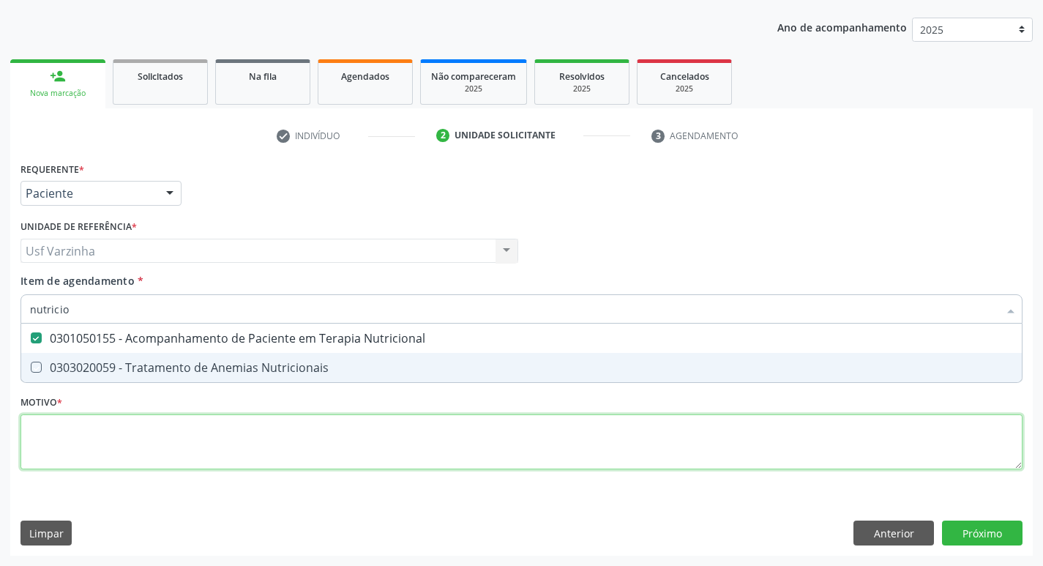
click at [55, 430] on div "Requerente * Paciente Médico(a) Enfermeiro(a) Paciente Nenhum resultado encontr…" at bounding box center [521, 324] width 1002 height 332
checkbox Nutricionais "true"
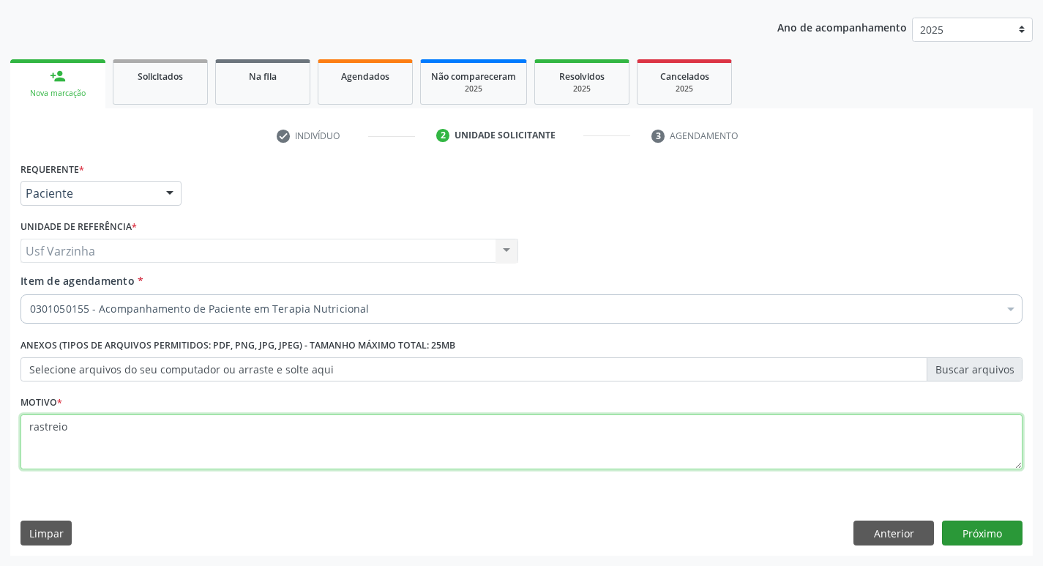
type textarea "rastreio"
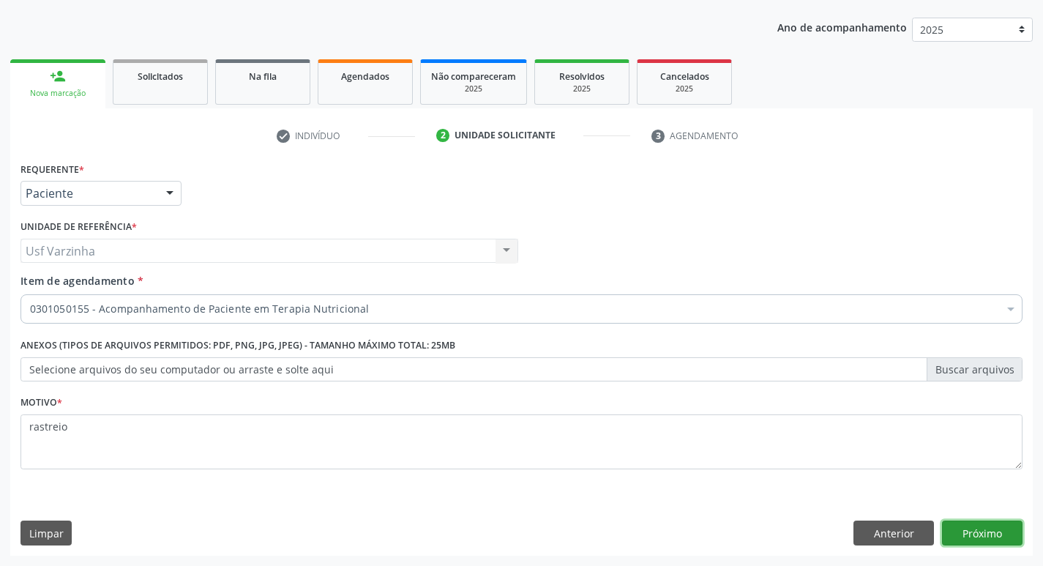
click at [981, 537] on button "Próximo" at bounding box center [982, 532] width 81 height 25
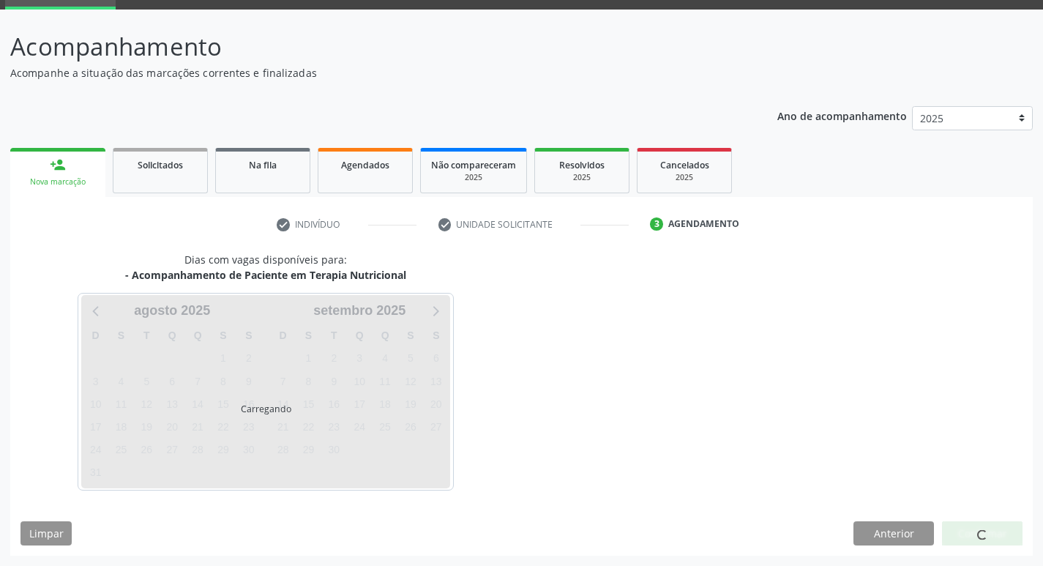
scroll to position [71, 0]
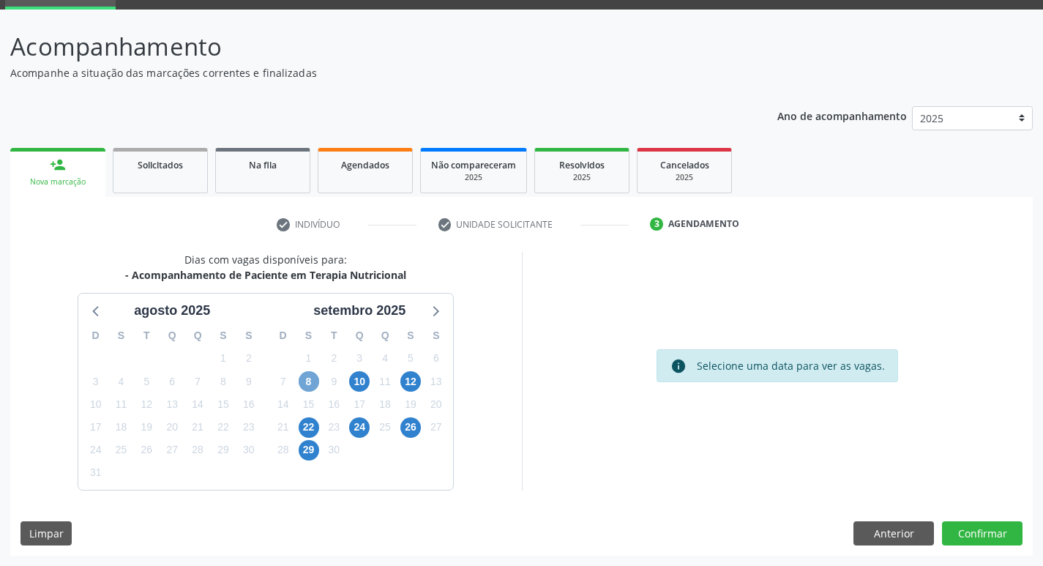
click at [308, 384] on span "8" at bounding box center [309, 381] width 20 height 20
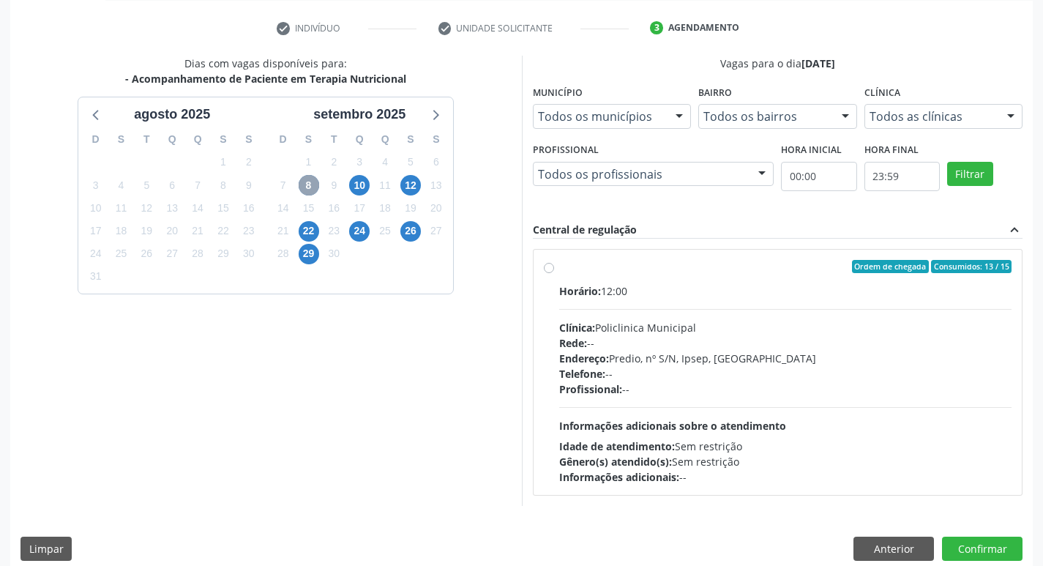
scroll to position [283, 0]
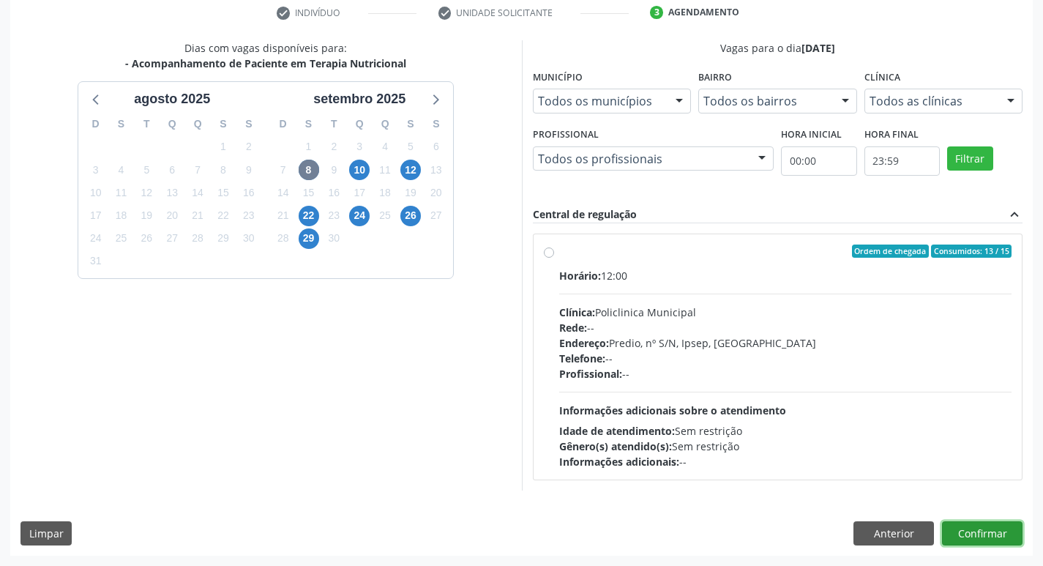
click at [971, 533] on button "Confirmar" at bounding box center [982, 533] width 81 height 25
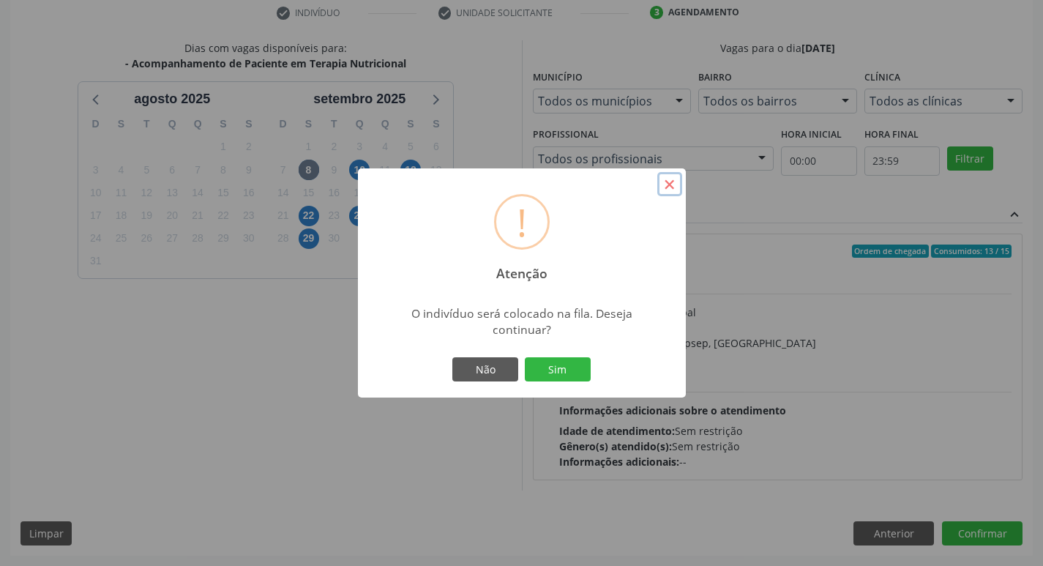
click at [668, 186] on button "×" at bounding box center [669, 184] width 25 height 25
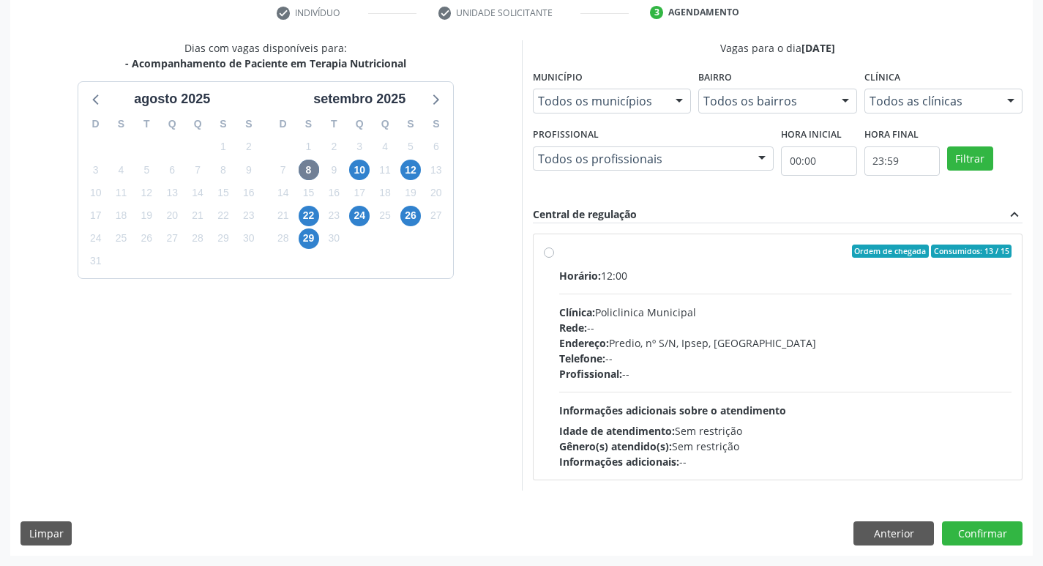
click at [559, 252] on label "Ordem de chegada Consumidos: 13 / 15 Horário: 12:00 Clínica: Policlinica Munici…" at bounding box center [785, 356] width 453 height 225
click at [553, 252] on input "Ordem de chegada Consumidos: 13 / 15 Horário: 12:00 Clínica: Policlinica Munici…" at bounding box center [549, 250] width 10 height 13
radio input "true"
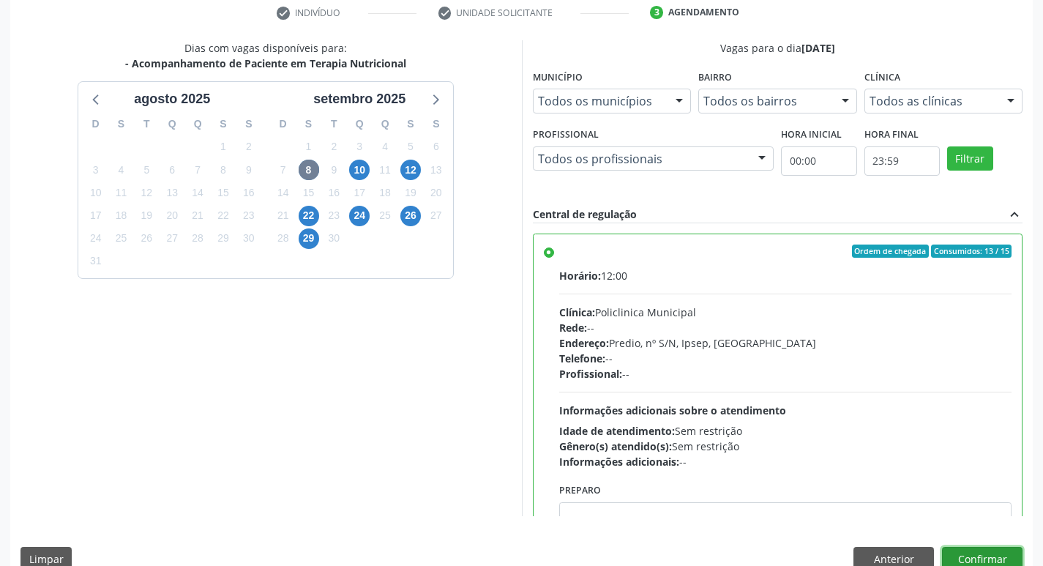
click at [993, 556] on button "Confirmar" at bounding box center [982, 559] width 81 height 25
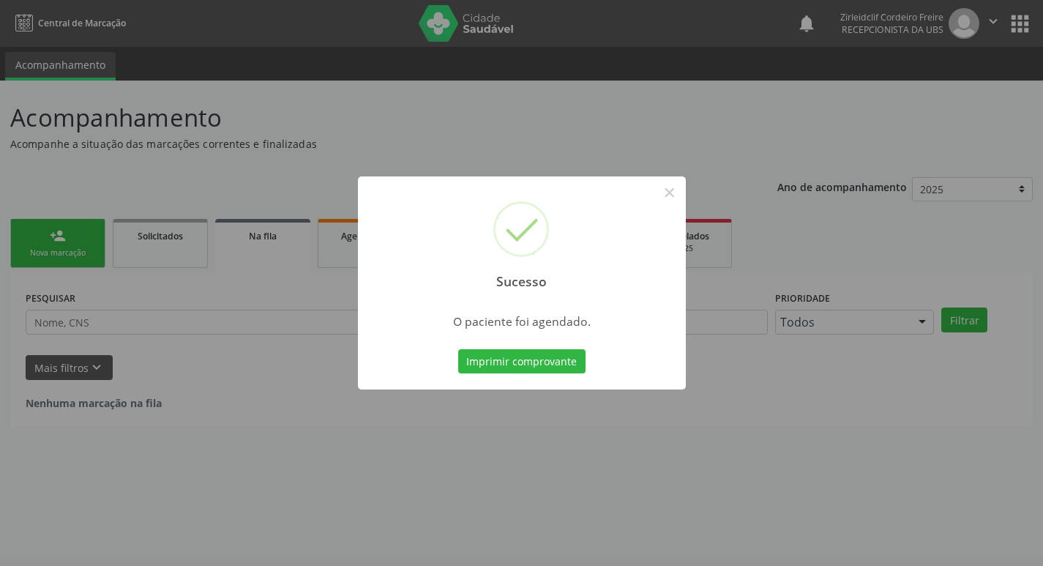
scroll to position [0, 0]
click at [510, 367] on button "Imprimir comprovante" at bounding box center [526, 361] width 127 height 25
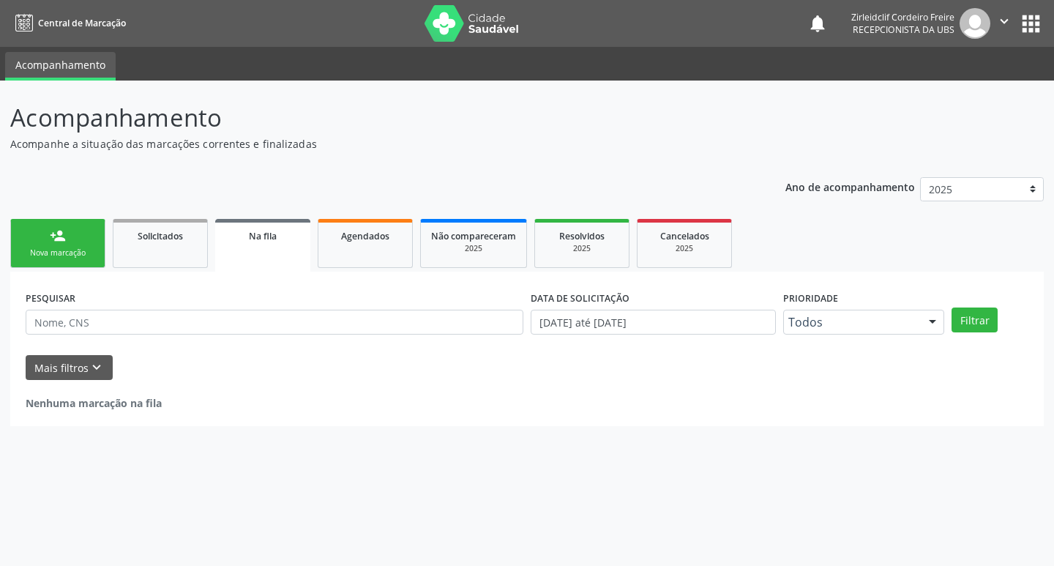
drag, startPoint x: 792, startPoint y: 119, endPoint x: 713, endPoint y: 134, distance: 80.4
click at [789, 120] on header "Acompanhamento Acompanhe a situação das marcações correntes e finalizadas Relat…" at bounding box center [526, 126] width 1033 height 52
click at [336, 256] on link "Agendados" at bounding box center [365, 243] width 95 height 49
select select "7"
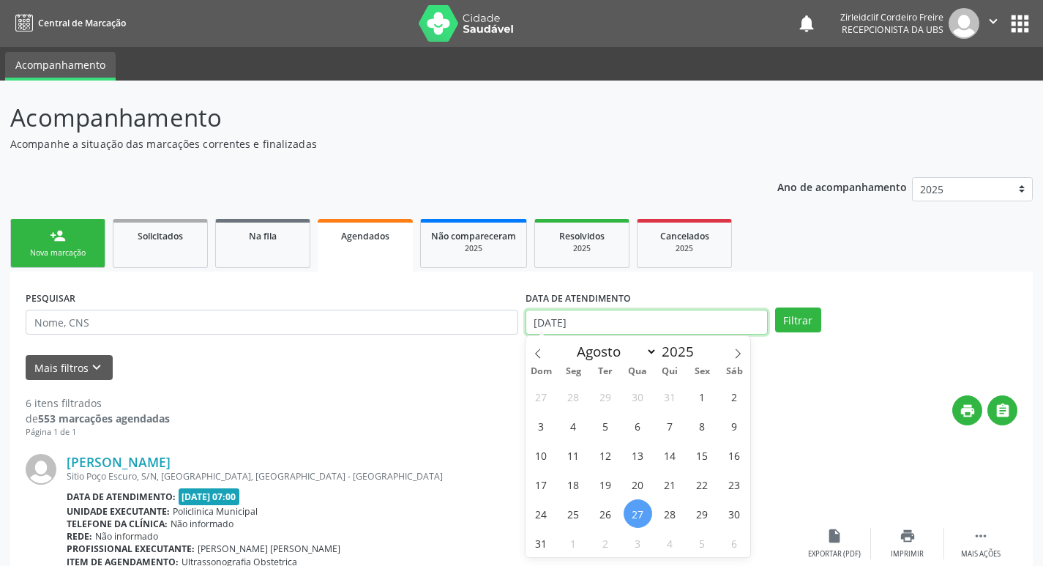
click at [629, 317] on input "[DATE]" at bounding box center [647, 322] width 242 height 25
click at [700, 427] on span "8" at bounding box center [702, 425] width 29 height 29
type input "[DATE]"
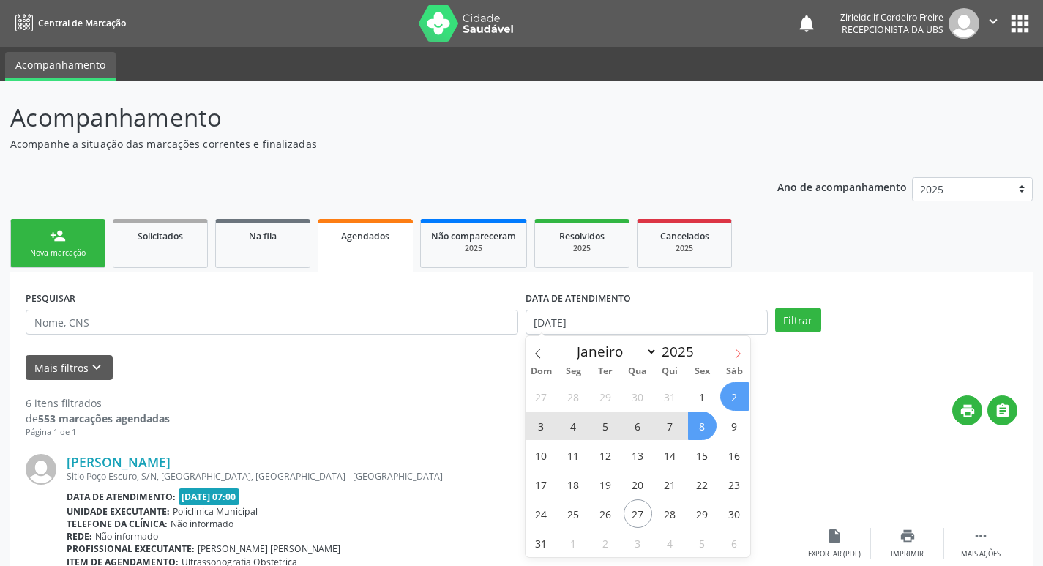
click at [736, 354] on icon at bounding box center [738, 353] width 10 height 10
select select "8"
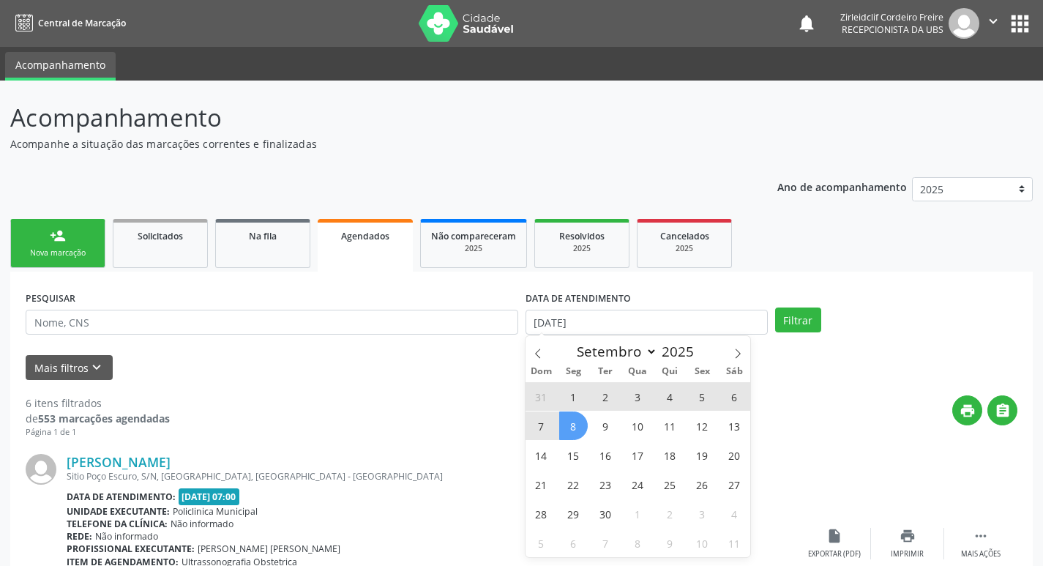
click at [570, 426] on span "8" at bounding box center [573, 425] width 29 height 29
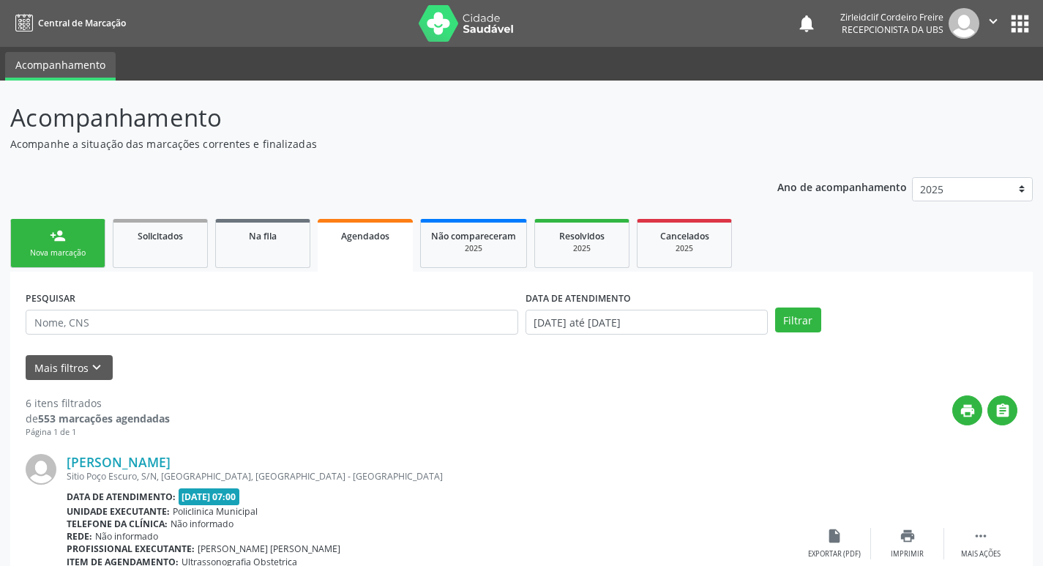
click at [570, 426] on div "print " at bounding box center [594, 416] width 848 height 43
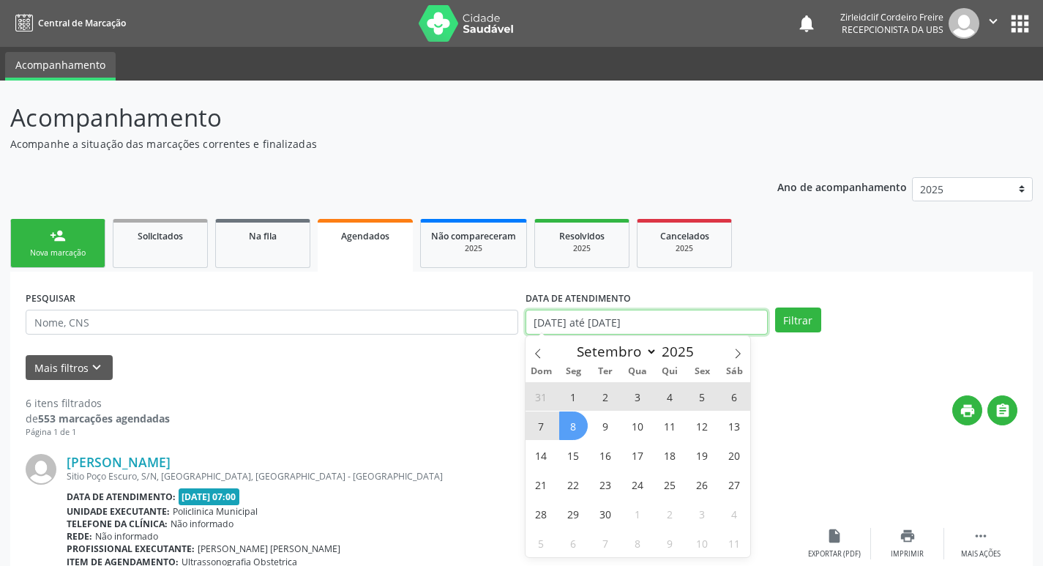
click at [704, 318] on input "[DATE] até [DATE]" at bounding box center [647, 322] width 242 height 25
click at [569, 426] on span "8" at bounding box center [573, 425] width 29 height 29
type input "[DATE]"
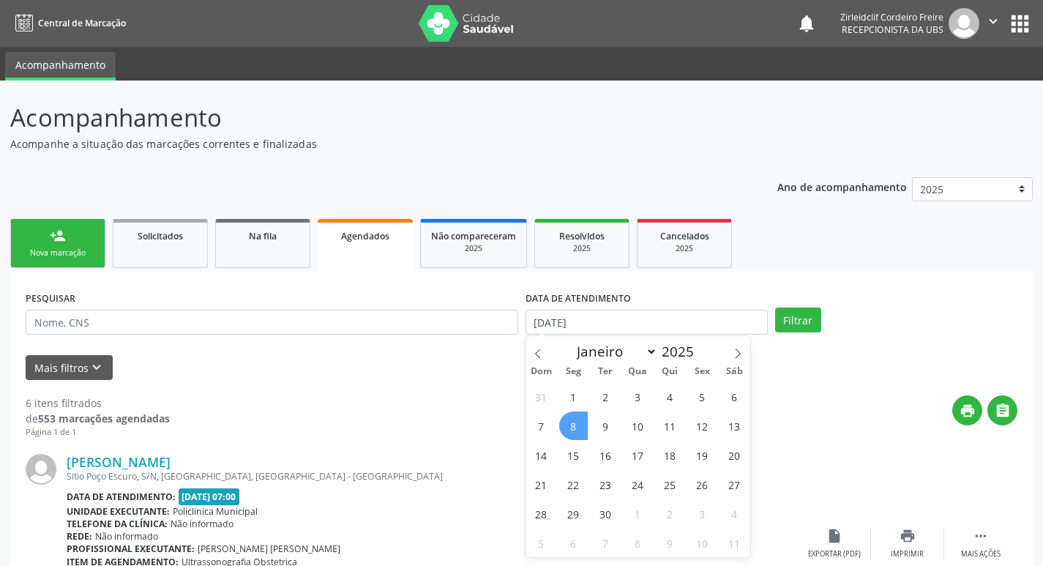
click at [571, 428] on span "8" at bounding box center [573, 425] width 29 height 29
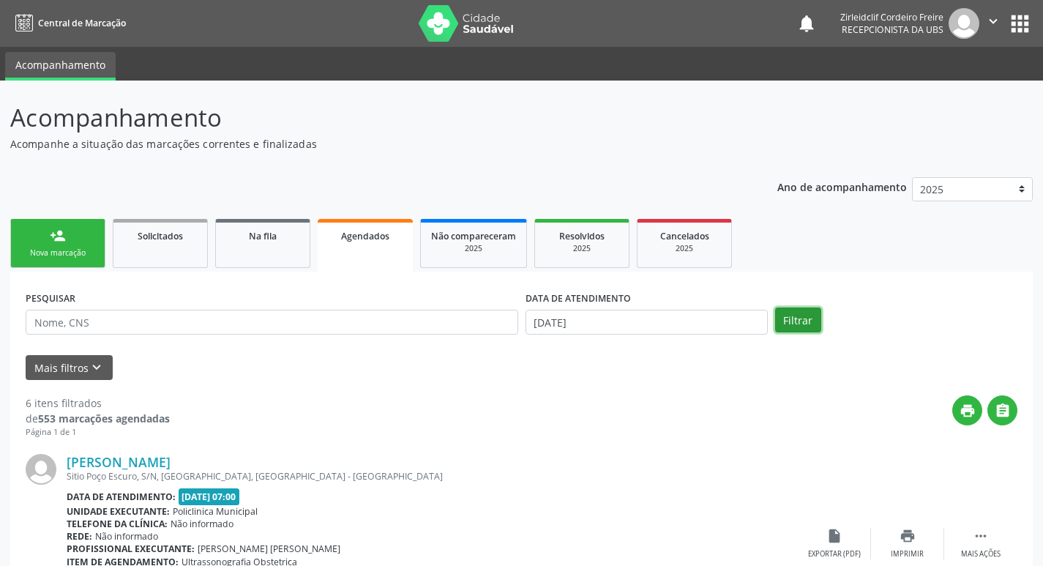
click at [789, 321] on button "Filtrar" at bounding box center [798, 319] width 46 height 25
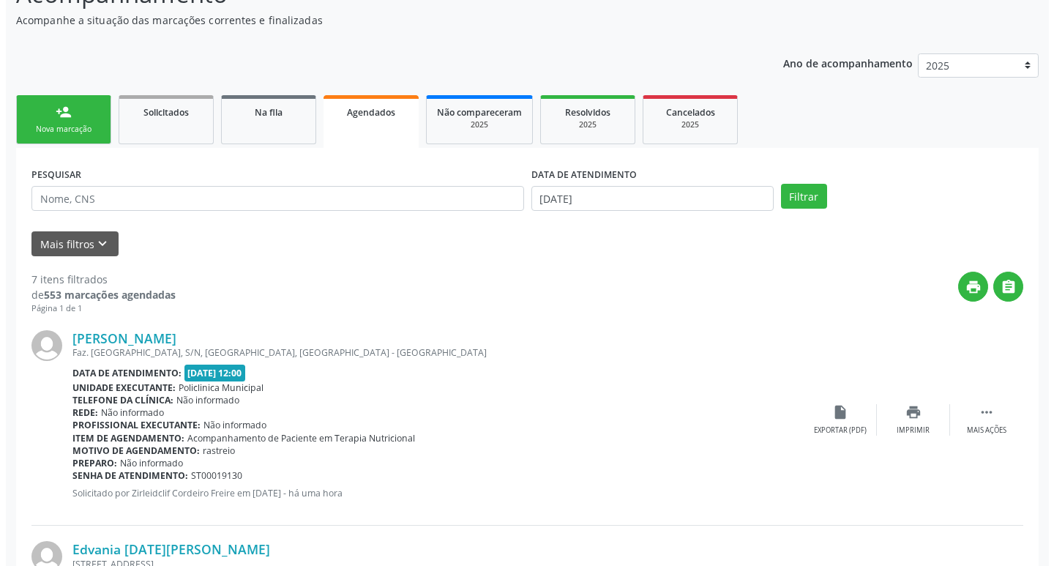
scroll to position [146, 0]
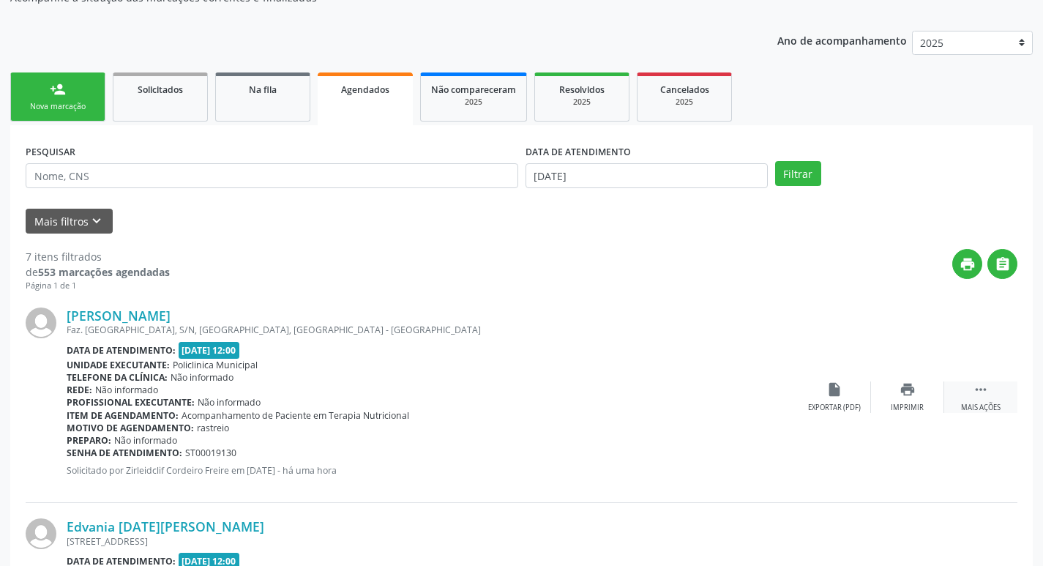
click at [990, 392] on div " Mais ações" at bounding box center [980, 396] width 73 height 31
click at [851, 389] on div "cancel Cancelar" at bounding box center [834, 396] width 73 height 31
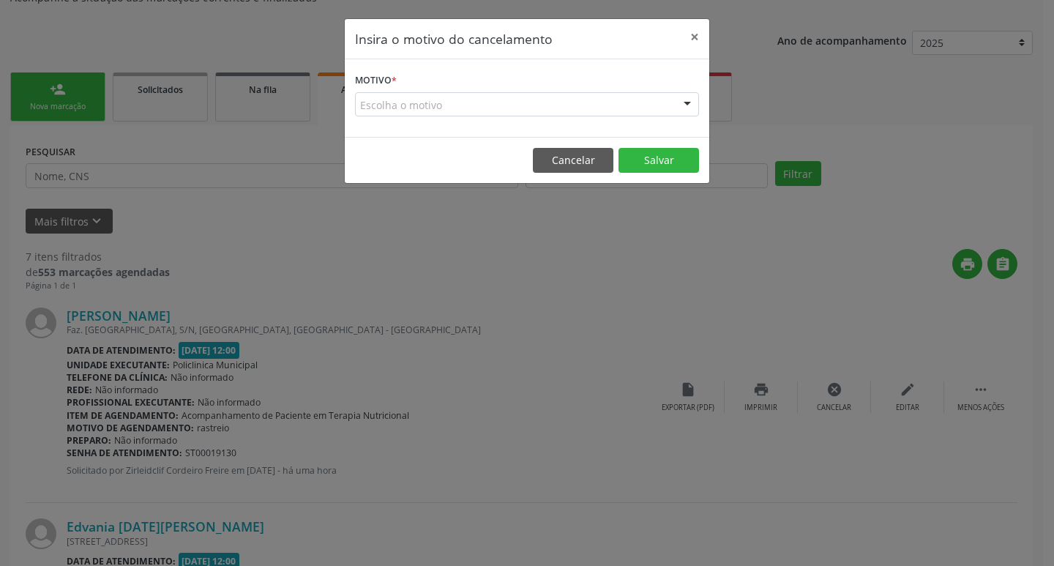
click at [410, 103] on div "Escolha o motivo" at bounding box center [527, 104] width 344 height 25
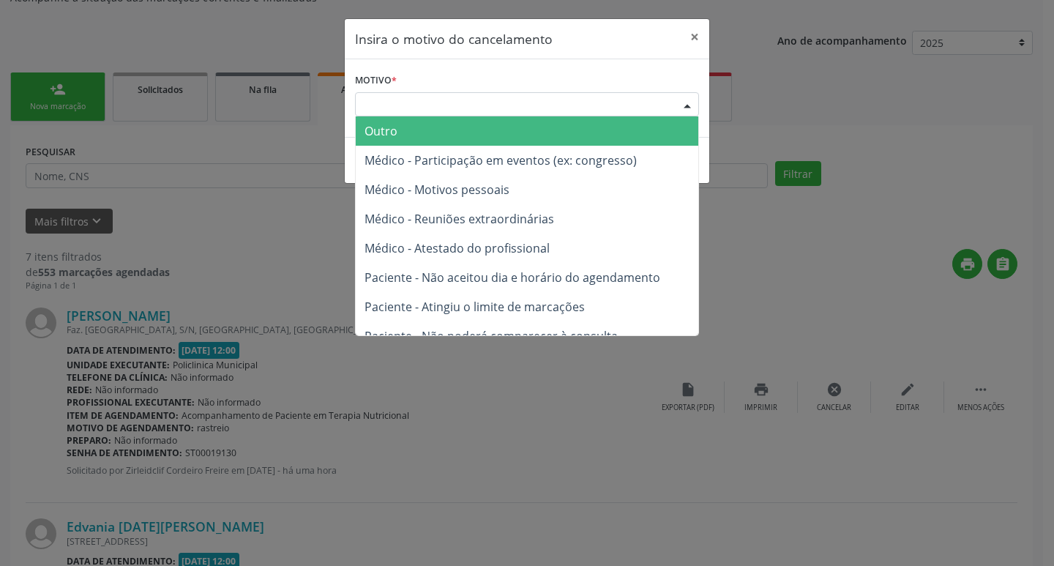
click at [411, 130] on span "Outro" at bounding box center [527, 130] width 343 height 29
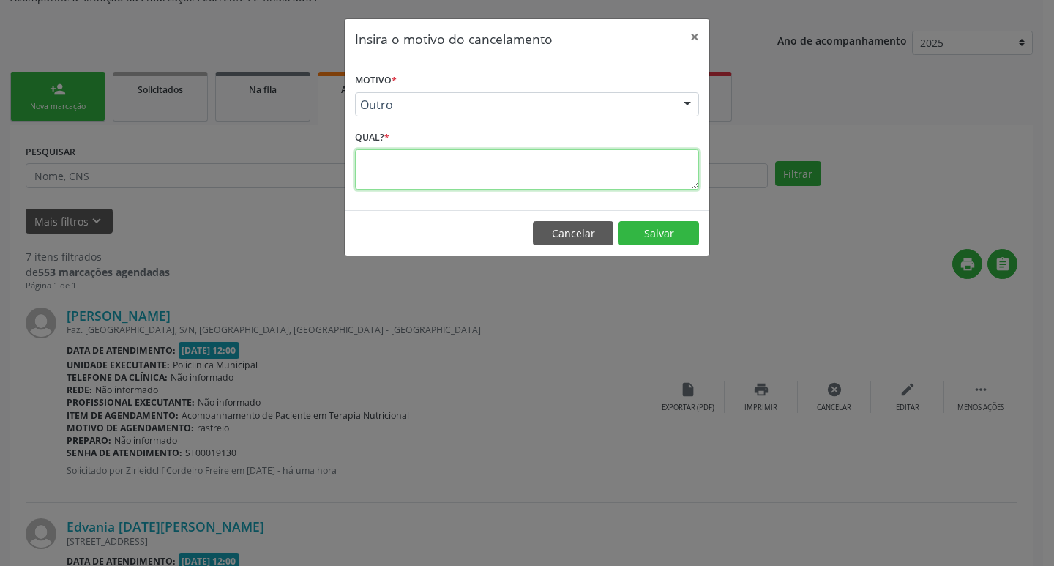
click at [383, 167] on textarea at bounding box center [527, 169] width 344 height 40
type textarea "f"
type textarea "data feriado municipal"
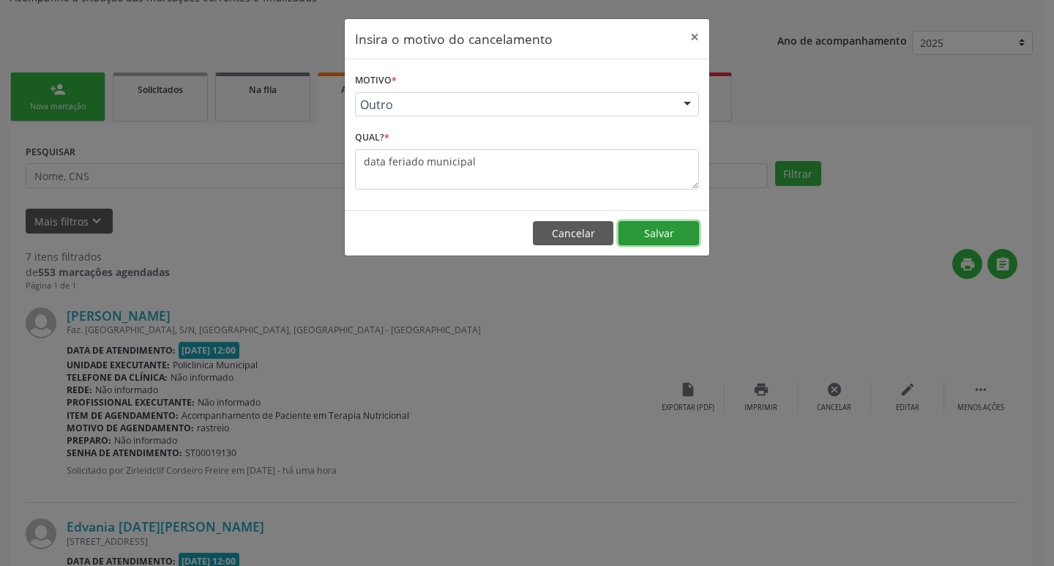
click at [670, 228] on button "Salvar" at bounding box center [658, 233] width 81 height 25
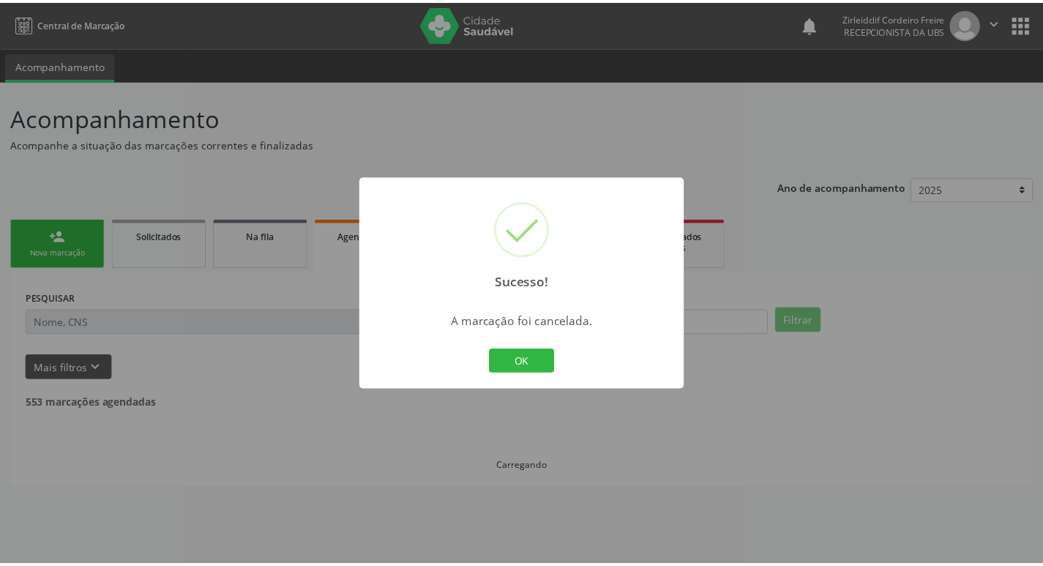
scroll to position [0, 0]
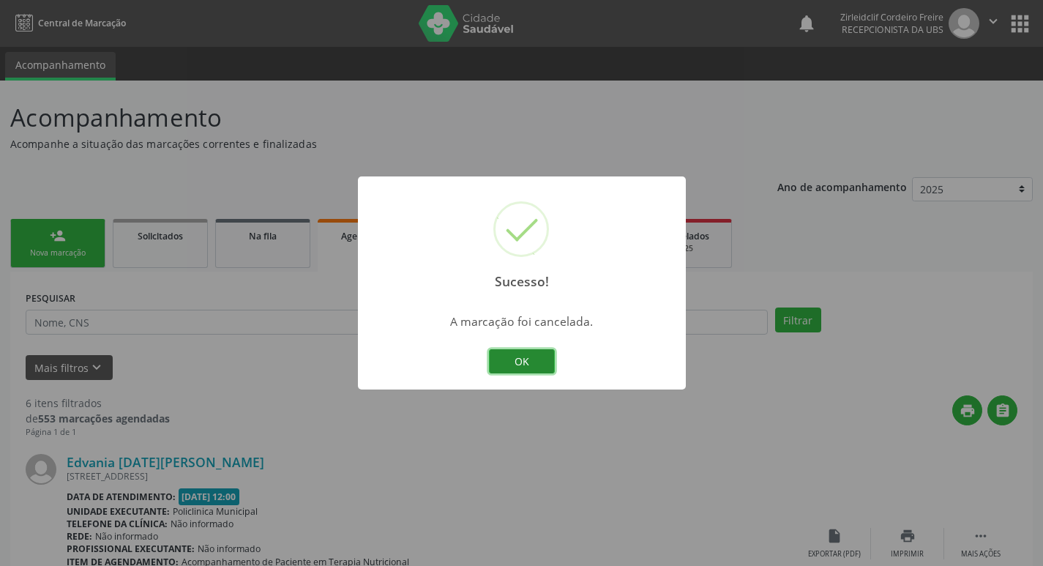
click at [519, 364] on button "OK" at bounding box center [522, 361] width 66 height 25
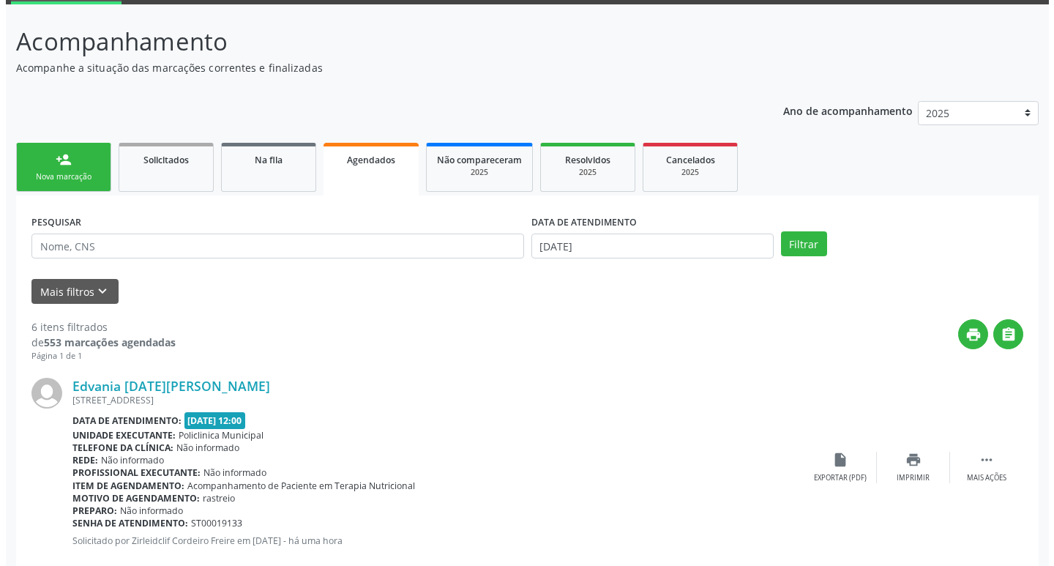
scroll to position [220, 0]
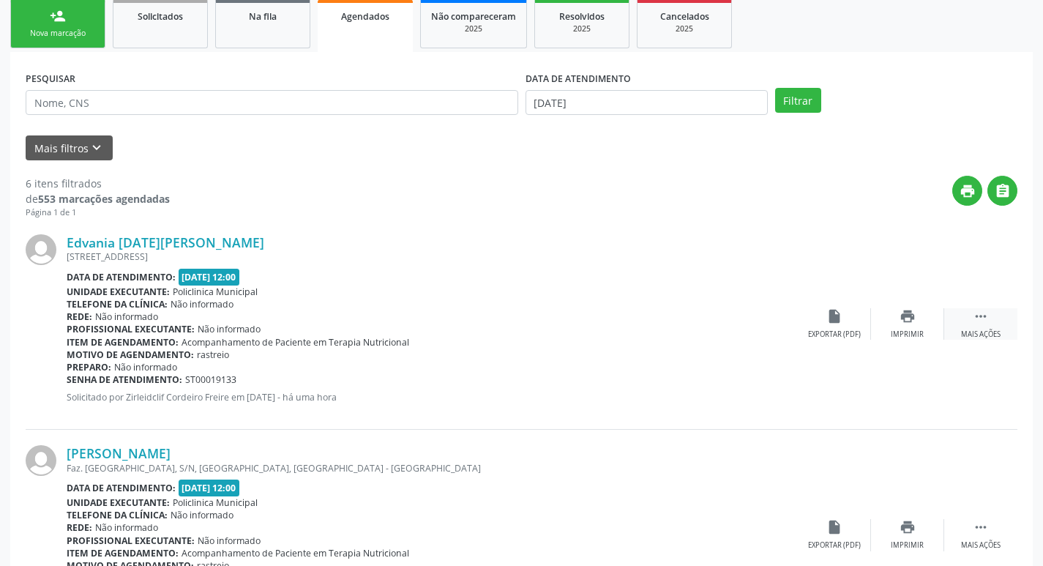
click at [963, 321] on div " Mais ações" at bounding box center [980, 323] width 73 height 31
click at [835, 313] on icon "cancel" at bounding box center [834, 316] width 16 height 16
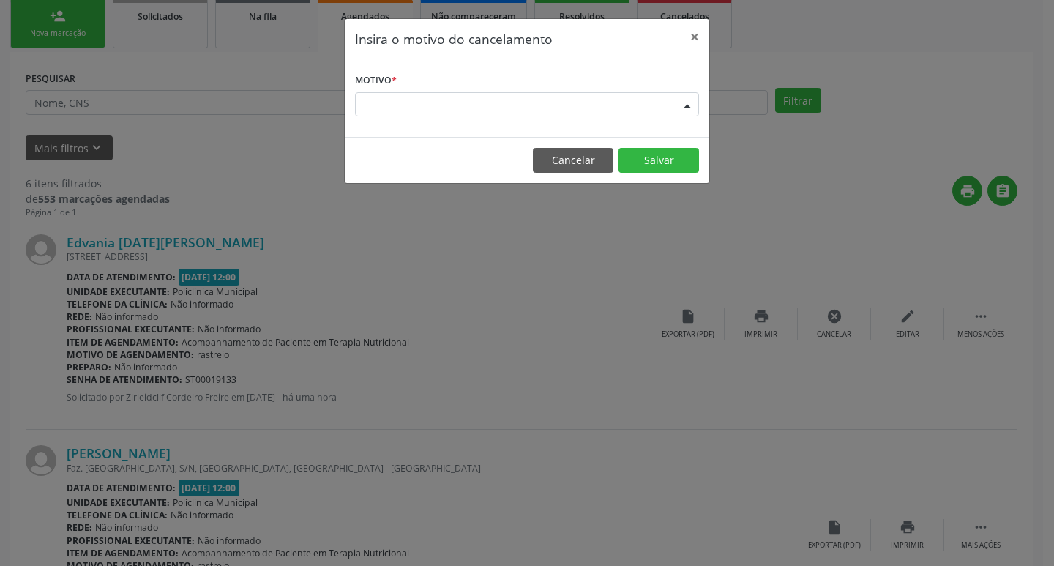
click at [393, 108] on div "Escolha o motivo" at bounding box center [527, 104] width 344 height 25
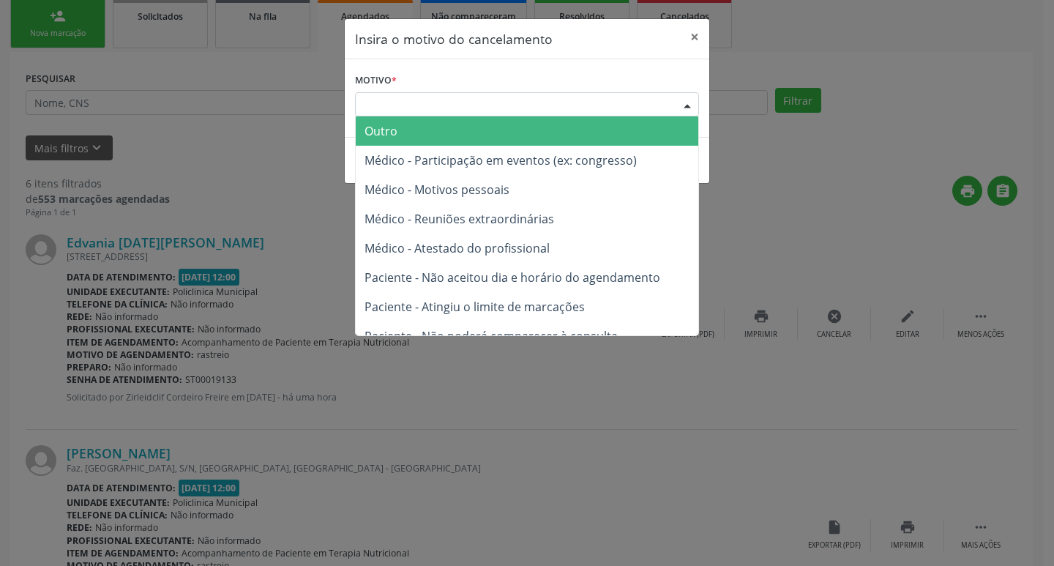
click at [416, 133] on span "Outro" at bounding box center [527, 130] width 343 height 29
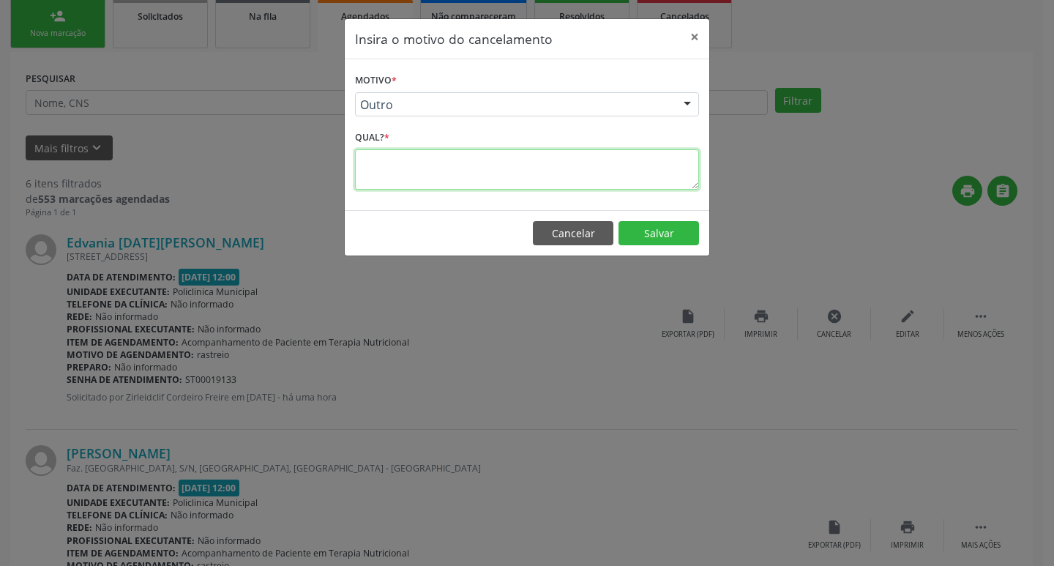
click at [404, 153] on textarea at bounding box center [527, 169] width 344 height 40
type textarea "f"
type textarea "data feriado municipal"
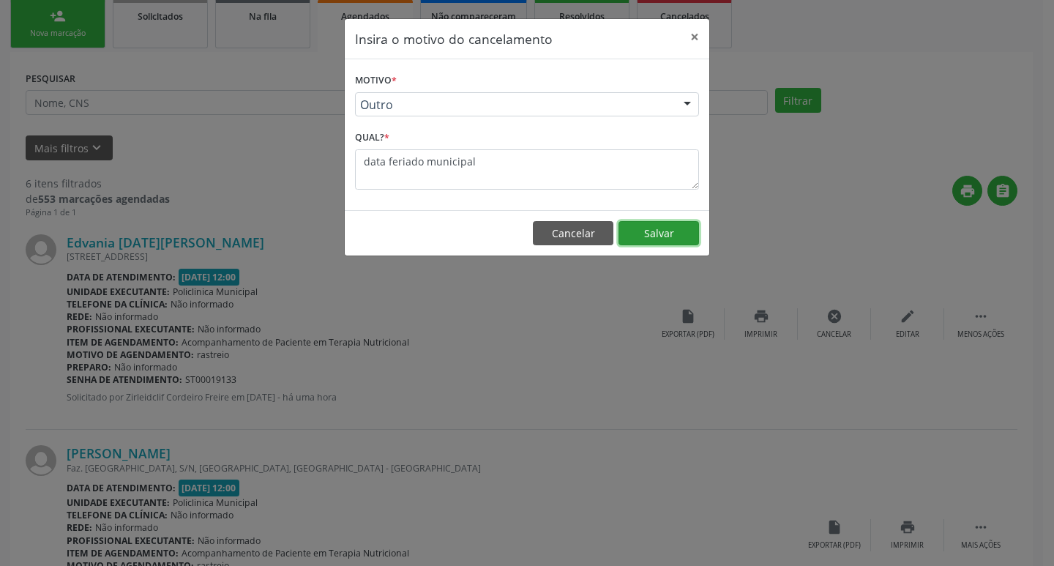
click at [646, 231] on button "Salvar" at bounding box center [658, 233] width 81 height 25
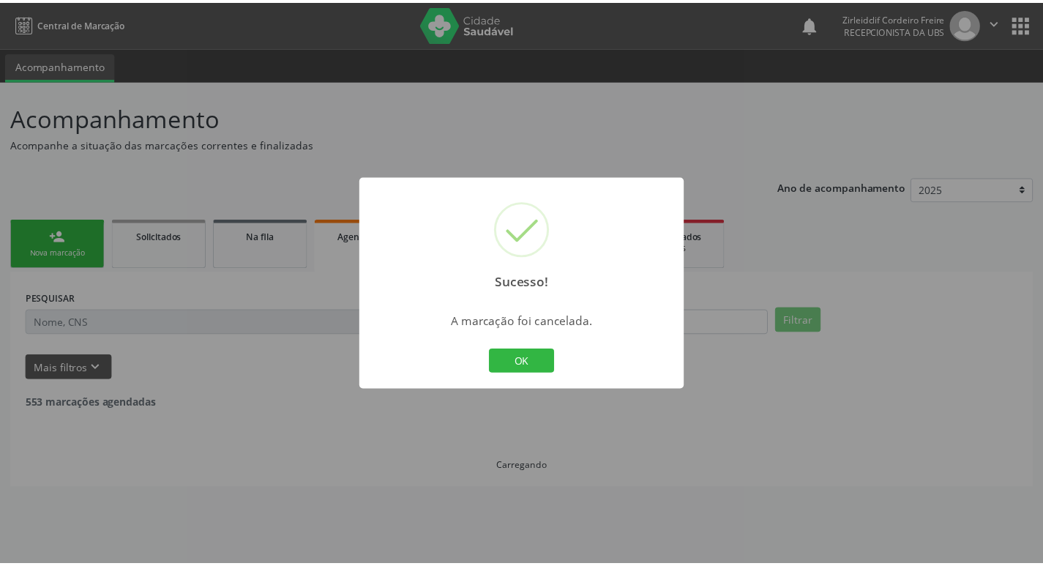
scroll to position [0, 0]
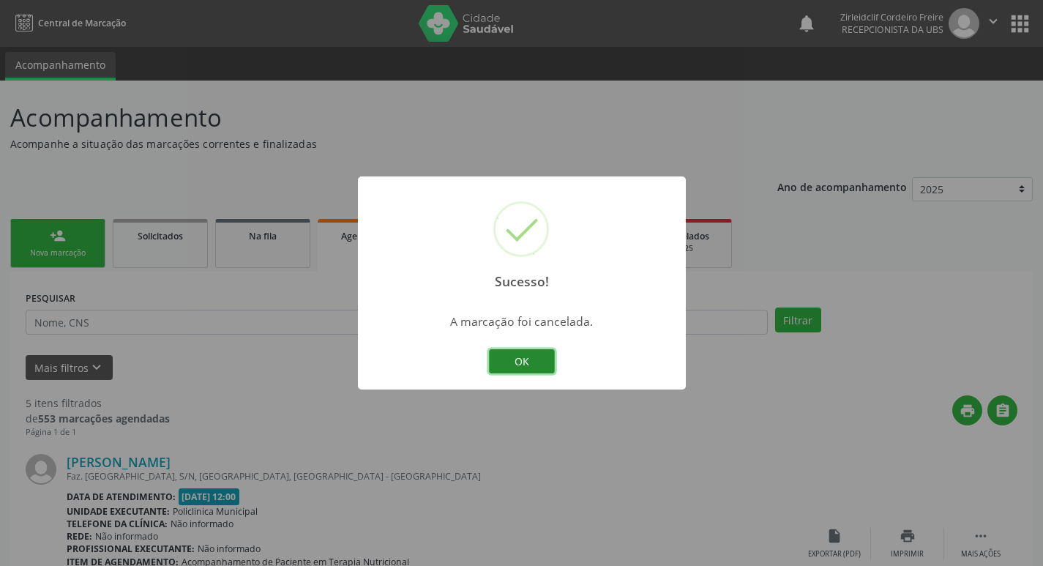
click at [530, 359] on button "OK" at bounding box center [522, 361] width 66 height 25
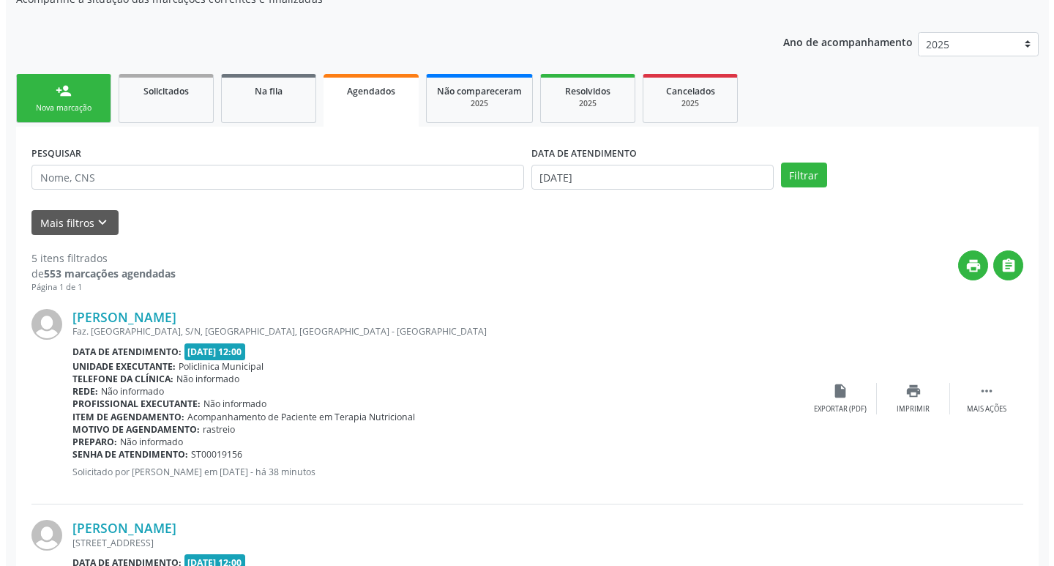
scroll to position [146, 0]
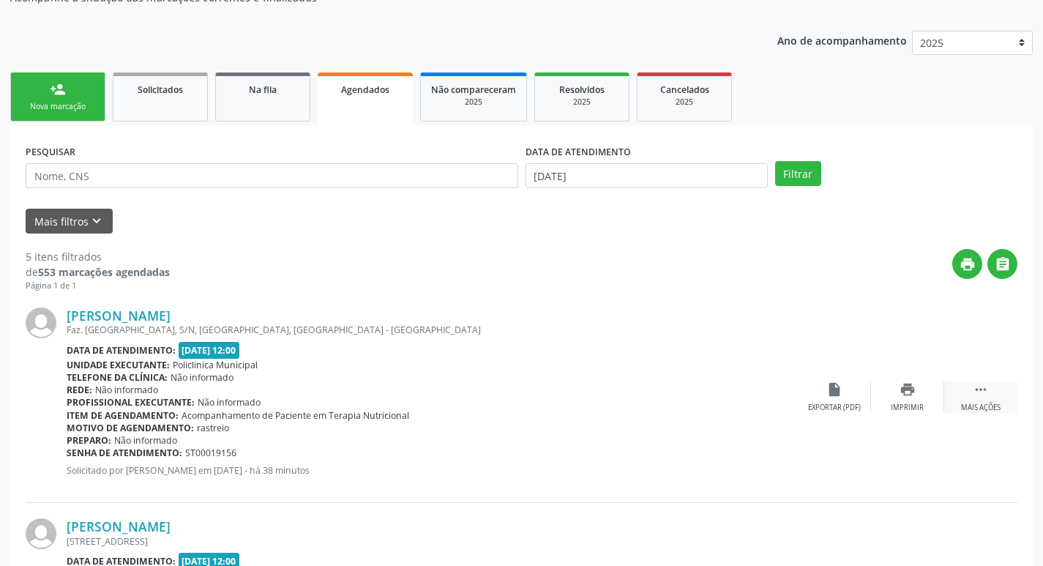
click at [984, 392] on icon "" at bounding box center [981, 389] width 16 height 16
click at [833, 392] on icon "cancel" at bounding box center [834, 389] width 16 height 16
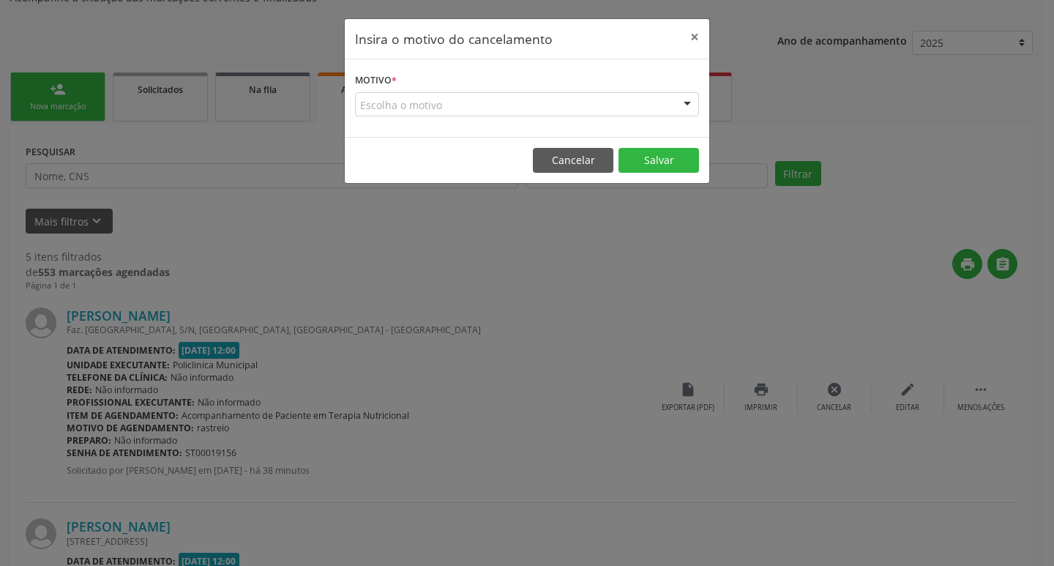
click at [403, 108] on div "Escolha o motivo" at bounding box center [527, 104] width 344 height 25
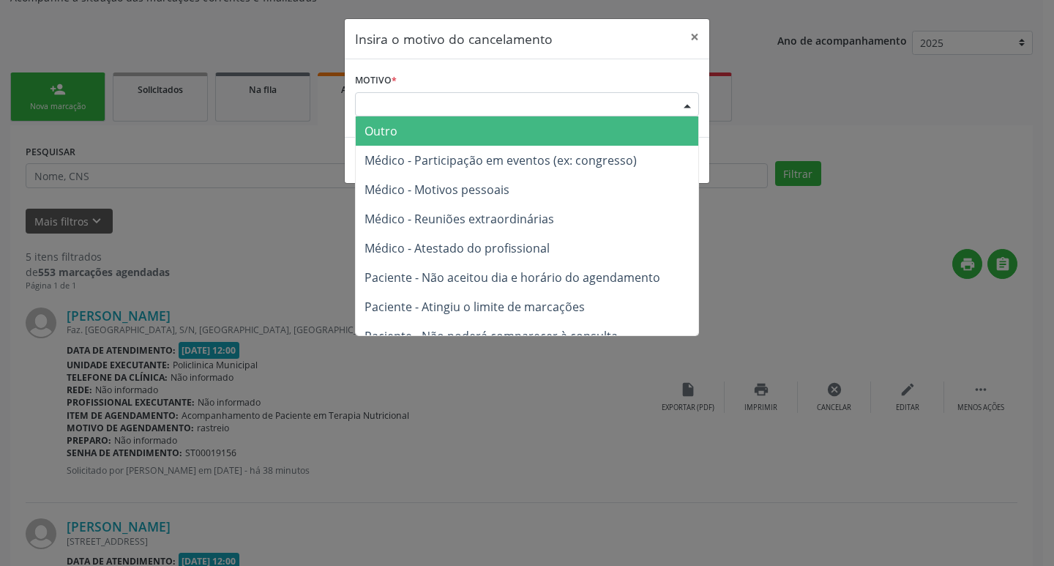
click at [416, 125] on span "Outro" at bounding box center [527, 130] width 343 height 29
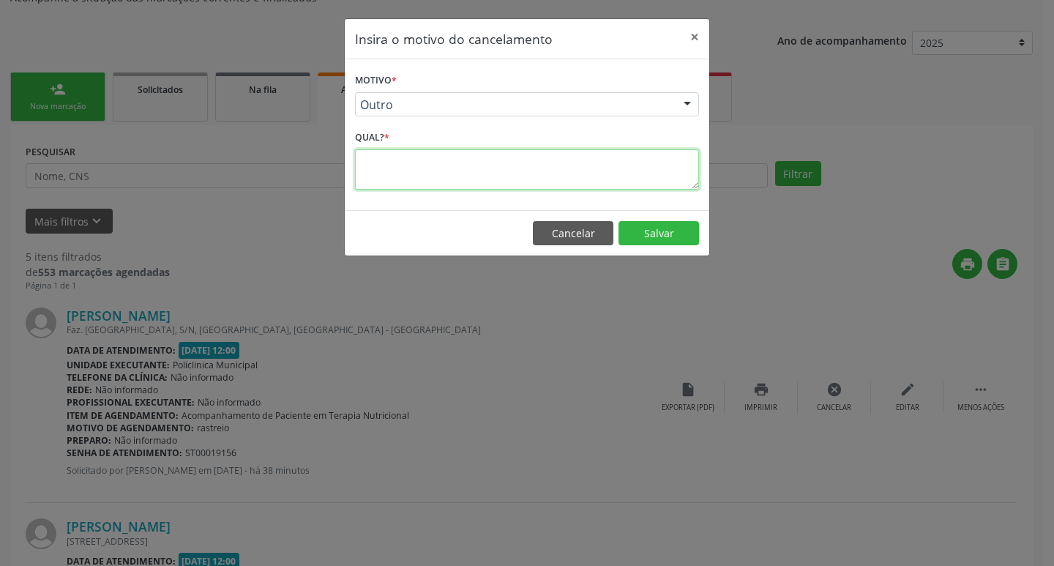
click at [366, 154] on textarea at bounding box center [527, 169] width 344 height 40
type textarea "data feriado municipal"
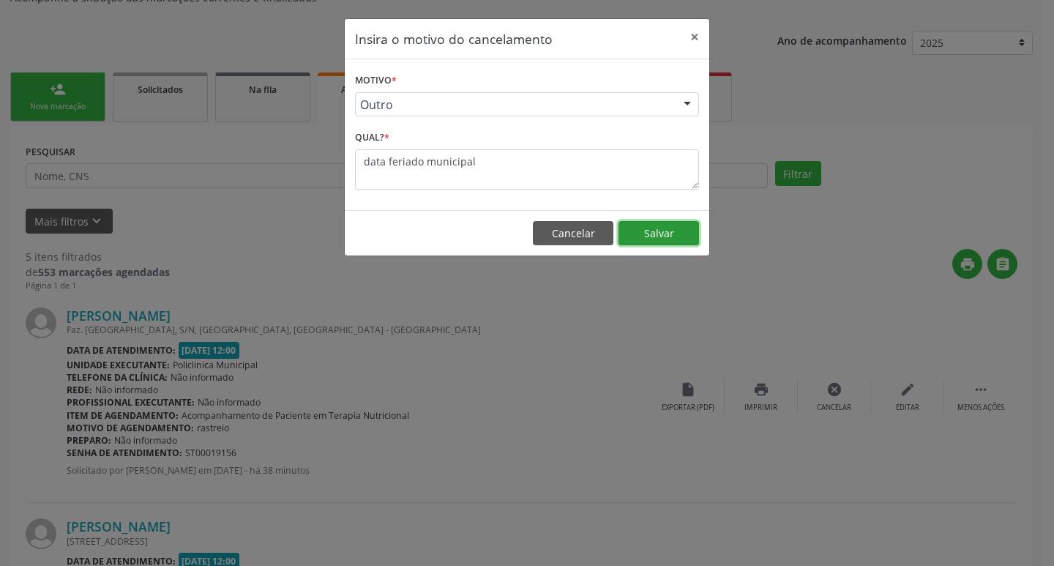
click at [643, 228] on button "Salvar" at bounding box center [658, 233] width 81 height 25
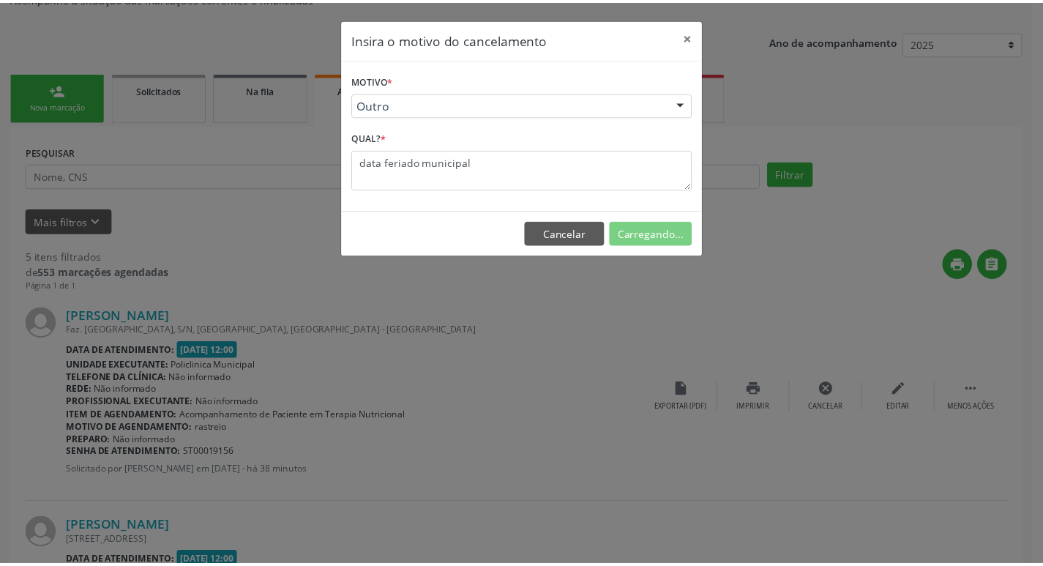
scroll to position [0, 0]
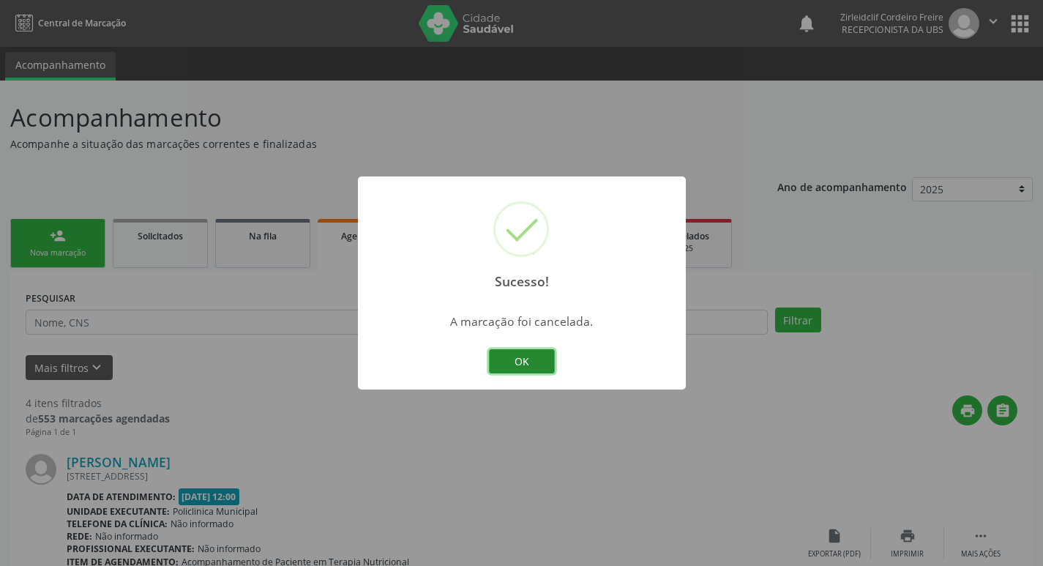
click at [528, 362] on button "OK" at bounding box center [522, 361] width 66 height 25
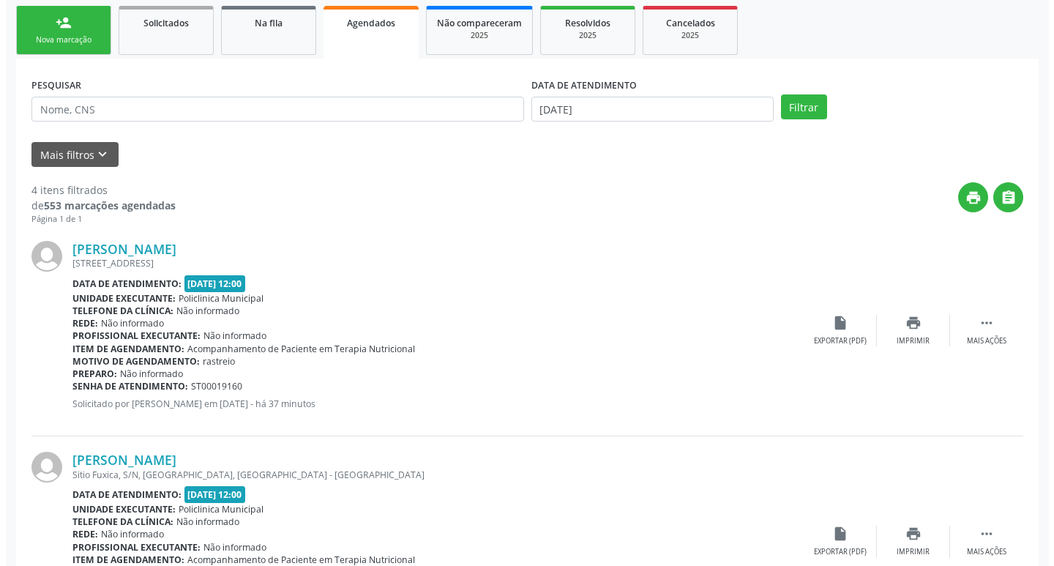
scroll to position [220, 0]
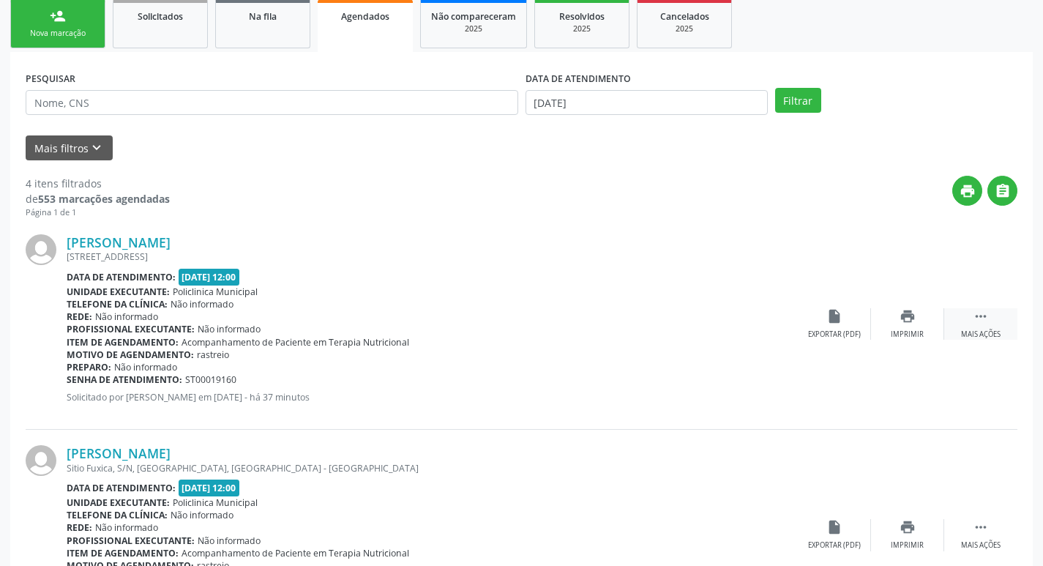
click at [985, 318] on icon "" at bounding box center [981, 316] width 16 height 16
click at [831, 315] on icon "cancel" at bounding box center [834, 316] width 16 height 16
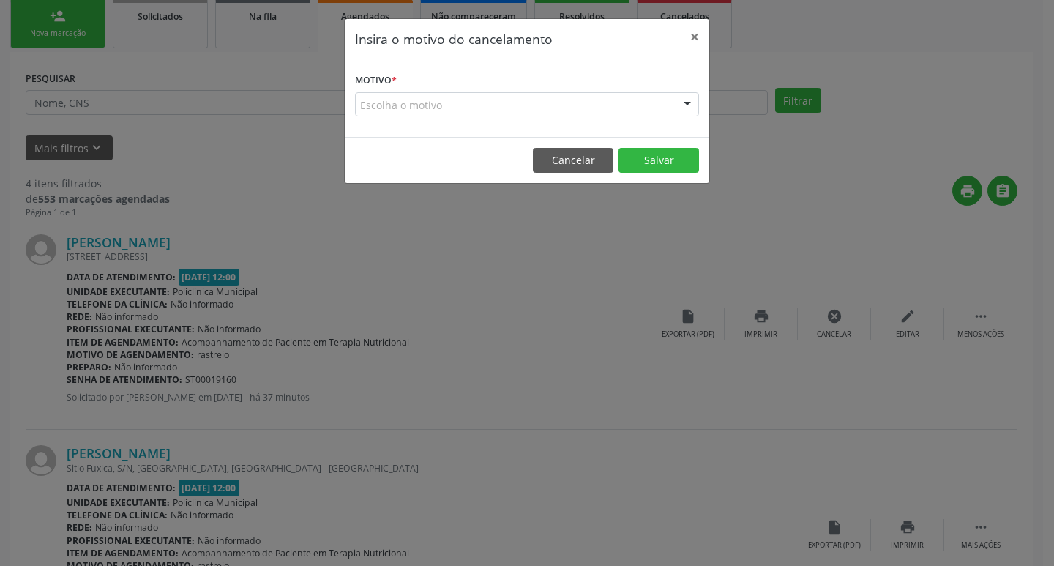
click at [381, 100] on div "Escolha o motivo" at bounding box center [527, 104] width 344 height 25
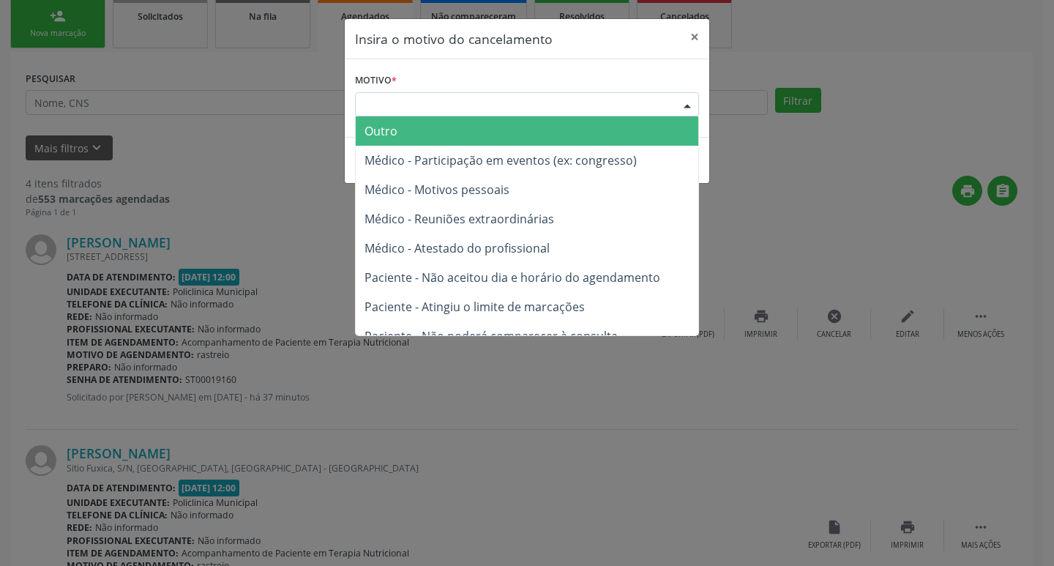
click at [398, 127] on span "Outro" at bounding box center [527, 130] width 343 height 29
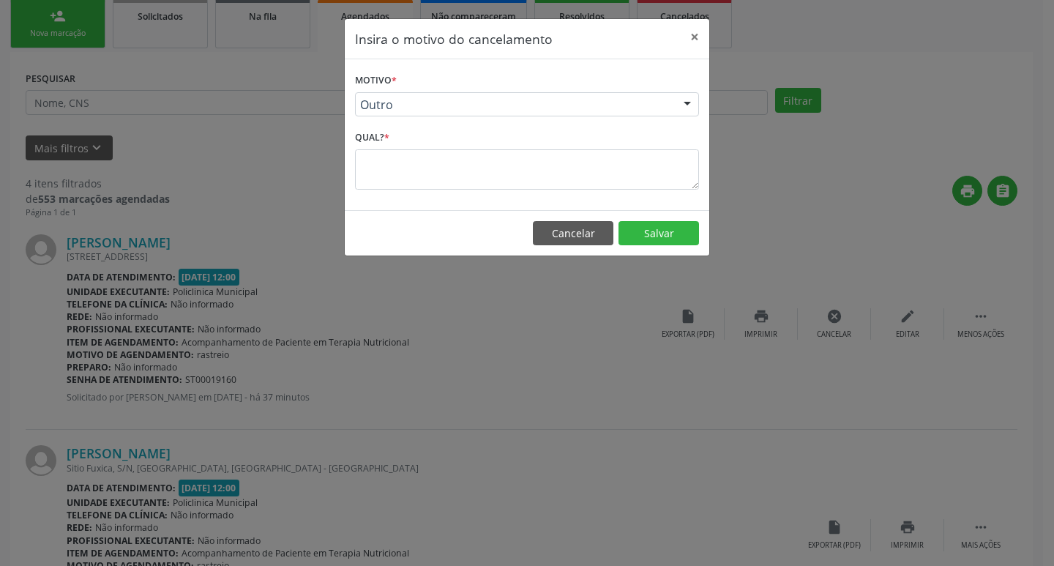
click at [387, 146] on label "Qual? *" at bounding box center [372, 138] width 34 height 23
click at [378, 160] on textarea at bounding box center [527, 169] width 344 height 40
type textarea "f"
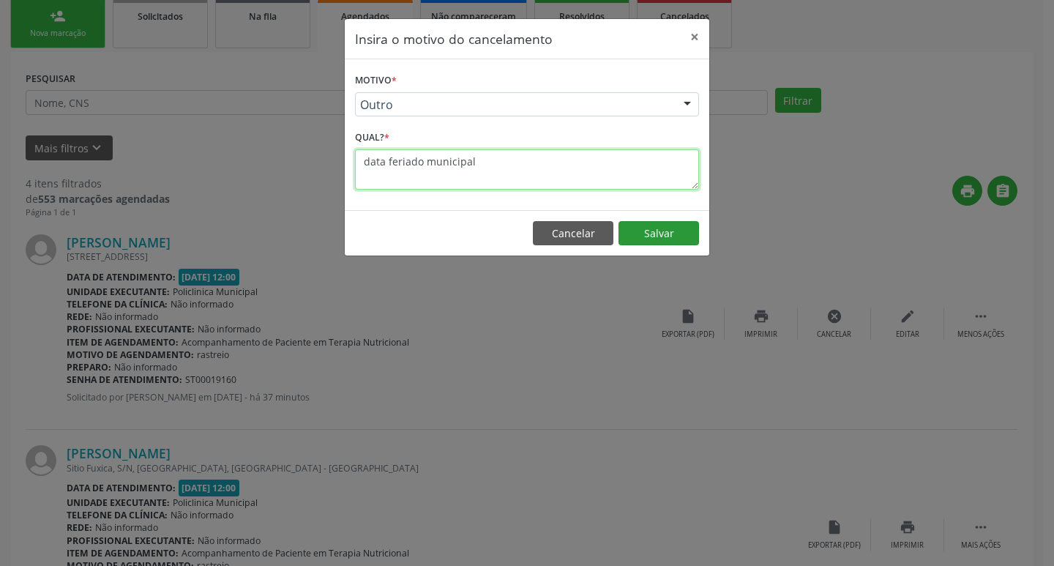
type textarea "data feriado municipal"
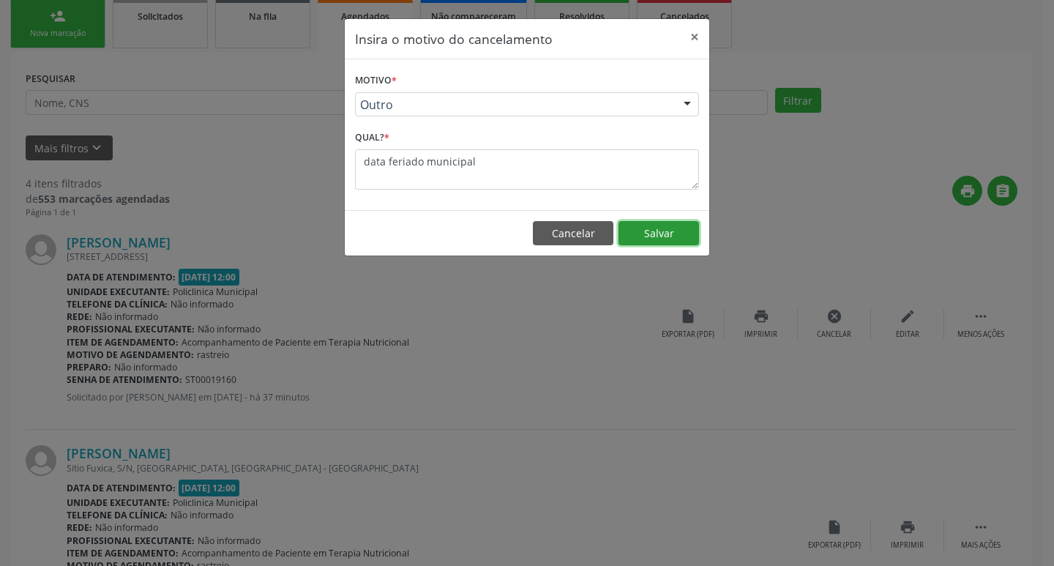
click at [654, 242] on button "Salvar" at bounding box center [658, 233] width 81 height 25
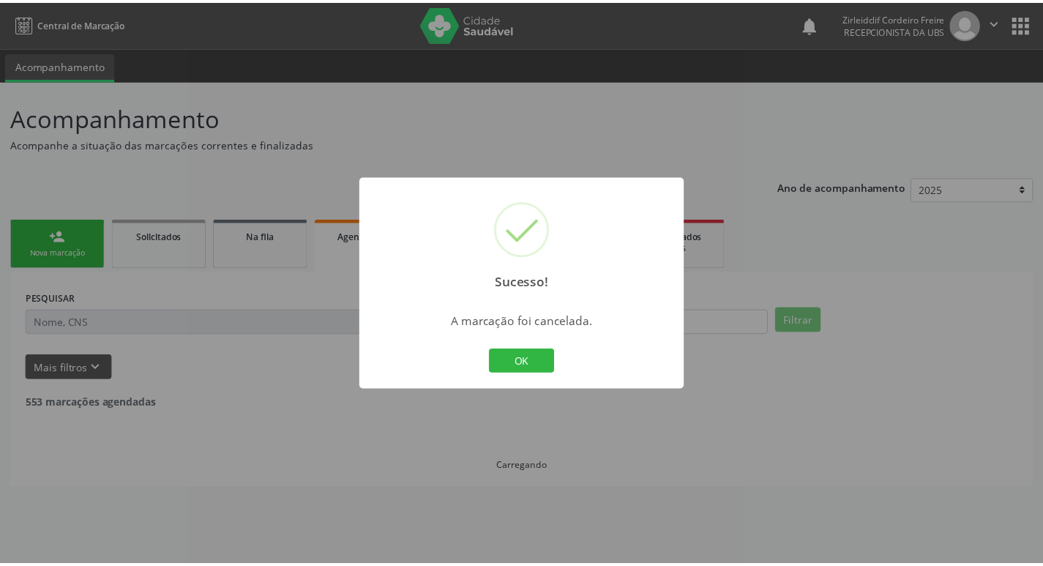
scroll to position [0, 0]
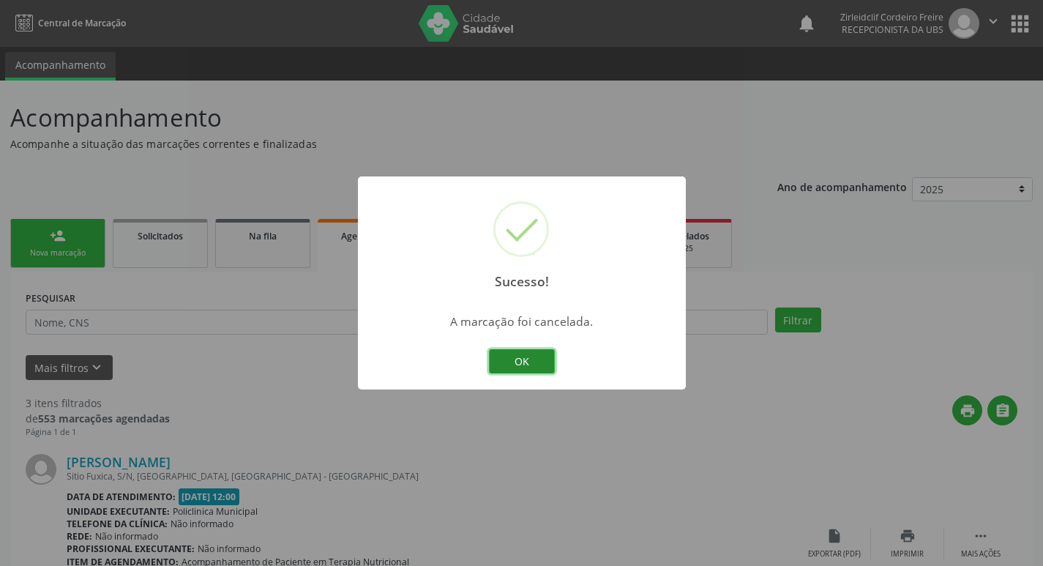
click at [535, 359] on button "OK" at bounding box center [522, 361] width 66 height 25
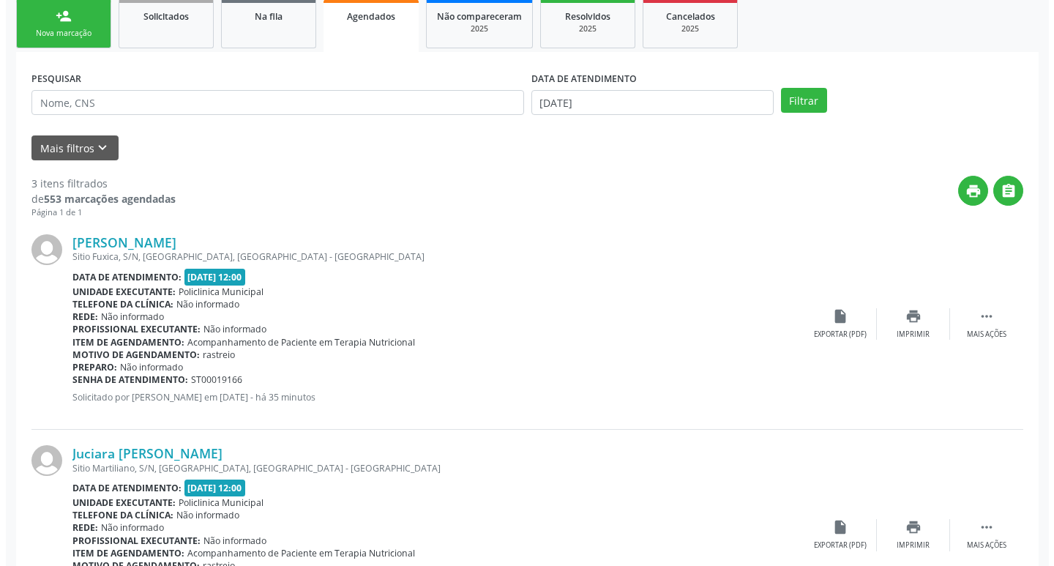
scroll to position [293, 0]
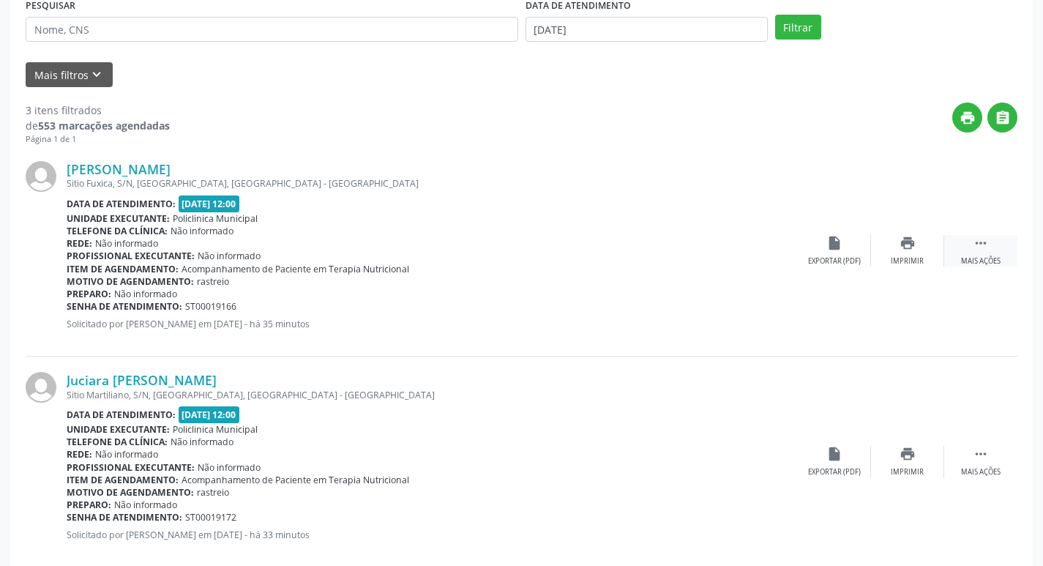
click at [977, 248] on icon "" at bounding box center [981, 243] width 16 height 16
click at [849, 244] on div "cancel Cancelar" at bounding box center [834, 250] width 73 height 31
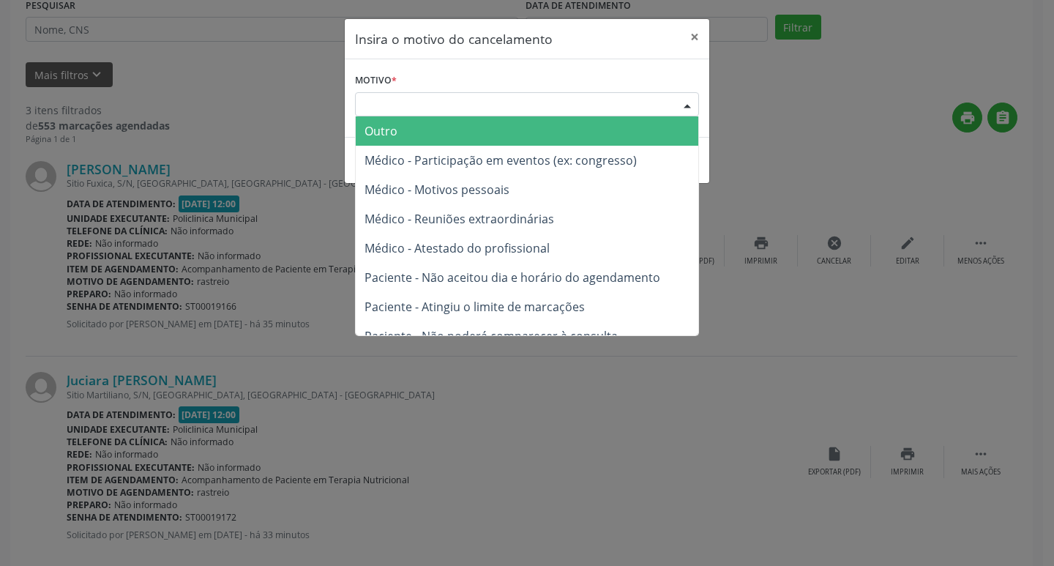
click at [435, 108] on div "Escolha o motivo" at bounding box center [527, 104] width 344 height 25
click at [430, 127] on span "Outro" at bounding box center [527, 130] width 343 height 29
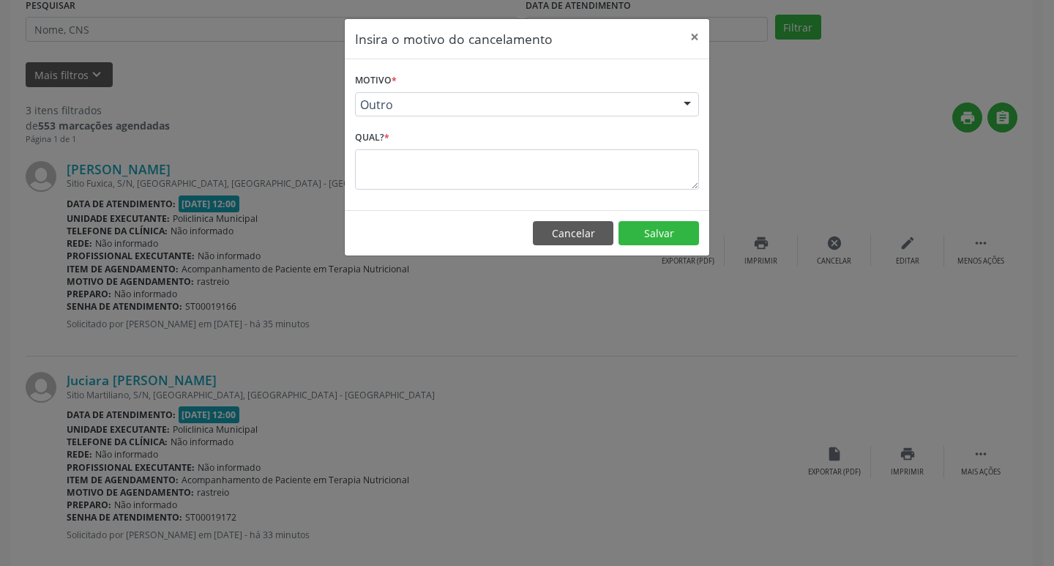
drag, startPoint x: 353, startPoint y: 160, endPoint x: 360, endPoint y: 162, distance: 7.6
click at [356, 161] on div "Motivo * Outro Outro Médico - Participação em eventos (ex: congresso) Médico - …" at bounding box center [527, 134] width 364 height 151
click at [429, 166] on textarea at bounding box center [527, 169] width 344 height 40
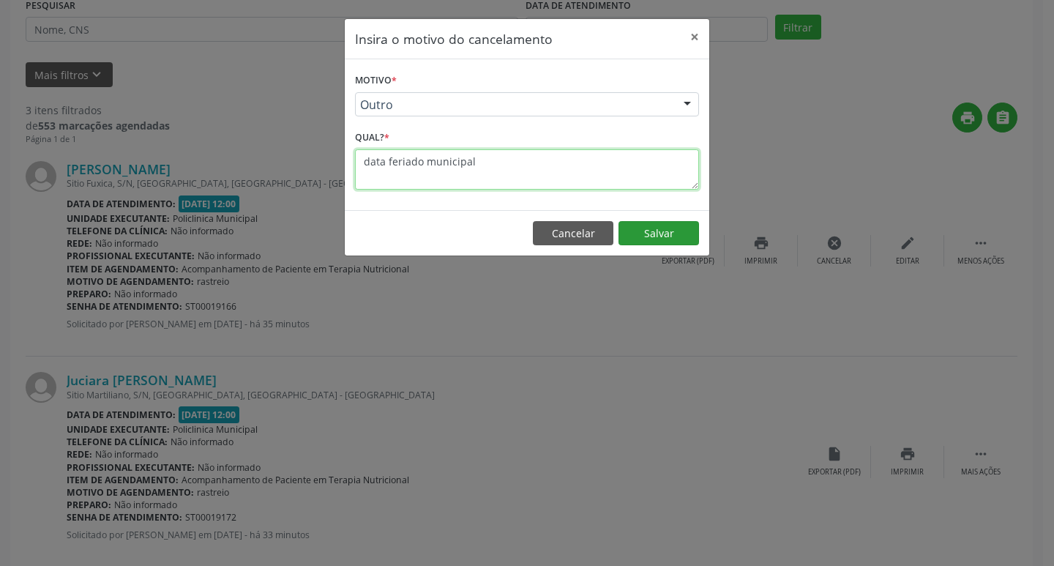
type textarea "data feriado municipal"
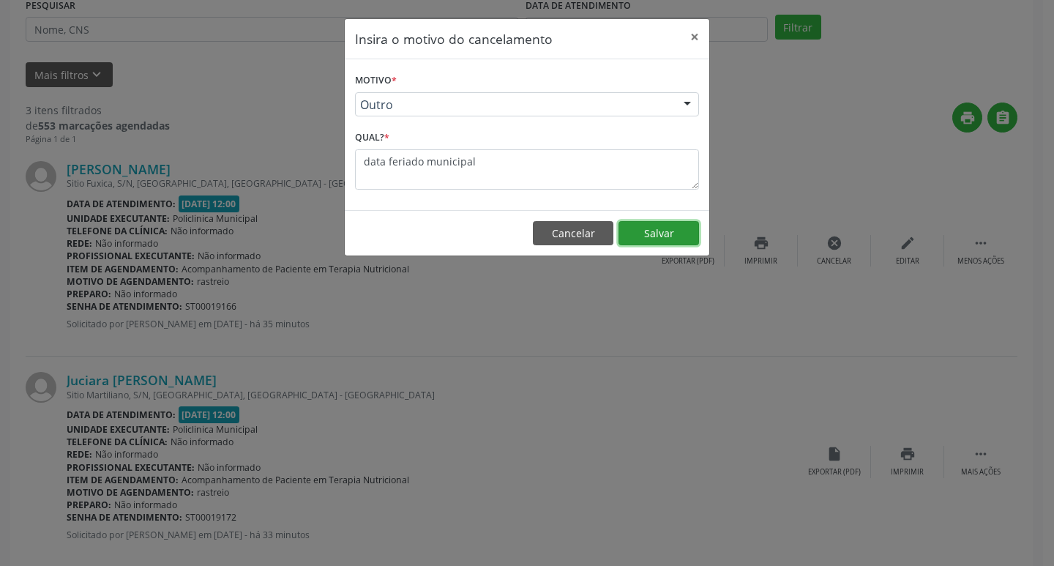
click at [652, 236] on button "Salvar" at bounding box center [658, 233] width 81 height 25
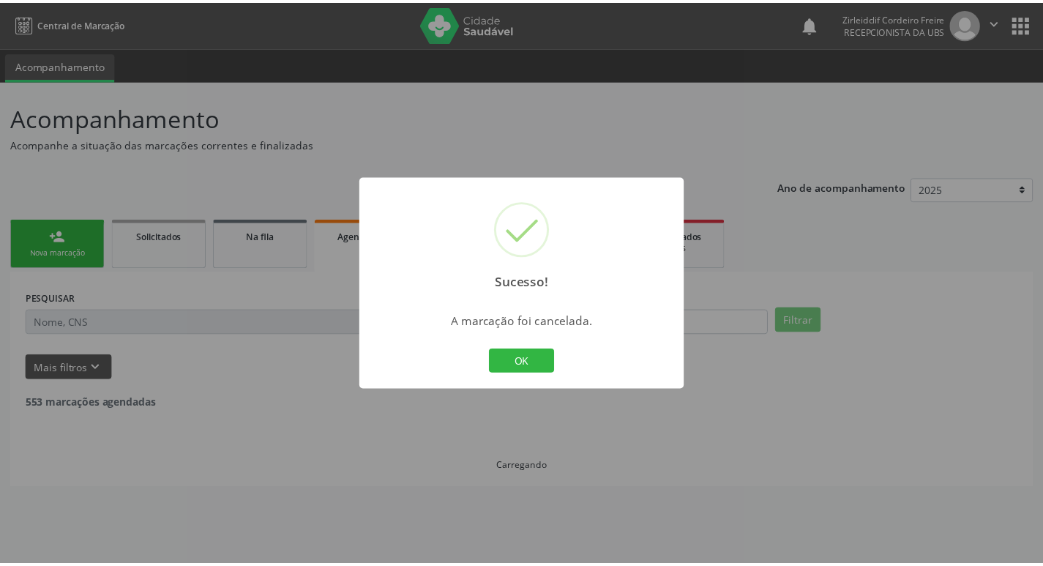
scroll to position [0, 0]
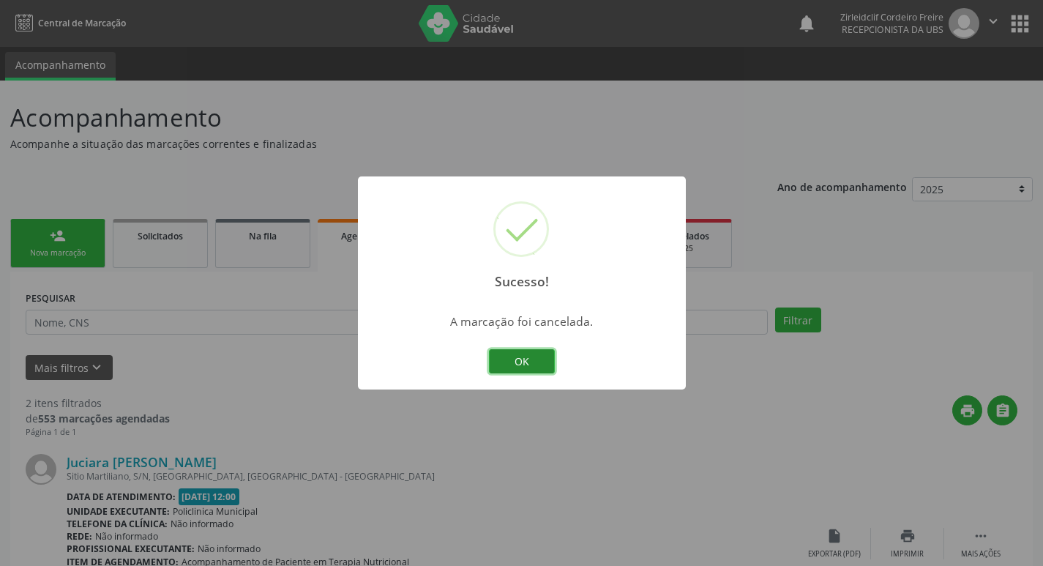
click at [534, 358] on button "OK" at bounding box center [522, 361] width 66 height 25
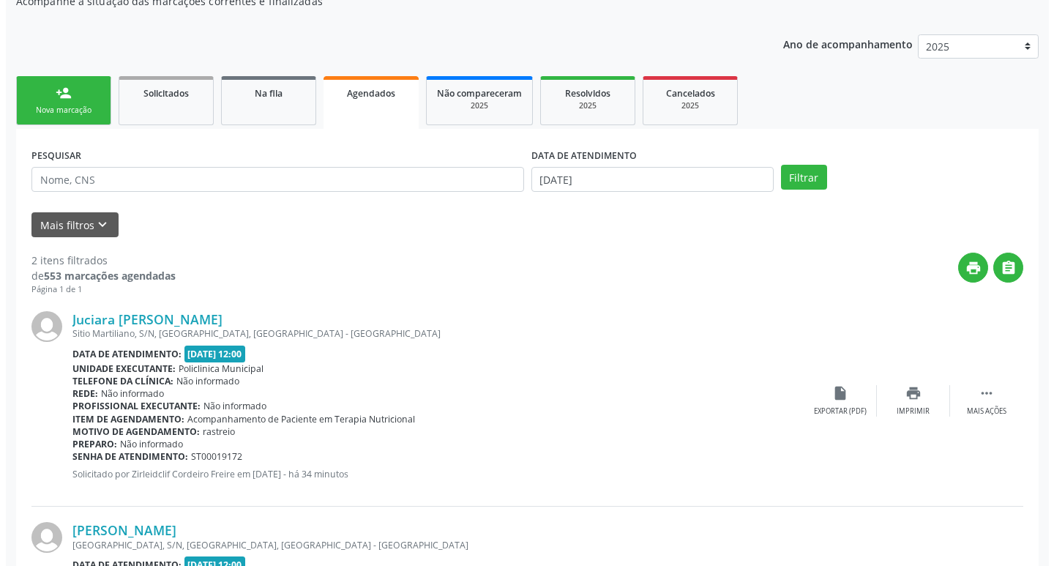
scroll to position [220, 0]
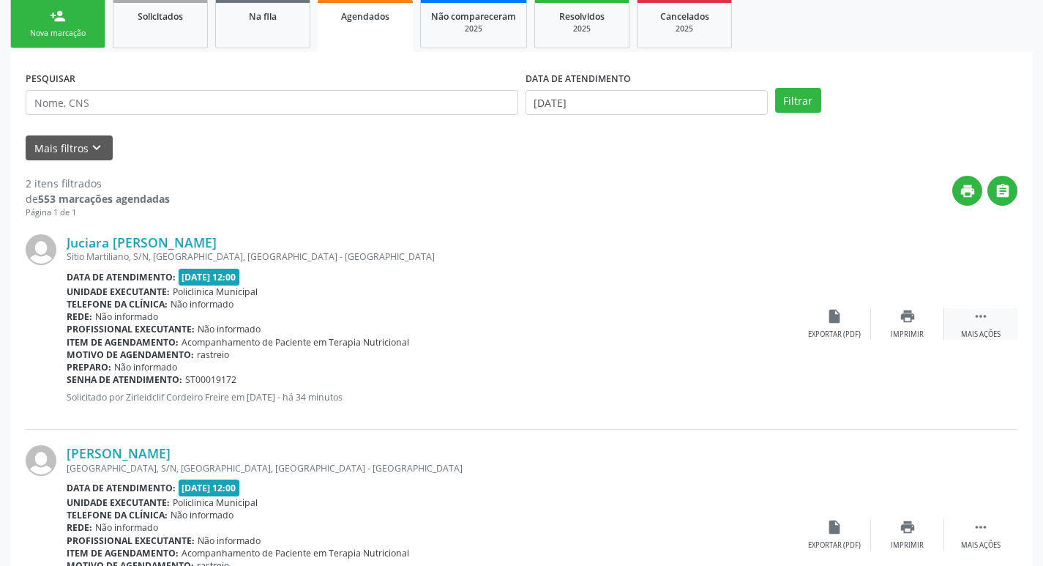
click at [971, 323] on div " Mais ações" at bounding box center [980, 323] width 73 height 31
click at [832, 318] on icon "cancel" at bounding box center [834, 316] width 16 height 16
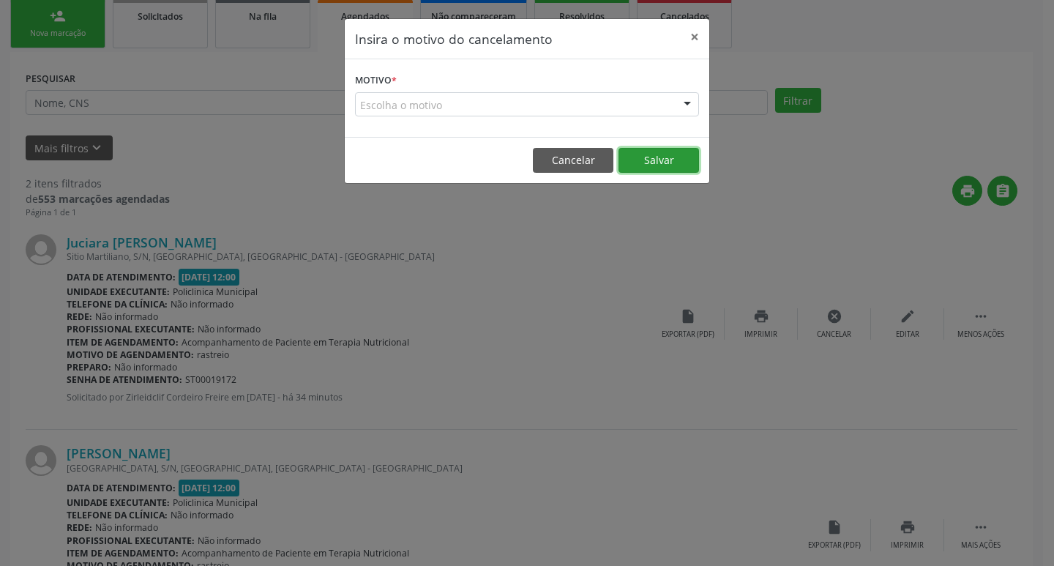
click at [665, 166] on button "Salvar" at bounding box center [658, 160] width 81 height 25
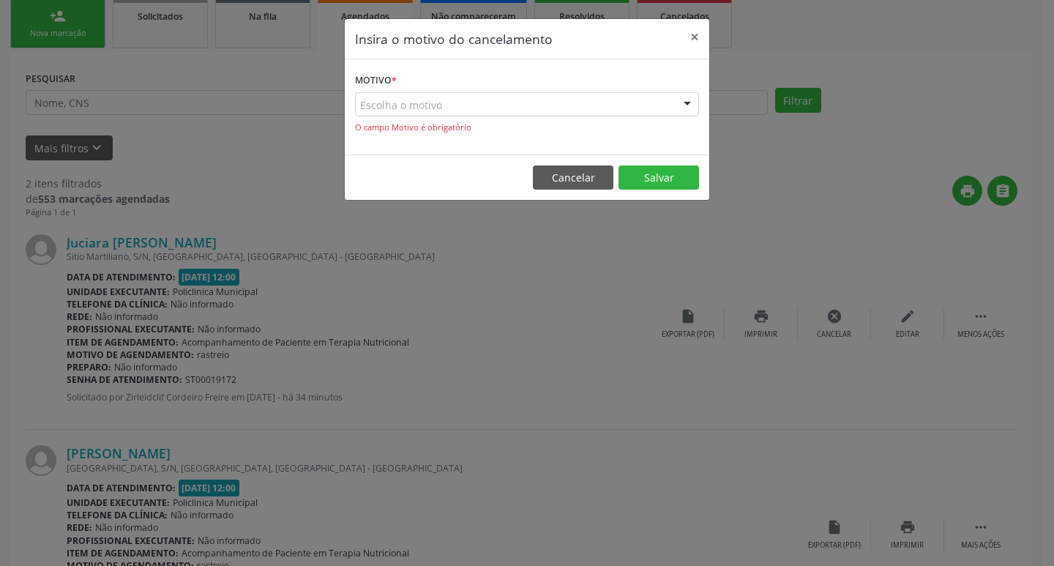
click at [483, 94] on div "Escolha o motivo" at bounding box center [527, 104] width 344 height 25
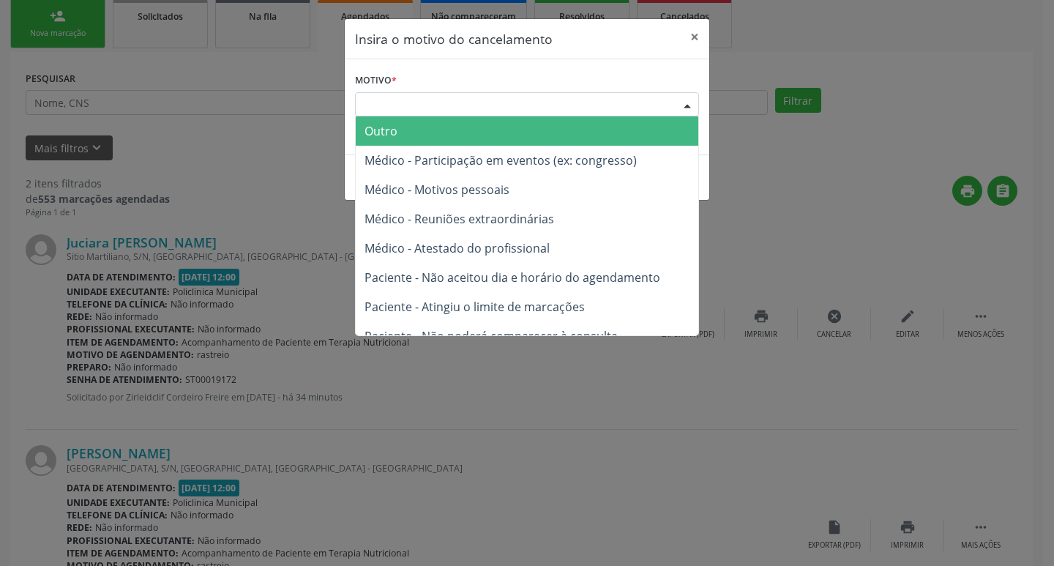
click at [435, 128] on span "Outro" at bounding box center [527, 130] width 343 height 29
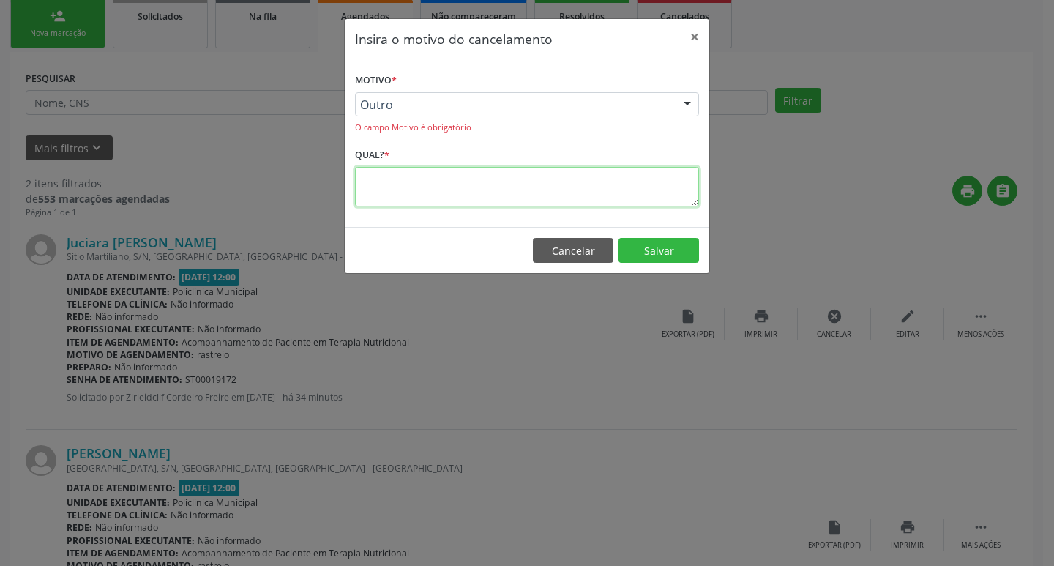
click at [386, 180] on textarea at bounding box center [527, 187] width 344 height 40
type textarea "feriado municipal"
click at [640, 249] on button "Salvar" at bounding box center [658, 250] width 81 height 25
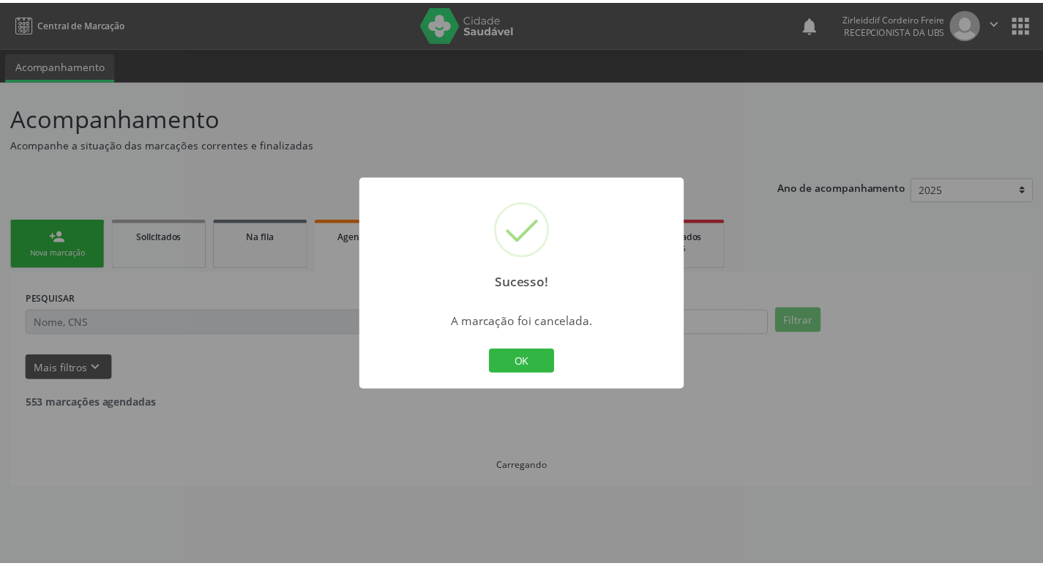
scroll to position [0, 0]
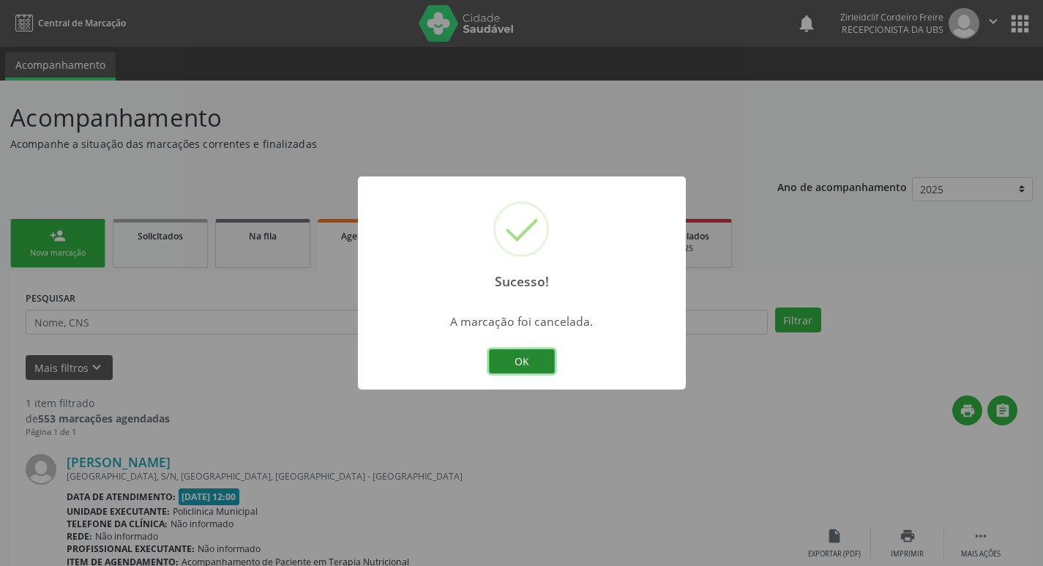
click at [528, 354] on button "OK" at bounding box center [522, 361] width 66 height 25
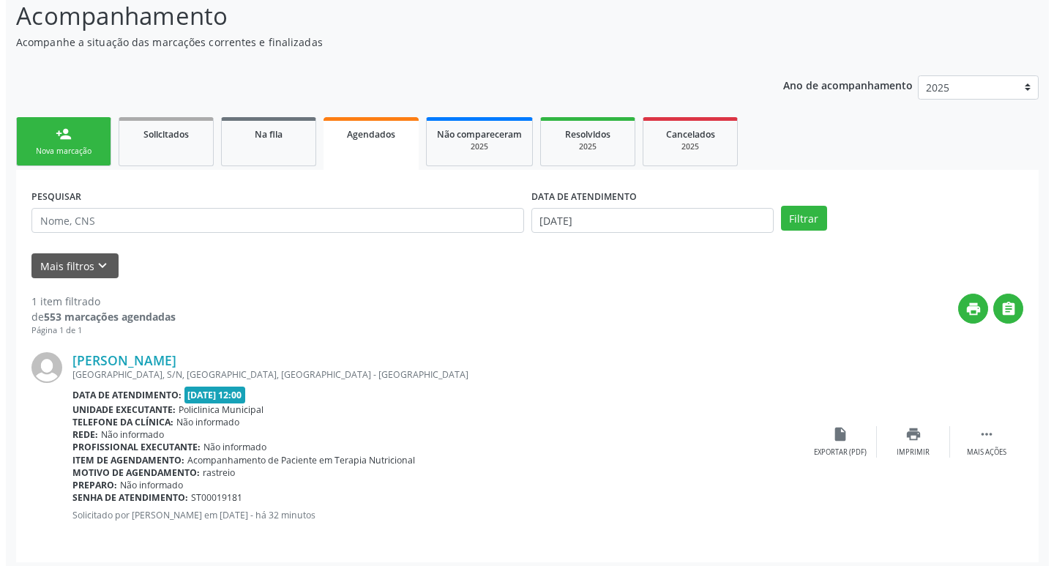
scroll to position [108, 0]
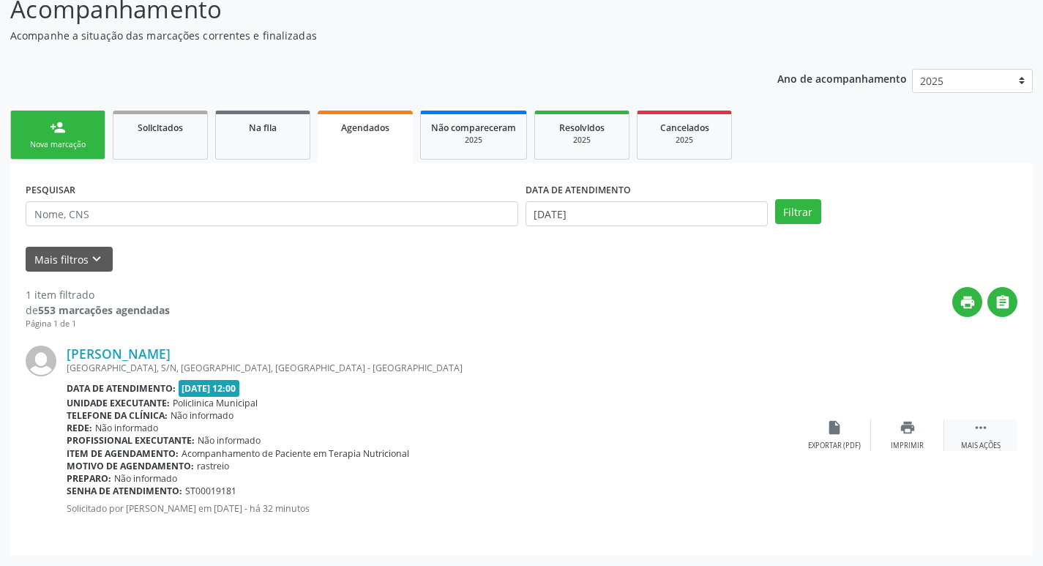
click at [990, 436] on div " Mais ações" at bounding box center [980, 434] width 73 height 31
click at [840, 430] on icon "cancel" at bounding box center [834, 427] width 16 height 16
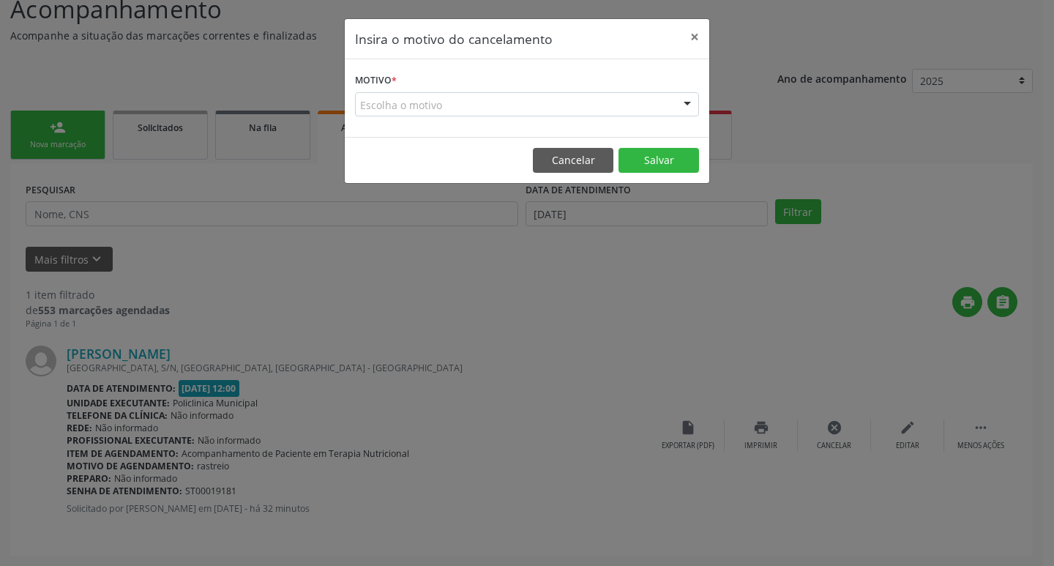
click at [399, 102] on div "Escolha o motivo" at bounding box center [527, 104] width 344 height 25
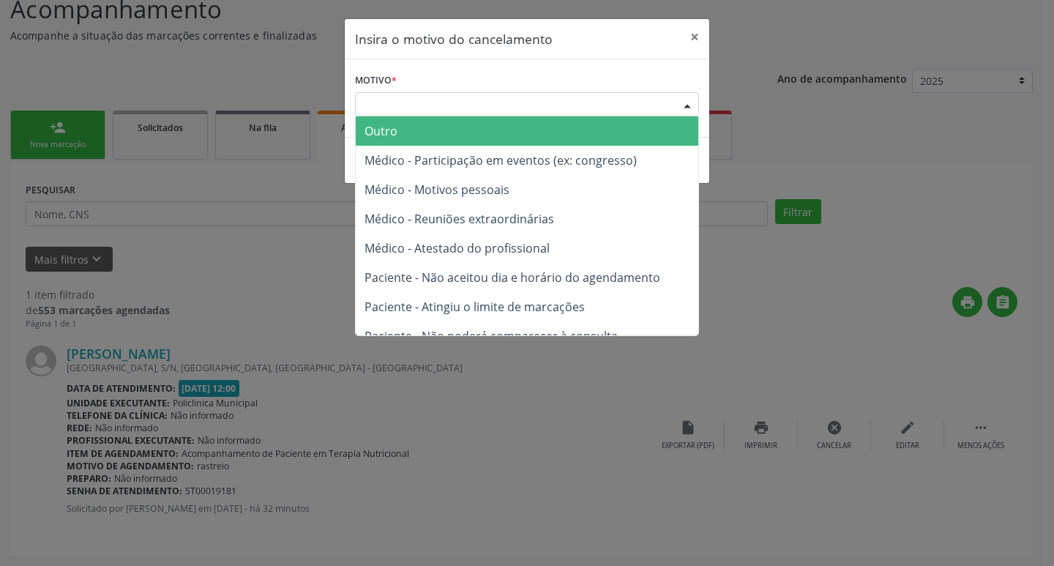
click at [416, 133] on span "Outro" at bounding box center [527, 130] width 343 height 29
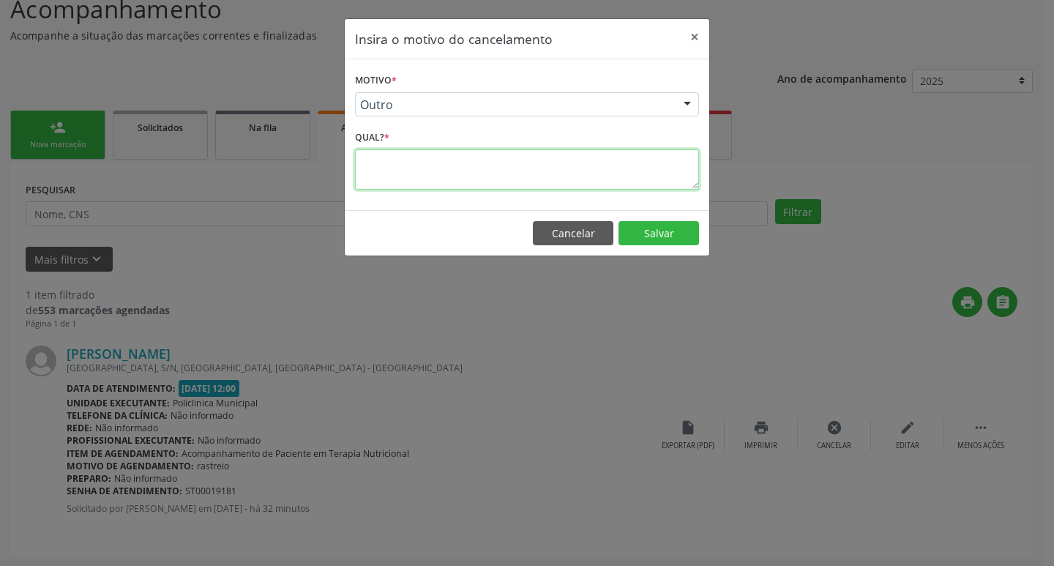
click at [420, 158] on textarea at bounding box center [527, 169] width 344 height 40
type textarea "data feriado municipal"
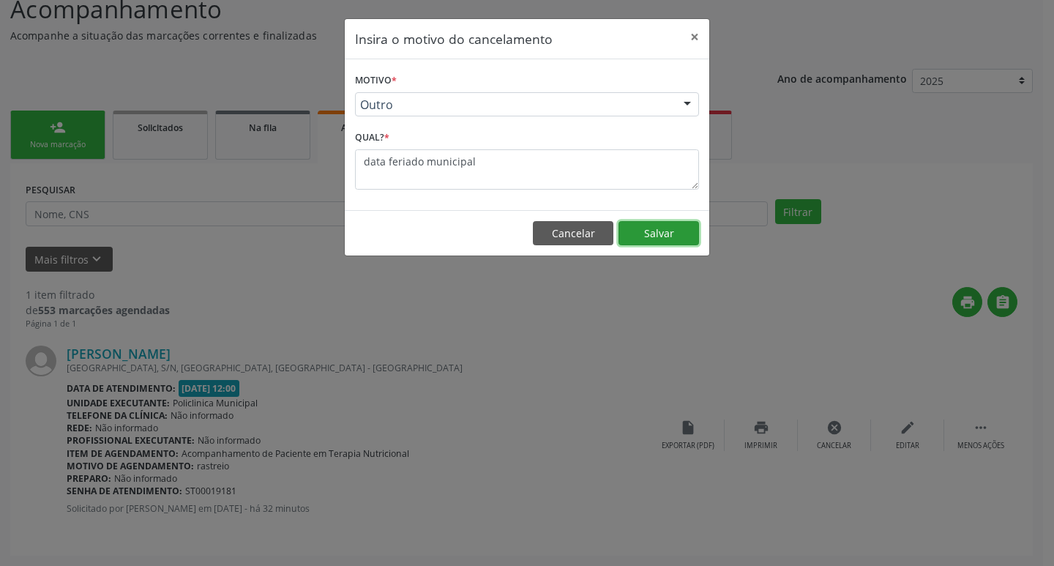
click at [676, 240] on button "Salvar" at bounding box center [658, 233] width 81 height 25
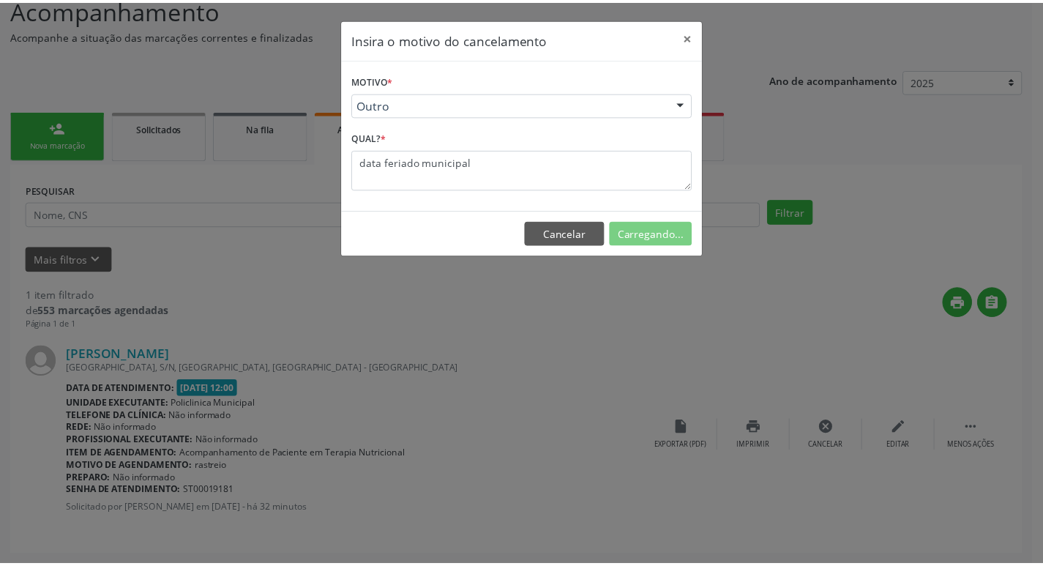
scroll to position [0, 0]
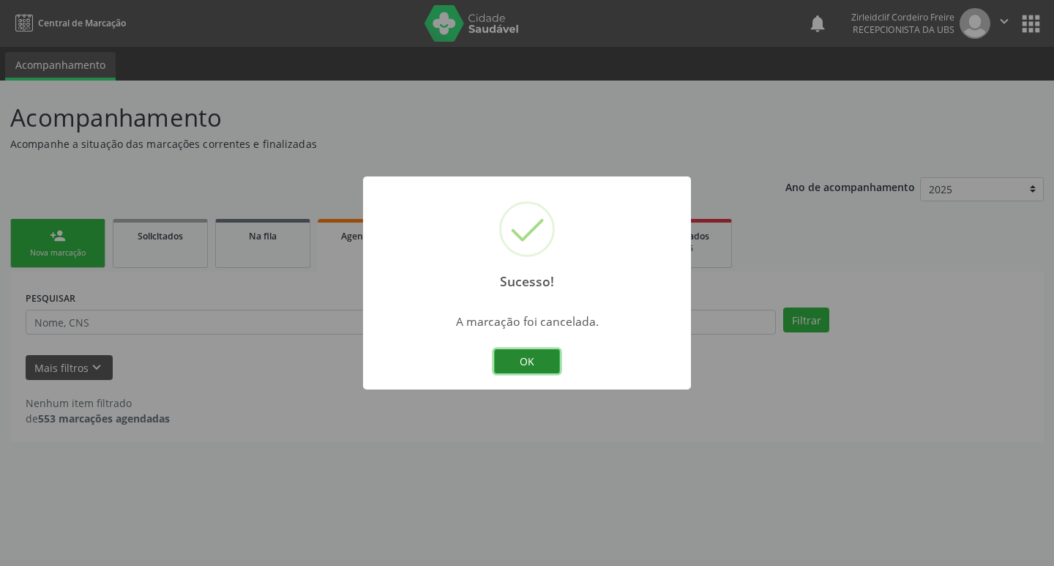
click at [511, 367] on button "OK" at bounding box center [527, 361] width 66 height 25
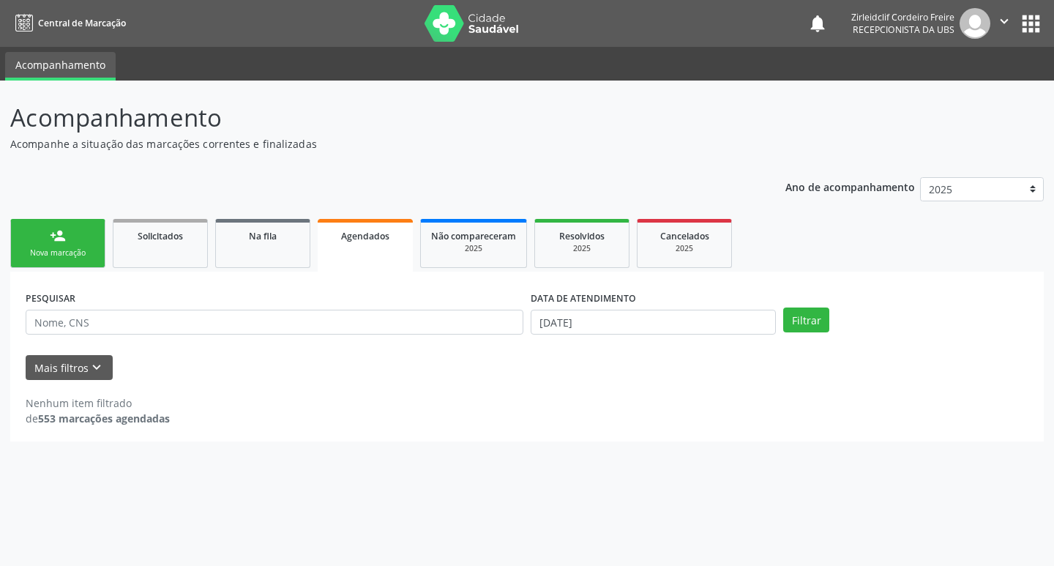
click at [93, 241] on link "person_add Nova marcação" at bounding box center [57, 243] width 95 height 49
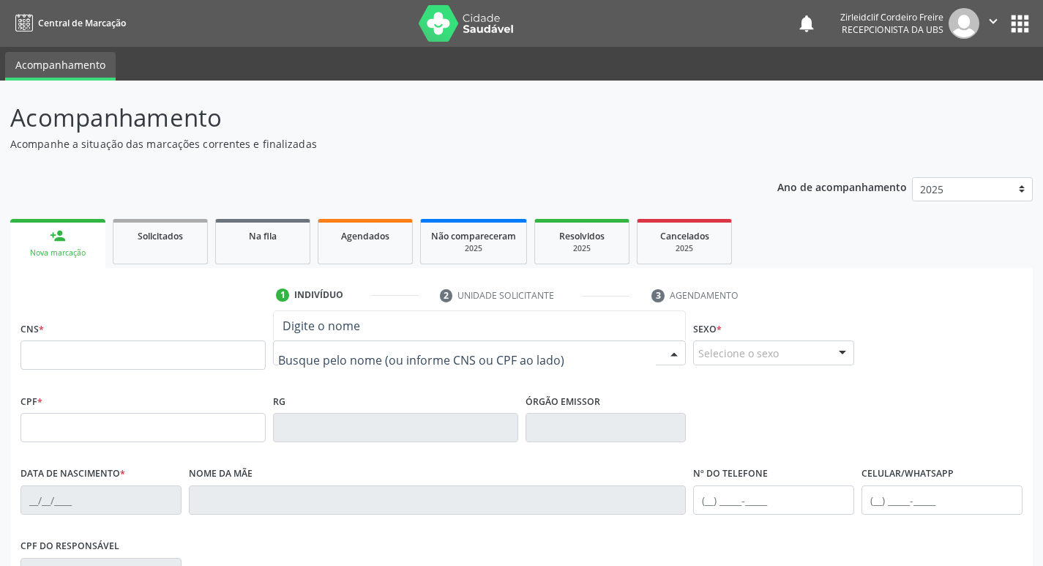
click at [299, 363] on input "text" at bounding box center [467, 359] width 378 height 29
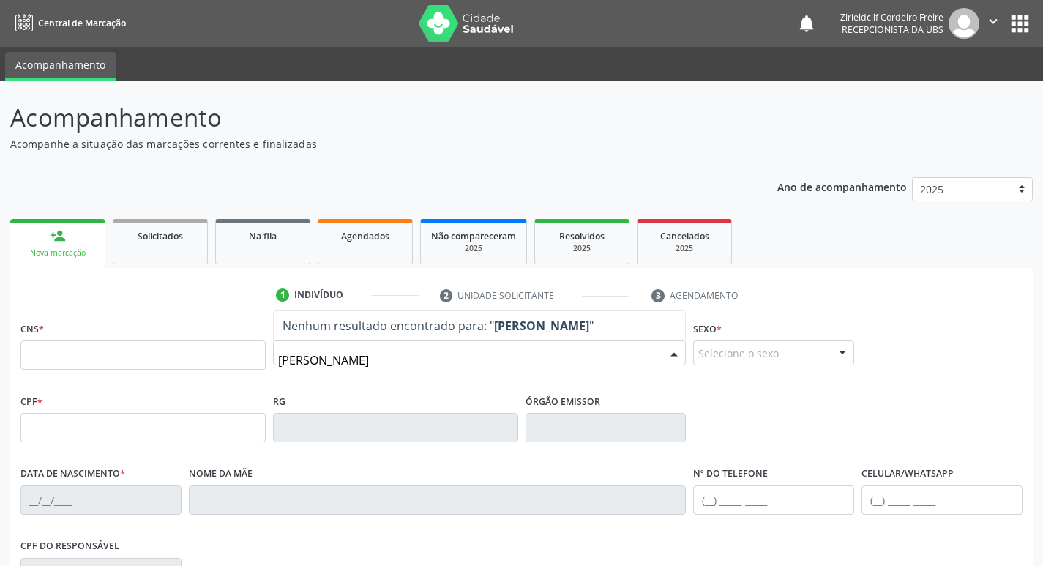
type input "[PERSON_NAME]"
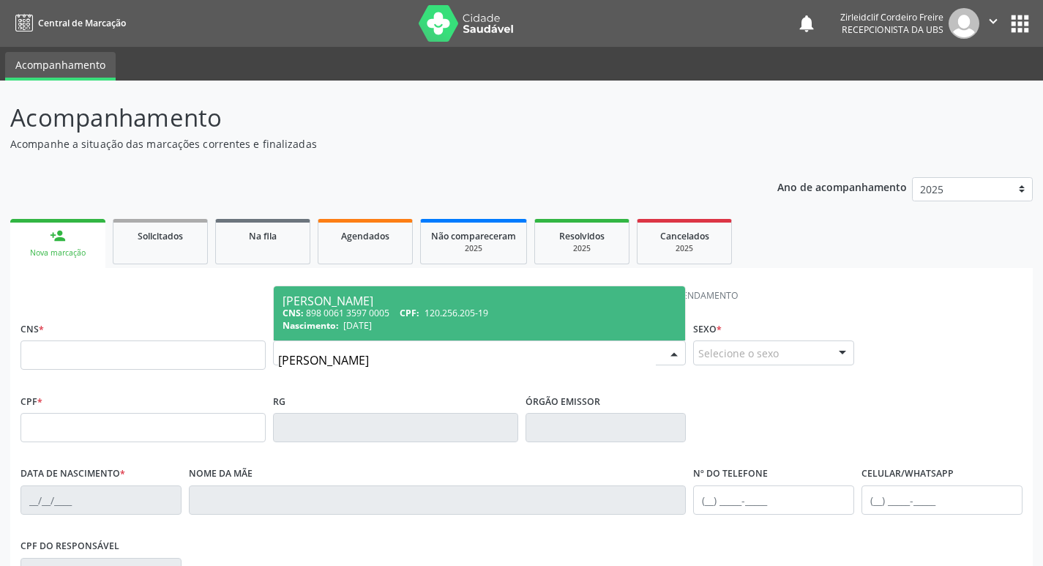
click at [431, 316] on span "120.256.205-19" at bounding box center [457, 313] width 64 height 12
type input "898 0061 3597 0005"
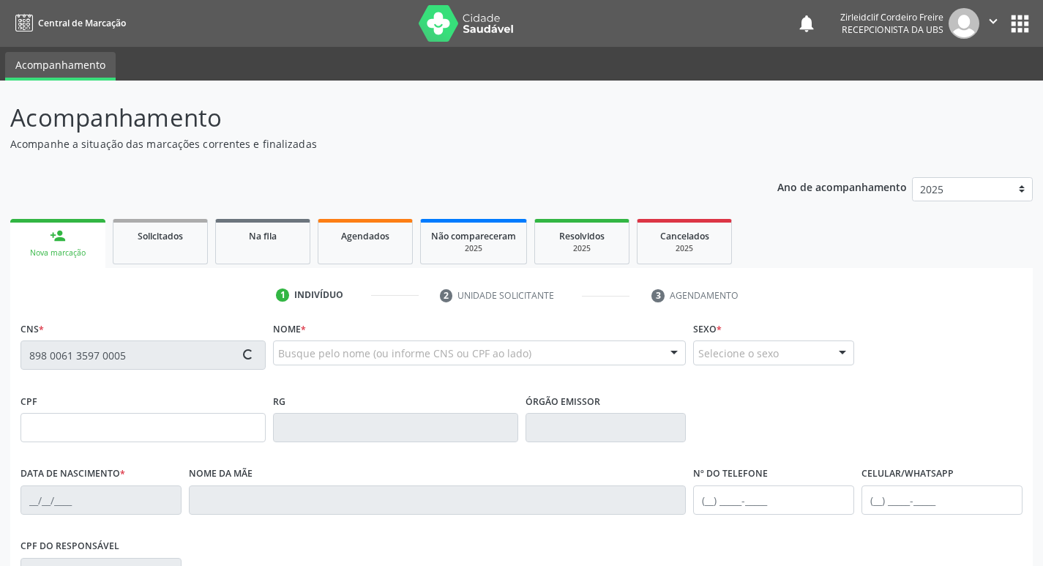
type input "[DATE]"
type input "[PERSON_NAME]"
type input "[PHONE_NUMBER]"
type input "042.459.765-94"
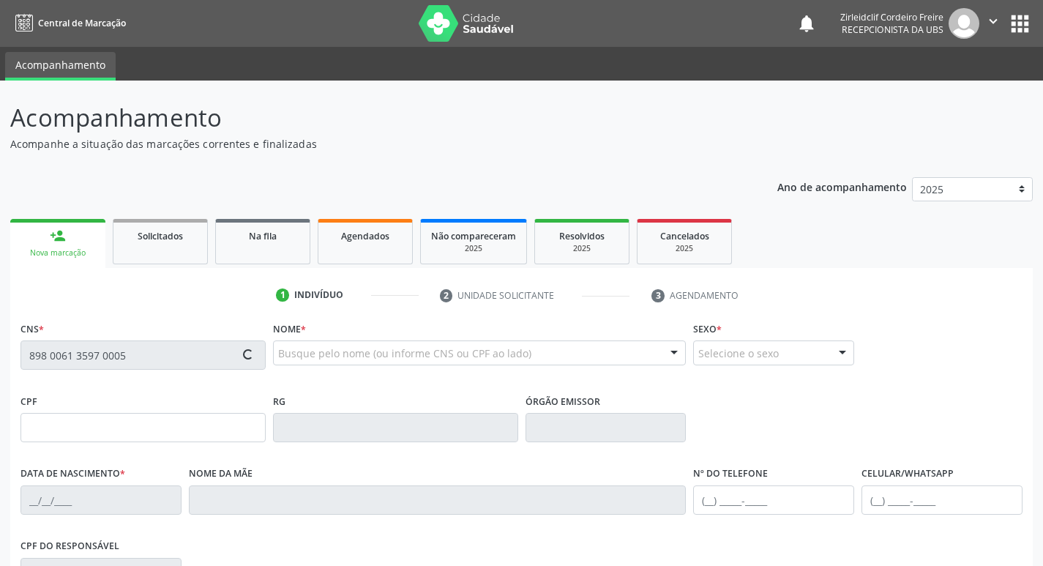
type input "S/N"
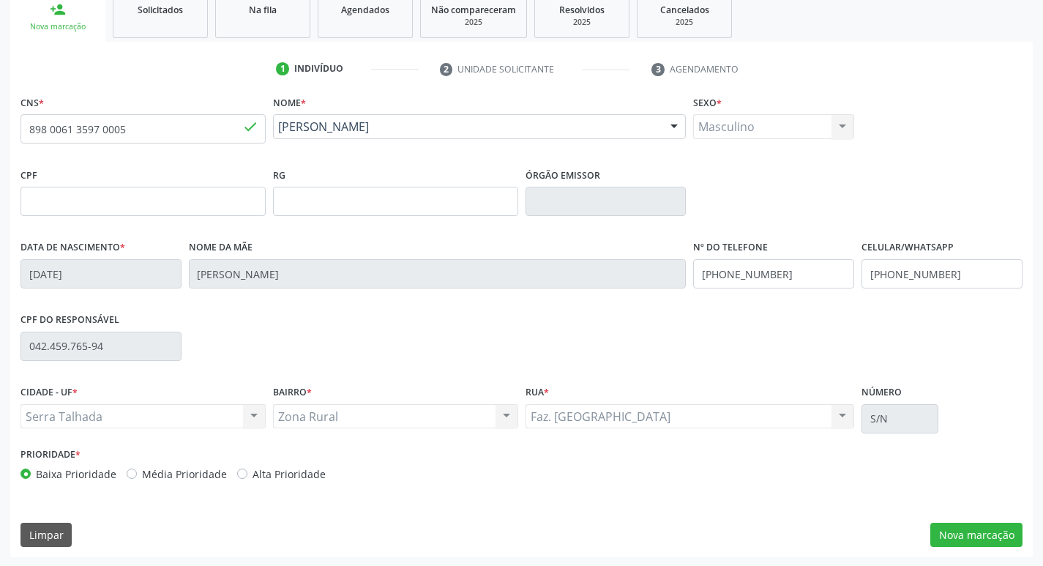
scroll to position [228, 0]
click at [956, 530] on button "Nova marcação" at bounding box center [976, 533] width 92 height 25
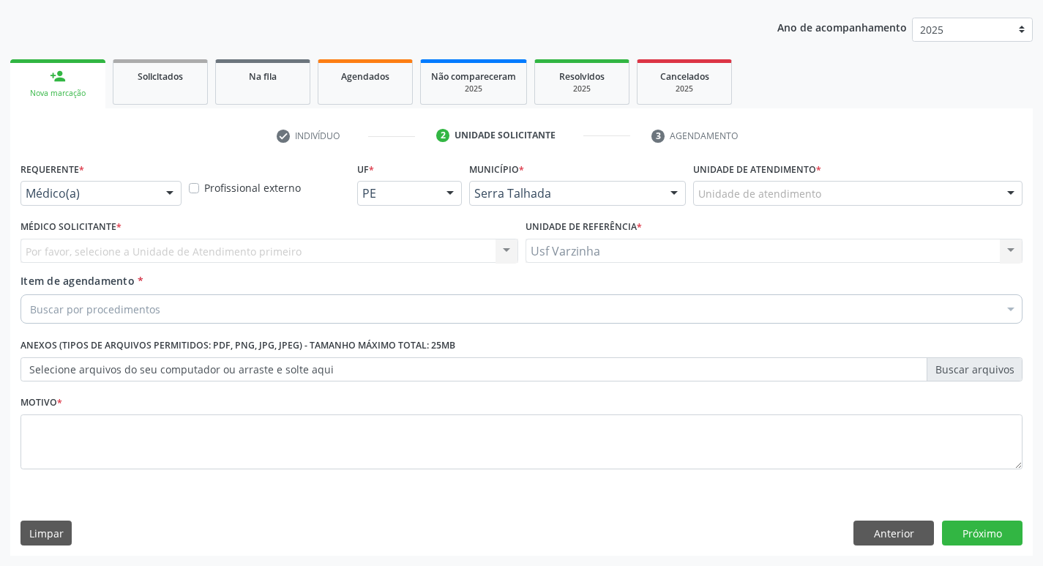
scroll to position [160, 0]
click at [172, 191] on div at bounding box center [170, 194] width 22 height 25
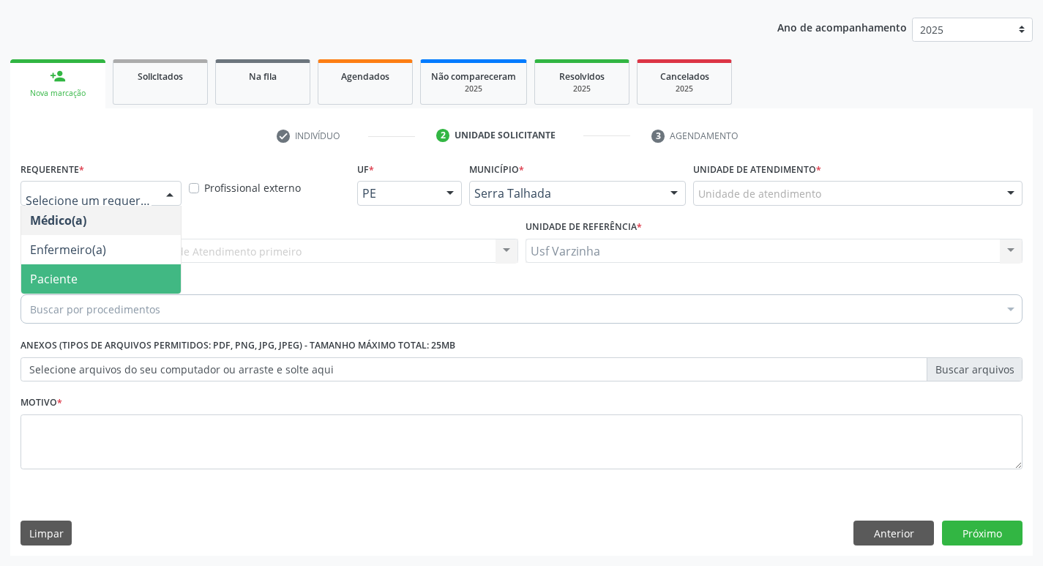
click at [82, 278] on span "Paciente" at bounding box center [101, 278] width 160 height 29
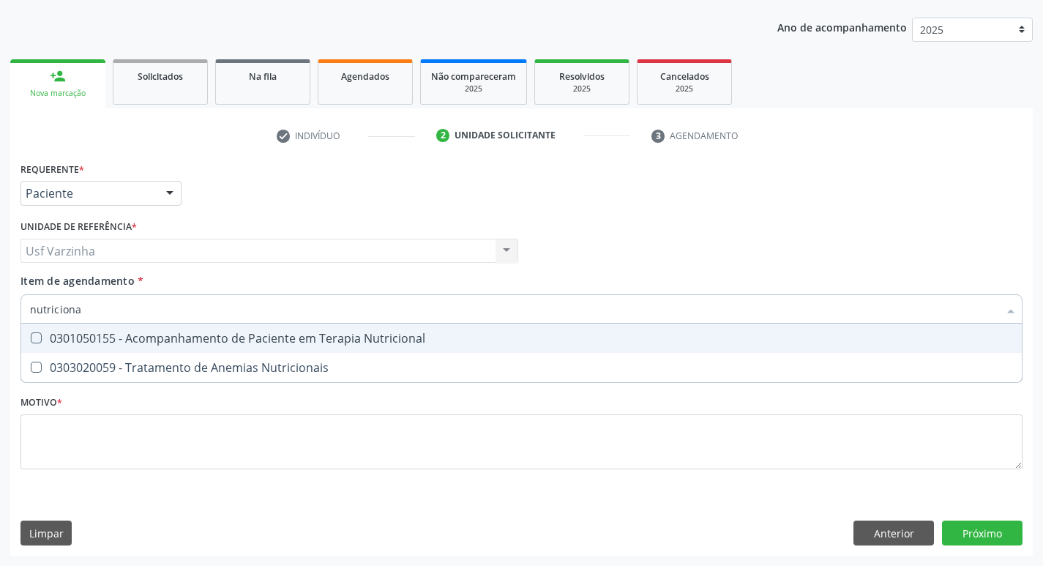
type input "nutricional"
click at [54, 332] on div "0301050155 - Acompanhamento de Paciente em Terapia Nutricional" at bounding box center [521, 338] width 983 height 12
checkbox Nutricional "true"
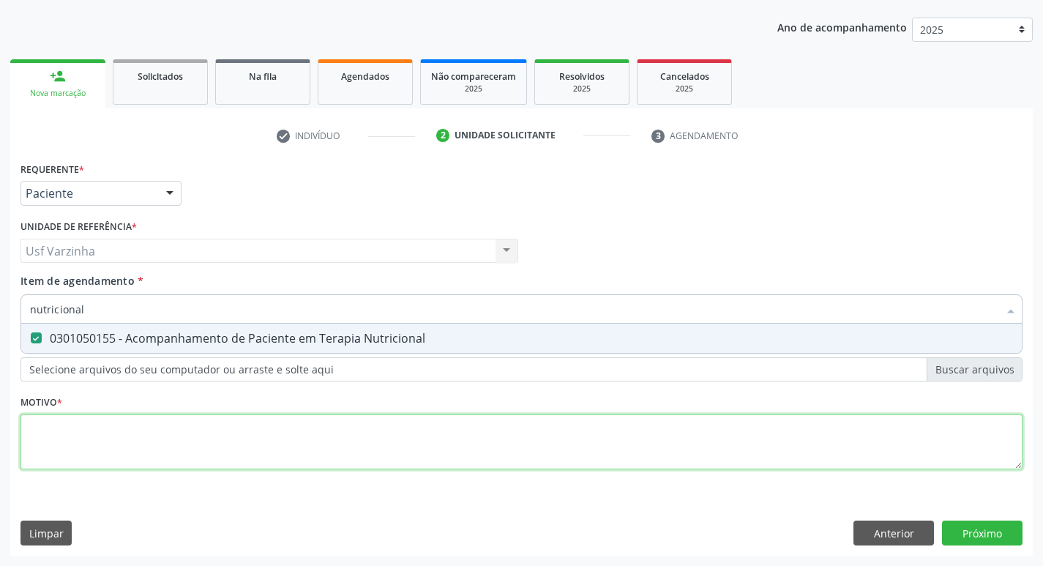
click at [116, 449] on div "Requerente * Paciente Médico(a) Enfermeiro(a) Paciente Nenhum resultado encontr…" at bounding box center [521, 324] width 1002 height 332
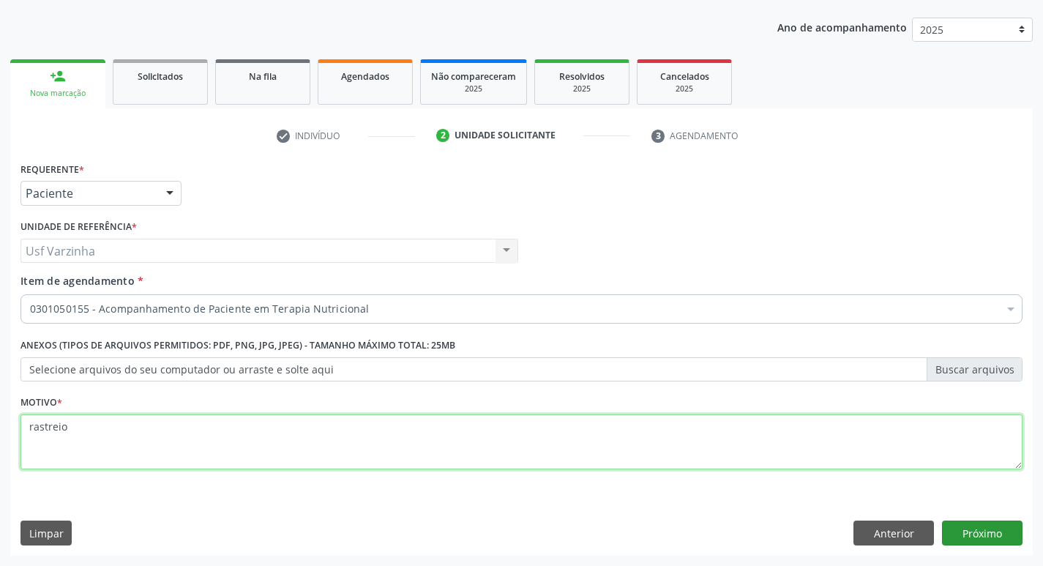
type textarea "rastreio"
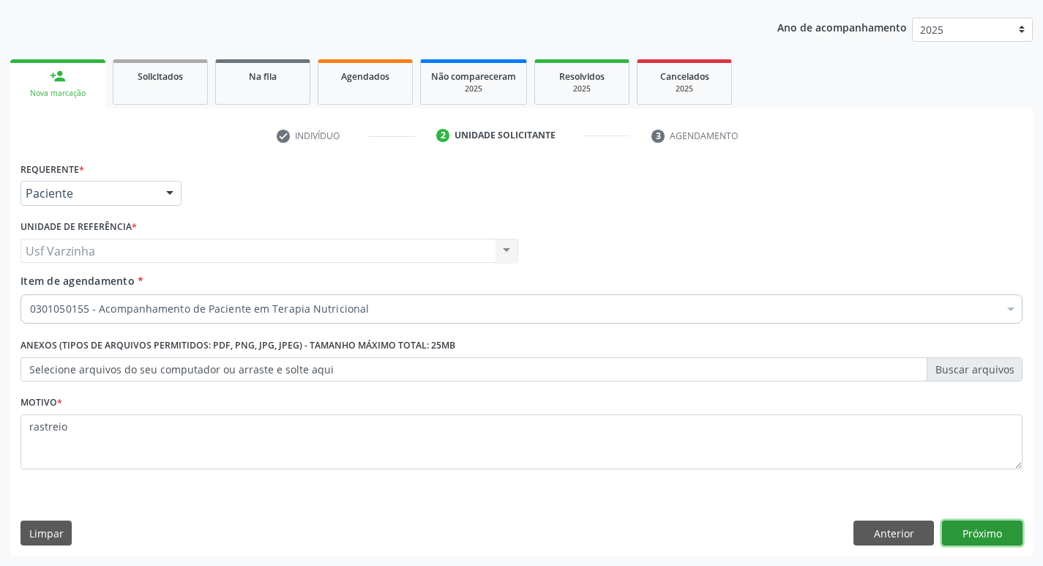
click at [987, 526] on button "Próximo" at bounding box center [982, 532] width 81 height 25
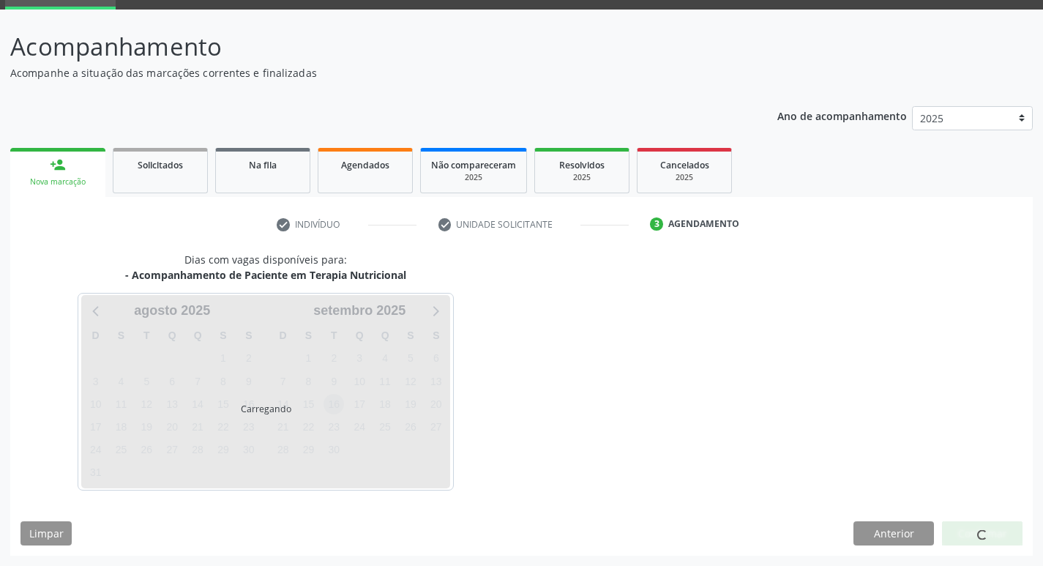
scroll to position [71, 0]
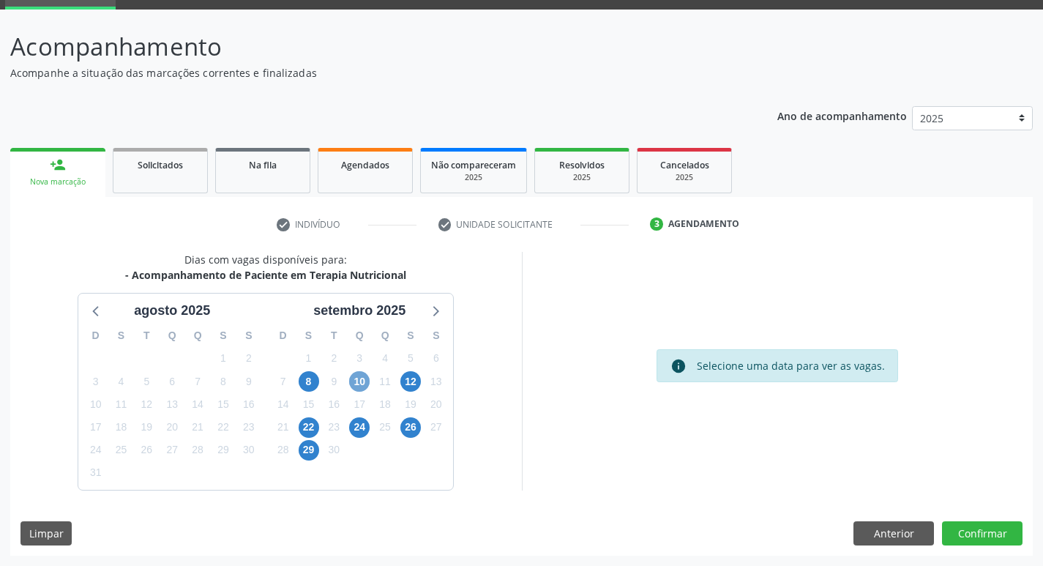
click at [360, 384] on span "10" at bounding box center [359, 381] width 20 height 20
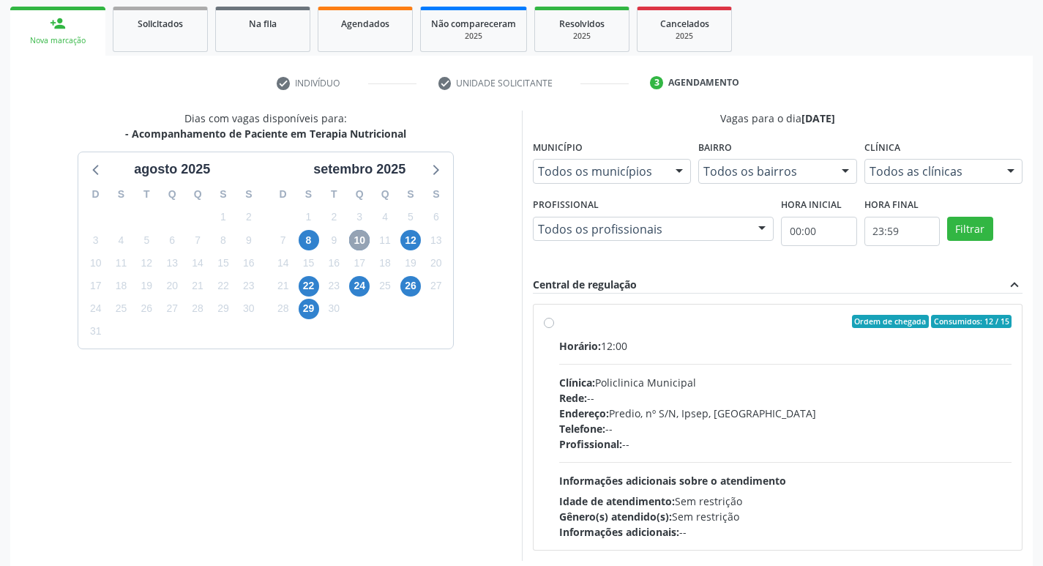
scroll to position [217, 0]
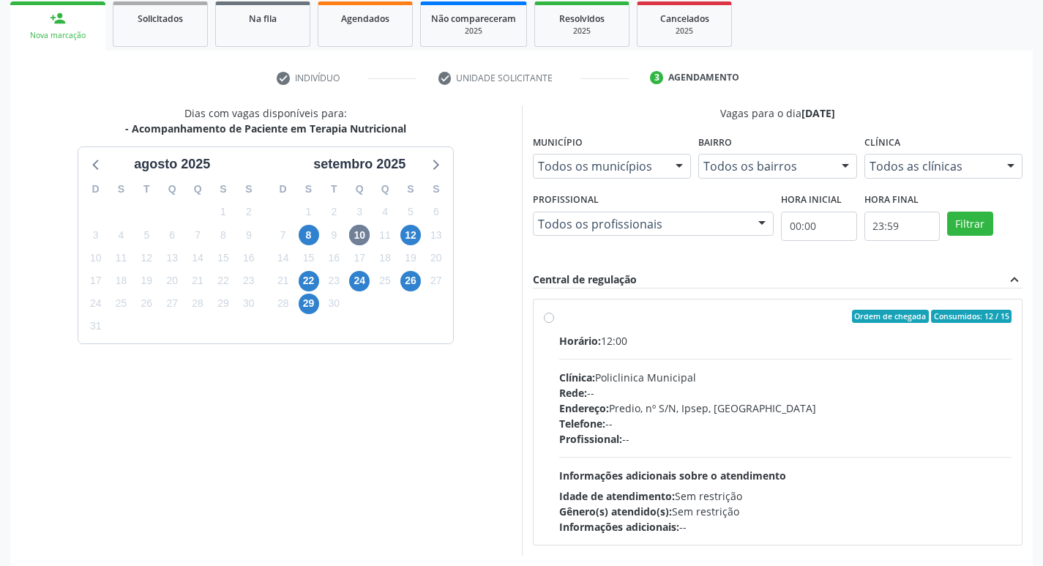
click at [559, 318] on label "Ordem de chegada Consumidos: 12 / 15 Horário: 12:00 Clínica: Policlinica Munici…" at bounding box center [785, 422] width 453 height 225
click at [549, 318] on input "Ordem de chegada Consumidos: 12 / 15 Horário: 12:00 Clínica: Policlinica Munici…" at bounding box center [549, 316] width 10 height 13
radio input "true"
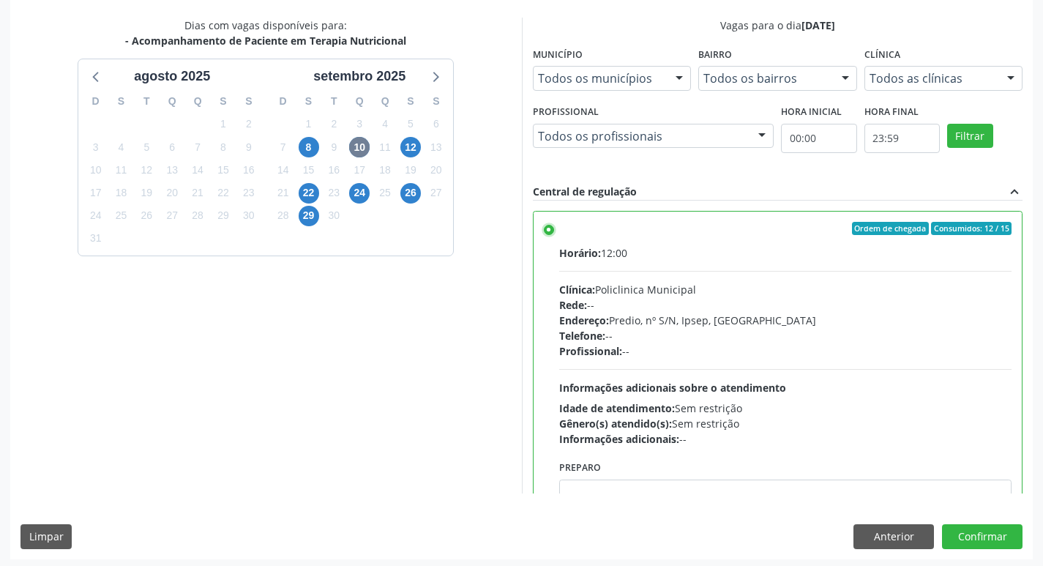
scroll to position [309, 0]
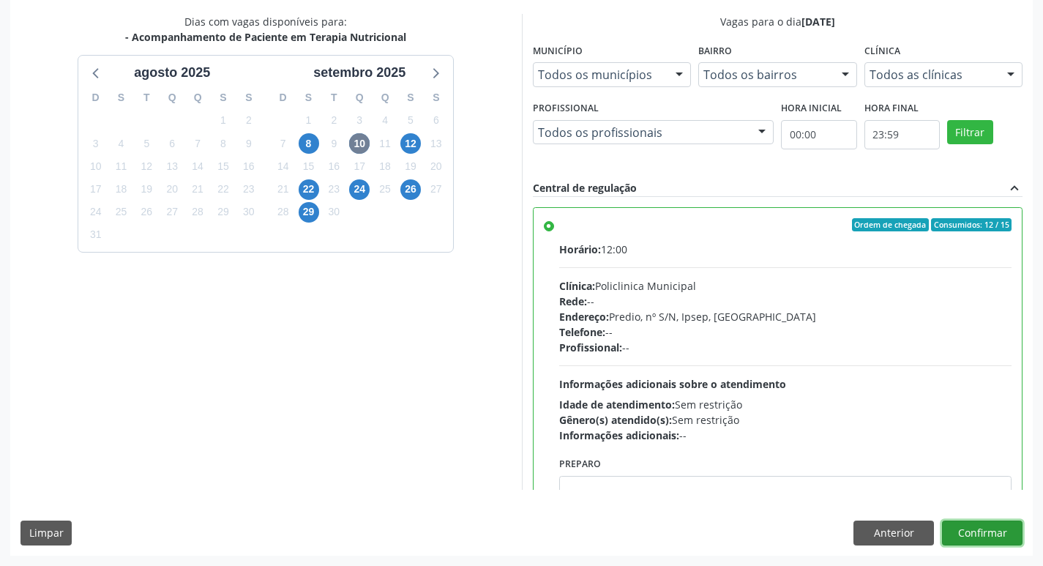
click at [1009, 534] on button "Confirmar" at bounding box center [982, 532] width 81 height 25
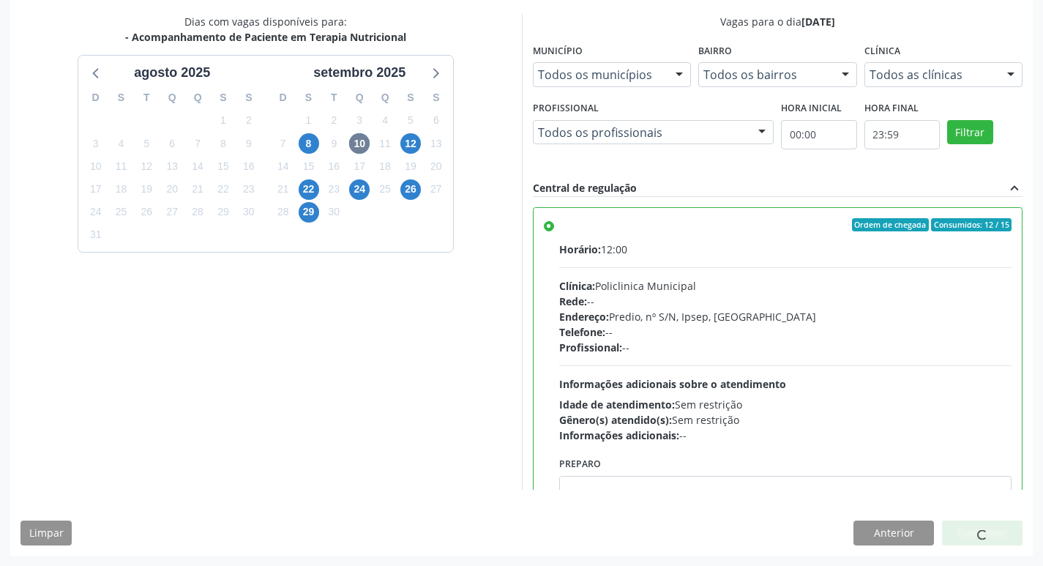
scroll to position [0, 0]
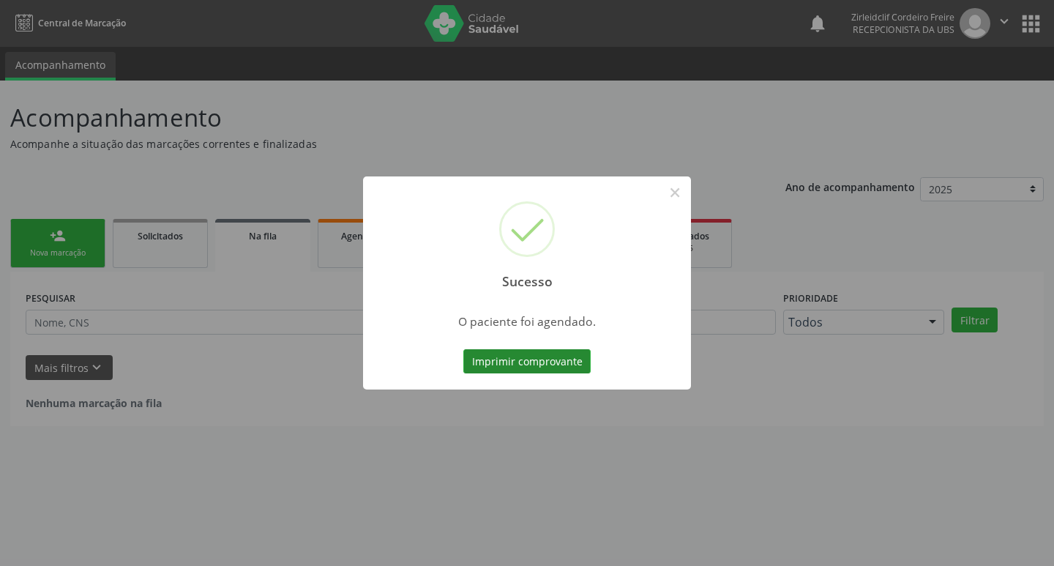
click at [502, 359] on button "Imprimir comprovante" at bounding box center [526, 361] width 127 height 25
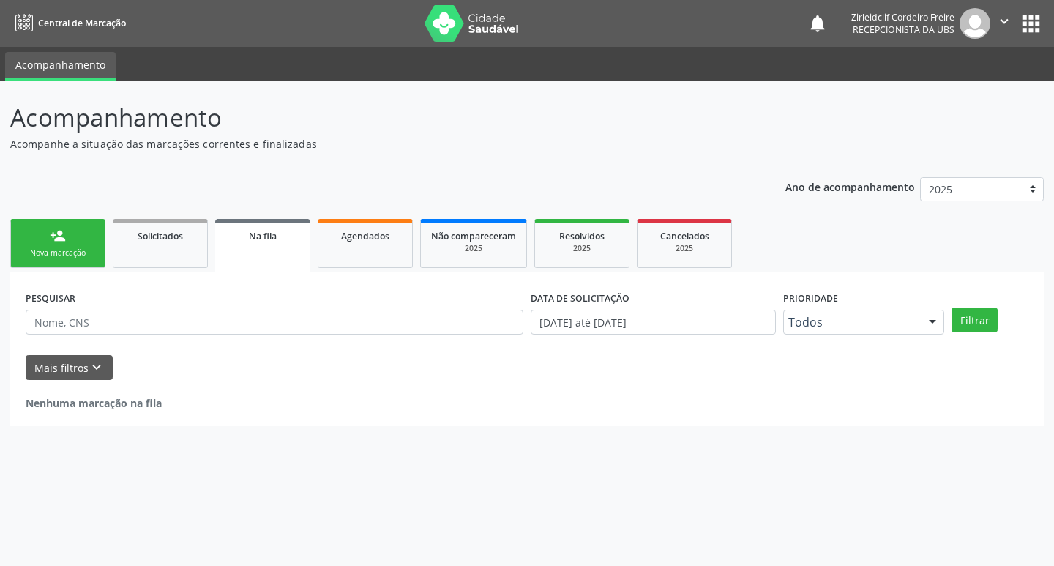
click at [74, 249] on div "Nova marcação" at bounding box center [57, 252] width 73 height 11
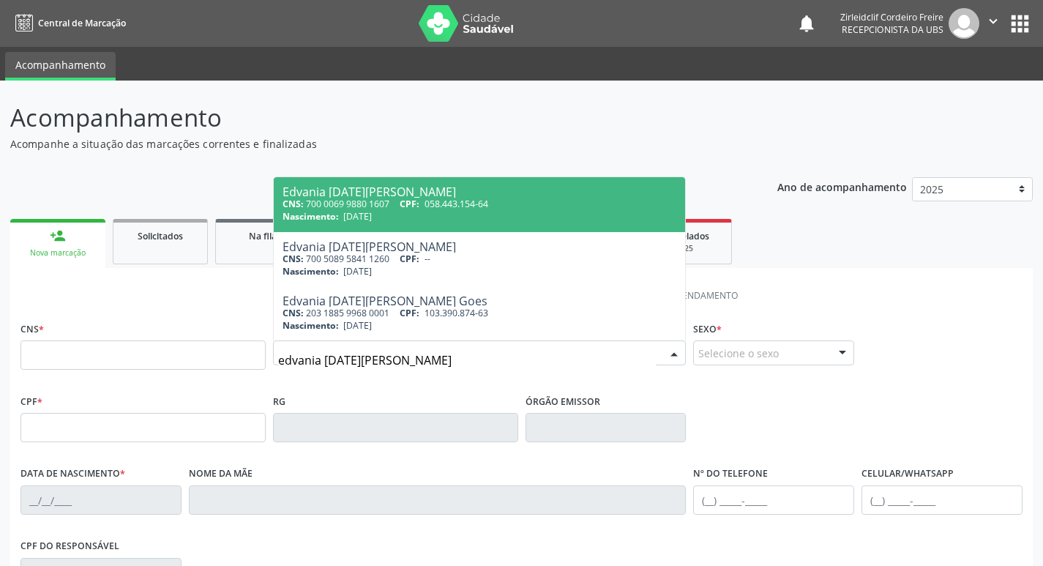
type input "edvania [DATE][PERSON_NAME]"
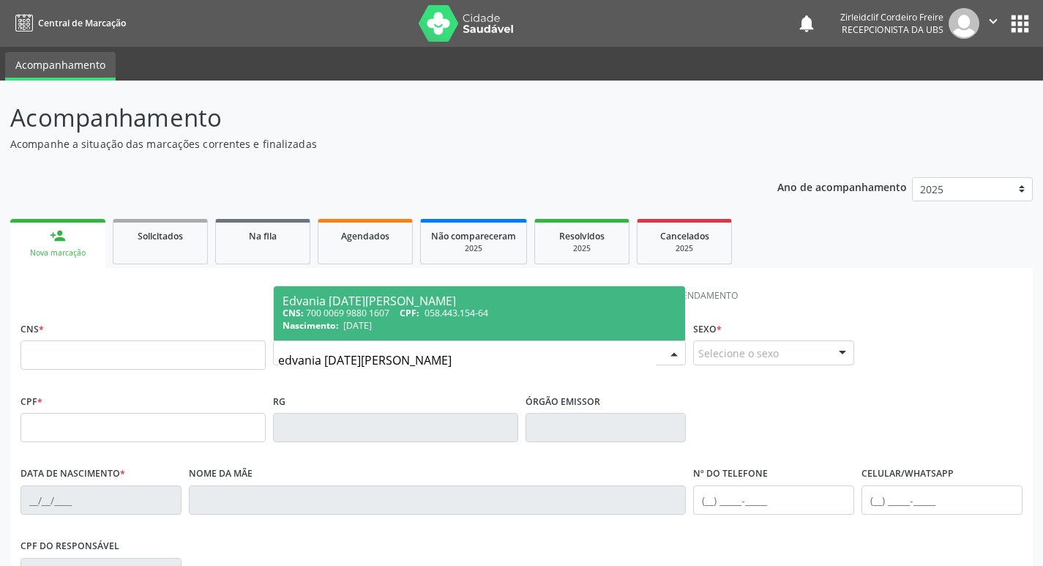
click at [385, 313] on div "CNS: 700 0069 9880 1607 CPF: 058.443.154-64" at bounding box center [480, 313] width 394 height 12
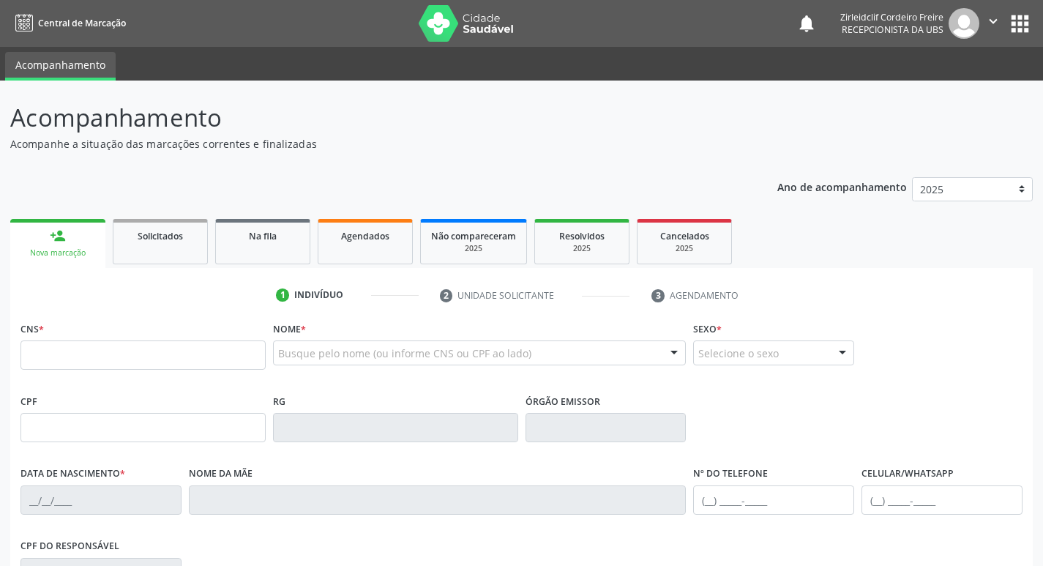
type input "700 0069 9880 1607"
type input "058.443.154-64"
type input "[DATE]"
type input "[PERSON_NAME]"
type input "[PHONE_NUMBER]"
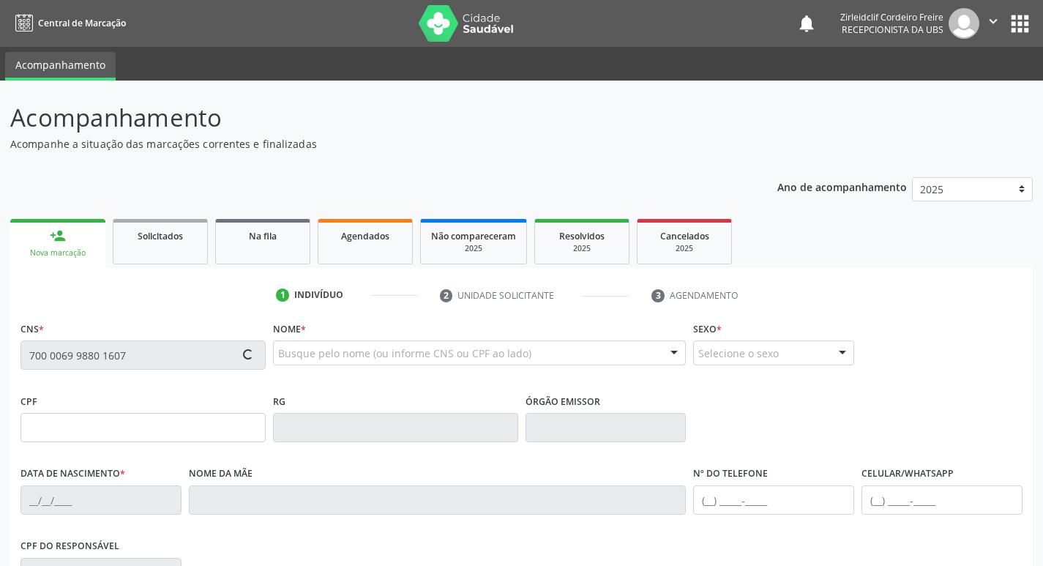
type input "[PHONE_NUMBER]"
type input "521"
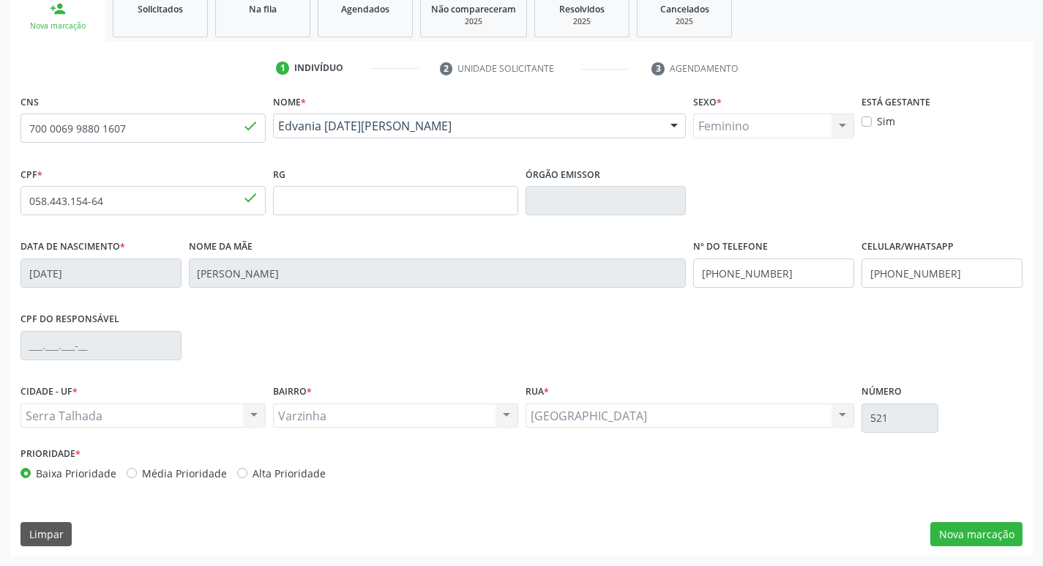
scroll to position [228, 0]
click at [968, 535] on button "Nova marcação" at bounding box center [976, 533] width 92 height 25
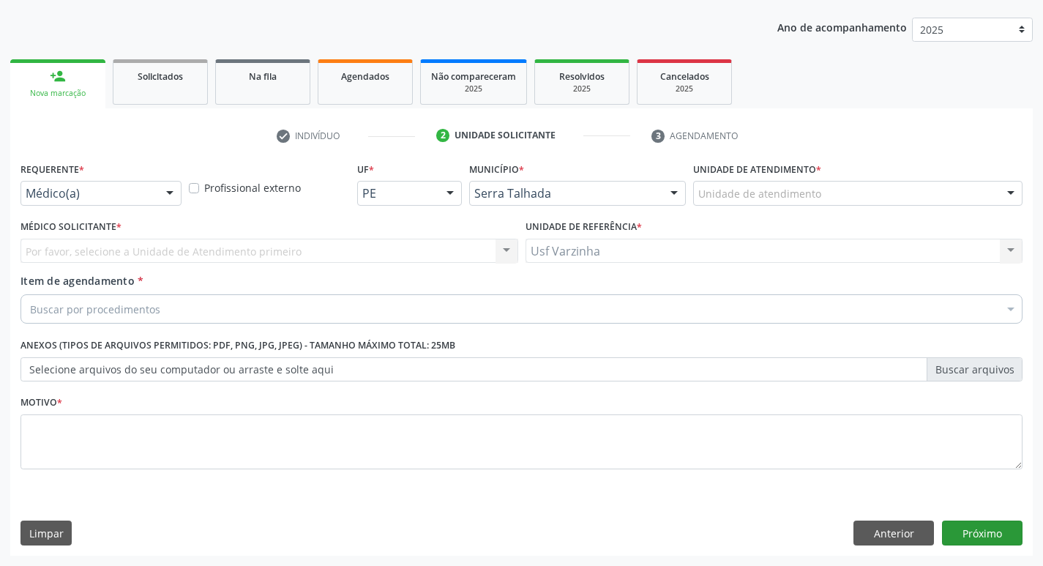
scroll to position [160, 0]
click at [167, 191] on div at bounding box center [170, 194] width 22 height 25
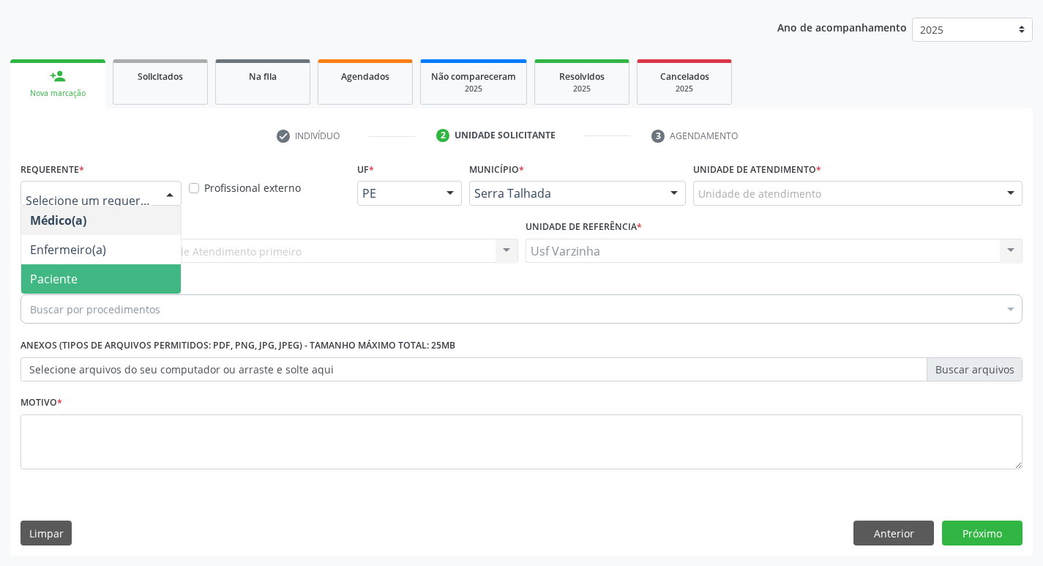
click at [65, 278] on span "Paciente" at bounding box center [54, 279] width 48 height 16
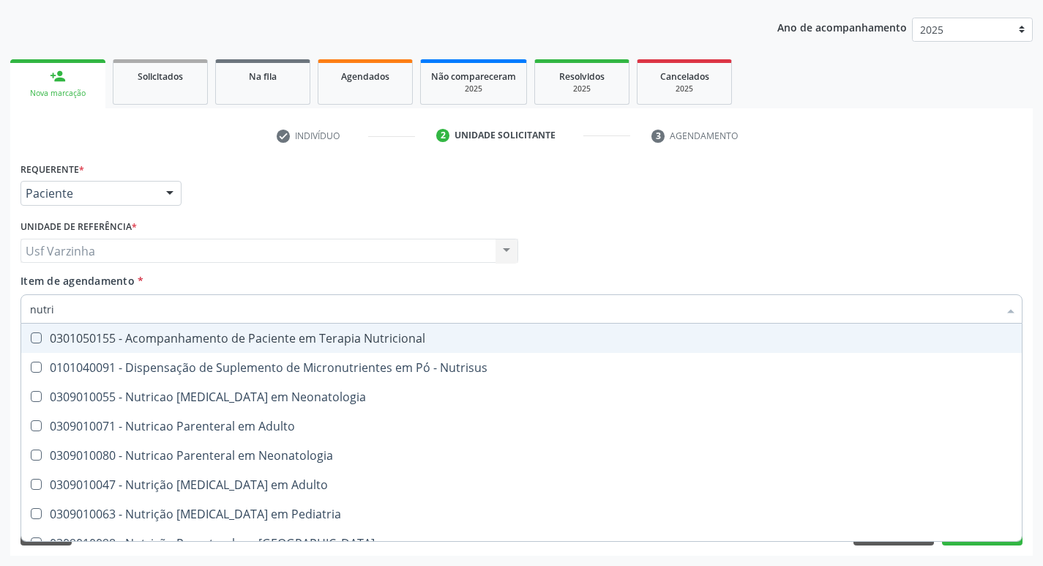
type input "nutric"
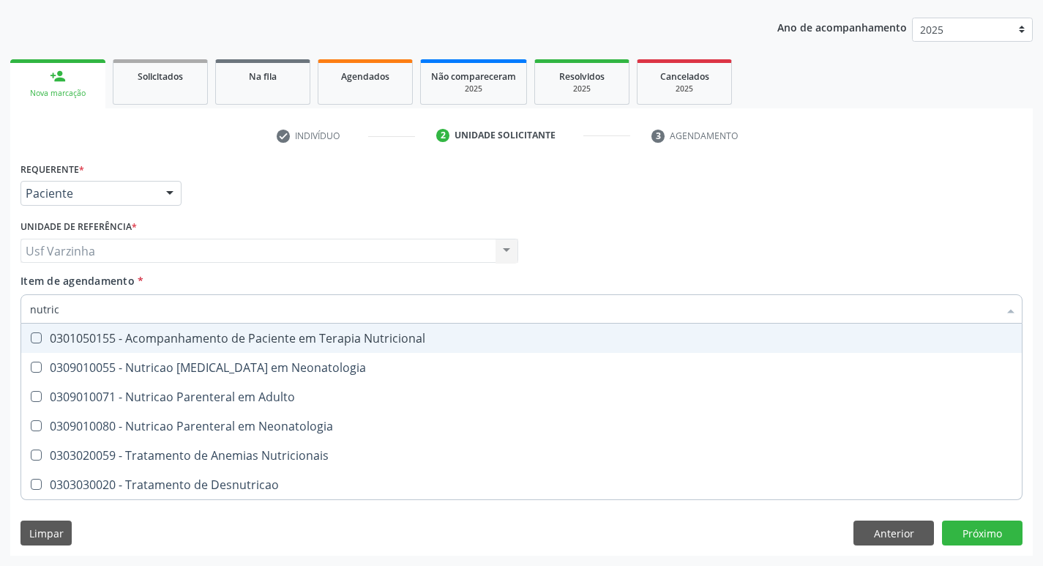
click at [132, 340] on div "0301050155 - Acompanhamento de Paciente em Terapia Nutricional" at bounding box center [521, 338] width 983 height 12
checkbox Nutricional "true"
click at [175, 197] on div at bounding box center [170, 194] width 22 height 25
checkbox Neonatologia "true"
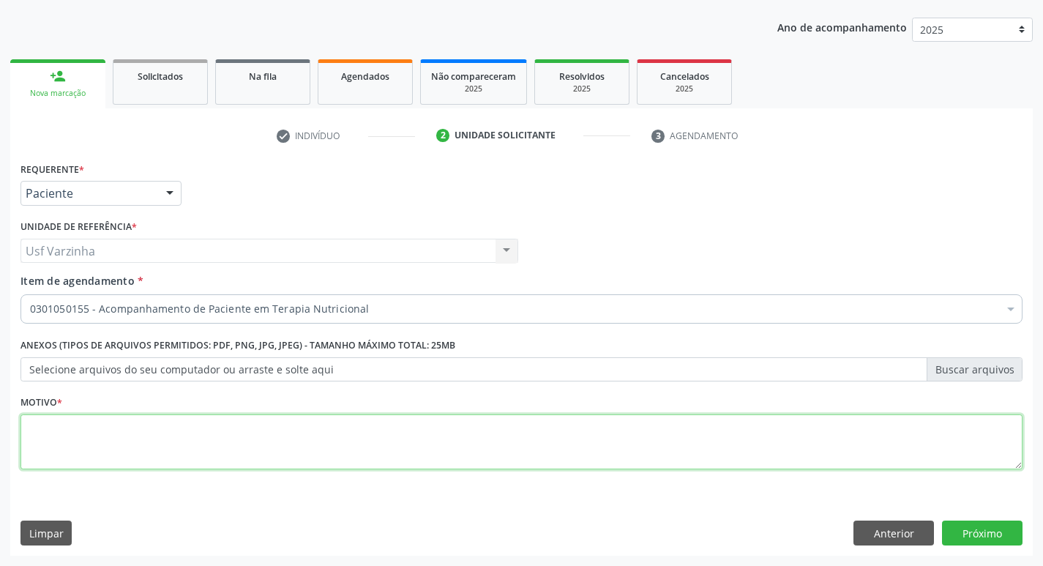
click at [56, 452] on textarea at bounding box center [521, 442] width 1002 height 56
type textarea "rastreio"
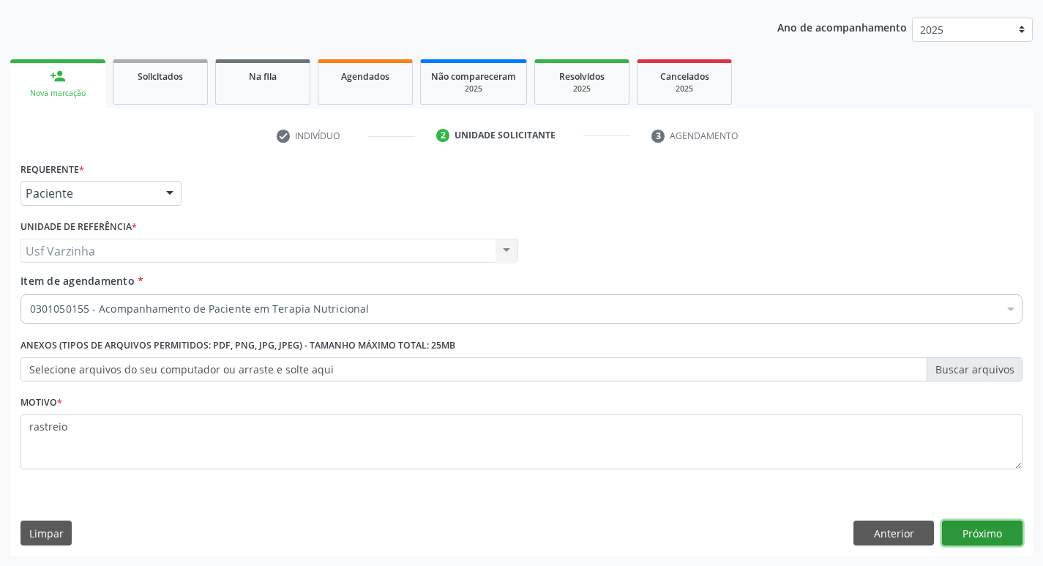
click at [961, 528] on button "Próximo" at bounding box center [982, 532] width 81 height 25
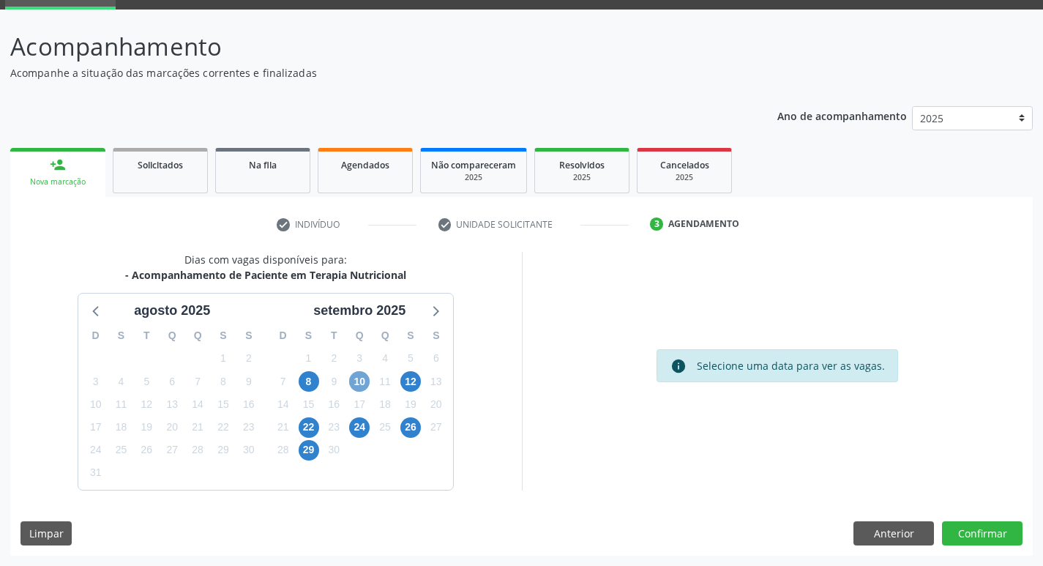
click at [364, 375] on span "10" at bounding box center [359, 381] width 20 height 20
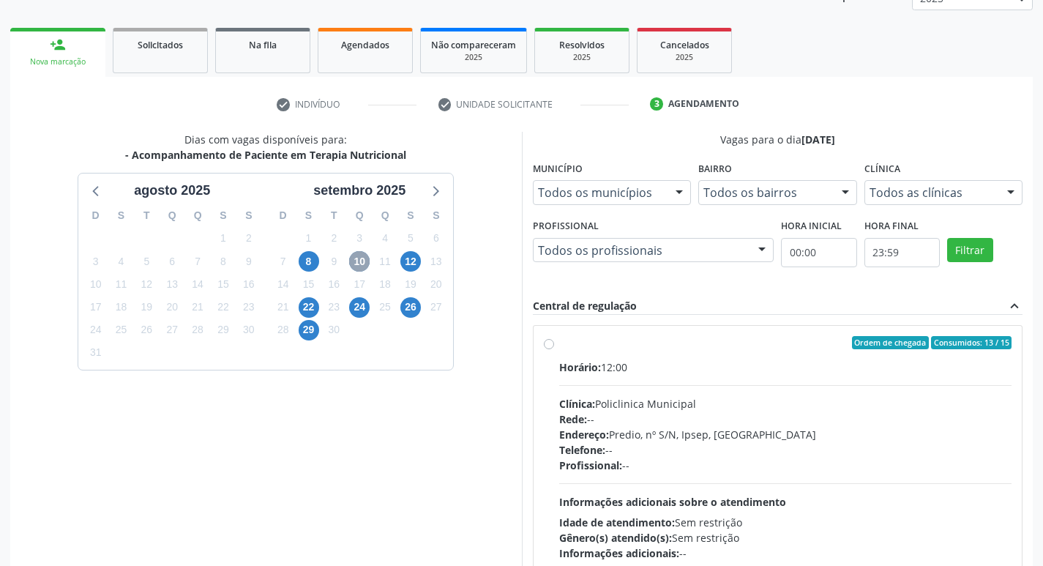
scroll to position [217, 0]
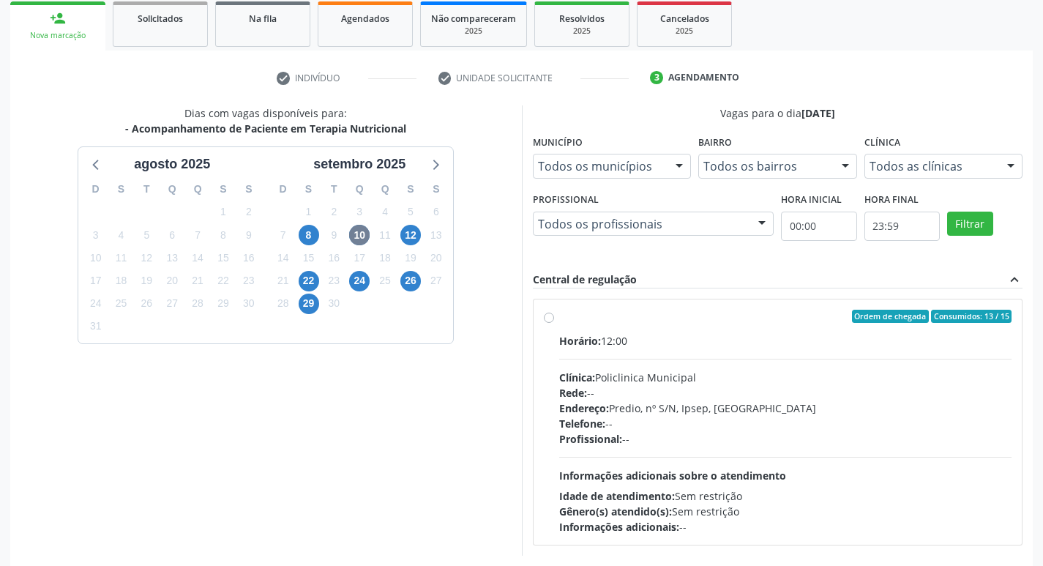
click at [559, 316] on label "Ordem de chegada Consumidos: 13 / 15 Horário: 12:00 Clínica: Policlinica Munici…" at bounding box center [785, 422] width 453 height 225
click at [545, 316] on input "Ordem de chegada Consumidos: 13 / 15 Horário: 12:00 Clínica: Policlinica Munici…" at bounding box center [549, 316] width 10 height 13
radio input "true"
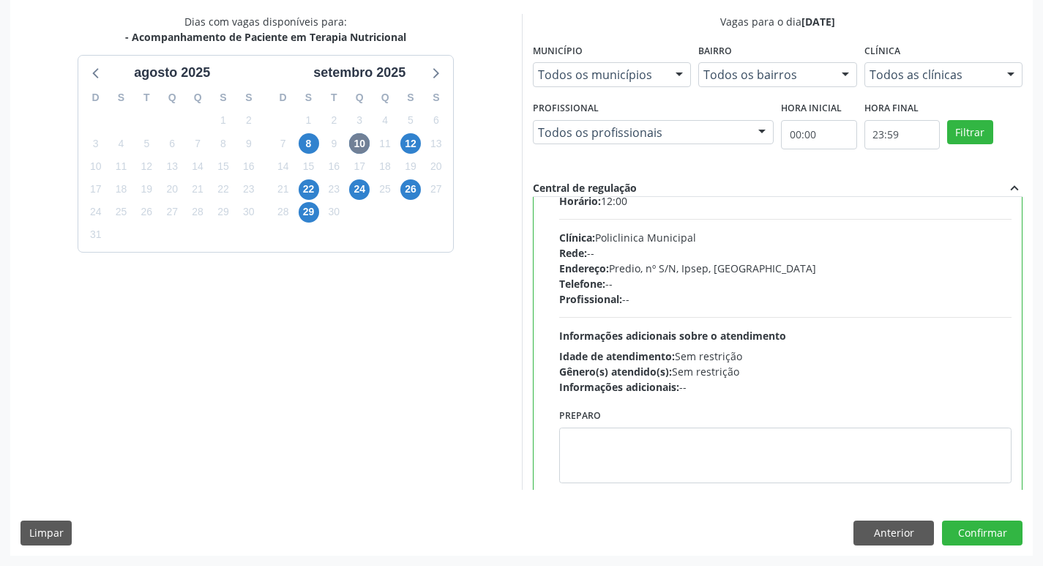
scroll to position [72, 0]
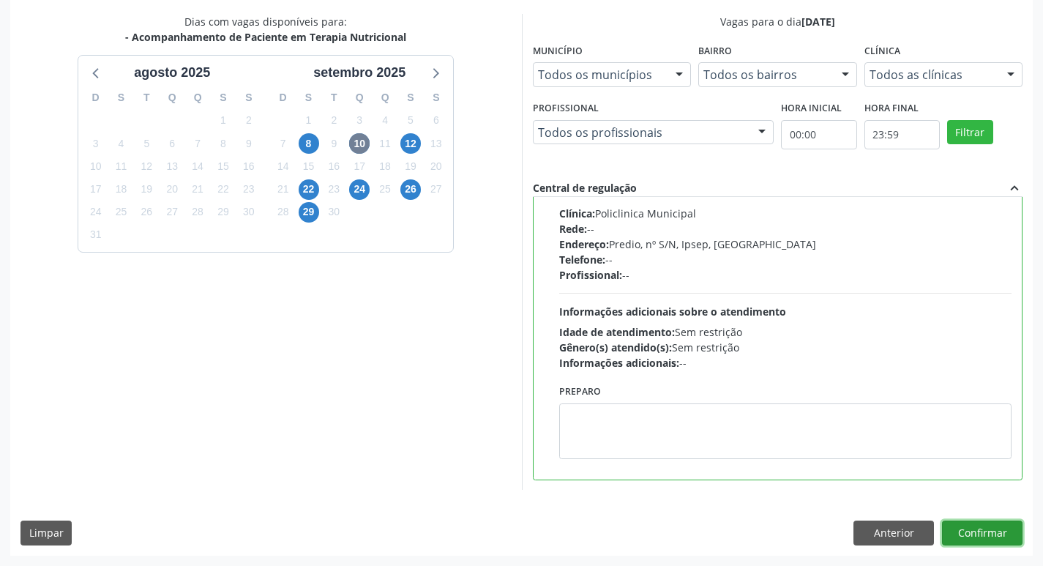
click at [975, 540] on button "Confirmar" at bounding box center [982, 532] width 81 height 25
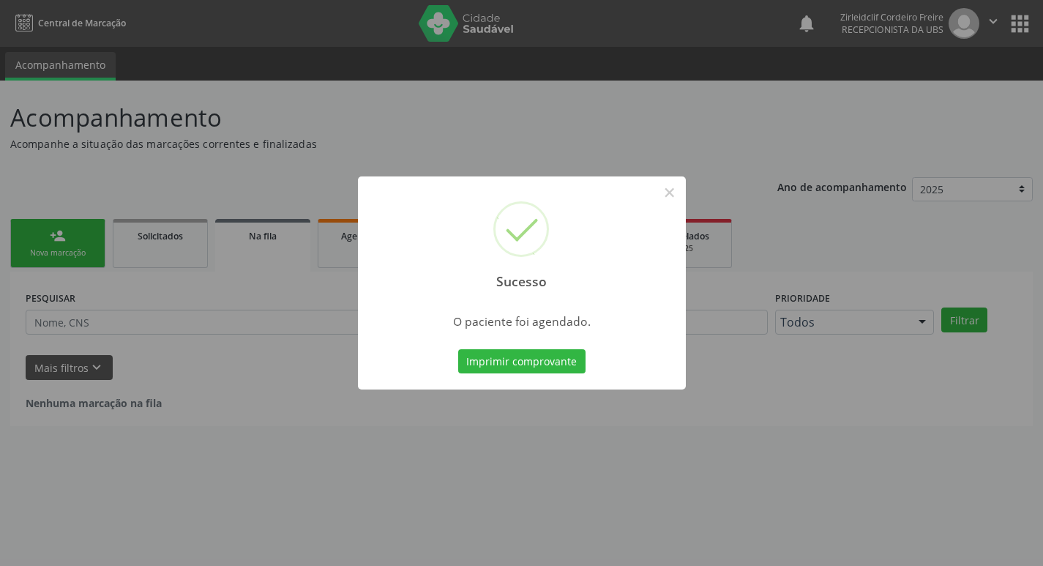
scroll to position [0, 0]
click at [556, 358] on button "Imprimir comprovante" at bounding box center [526, 361] width 127 height 25
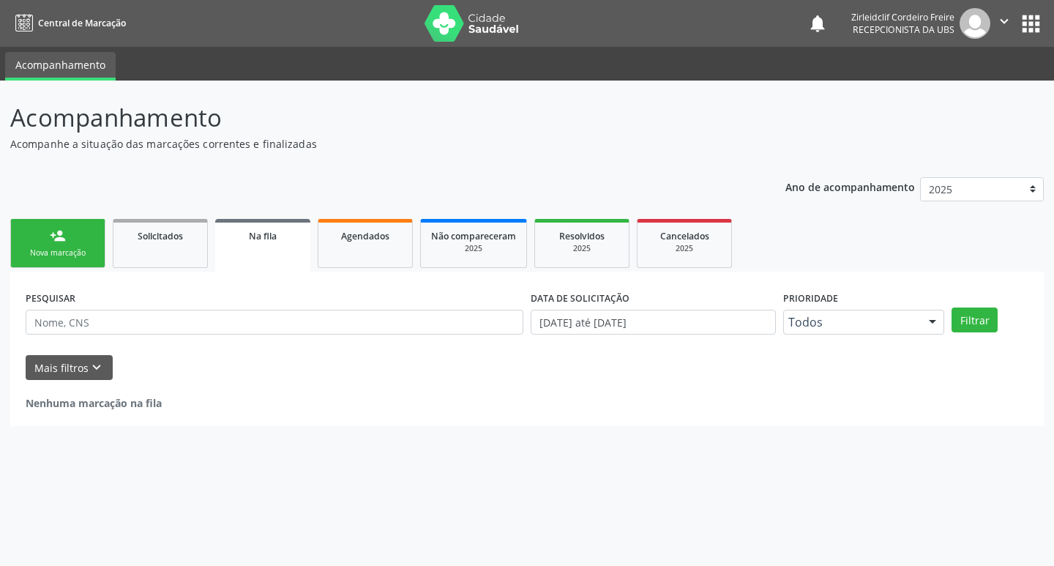
click at [81, 244] on link "person_add Nova marcação" at bounding box center [57, 243] width 95 height 49
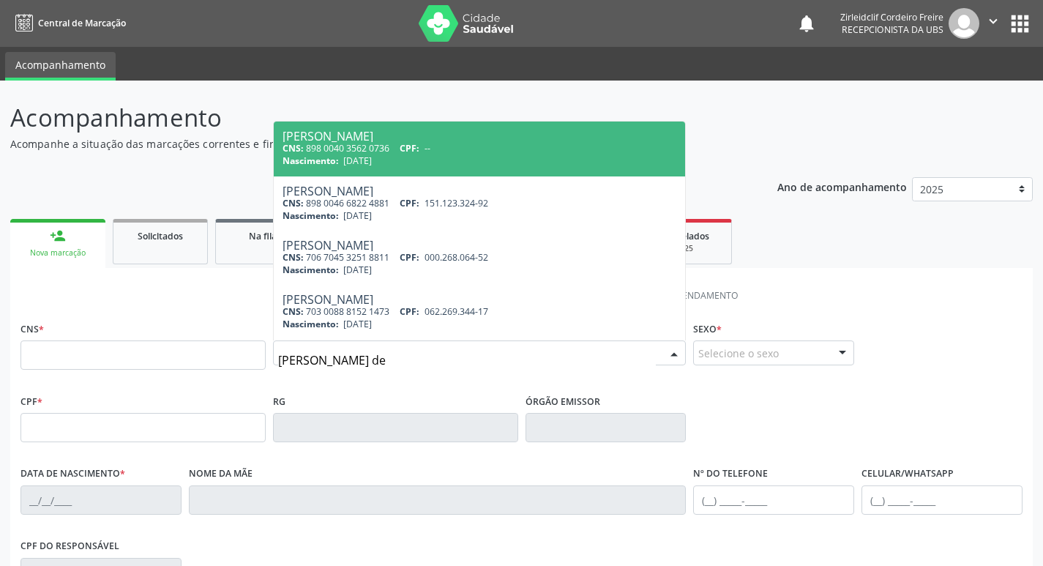
type input "[PERSON_NAME] de"
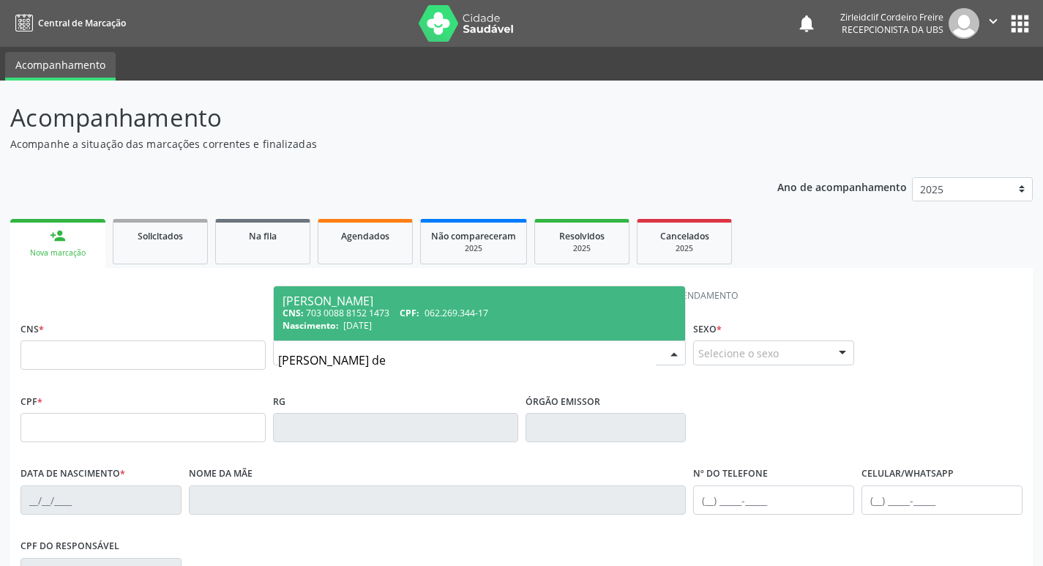
click at [370, 323] on span "[DATE]" at bounding box center [357, 325] width 29 height 12
type input "703 0088 8152 1473"
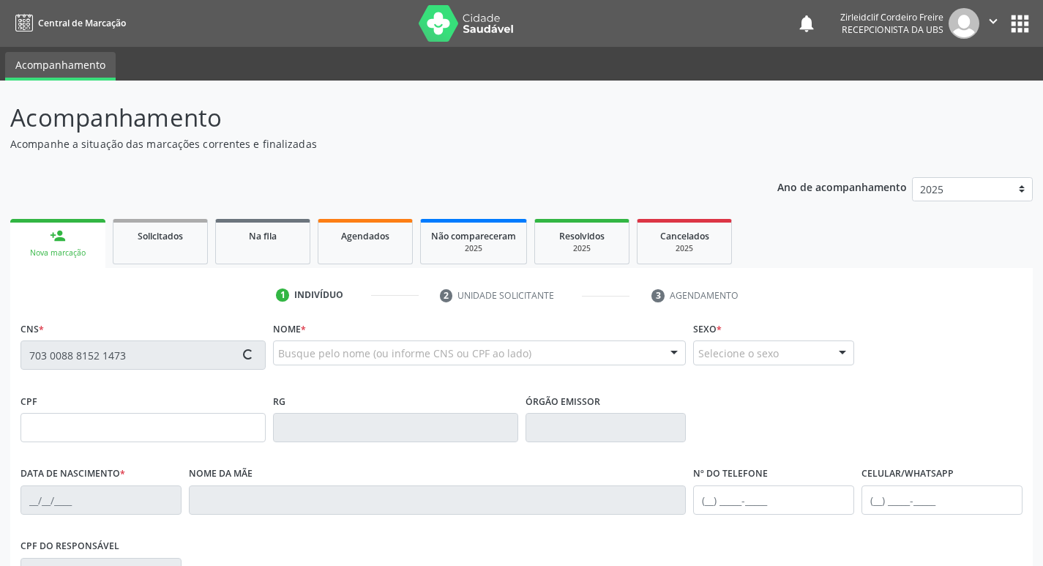
type input "062.269.344-17"
type input "[DATE]"
type input "[PERSON_NAME]"
type input "[PHONE_NUMBER]"
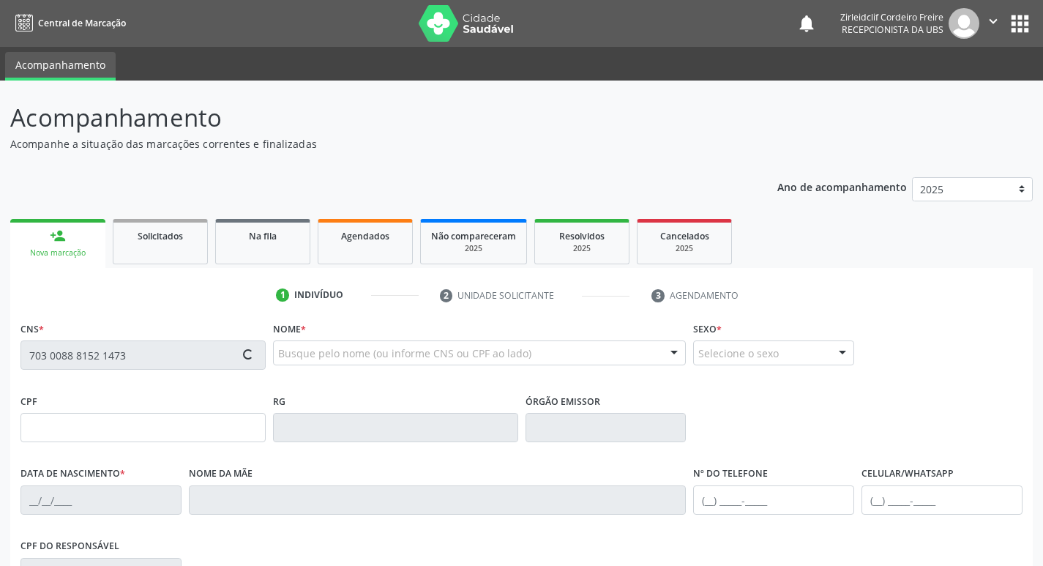
type input "075.970.874-62"
type input "388"
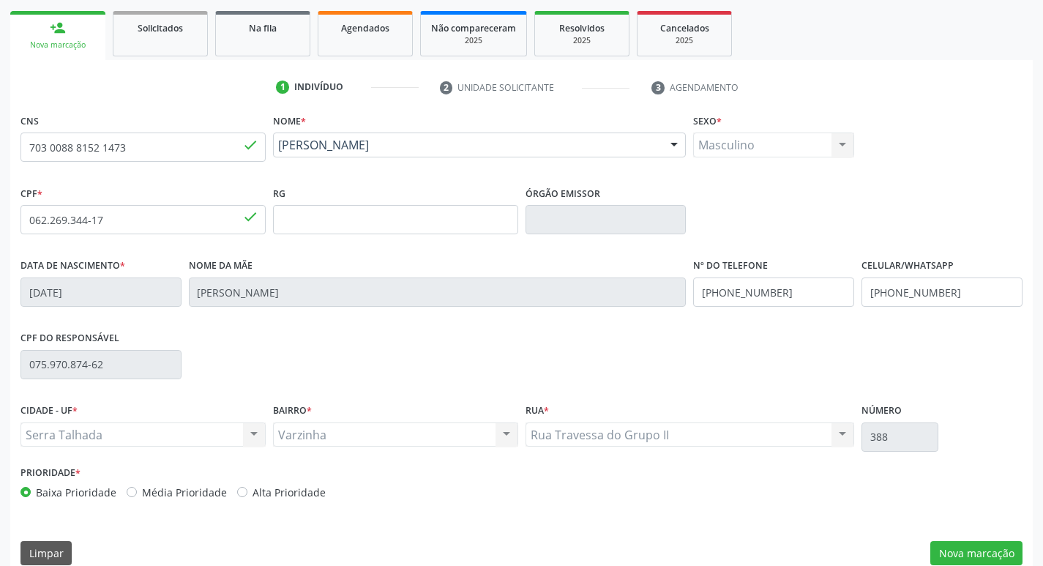
scroll to position [228, 0]
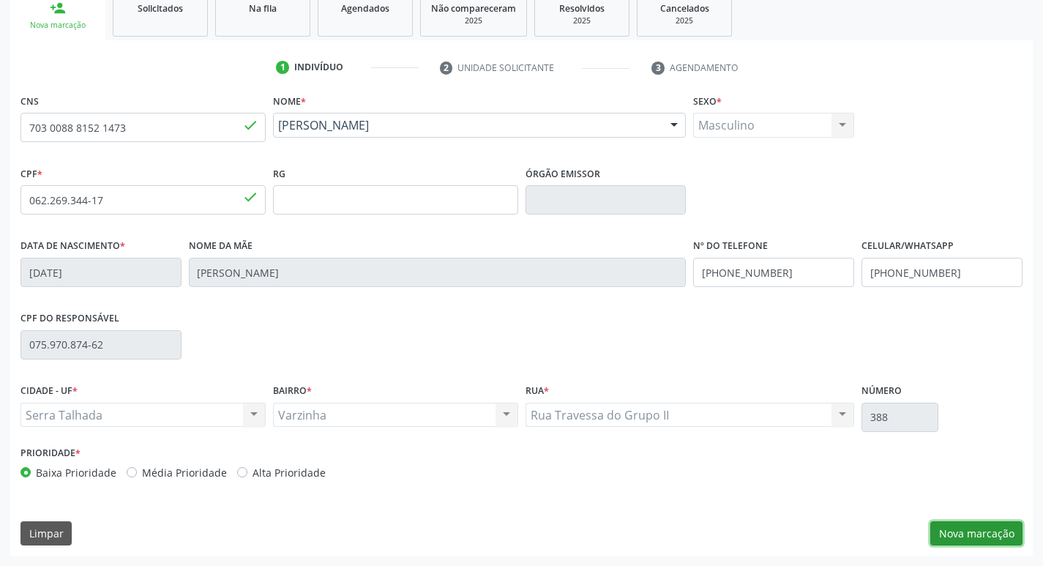
click at [968, 531] on button "Nova marcação" at bounding box center [976, 533] width 92 height 25
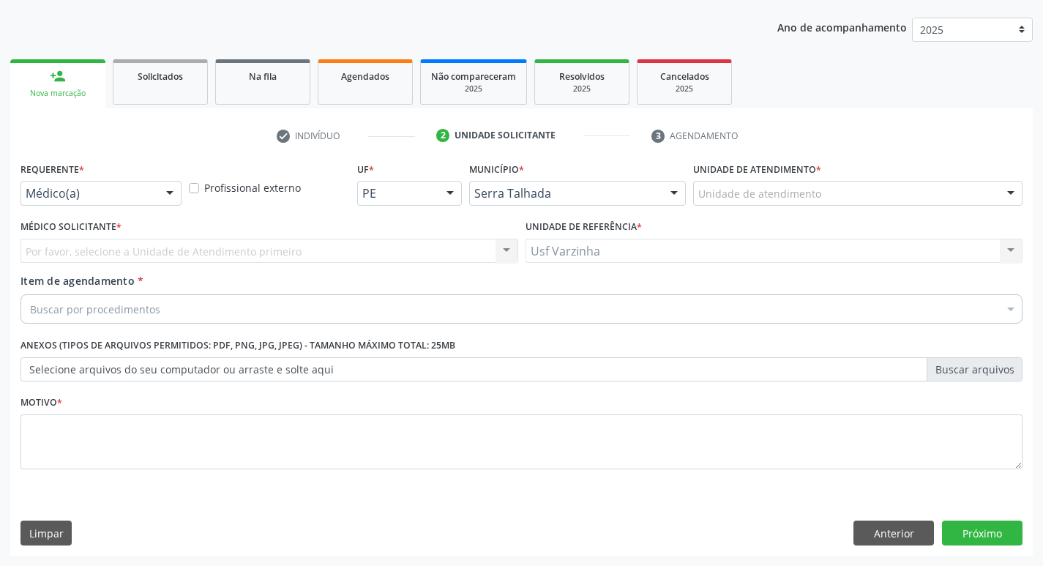
scroll to position [160, 0]
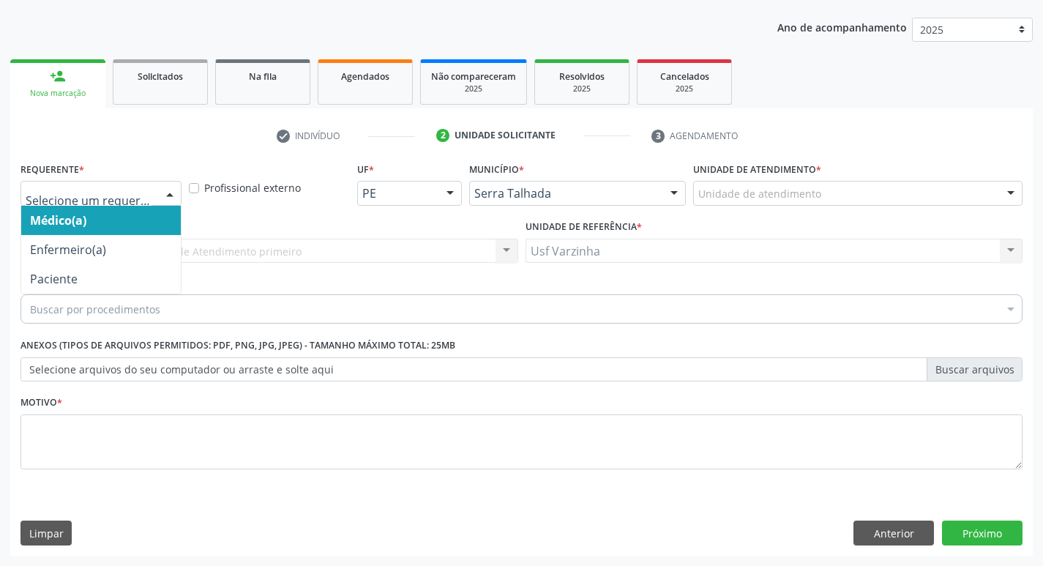
click at [172, 192] on div at bounding box center [170, 194] width 22 height 25
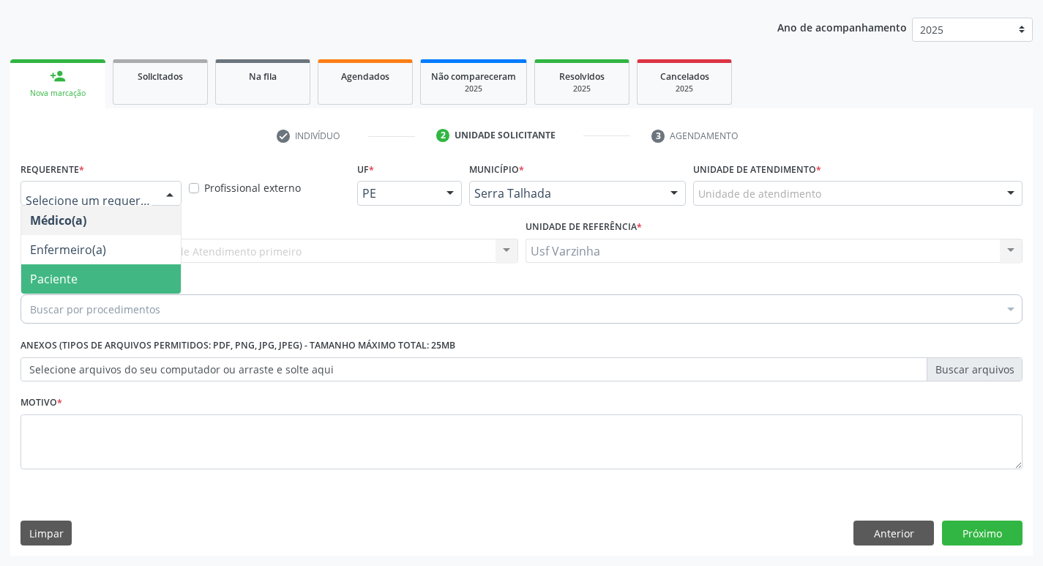
click at [133, 280] on span "Paciente" at bounding box center [101, 278] width 160 height 29
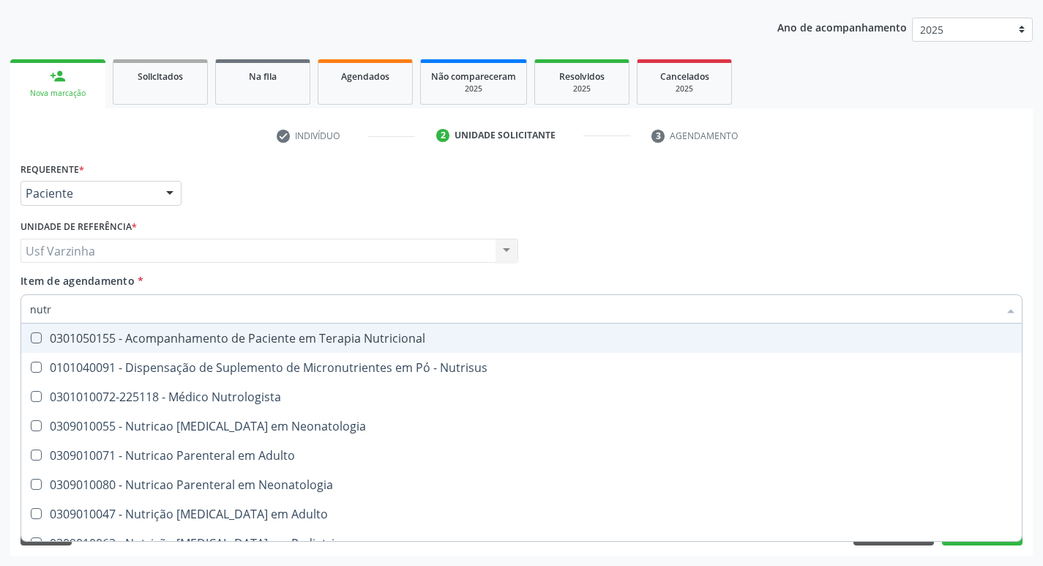
type input "nutri"
click at [46, 338] on div "0301050155 - Acompanhamento de Paciente em Terapia Nutricional" at bounding box center [521, 338] width 983 height 12
checkbox Nutricional "true"
click at [171, 192] on div at bounding box center [170, 194] width 22 height 25
checkbox Nutrisus "true"
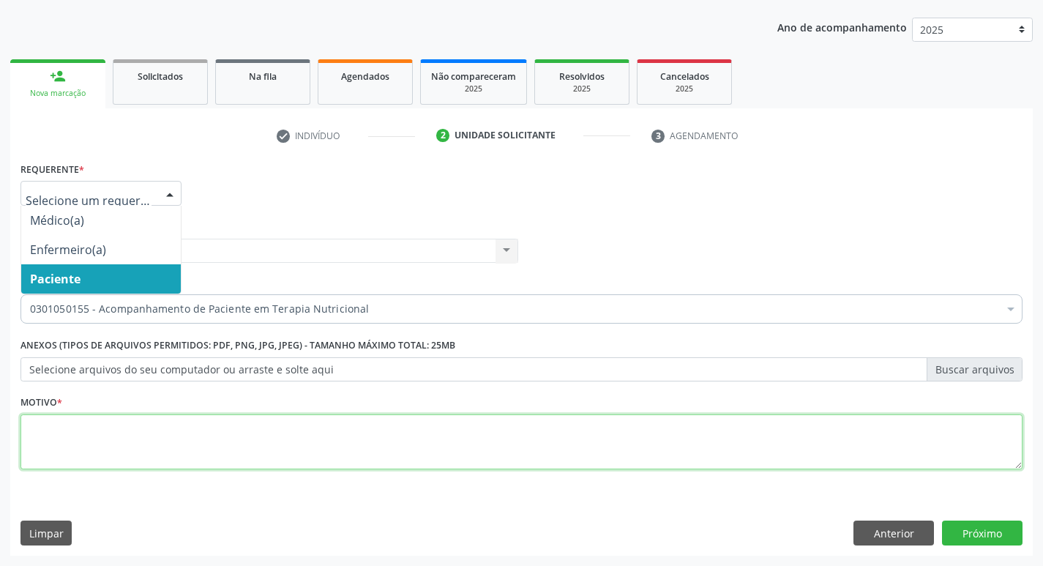
click at [41, 437] on textarea at bounding box center [521, 442] width 1002 height 56
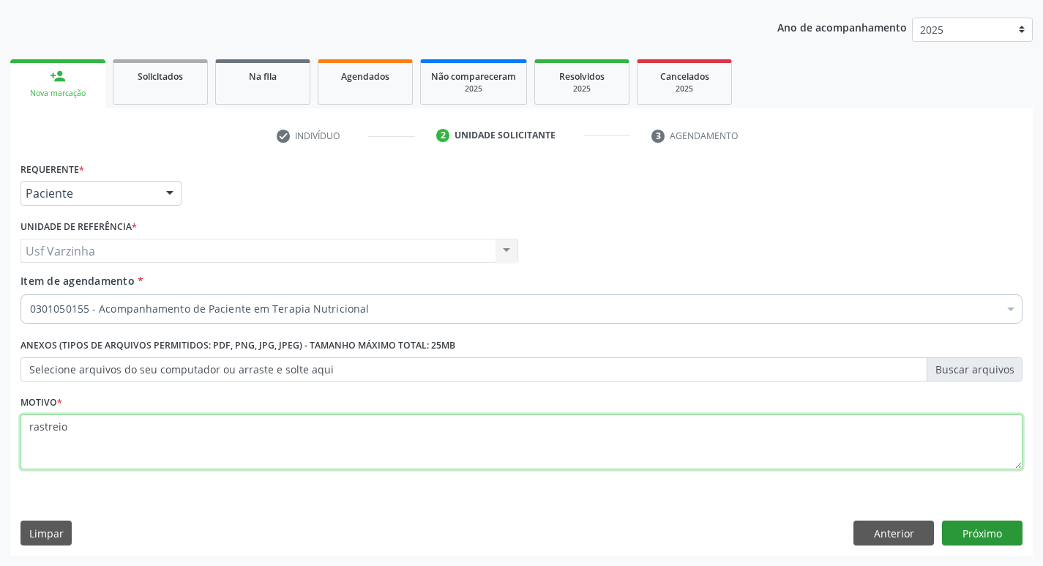
type textarea "rastreio"
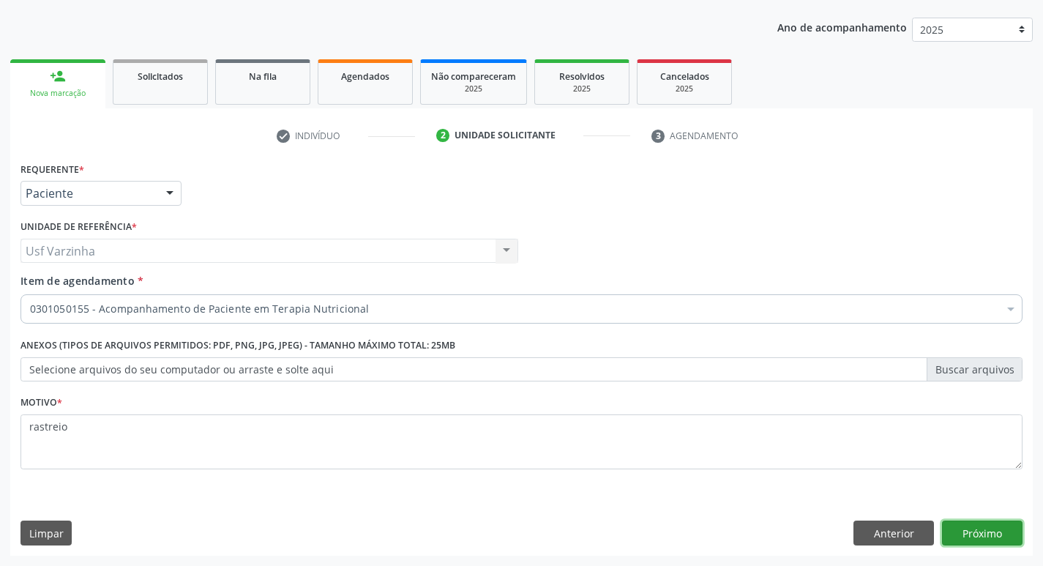
click at [968, 534] on button "Próximo" at bounding box center [982, 532] width 81 height 25
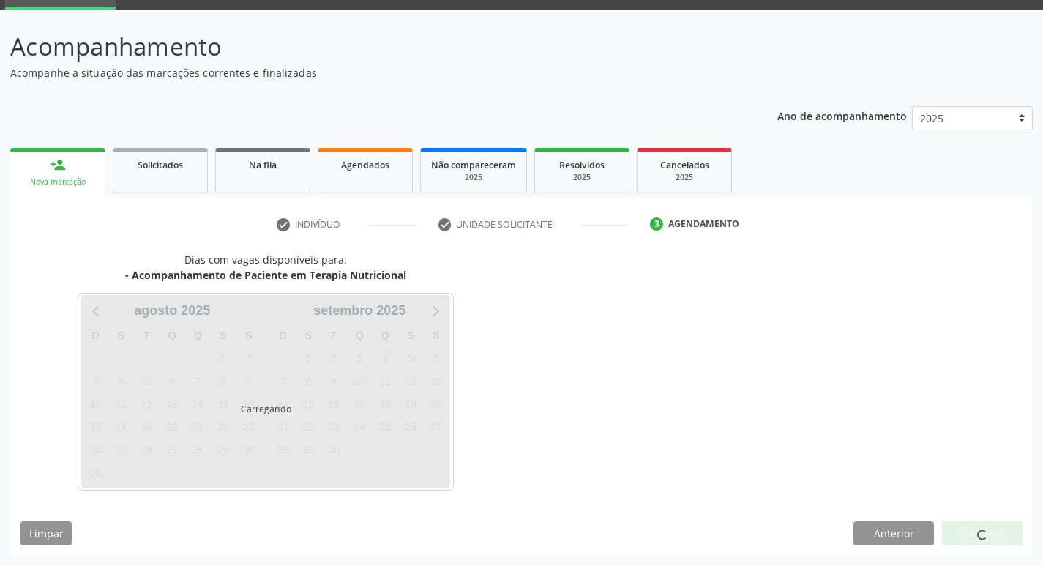
scroll to position [71, 0]
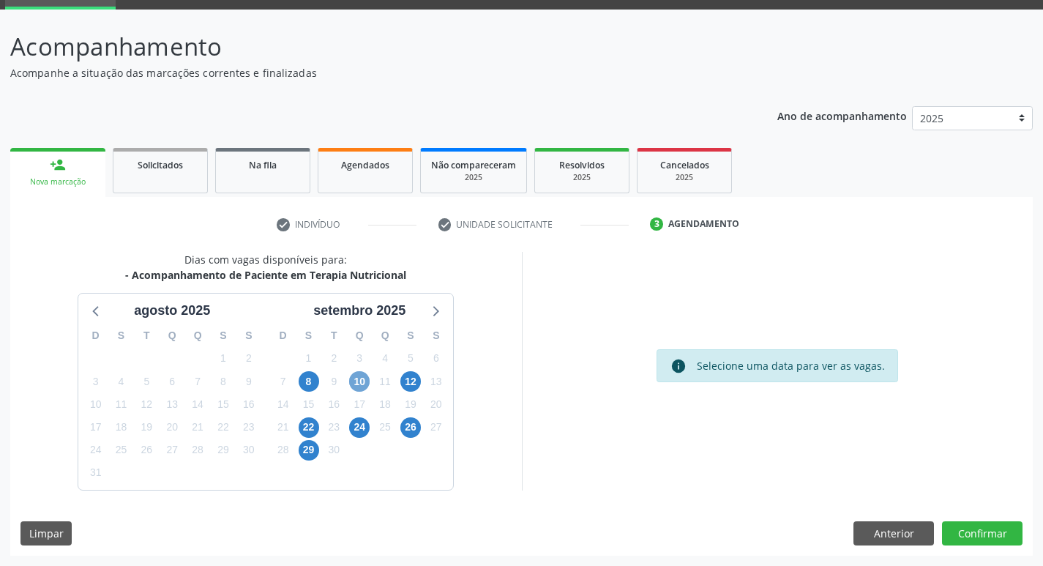
click at [360, 382] on span "10" at bounding box center [359, 381] width 20 height 20
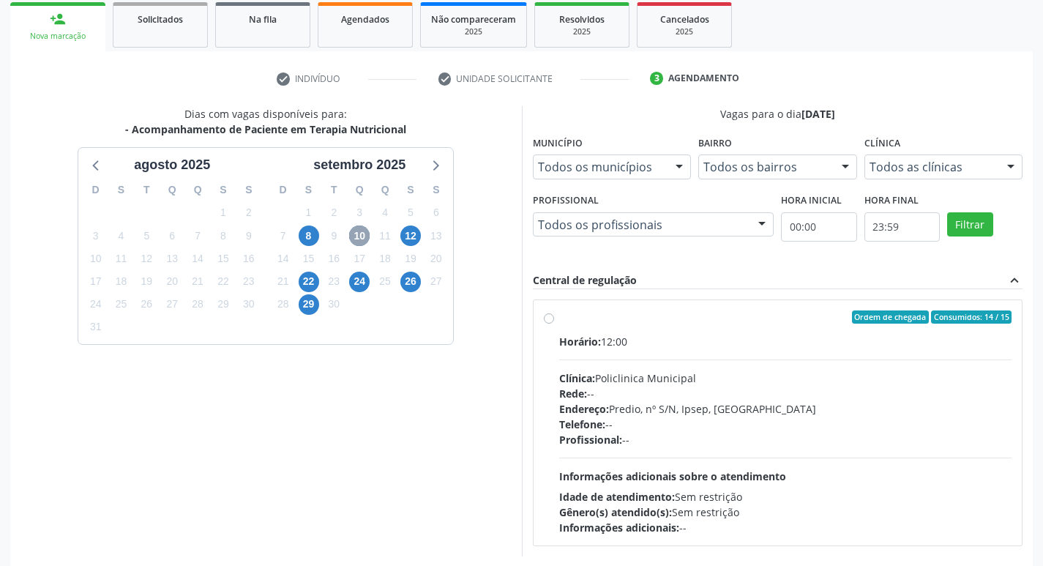
scroll to position [217, 0]
click at [559, 320] on label "Ordem de chegada Consumidos: 14 / 15 Horário: 12:00 Clínica: Policlinica Munici…" at bounding box center [785, 422] width 453 height 225
click at [547, 320] on input "Ordem de chegada Consumidos: 14 / 15 Horário: 12:00 Clínica: Policlinica Munici…" at bounding box center [549, 316] width 10 height 13
radio input "true"
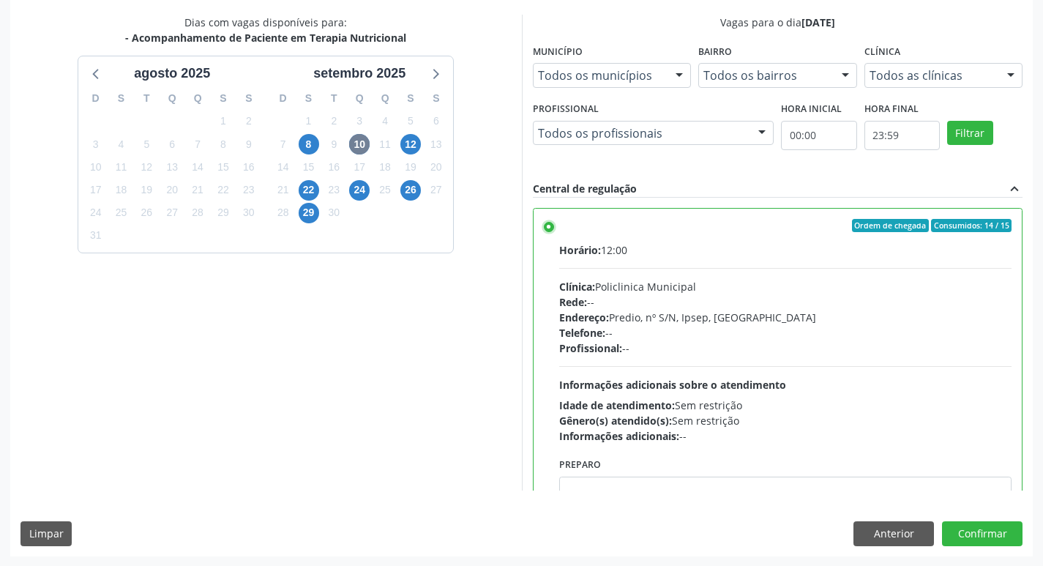
scroll to position [309, 0]
click at [960, 536] on button "Confirmar" at bounding box center [982, 532] width 81 height 25
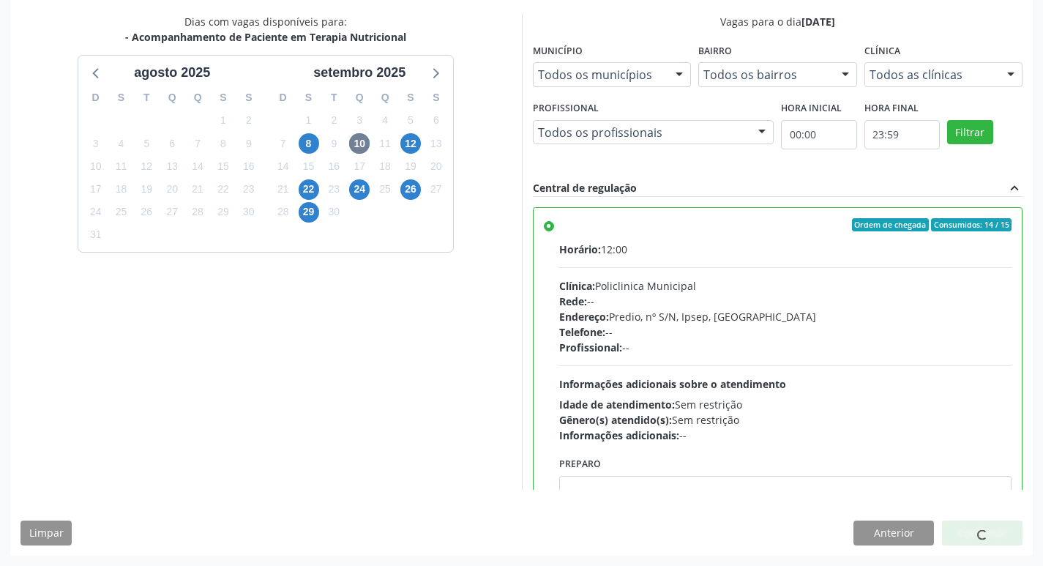
scroll to position [0, 0]
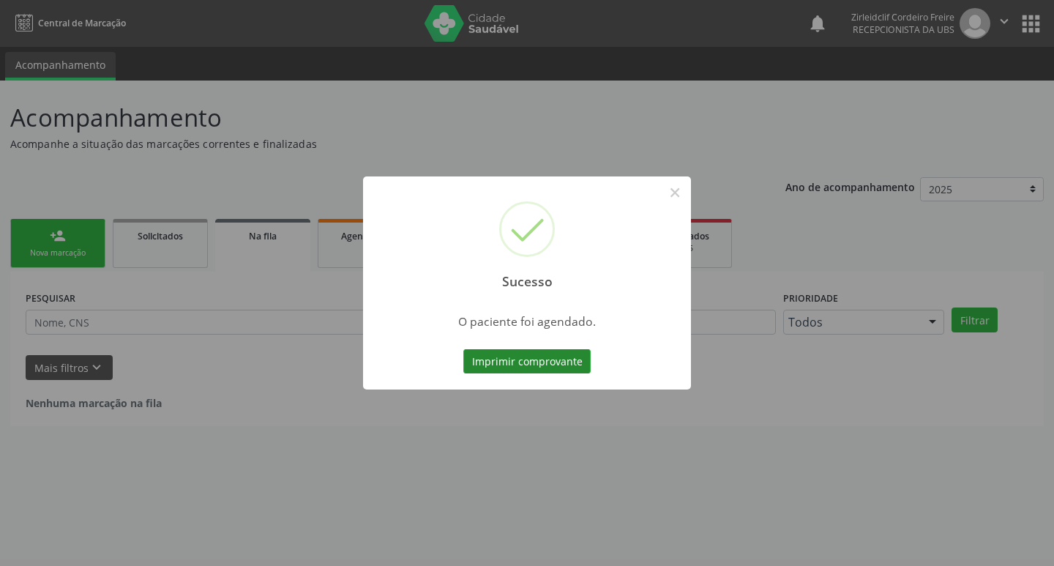
click at [495, 359] on button "Imprimir comprovante" at bounding box center [526, 361] width 127 height 25
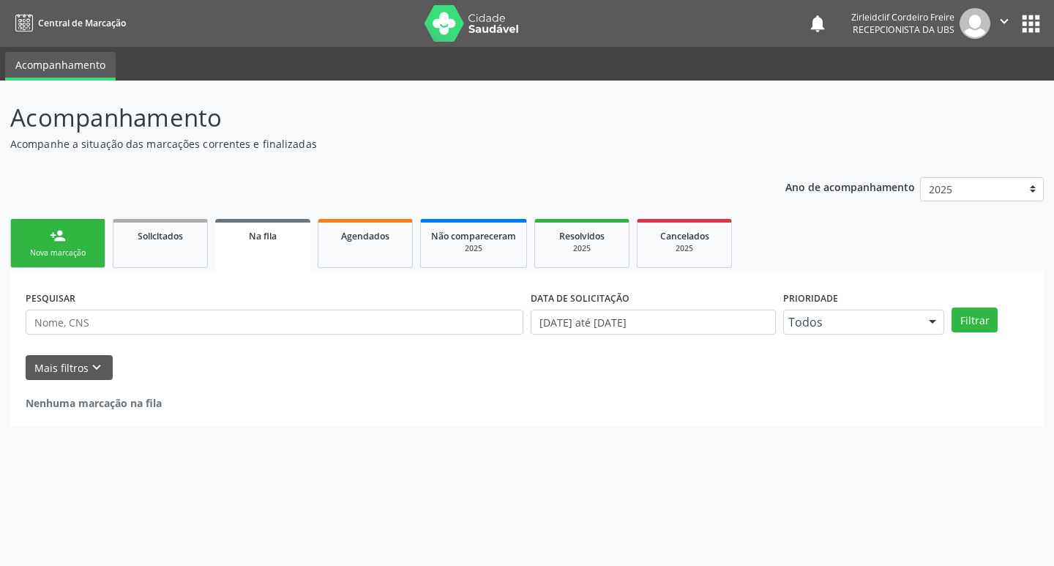
click at [77, 250] on div "Nova marcação" at bounding box center [57, 252] width 73 height 11
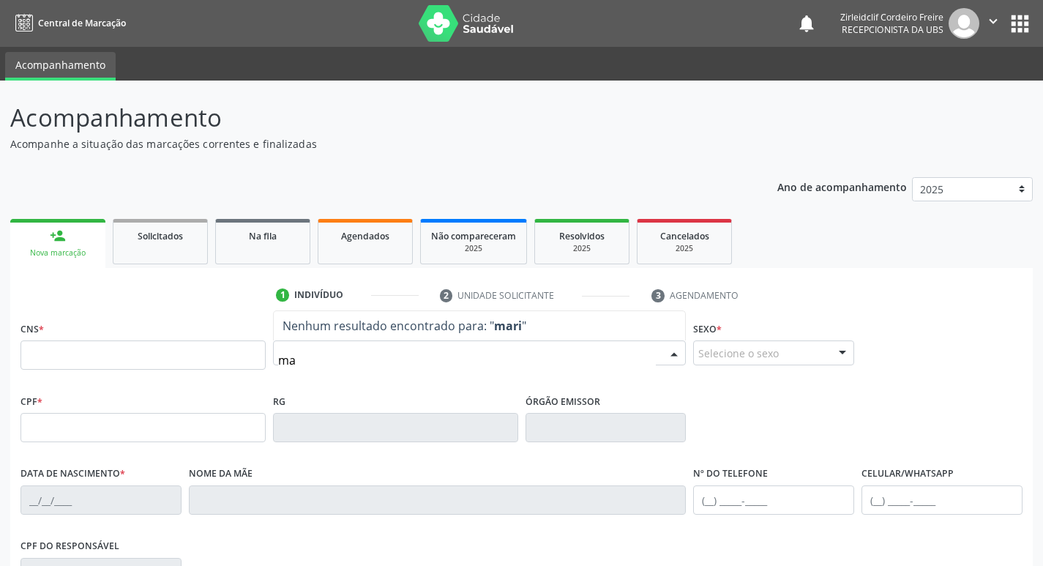
type input "m"
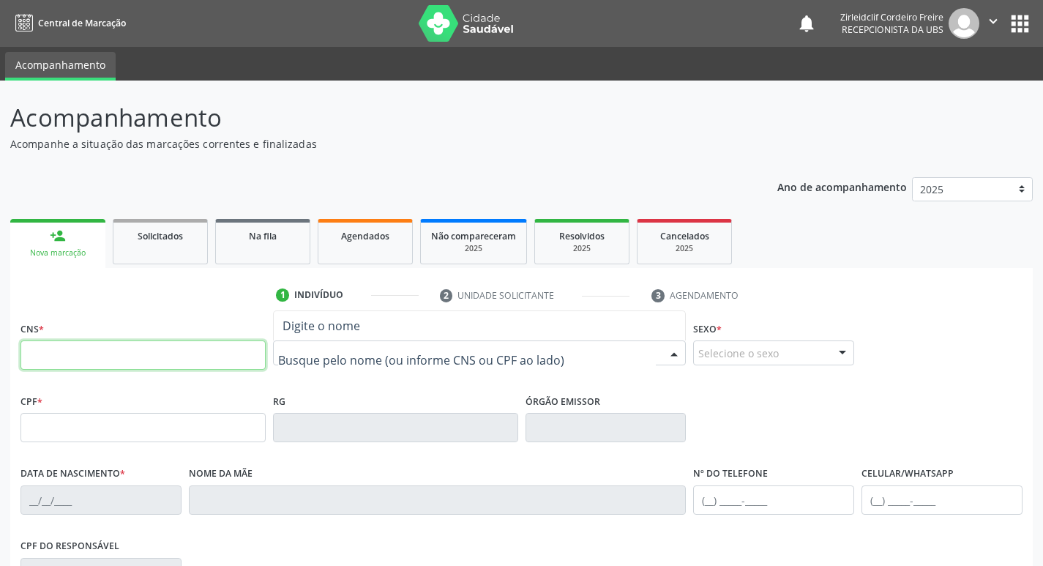
click at [209, 356] on input "text" at bounding box center [142, 354] width 245 height 29
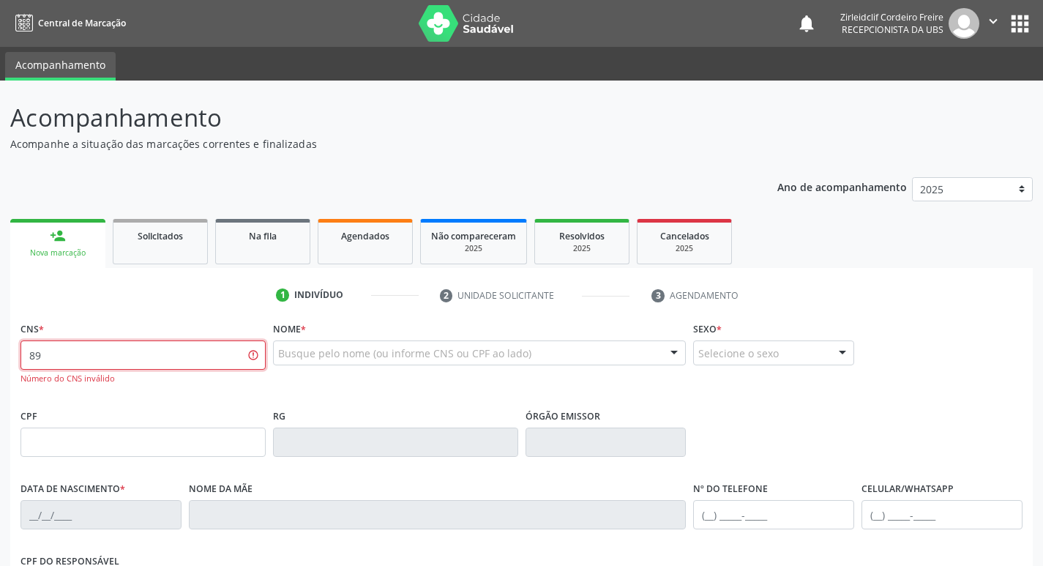
type input "8"
click at [134, 247] on link "Solicitados" at bounding box center [160, 241] width 95 height 45
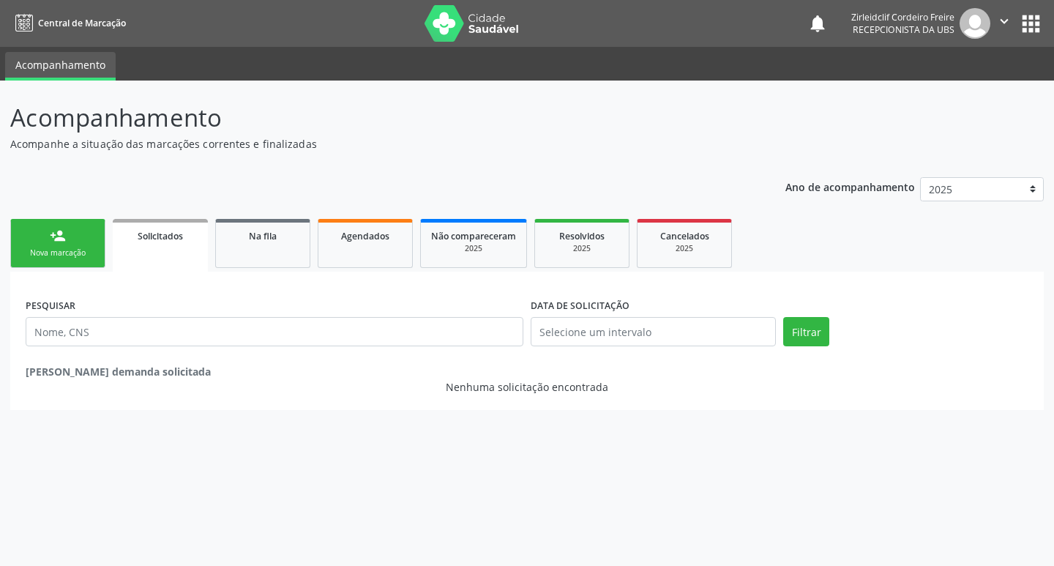
click at [68, 242] on link "person_add Nova marcação" at bounding box center [57, 243] width 95 height 49
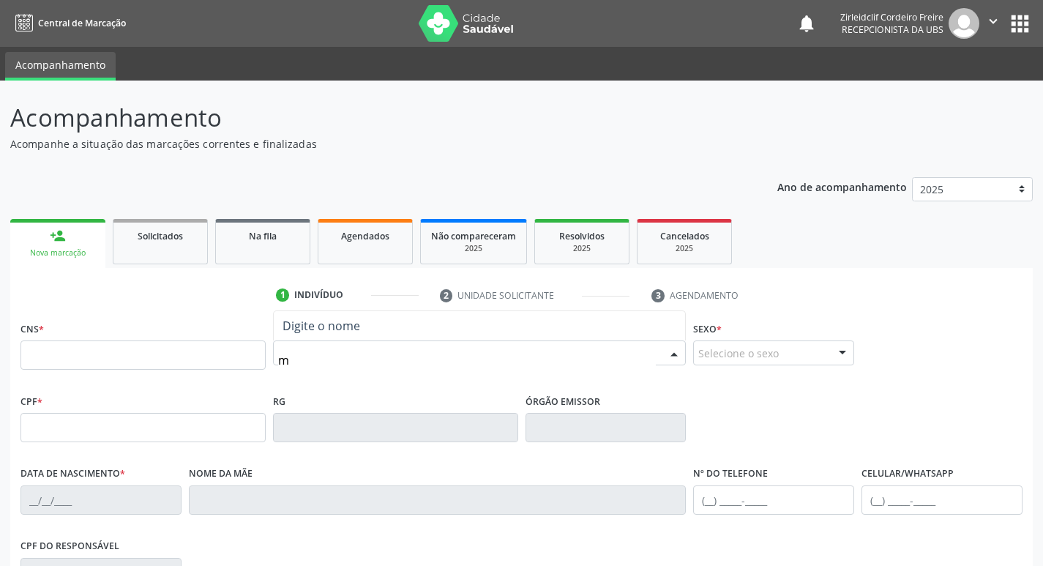
type input "ma"
type input "[PERSON_NAME]"
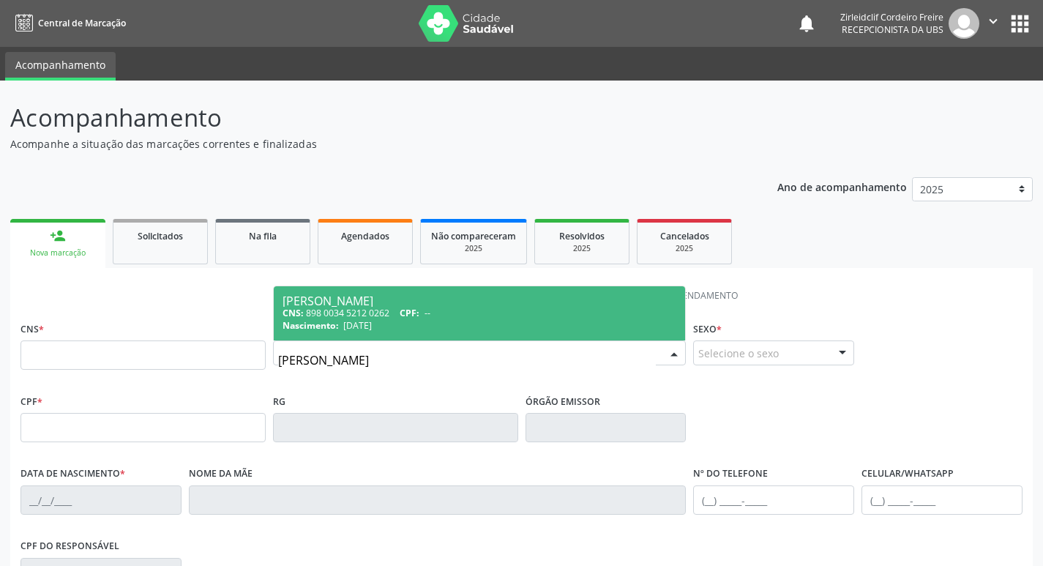
click at [419, 313] on span "CPF:" at bounding box center [410, 313] width 20 height 12
type input "898 0034 5212 0262"
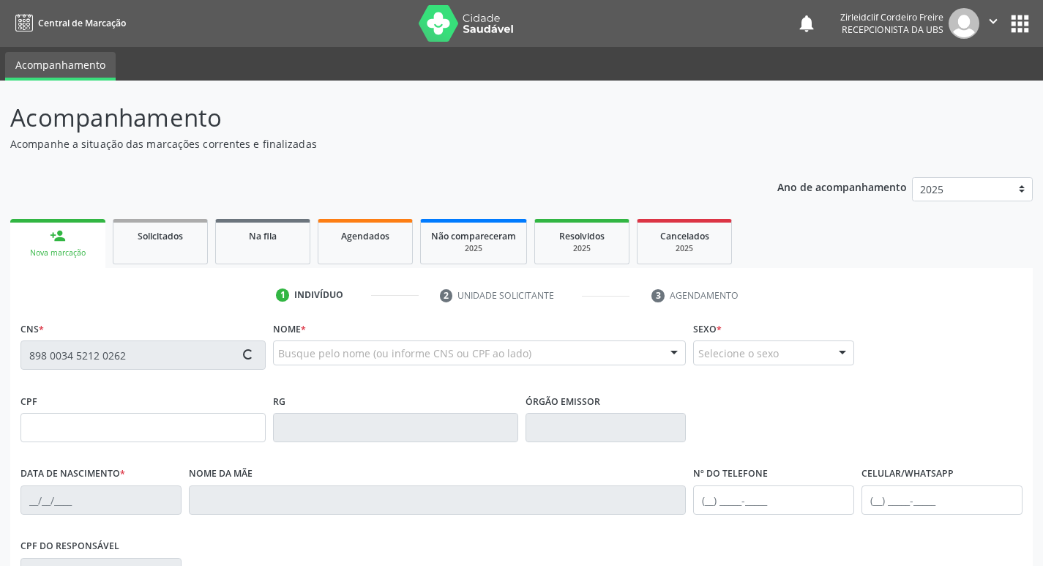
type input "[DATE]"
type input "[PERSON_NAME]"
type input "[PHONE_NUMBER]"
type input "S/N"
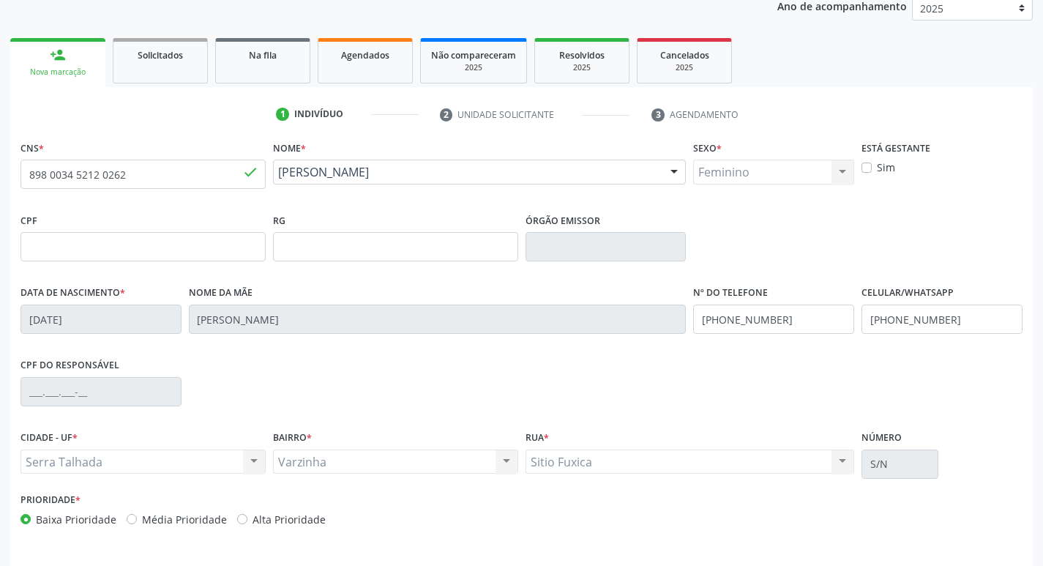
scroll to position [228, 0]
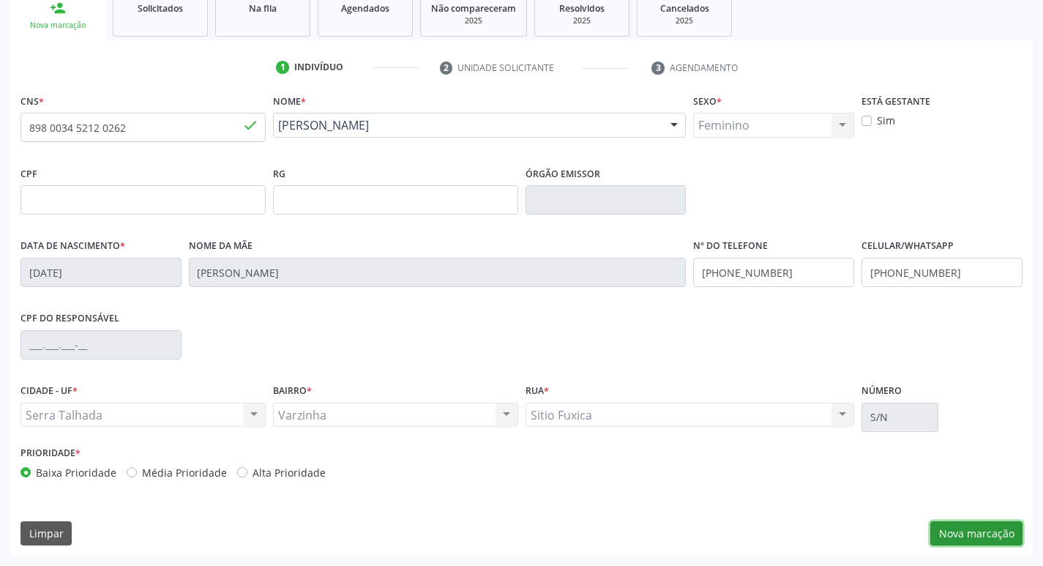
click at [993, 534] on button "Nova marcação" at bounding box center [976, 533] width 92 height 25
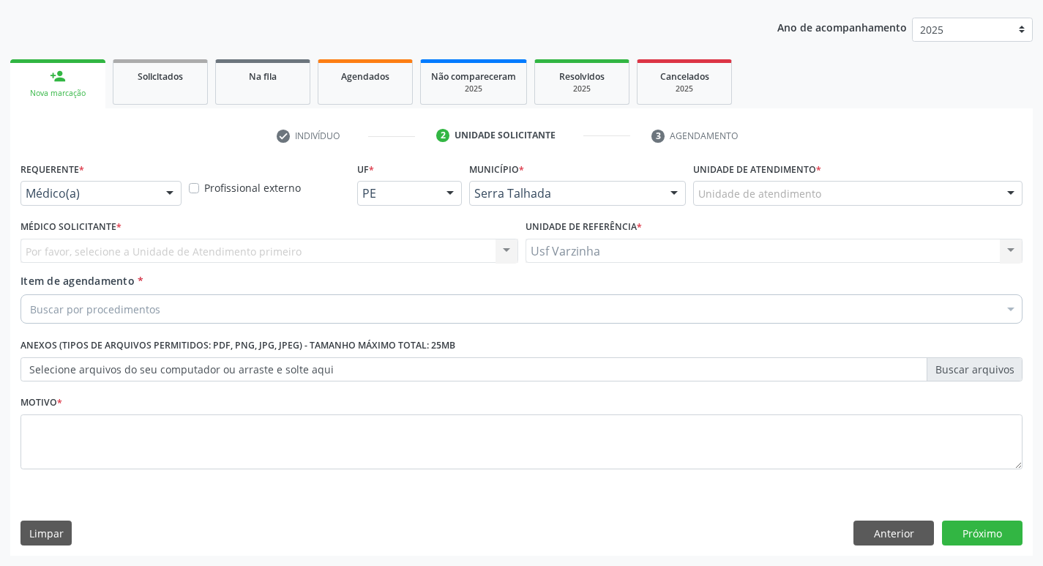
scroll to position [160, 0]
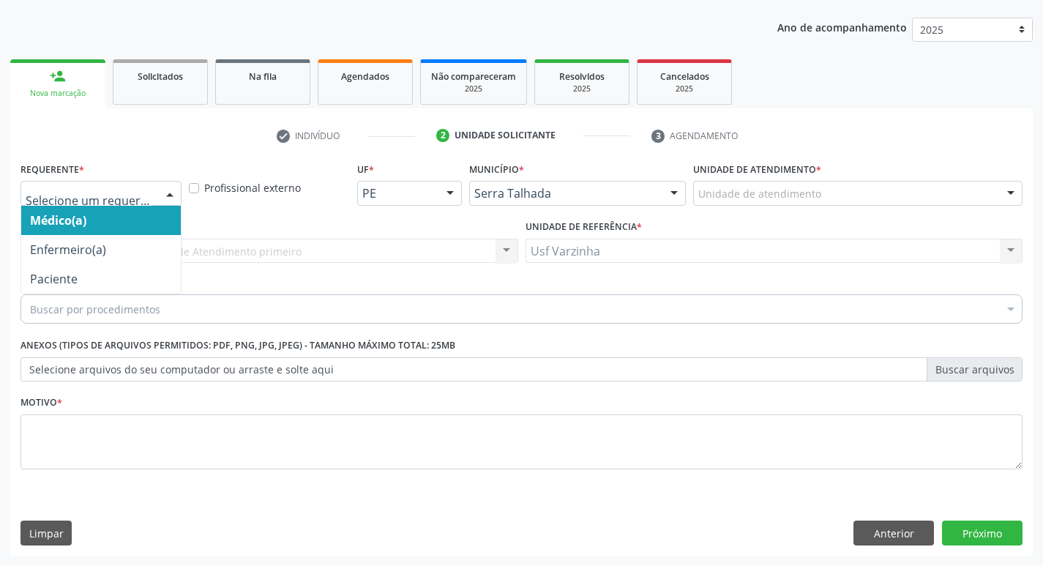
click at [174, 193] on div at bounding box center [170, 194] width 22 height 25
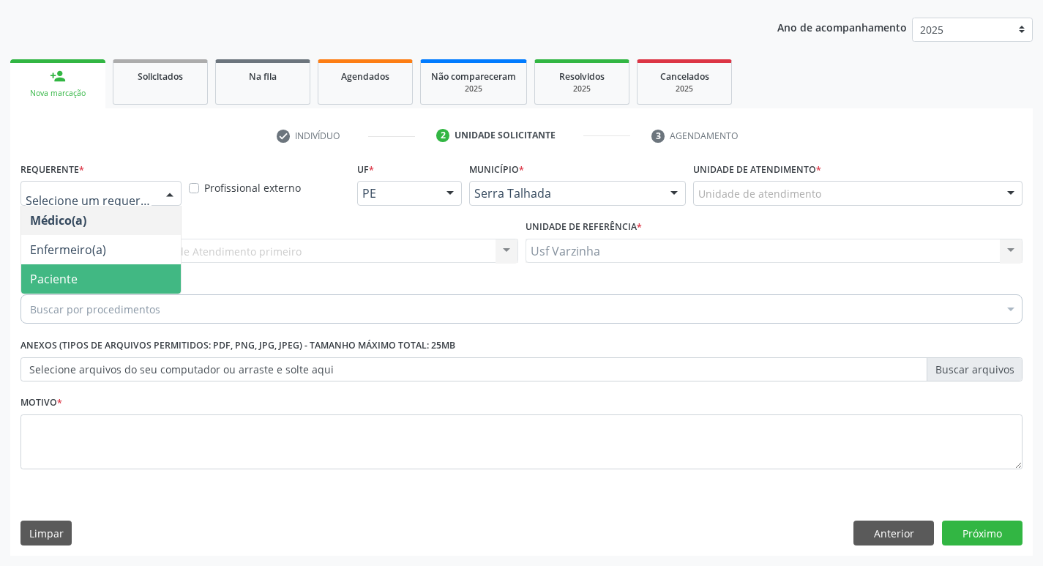
click at [135, 280] on span "Paciente" at bounding box center [101, 278] width 160 height 29
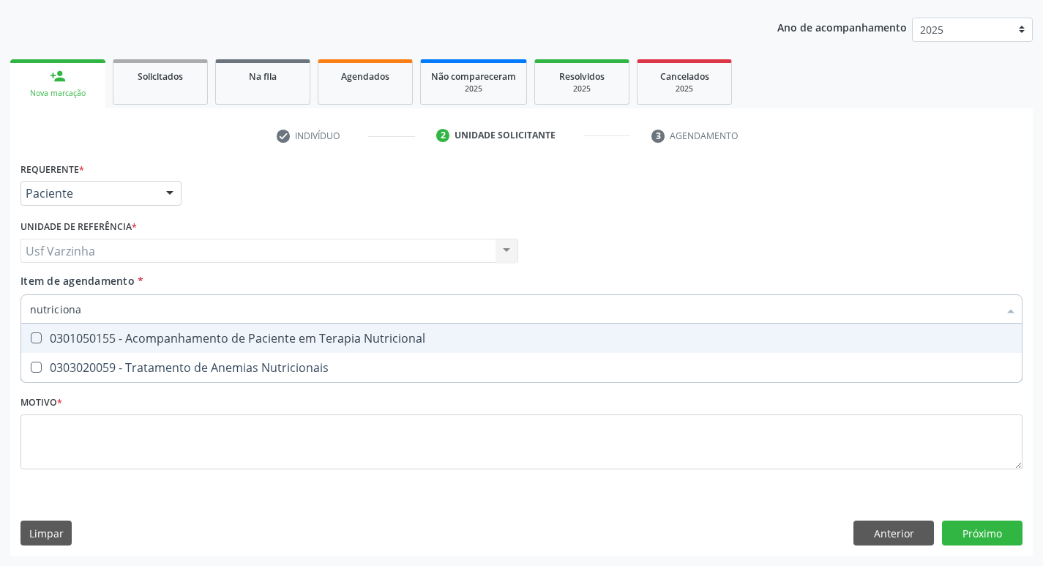
type input "nutricional"
click at [128, 335] on div "0301050155 - Acompanhamento de Paciente em Terapia Nutricional" at bounding box center [521, 338] width 983 height 12
checkbox Nutricional "true"
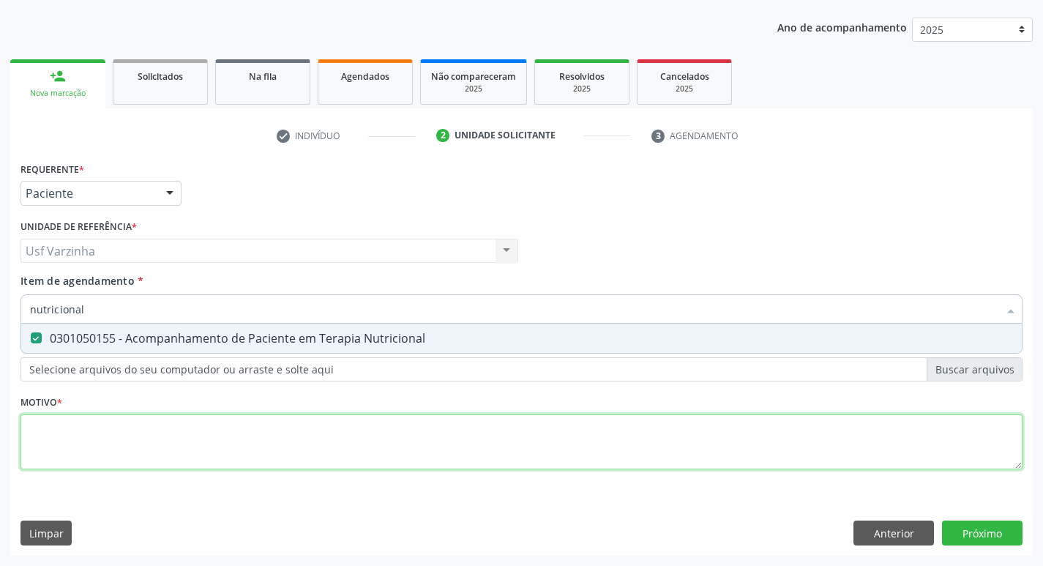
click at [51, 427] on div "Requerente * Paciente Médico(a) Enfermeiro(a) Paciente Nenhum resultado encontr…" at bounding box center [521, 324] width 1002 height 332
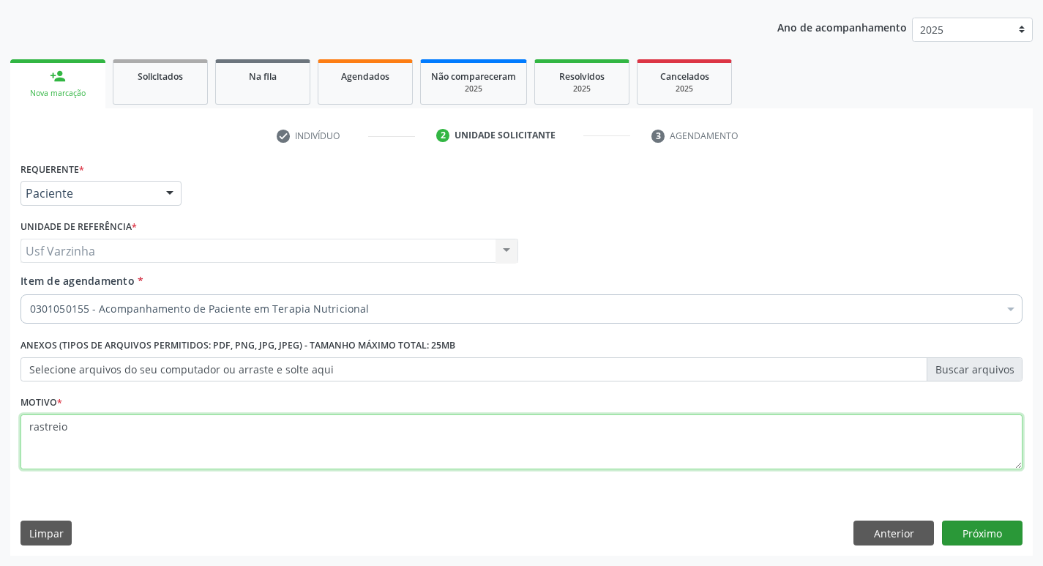
type textarea "rastreio"
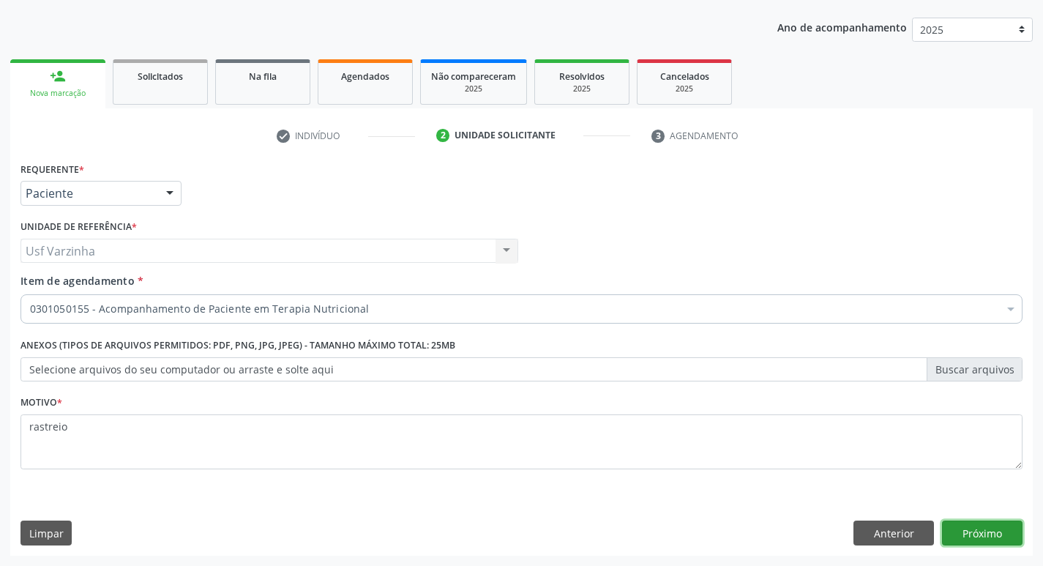
click at [957, 528] on button "Próximo" at bounding box center [982, 532] width 81 height 25
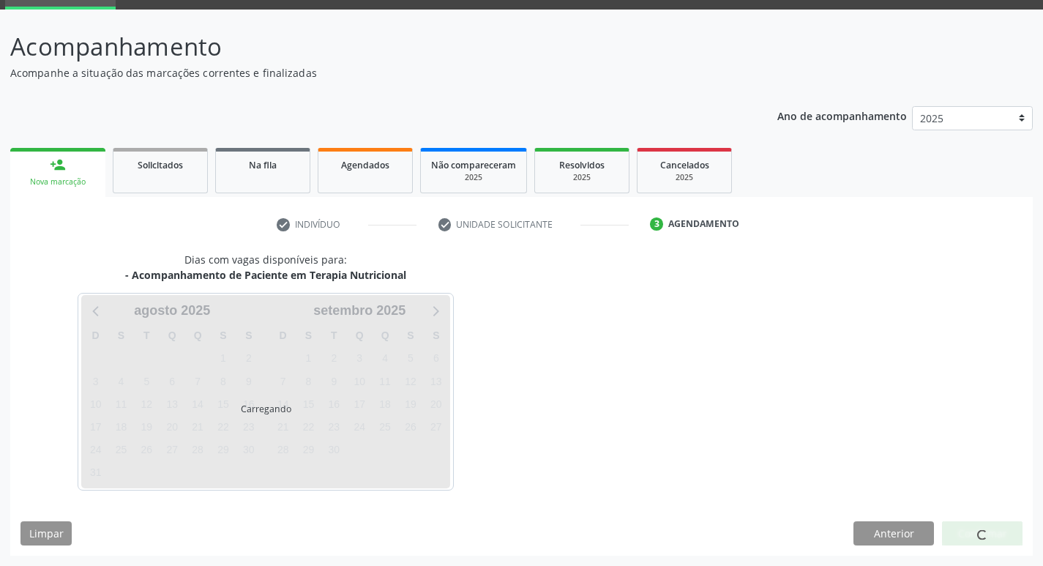
scroll to position [71, 0]
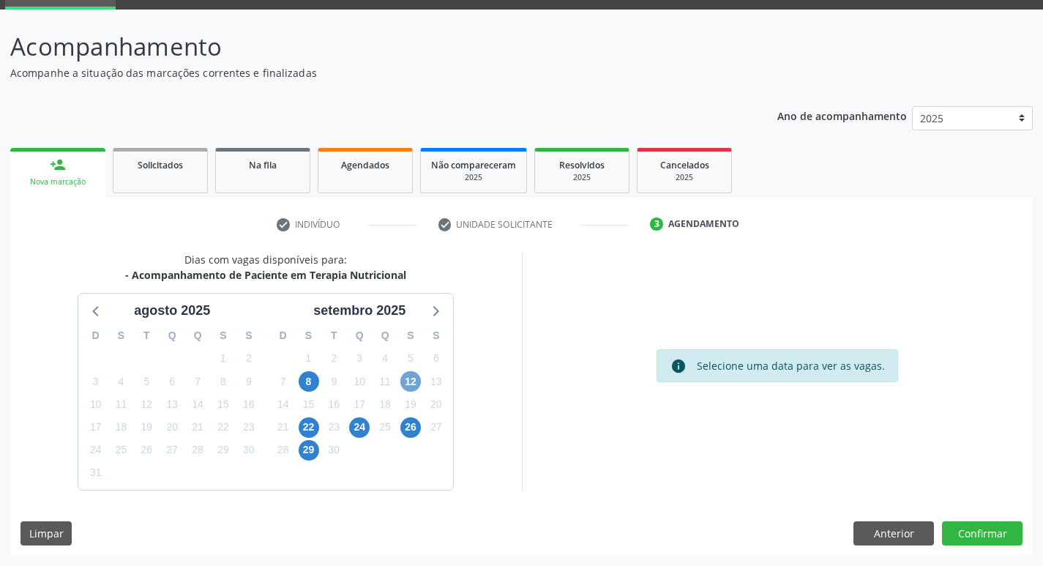
click at [407, 377] on span "12" at bounding box center [410, 381] width 20 height 20
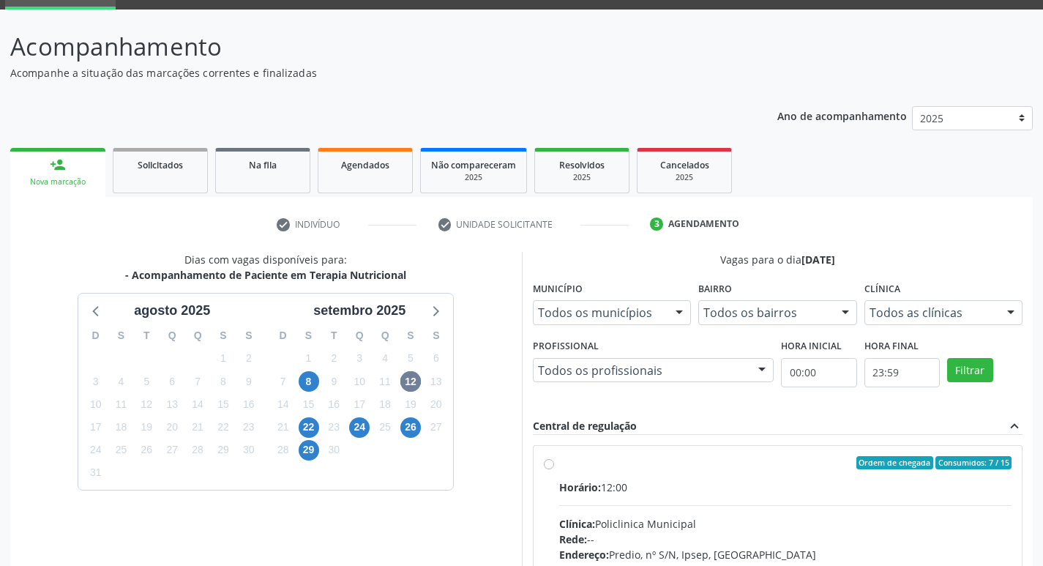
click at [559, 467] on label "Ordem de chegada Consumidos: 7 / 15 Horário: 12:00 Clínica: Policlinica Municip…" at bounding box center [785, 568] width 453 height 225
click at [547, 467] on input "Ordem de chegada Consumidos: 7 / 15 Horário: 12:00 Clínica: Policlinica Municip…" at bounding box center [549, 462] width 10 height 13
radio input "true"
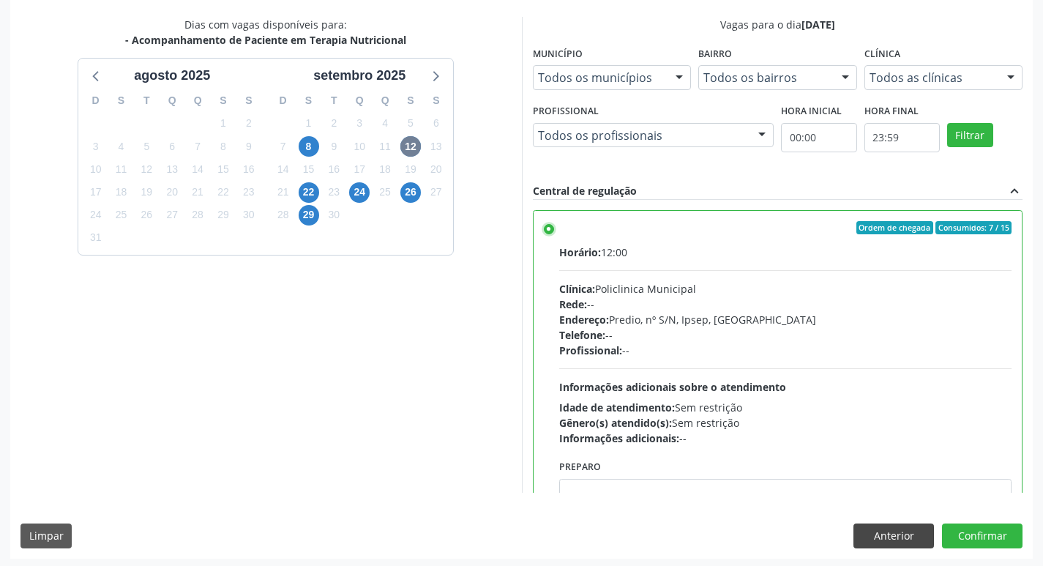
scroll to position [309, 0]
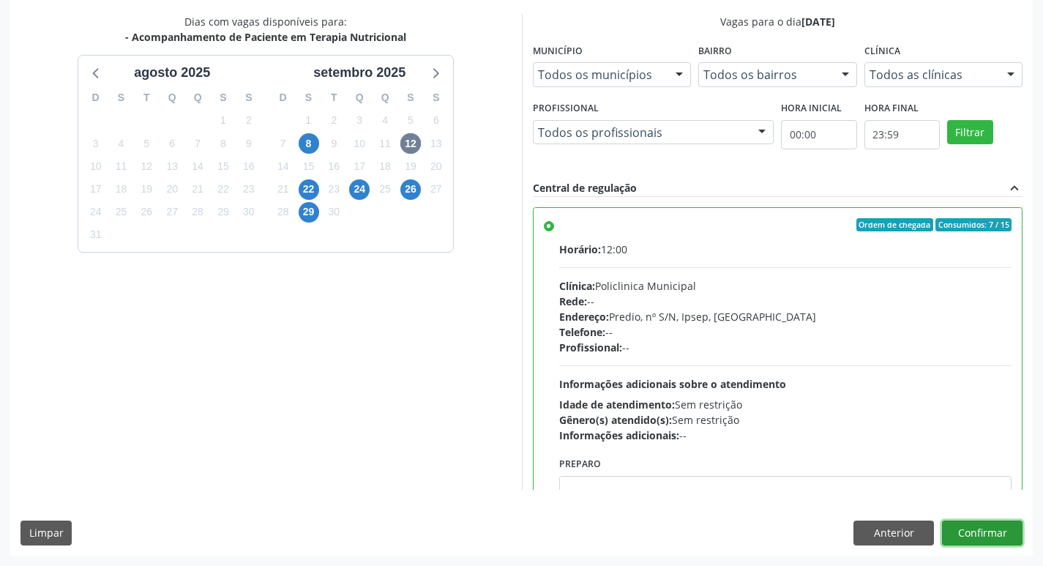
click at [979, 526] on button "Confirmar" at bounding box center [982, 532] width 81 height 25
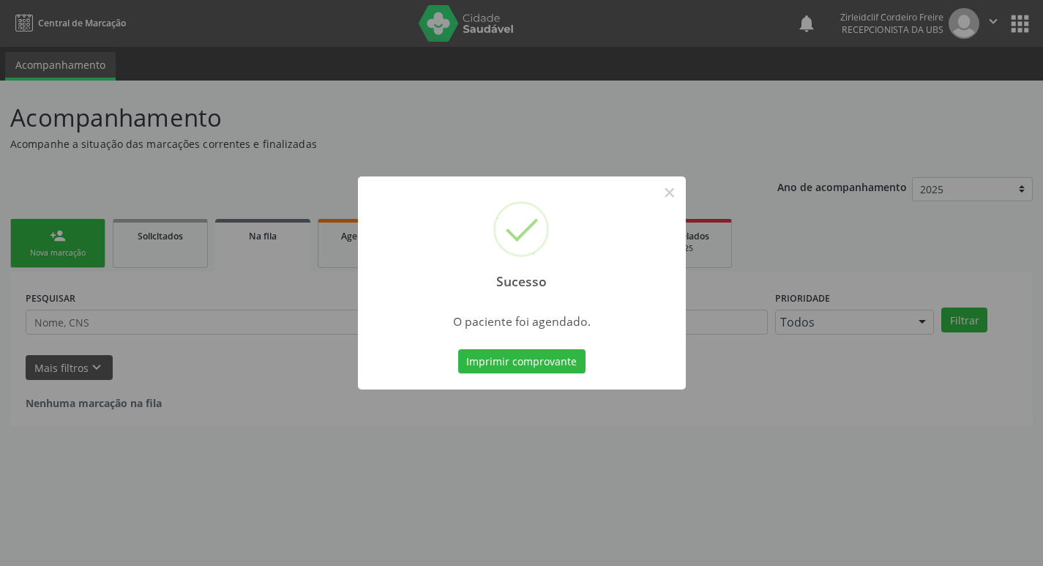
scroll to position [0, 0]
click at [515, 348] on div "Imprimir comprovante Cancel" at bounding box center [527, 361] width 134 height 31
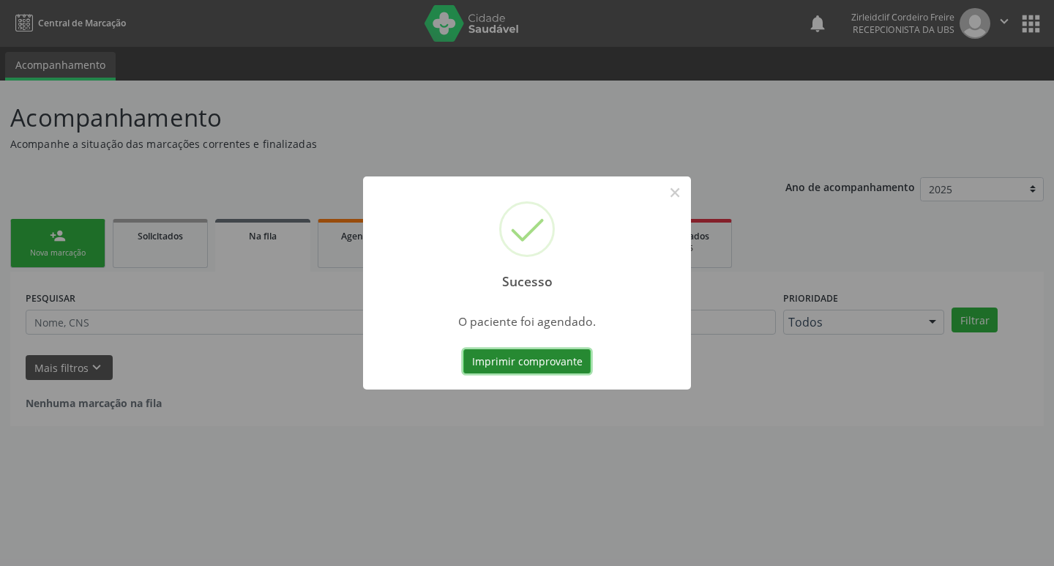
click at [526, 357] on button "Imprimir comprovante" at bounding box center [526, 361] width 127 height 25
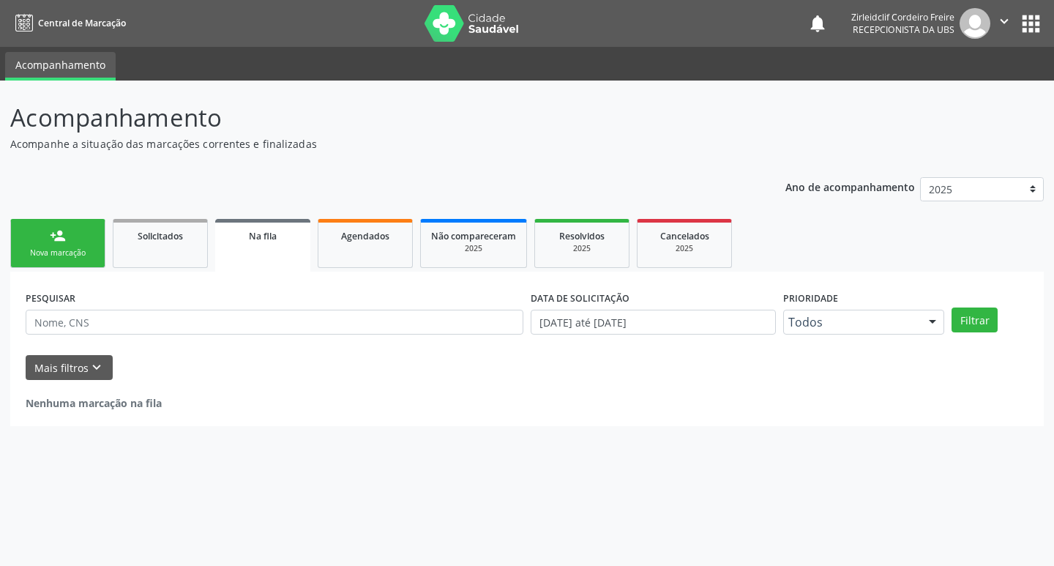
click at [59, 255] on div "Sucesso × O paciente foi agendado. Imprimir comprovante Cancel" at bounding box center [527, 283] width 1054 height 566
click at [59, 255] on div "Nova marcação" at bounding box center [57, 252] width 73 height 11
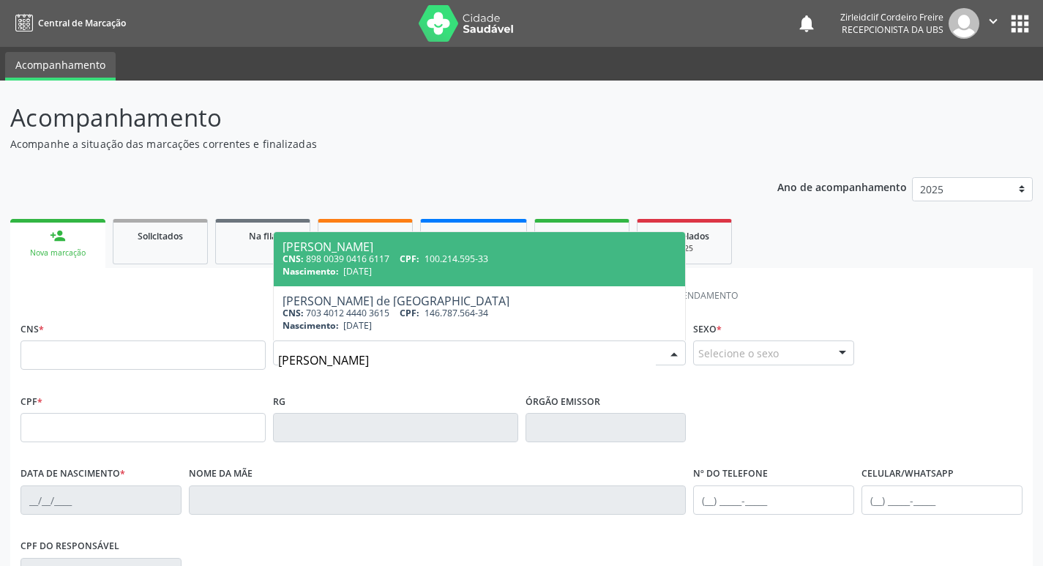
type input "[PERSON_NAME]"
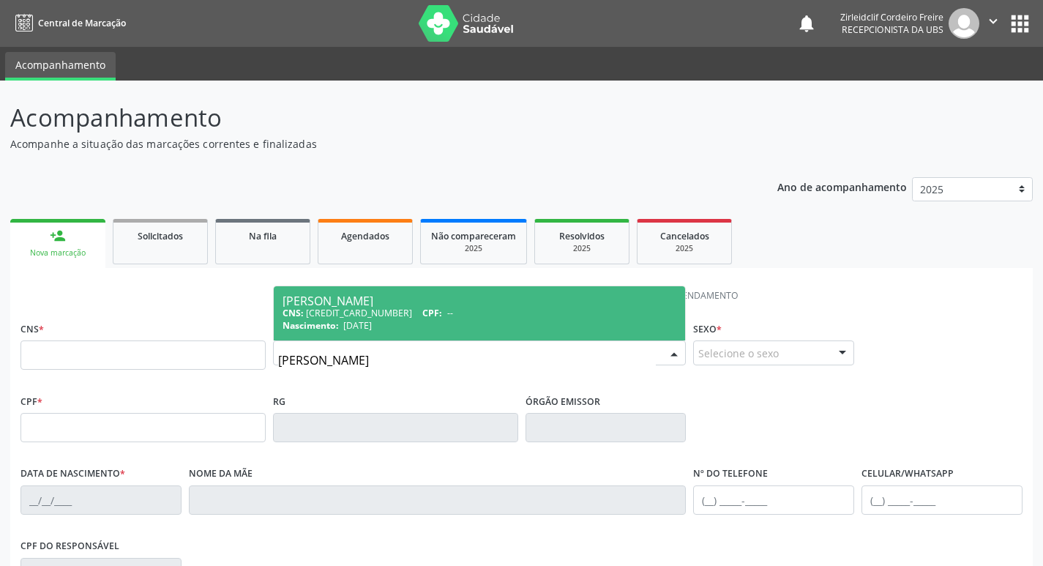
click at [443, 312] on div "CNS: 163 7782 3534 0001 CPF: --" at bounding box center [480, 313] width 394 height 12
type input "[CREDIT_CARD_NUMBER]"
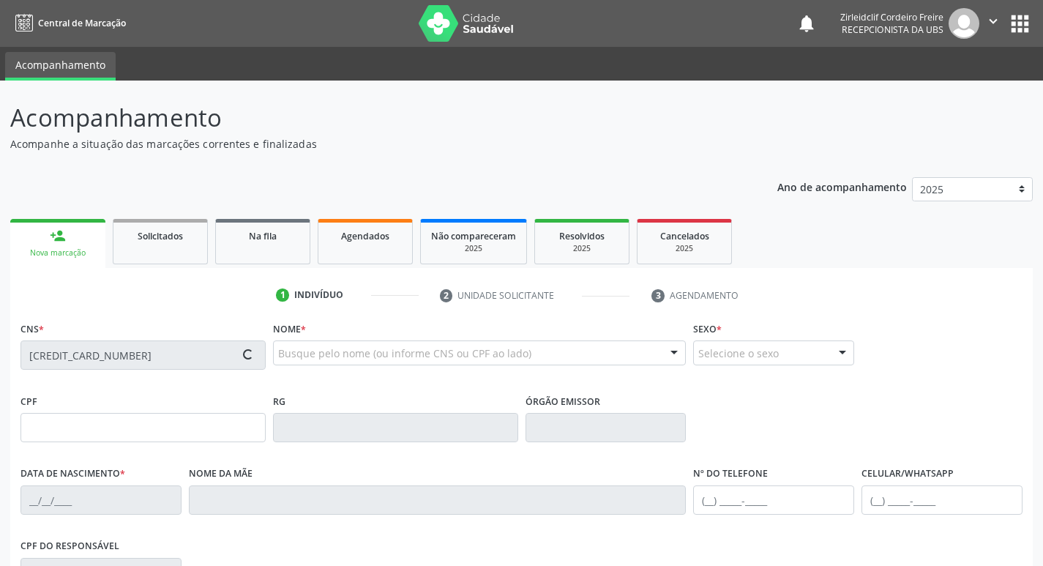
type input "[DATE]"
type input "[PERSON_NAME]"
type input "[PHONE_NUMBER]"
type input "S/N"
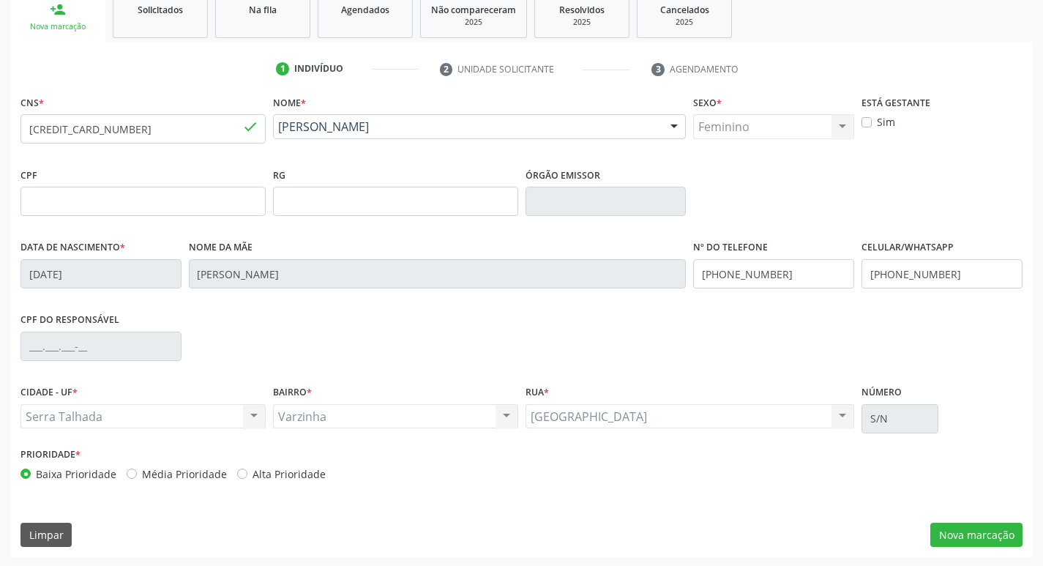
scroll to position [228, 0]
click at [975, 528] on button "Nova marcação" at bounding box center [976, 533] width 92 height 25
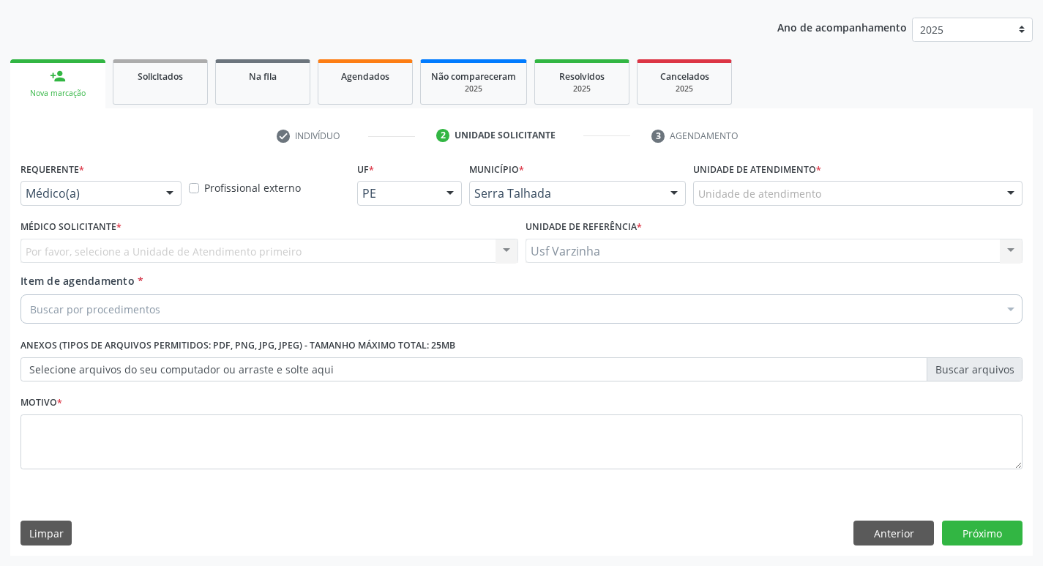
scroll to position [160, 0]
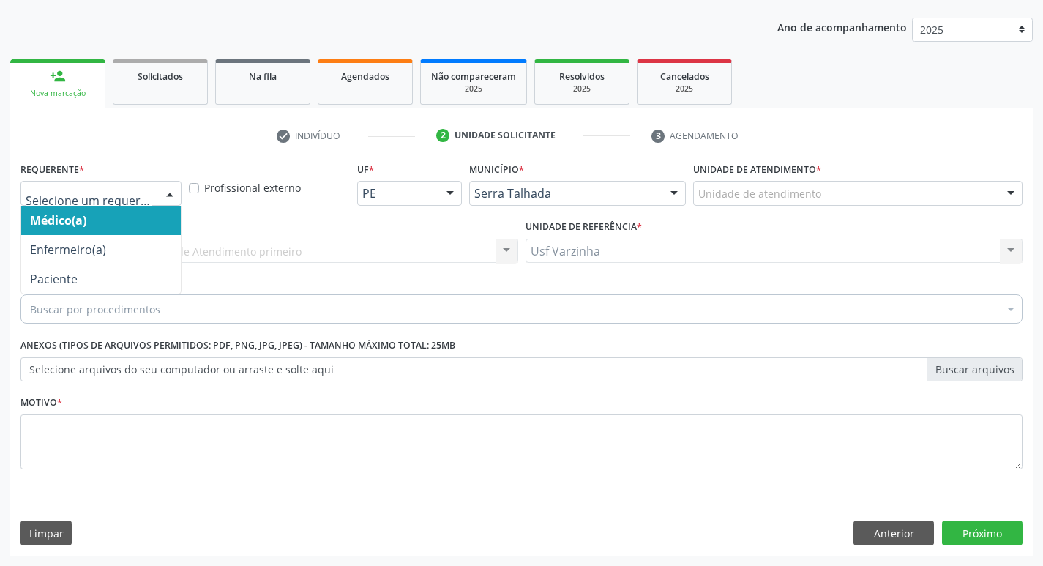
click at [171, 197] on div at bounding box center [170, 194] width 22 height 25
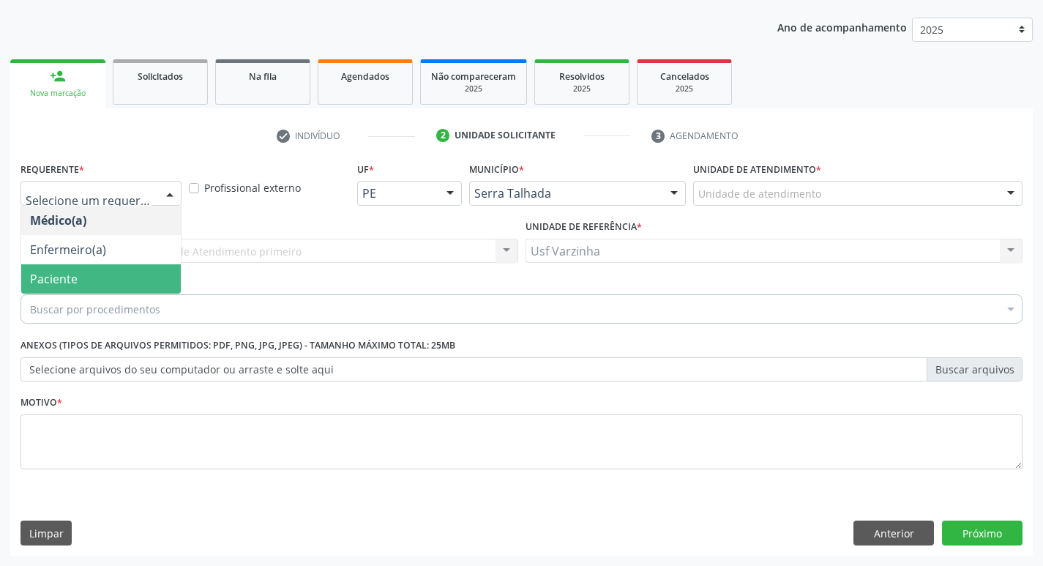
click at [130, 274] on span "Paciente" at bounding box center [101, 278] width 160 height 29
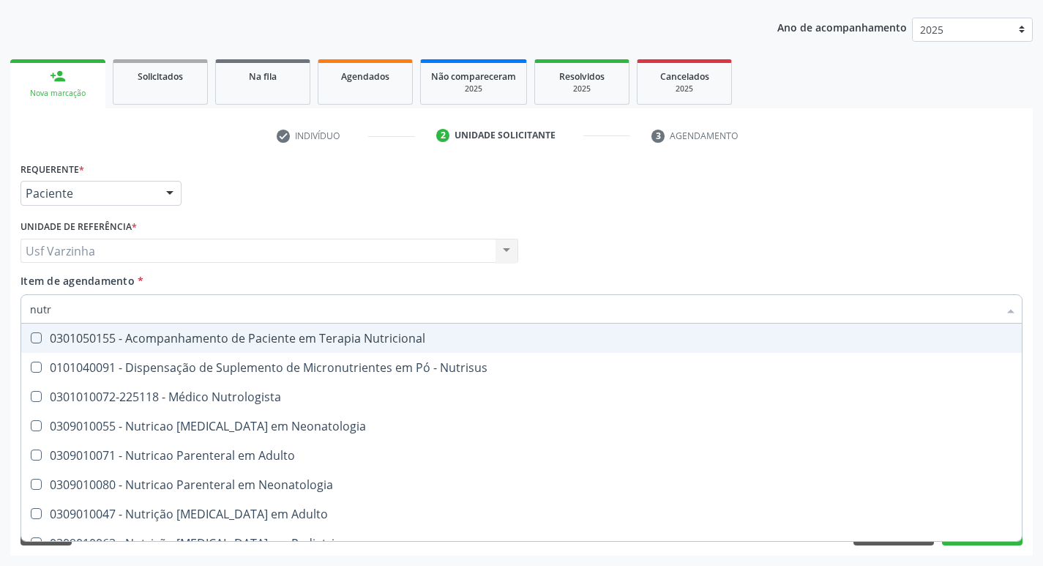
type input "nutri"
click at [164, 337] on div "0301050155 - Acompanhamento de Paciente em Terapia Nutricional" at bounding box center [521, 338] width 983 height 12
checkbox Nutricional "true"
click at [164, 194] on div at bounding box center [170, 194] width 22 height 25
checkbox Nutrisus "true"
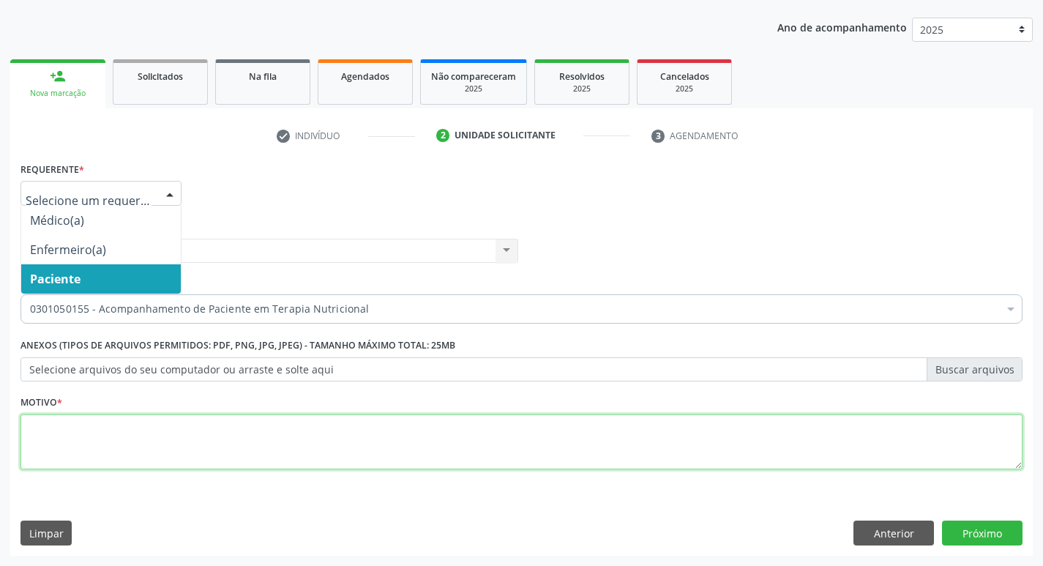
click at [25, 425] on textarea at bounding box center [521, 442] width 1002 height 56
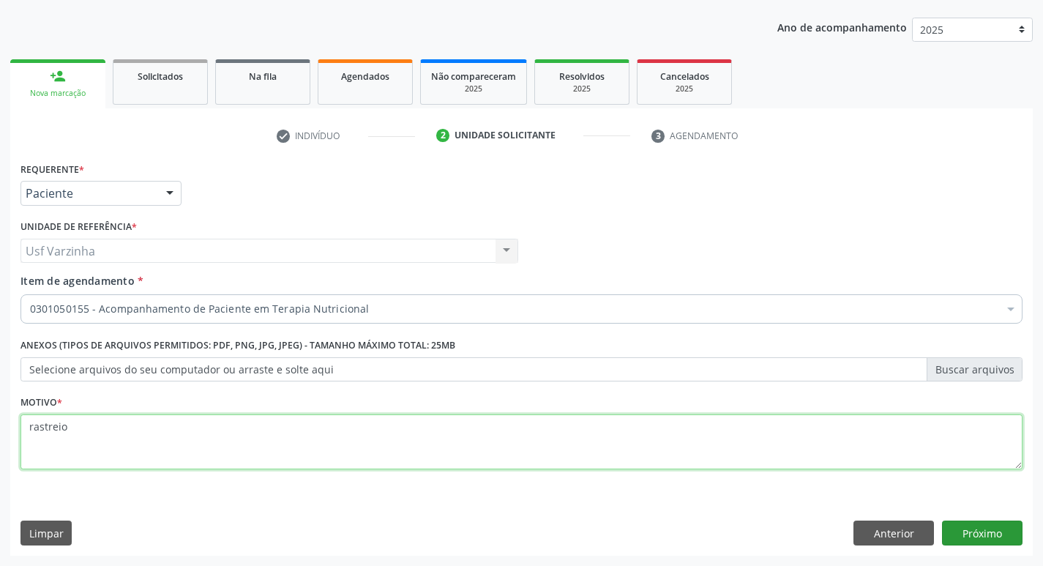
type textarea "rastreio"
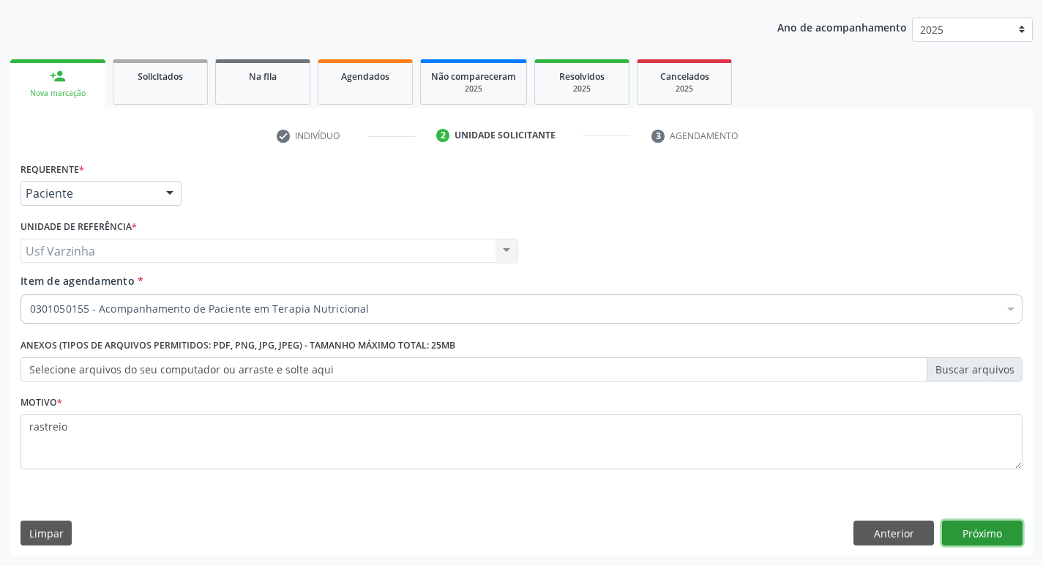
click at [1017, 533] on button "Próximo" at bounding box center [982, 532] width 81 height 25
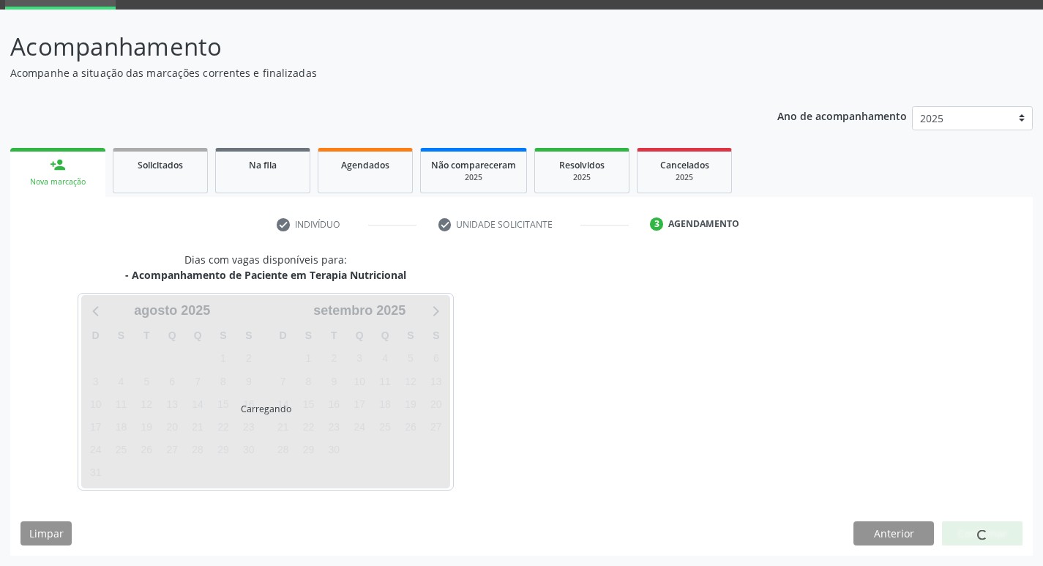
scroll to position [71, 0]
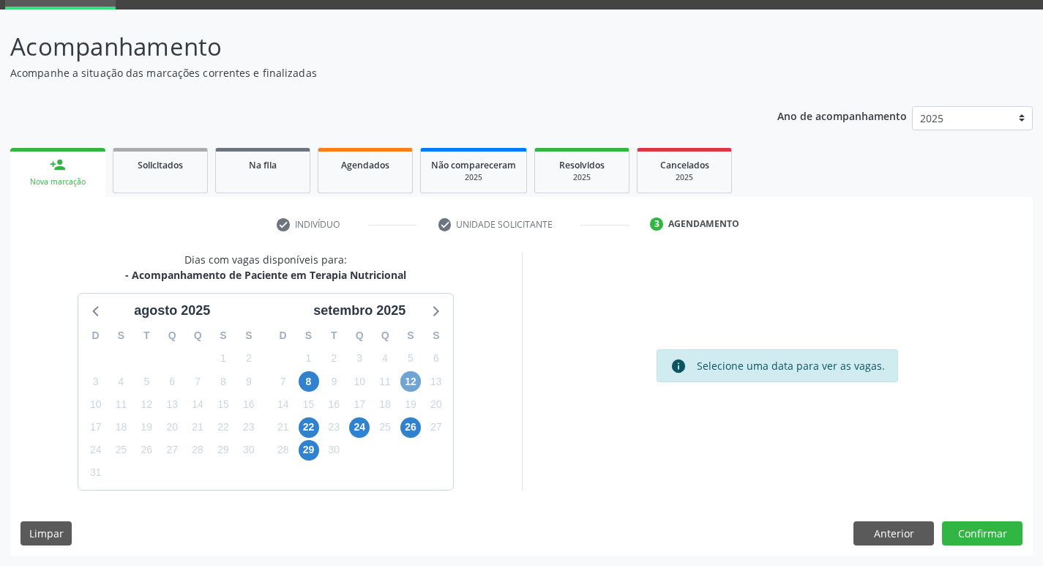
click at [411, 381] on span "12" at bounding box center [410, 381] width 20 height 20
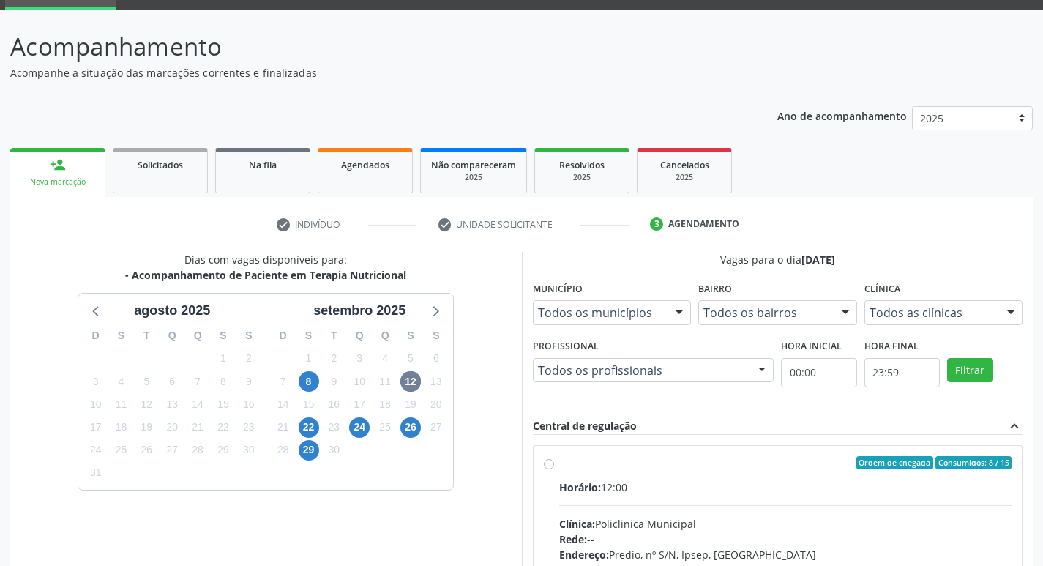
click at [559, 464] on label "Ordem de chegada Consumidos: 8 / 15 Horário: 12:00 Clínica: Policlinica Municip…" at bounding box center [785, 568] width 453 height 225
click at [552, 464] on input "Ordem de chegada Consumidos: 8 / 15 Horário: 12:00 Clínica: Policlinica Municip…" at bounding box center [549, 462] width 10 height 13
radio input "true"
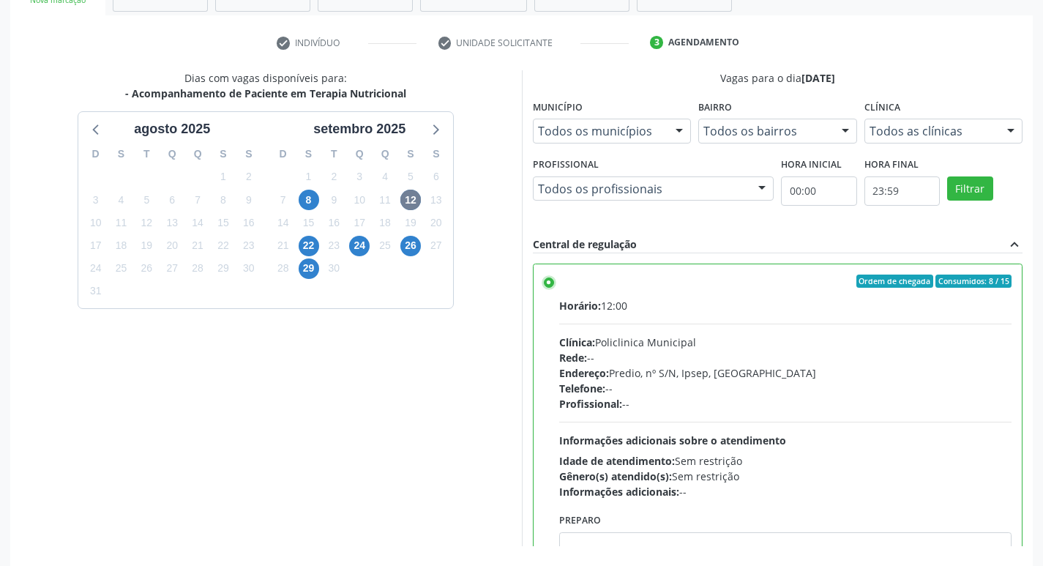
scroll to position [309, 0]
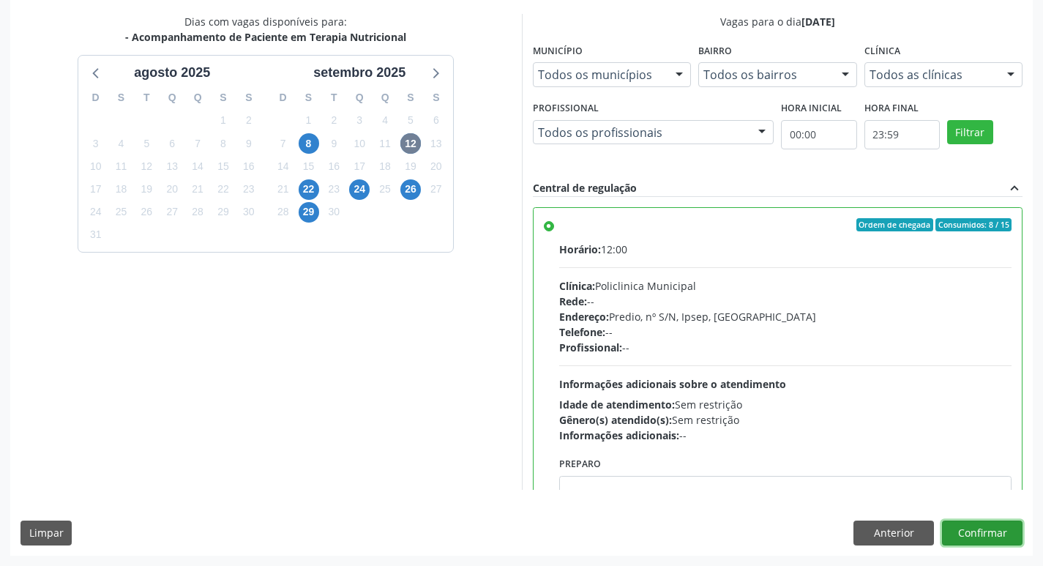
click at [981, 542] on button "Confirmar" at bounding box center [982, 532] width 81 height 25
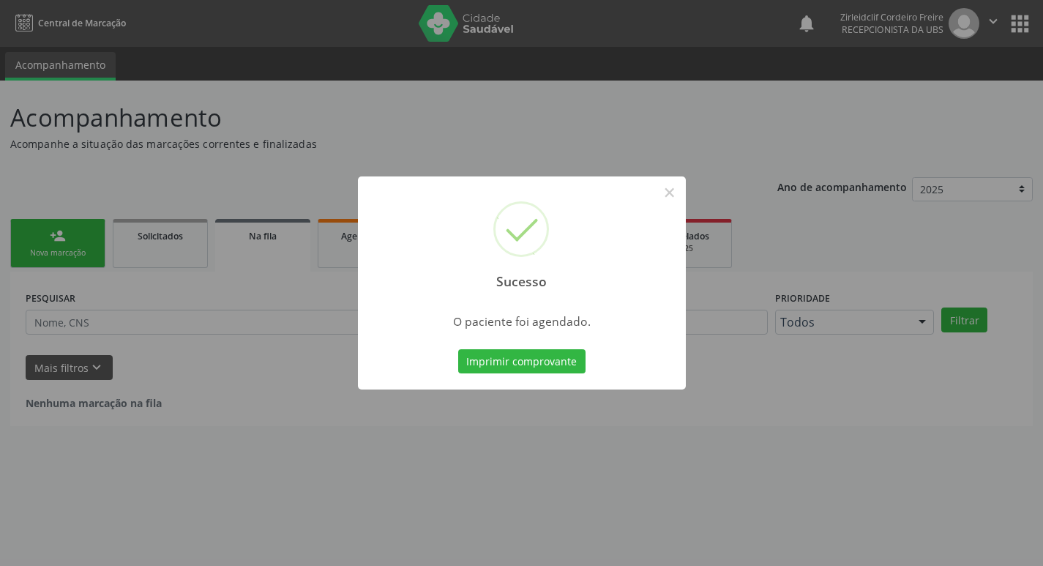
scroll to position [0, 0]
click at [495, 357] on button "Imprimir comprovante" at bounding box center [526, 361] width 127 height 25
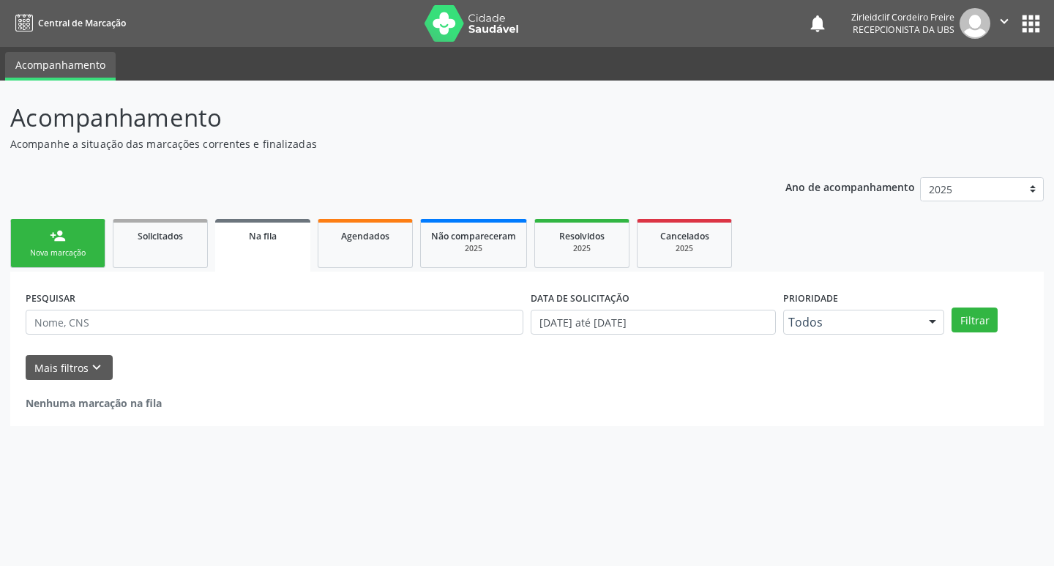
click at [53, 239] on div "Sucesso × O paciente foi agendado. Imprimir comprovante Cancel" at bounding box center [527, 283] width 1054 height 566
click at [83, 250] on div "Nova marcação" at bounding box center [57, 252] width 73 height 11
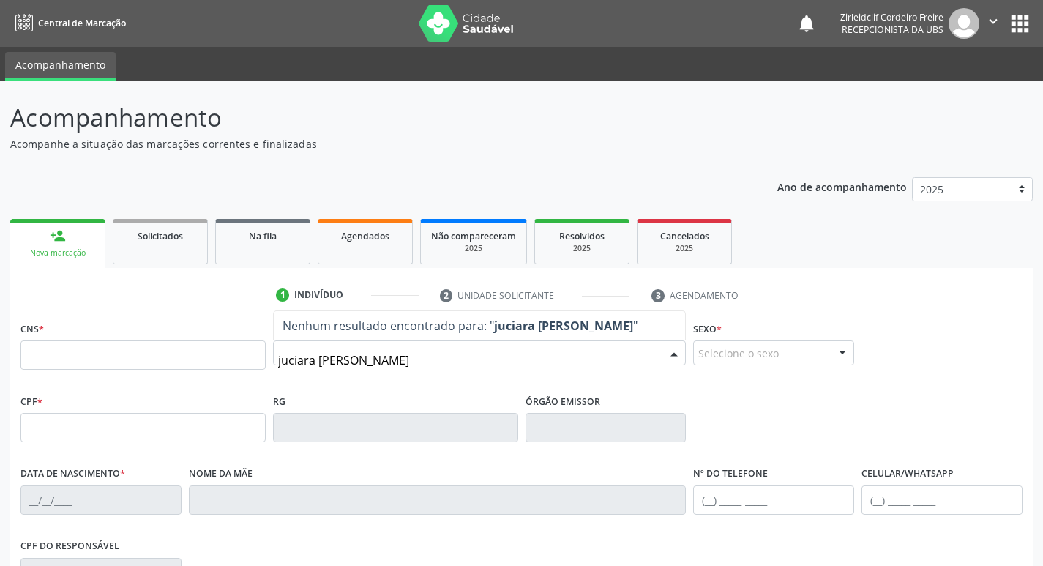
type input "juciara [PERSON_NAME]"
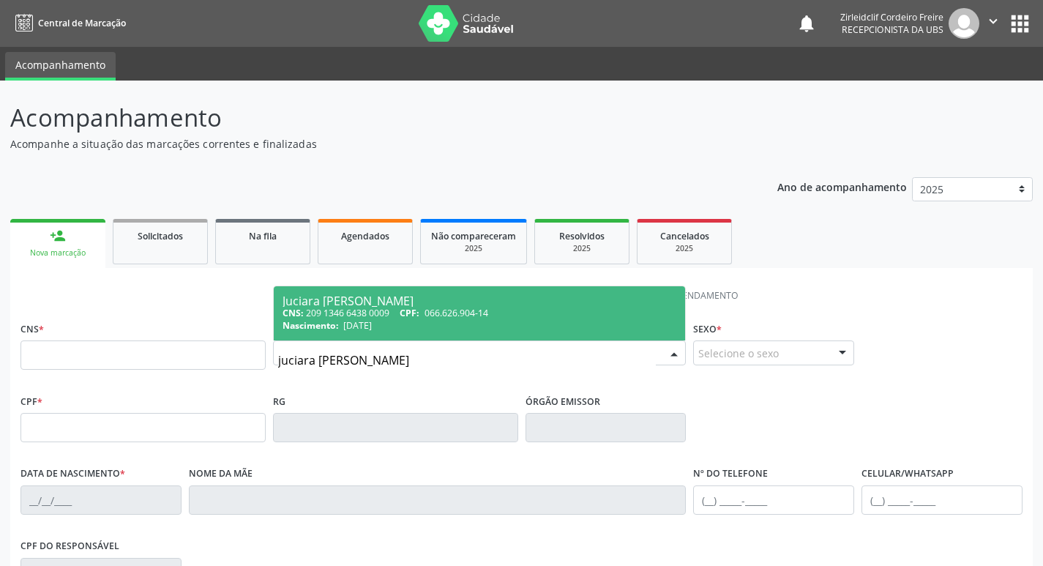
click at [319, 328] on span "Nascimento:" at bounding box center [311, 325] width 56 height 12
type input "209 1346 6438 0009"
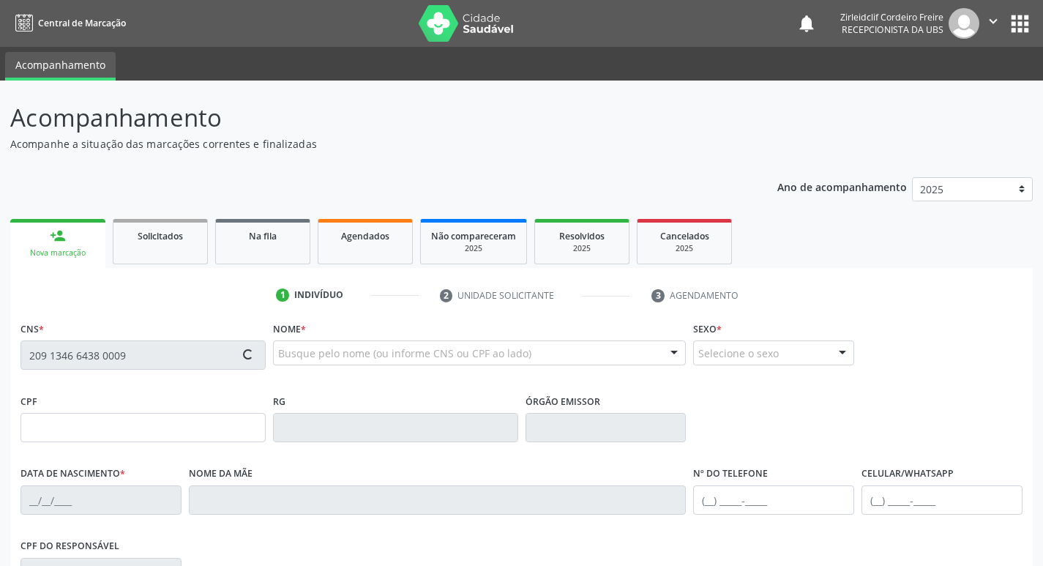
type input "066.626.904-14"
type input "[DATE]"
type input "Jucileide [PERSON_NAME]"
type input "[PHONE_NUMBER]"
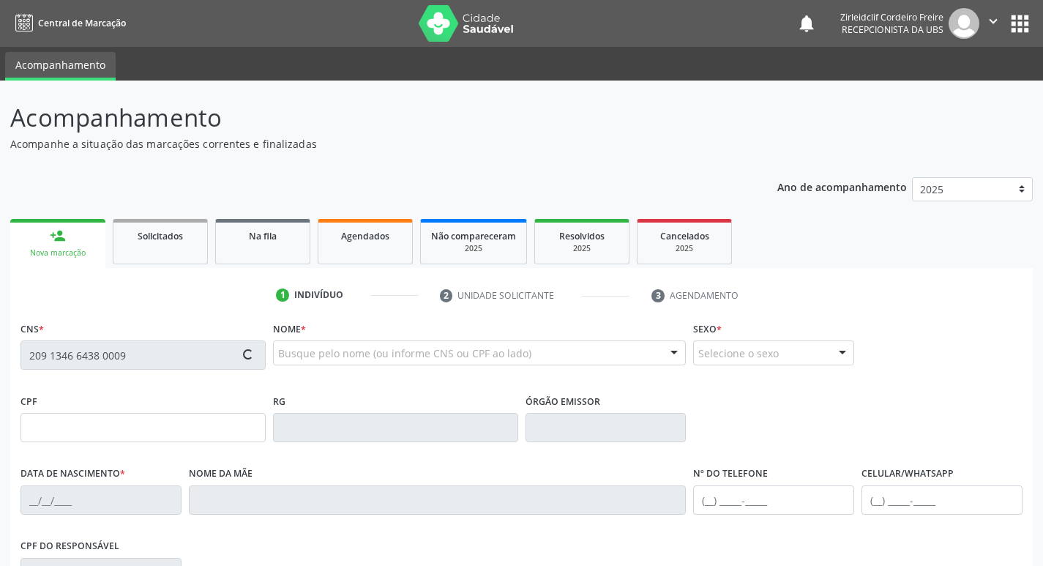
type input "S/N"
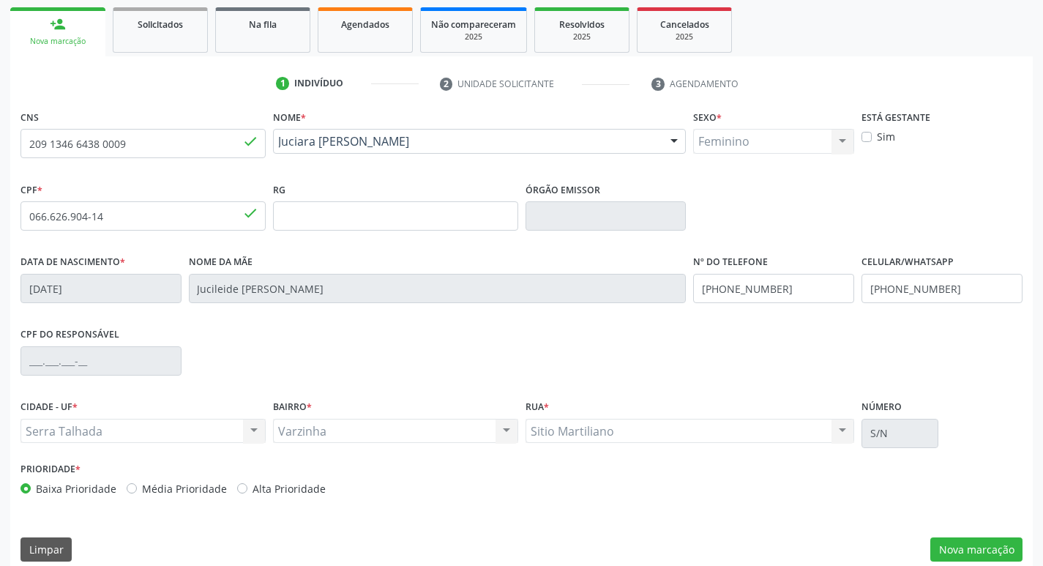
scroll to position [220, 0]
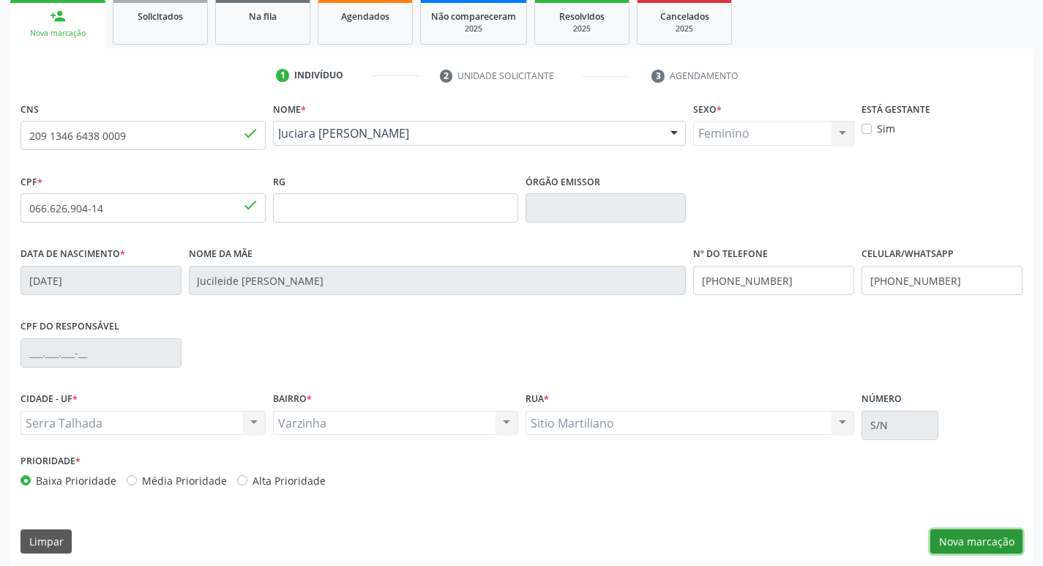
click at [967, 538] on button "Nova marcação" at bounding box center [976, 541] width 92 height 25
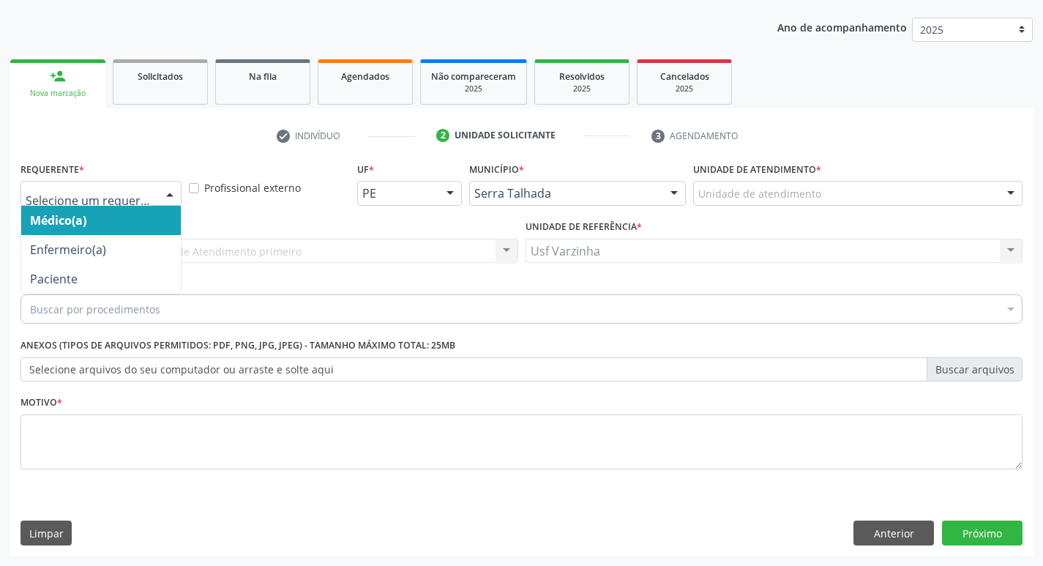
click at [166, 195] on div at bounding box center [170, 194] width 22 height 25
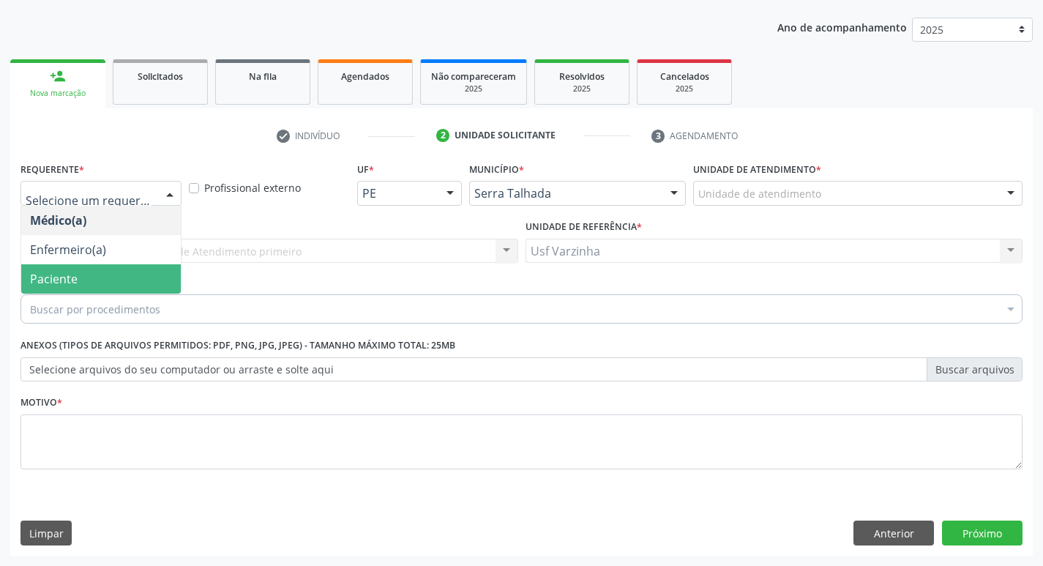
click at [132, 276] on span "Paciente" at bounding box center [101, 278] width 160 height 29
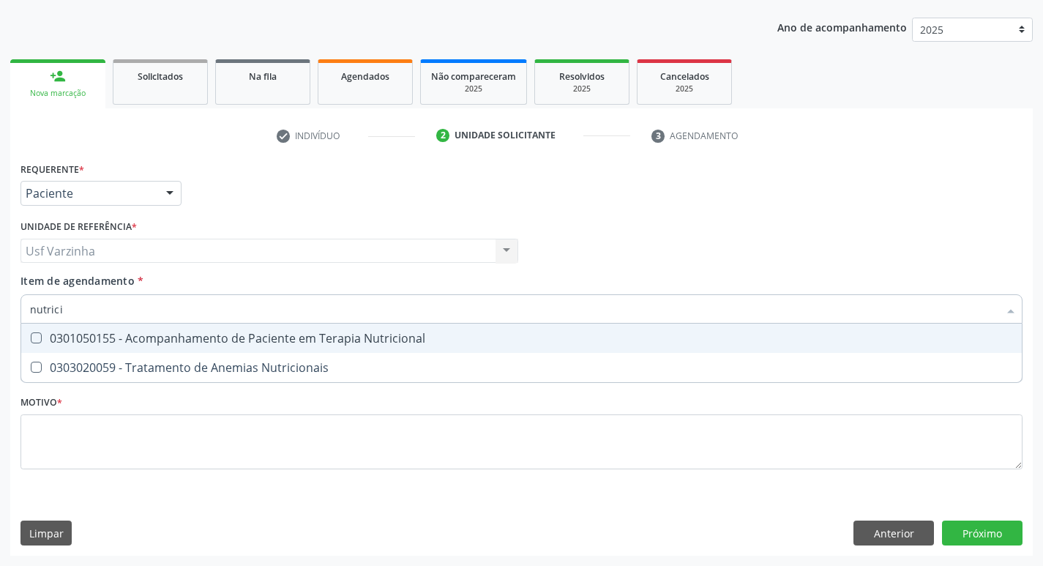
type input "nutricio"
click at [65, 332] on div "0301050155 - Acompanhamento de Paciente em Terapia Nutricional" at bounding box center [521, 338] width 983 height 12
checkbox Nutricional "true"
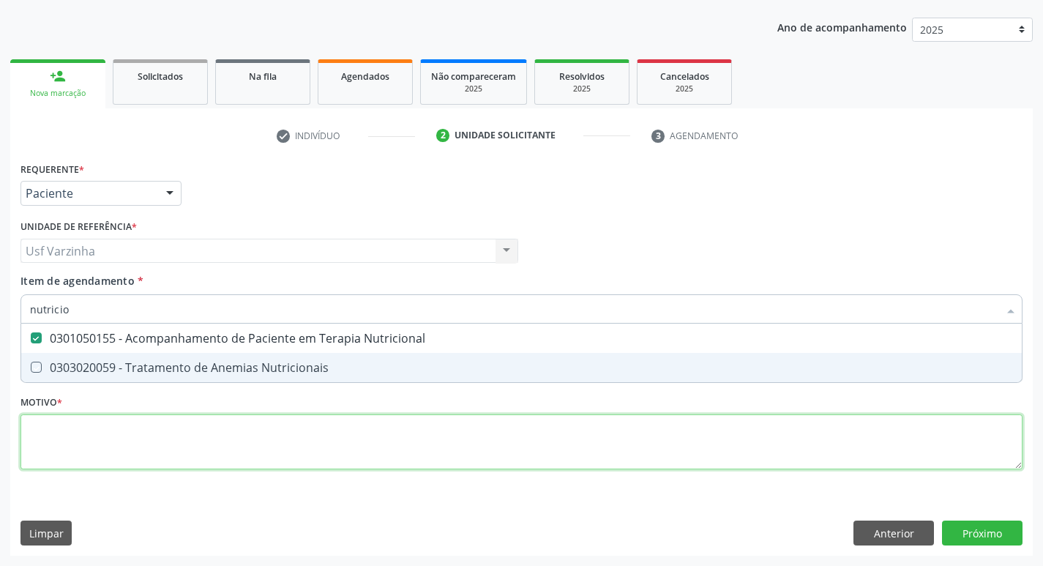
click at [103, 430] on div "Requerente * Paciente Médico(a) Enfermeiro(a) Paciente Nenhum resultado encontr…" at bounding box center [521, 324] width 1002 height 332
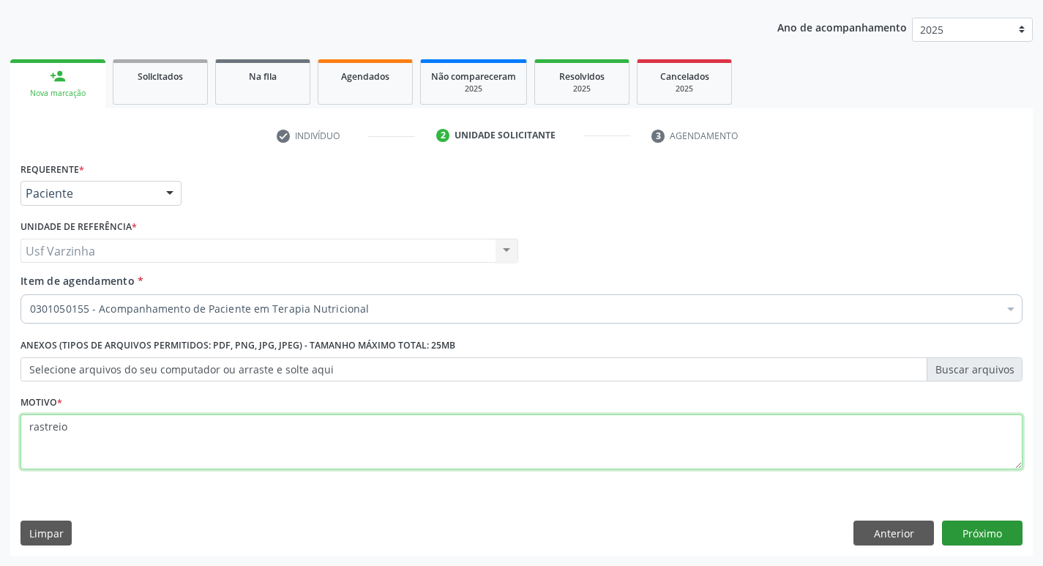
type textarea "rastreio"
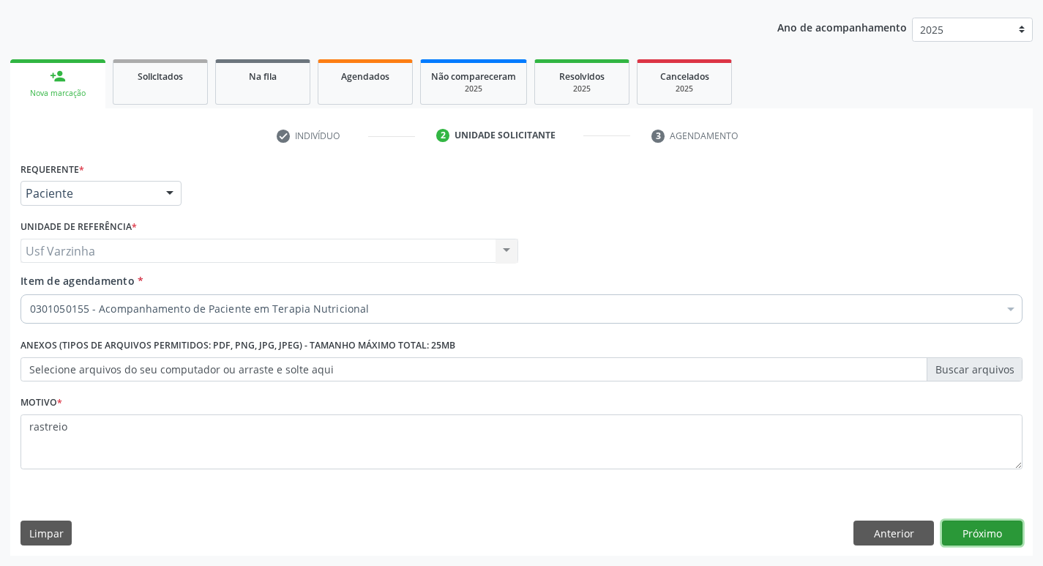
click at [998, 535] on button "Próximo" at bounding box center [982, 532] width 81 height 25
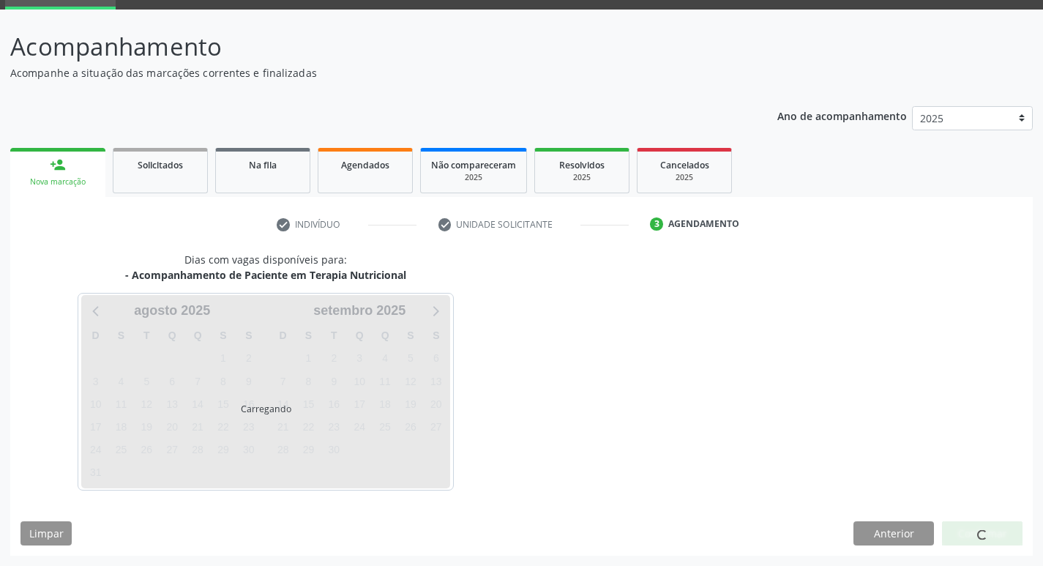
scroll to position [71, 0]
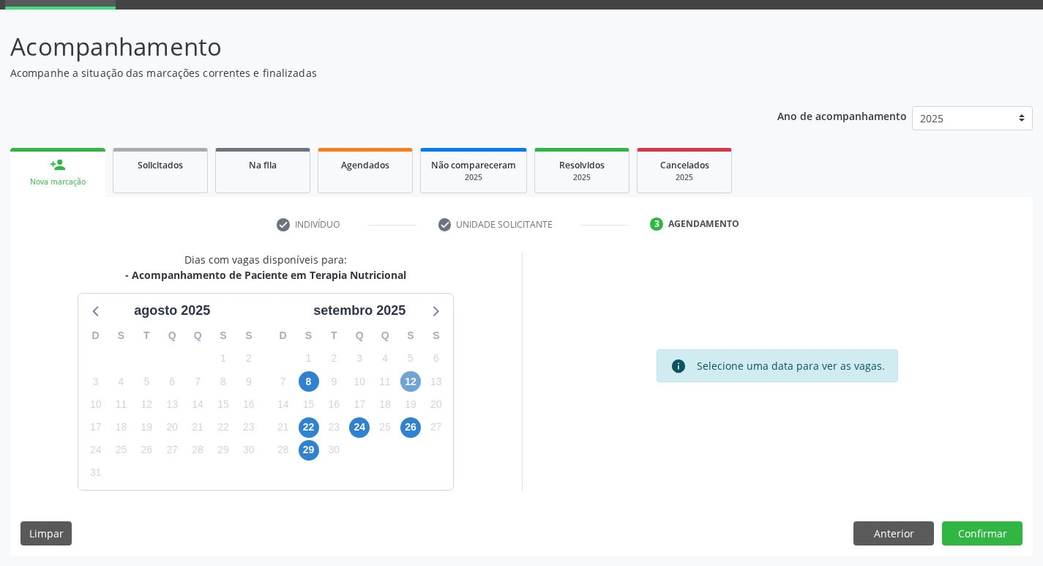
click at [417, 383] on span "12" at bounding box center [410, 381] width 20 height 20
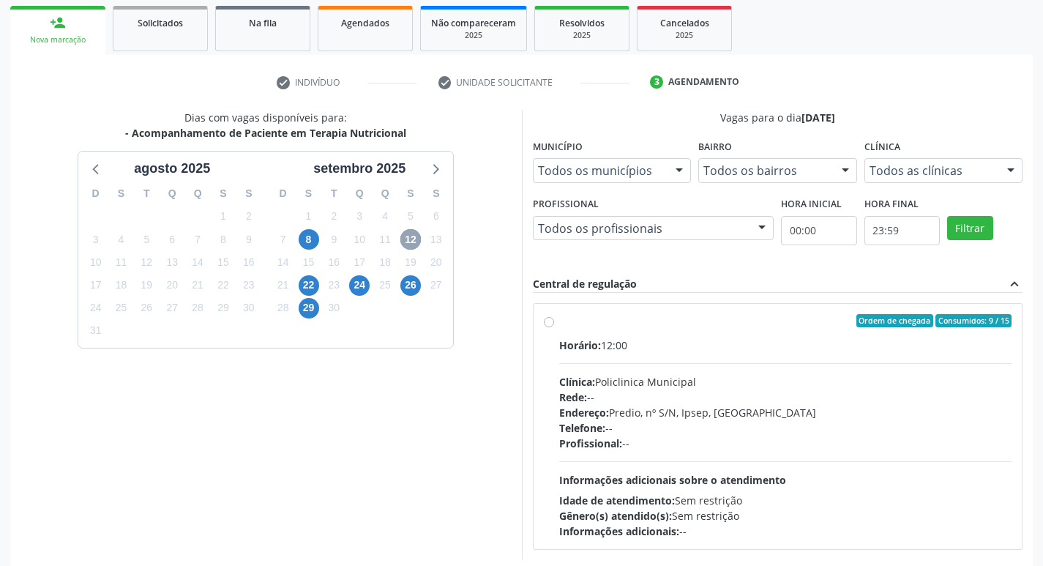
scroll to position [217, 0]
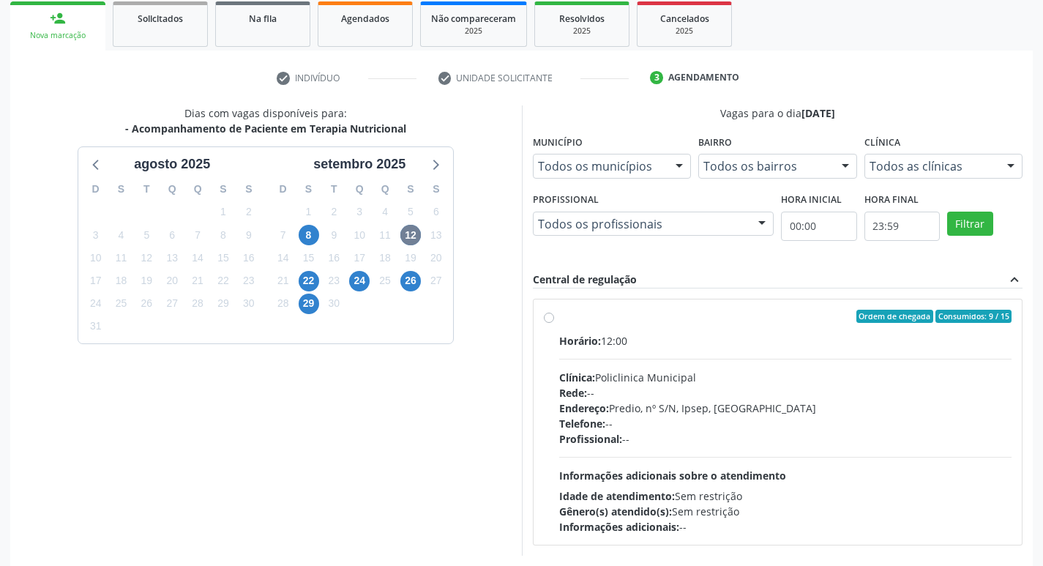
click at [559, 317] on label "Ordem de chegada Consumidos: 9 / 15 Horário: 12:00 Clínica: Policlinica Municip…" at bounding box center [785, 422] width 453 height 225
click at [551, 317] on input "Ordem de chegada Consumidos: 9 / 15 Horário: 12:00 Clínica: Policlinica Municip…" at bounding box center [549, 316] width 10 height 13
radio input "true"
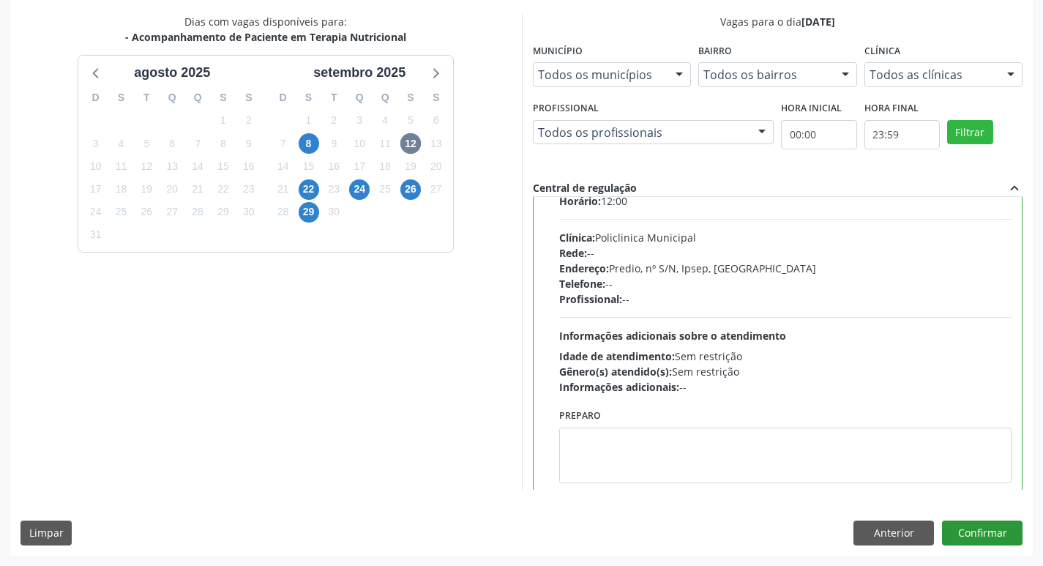
scroll to position [72, 0]
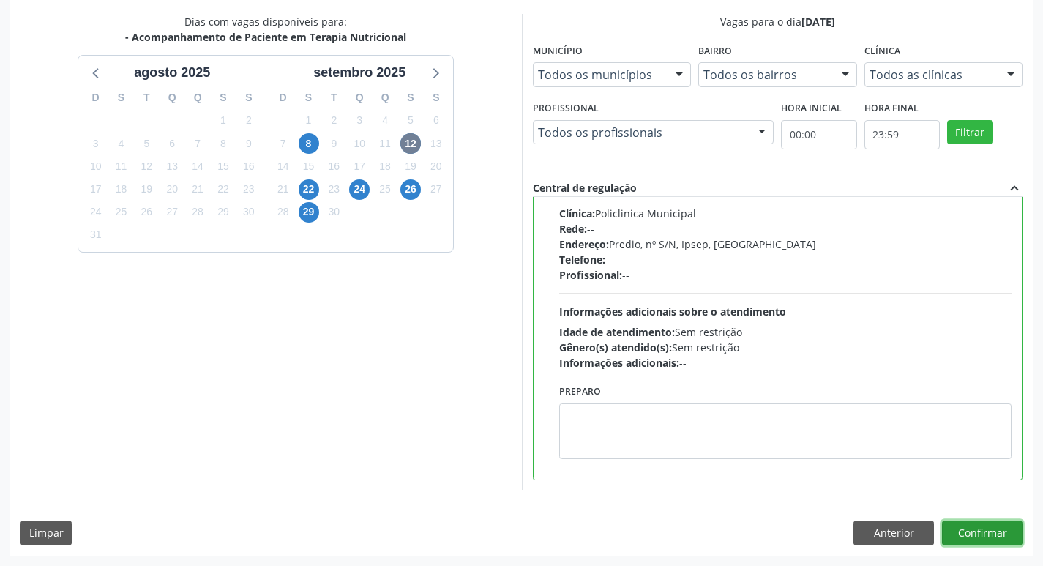
click at [973, 537] on button "Confirmar" at bounding box center [982, 532] width 81 height 25
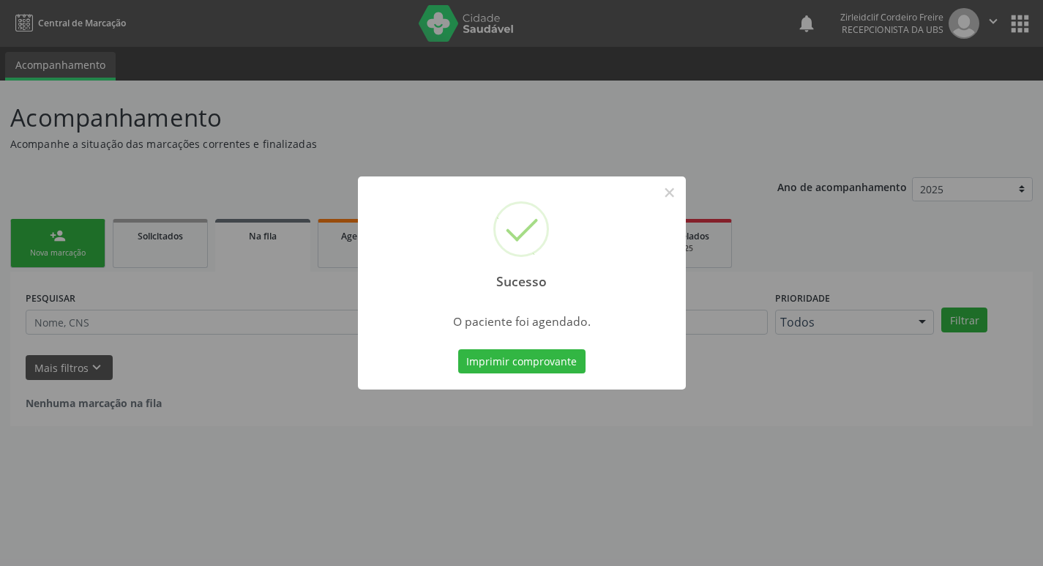
scroll to position [0, 0]
click at [482, 359] on button "Imprimir comprovante" at bounding box center [526, 361] width 127 height 25
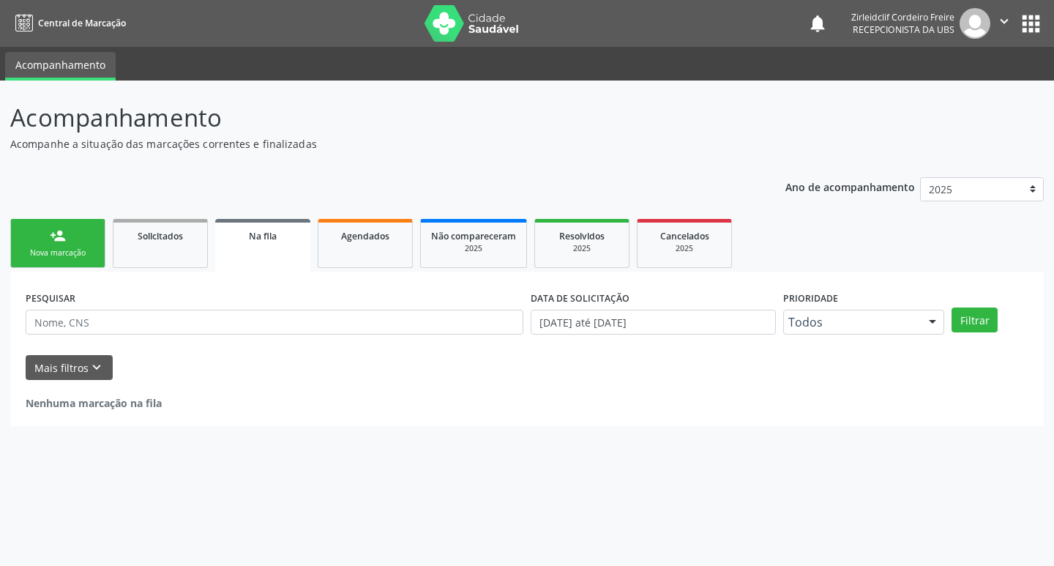
click at [79, 234] on link "person_add Nova marcação" at bounding box center [57, 243] width 95 height 49
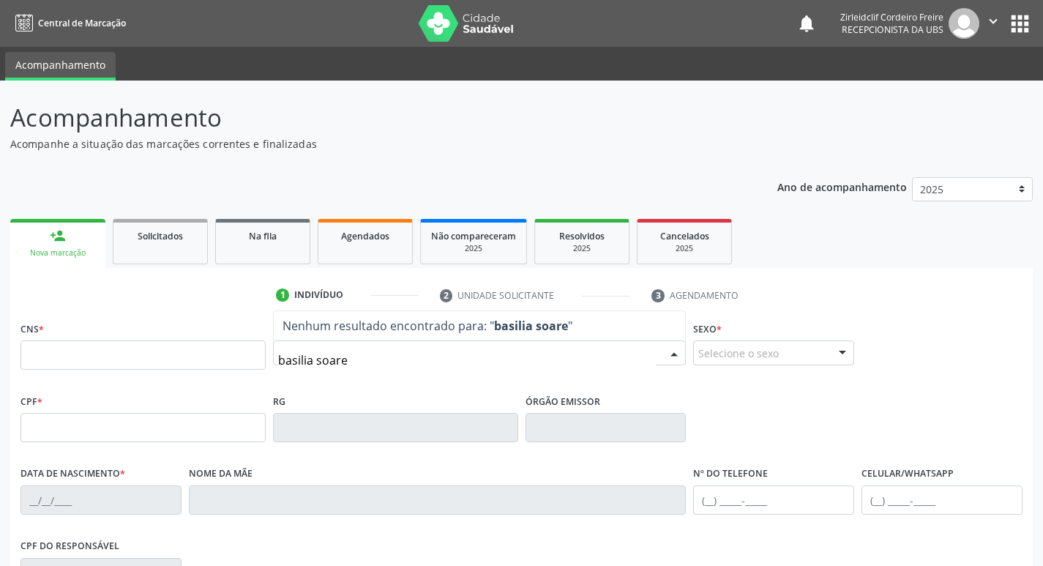
type input "basilia soar"
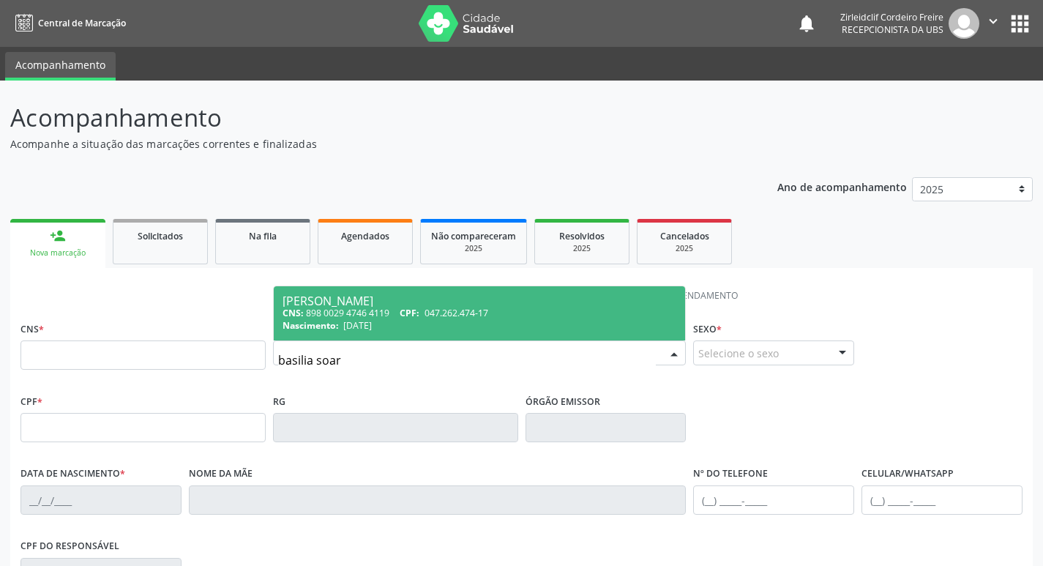
click at [313, 334] on span "Basilia Soares Souza Sales CNS: 898 0029 4746 4119 CPF: 047.262.474-17 Nascimen…" at bounding box center [480, 313] width 412 height 54
type input "898 0029 4746 4119"
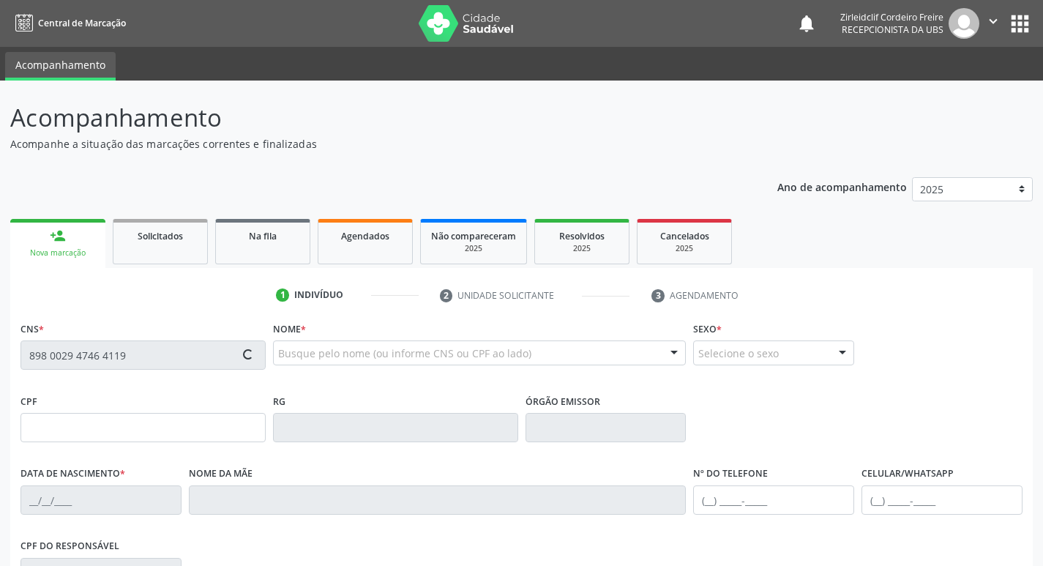
type input "047.262.474-17"
type input "26/06/1946"
type input "Luzia Maria de Jesus"
type input "[PHONE_NUMBER]"
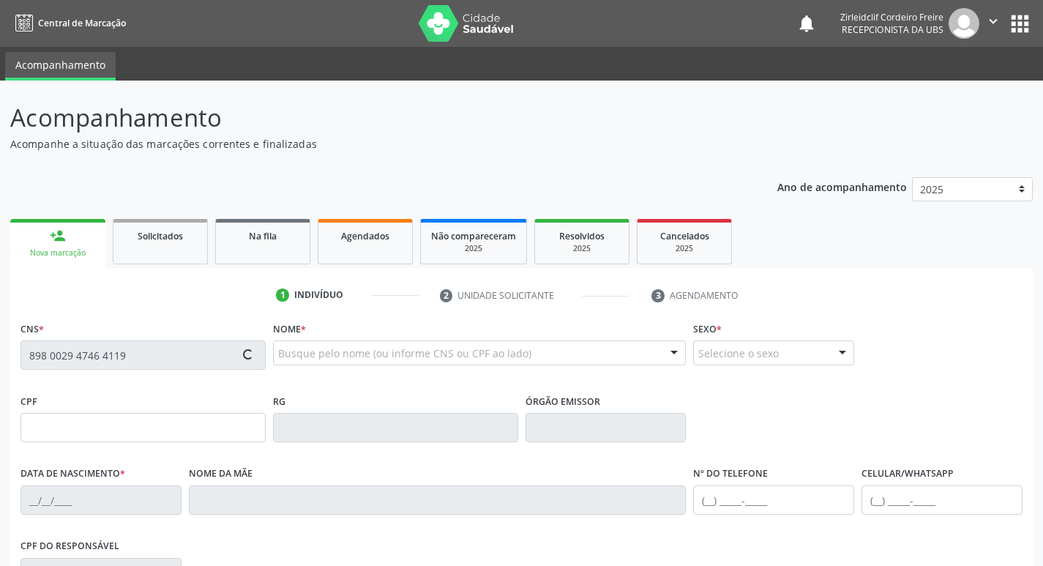
type input "S/N"
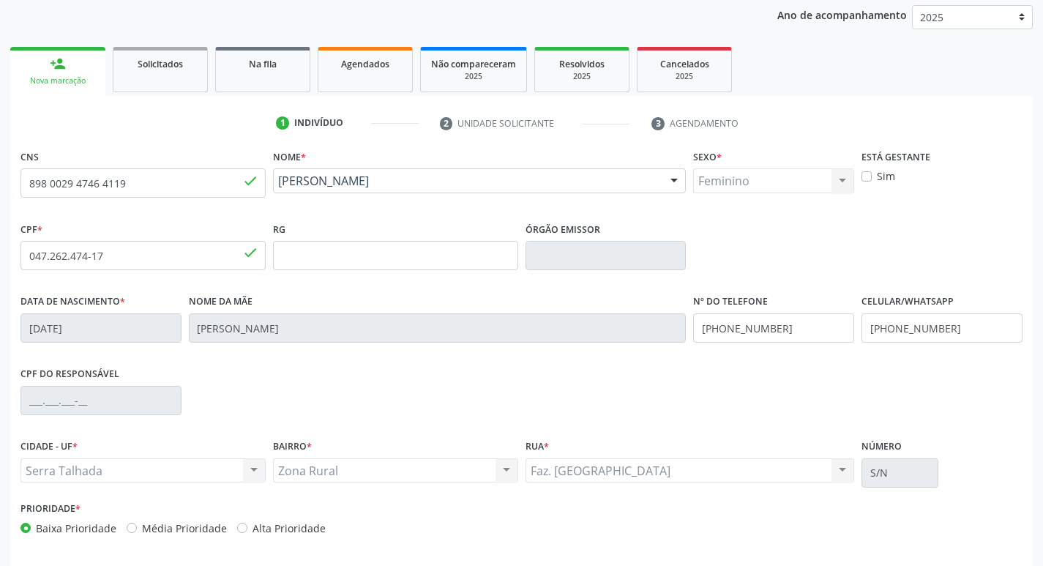
scroll to position [220, 0]
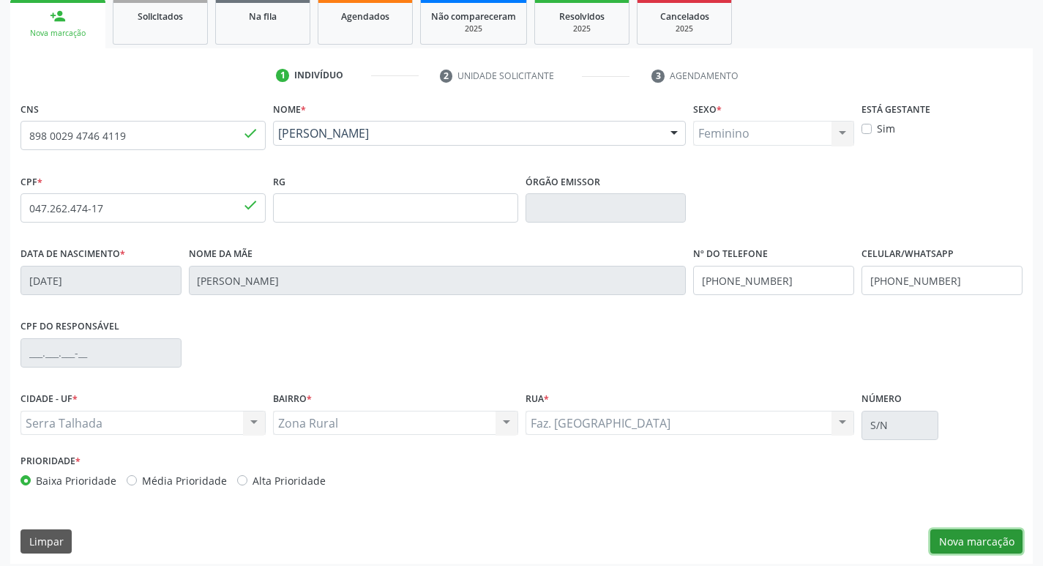
click at [955, 538] on button "Nova marcação" at bounding box center [976, 541] width 92 height 25
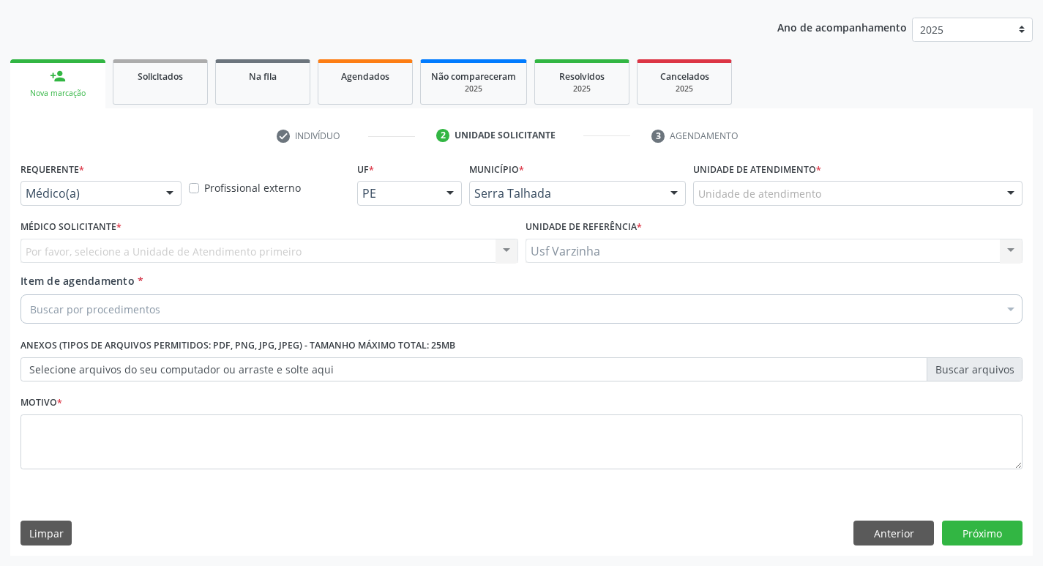
scroll to position [160, 0]
click at [168, 190] on div at bounding box center [170, 194] width 22 height 25
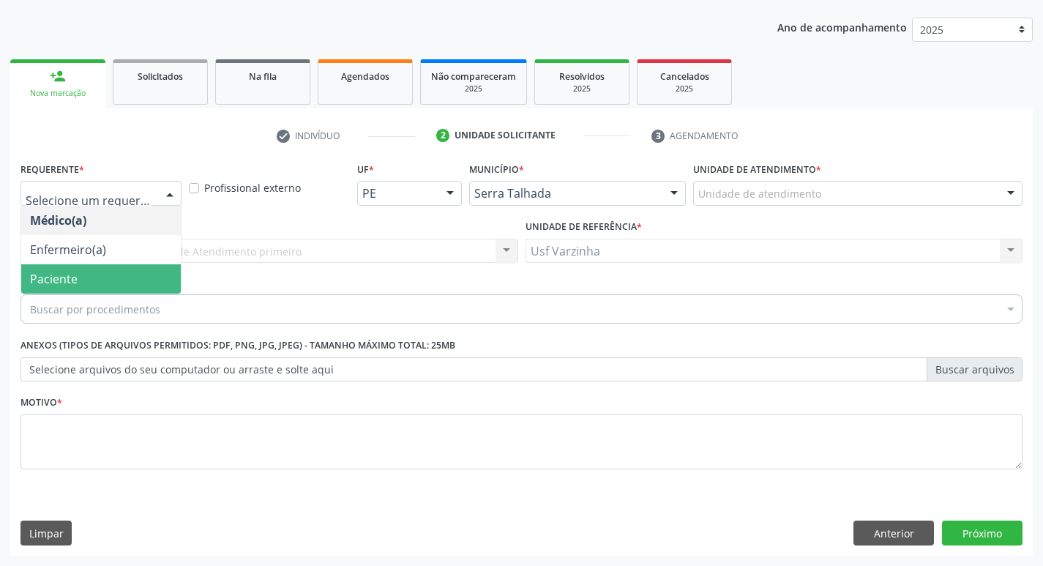
click at [100, 281] on span "Paciente" at bounding box center [101, 278] width 160 height 29
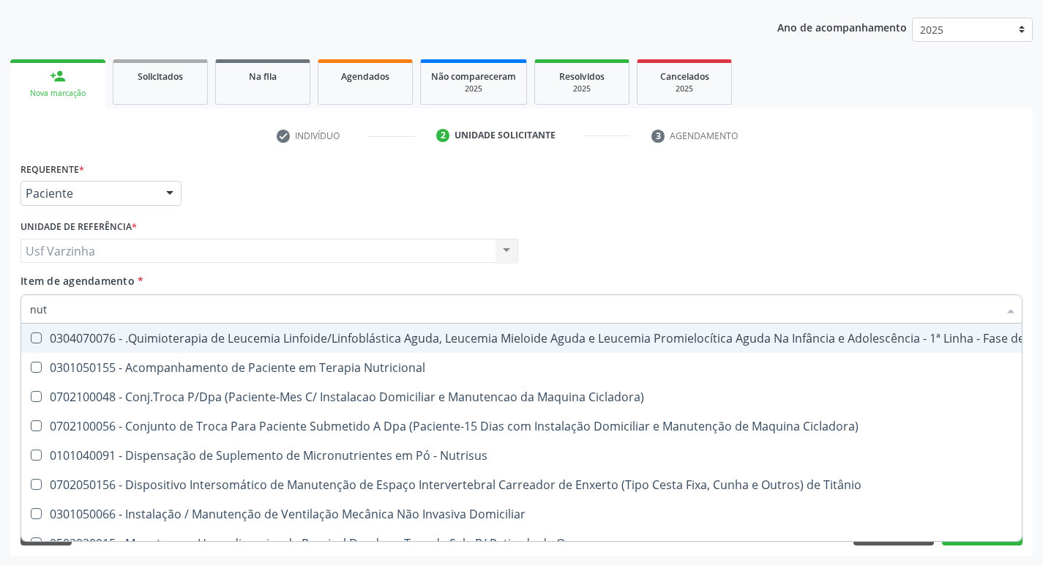
type input "nutr"
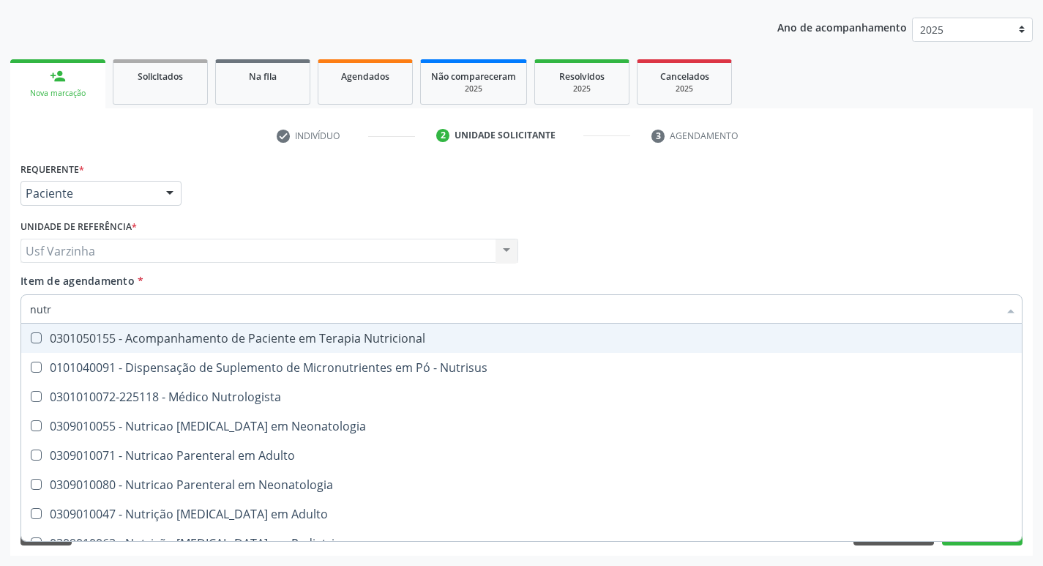
click at [157, 339] on div "0301050155 - Acompanhamento de Paciente em Terapia Nutricional" at bounding box center [521, 338] width 983 height 12
checkbox Nutricional "true"
click at [171, 195] on div at bounding box center [170, 194] width 22 height 25
checkbox Nutrisus "true"
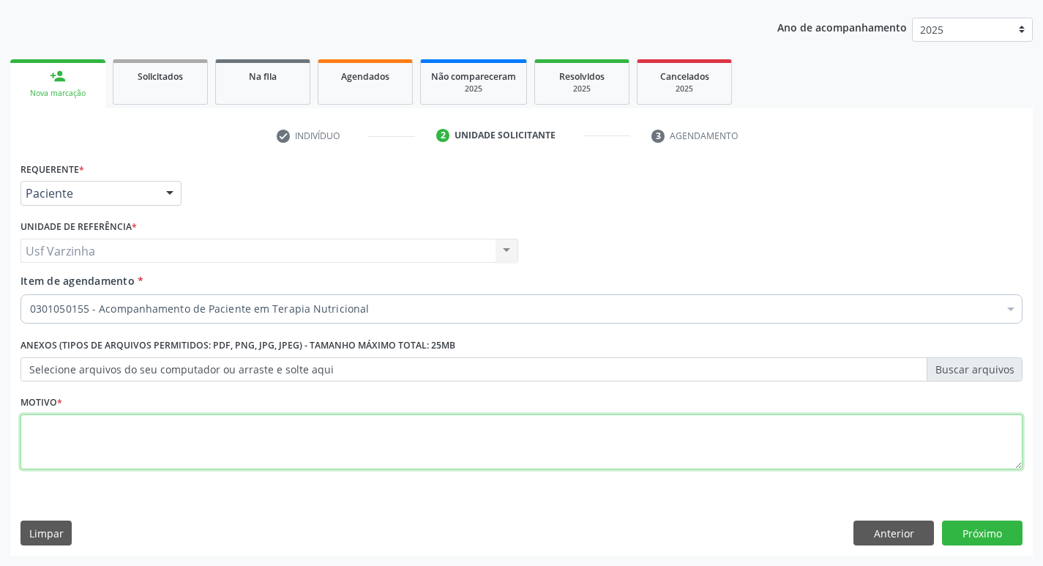
click at [51, 427] on textarea at bounding box center [521, 442] width 1002 height 56
type textarea "rastreio"
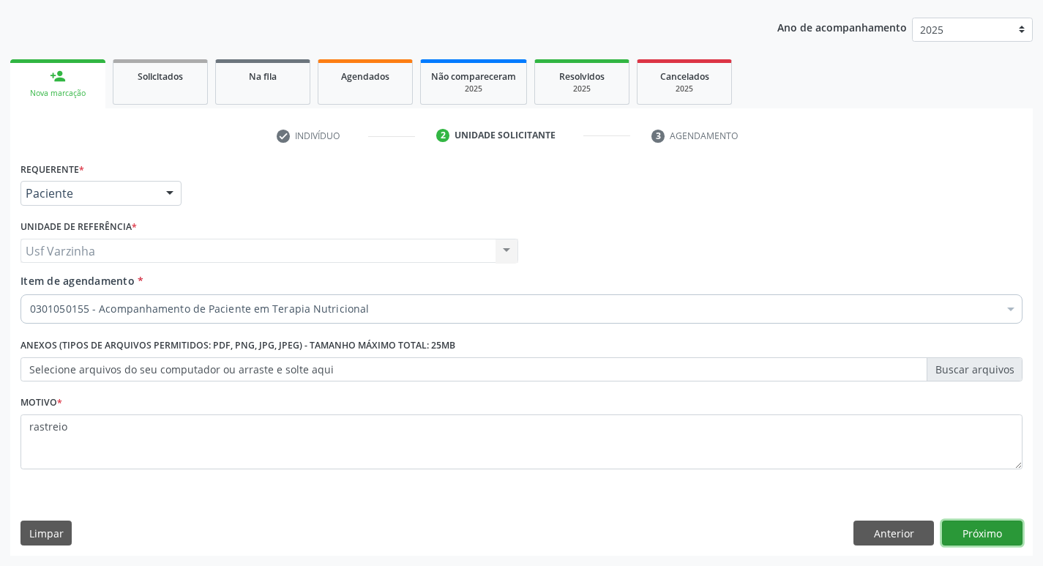
click at [976, 528] on button "Próximo" at bounding box center [982, 532] width 81 height 25
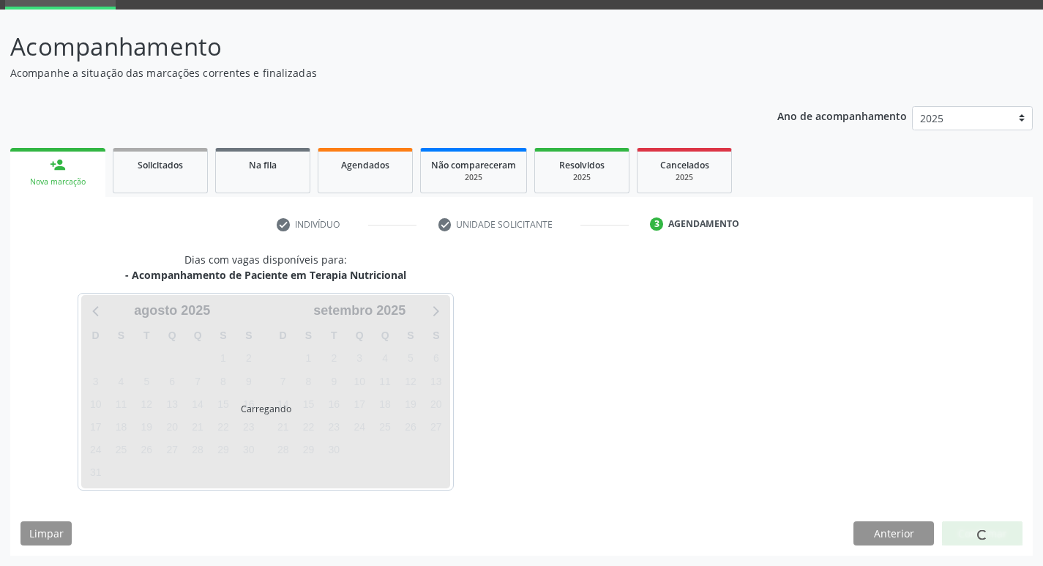
scroll to position [71, 0]
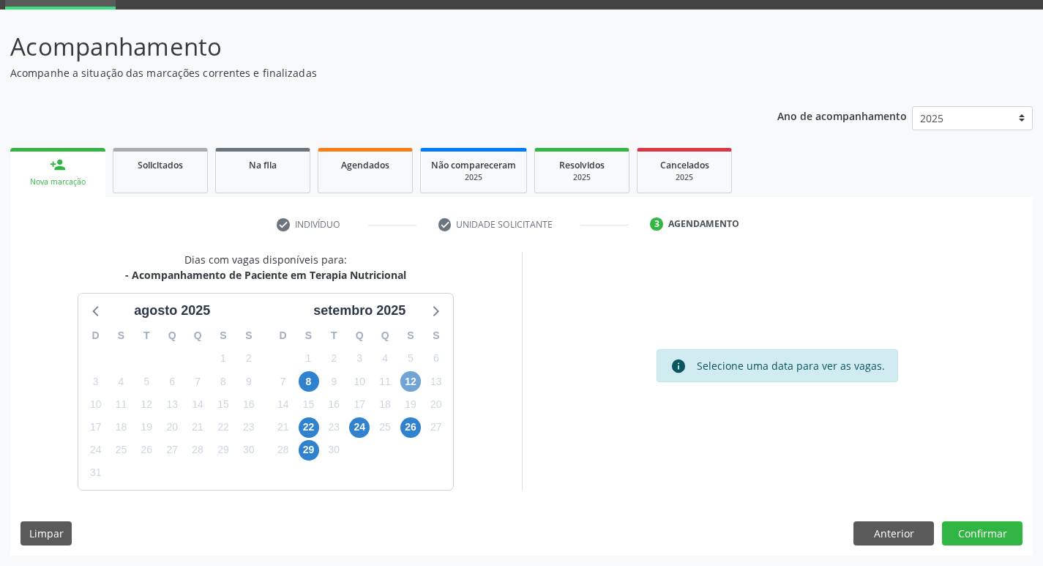
click at [408, 384] on span "12" at bounding box center [410, 381] width 20 height 20
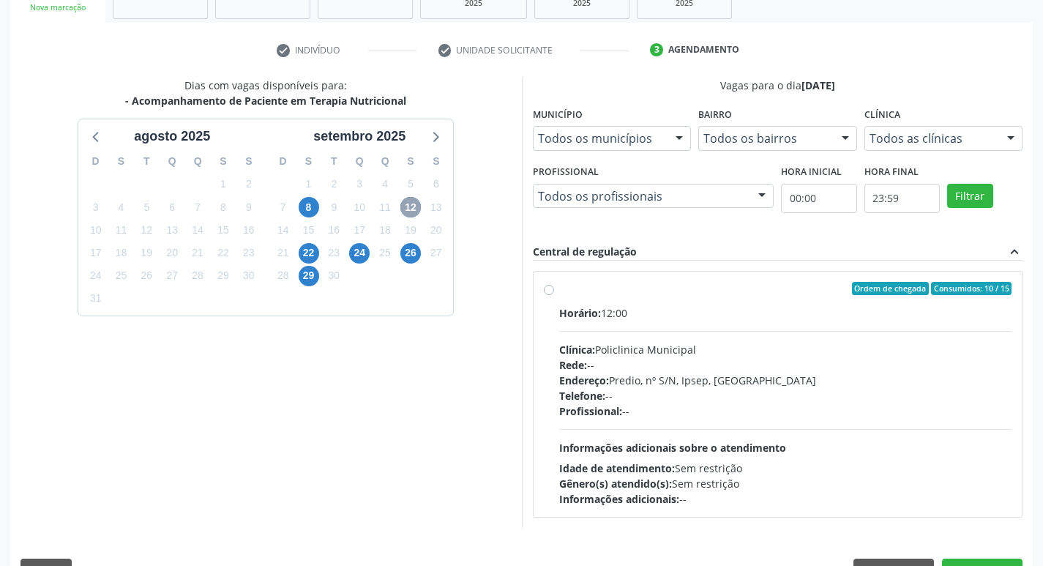
scroll to position [283, 0]
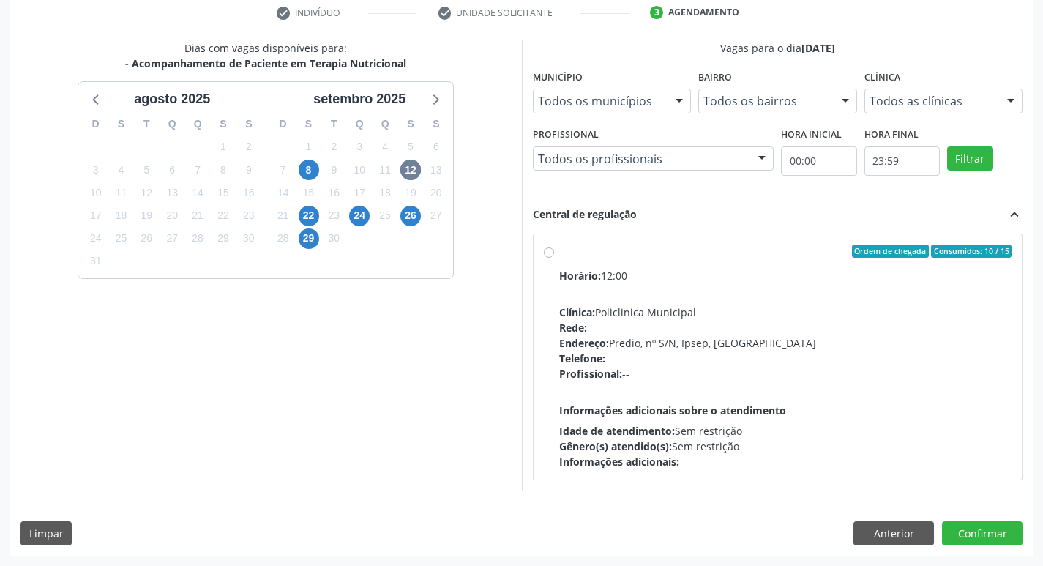
click at [559, 255] on label "Ordem de chegada Consumidos: 10 / 15 Horário: 12:00 Clínica: Policlinica Munici…" at bounding box center [785, 356] width 453 height 225
click at [547, 255] on input "Ordem de chegada Consumidos: 10 / 15 Horário: 12:00 Clínica: Policlinica Munici…" at bounding box center [549, 250] width 10 height 13
radio input "true"
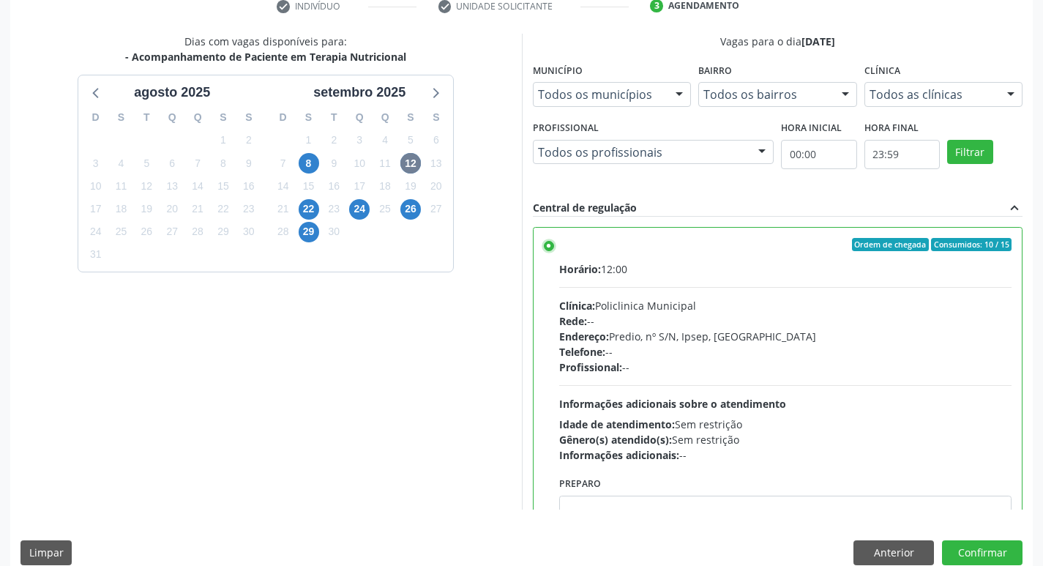
scroll to position [309, 0]
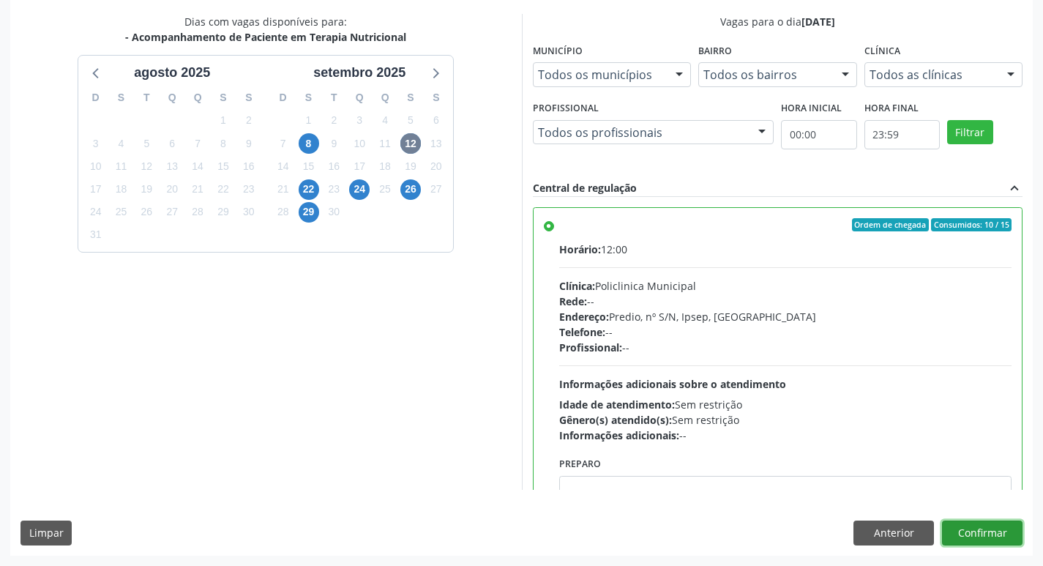
click at [957, 529] on button "Confirmar" at bounding box center [982, 532] width 81 height 25
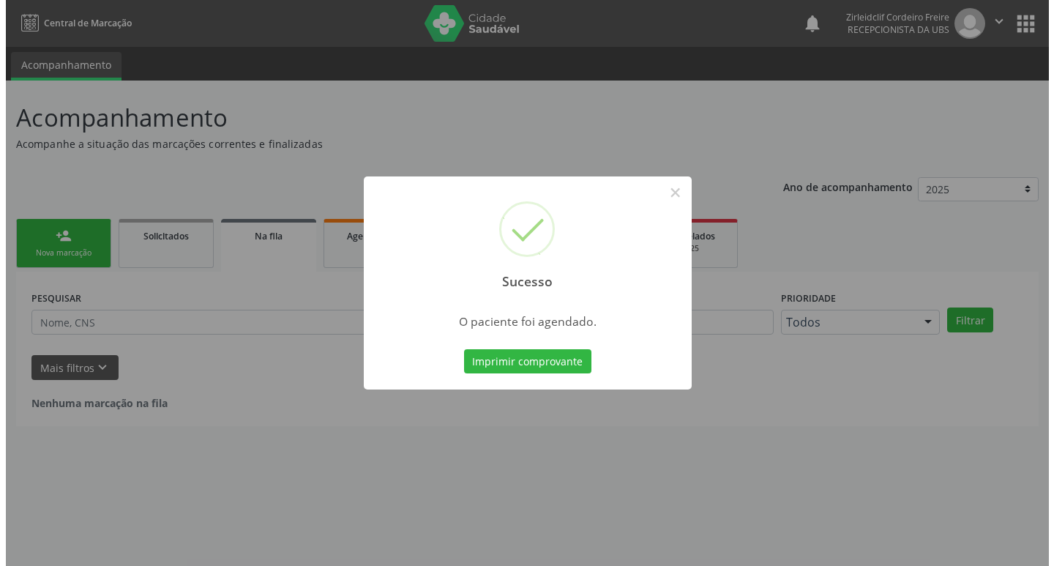
scroll to position [0, 0]
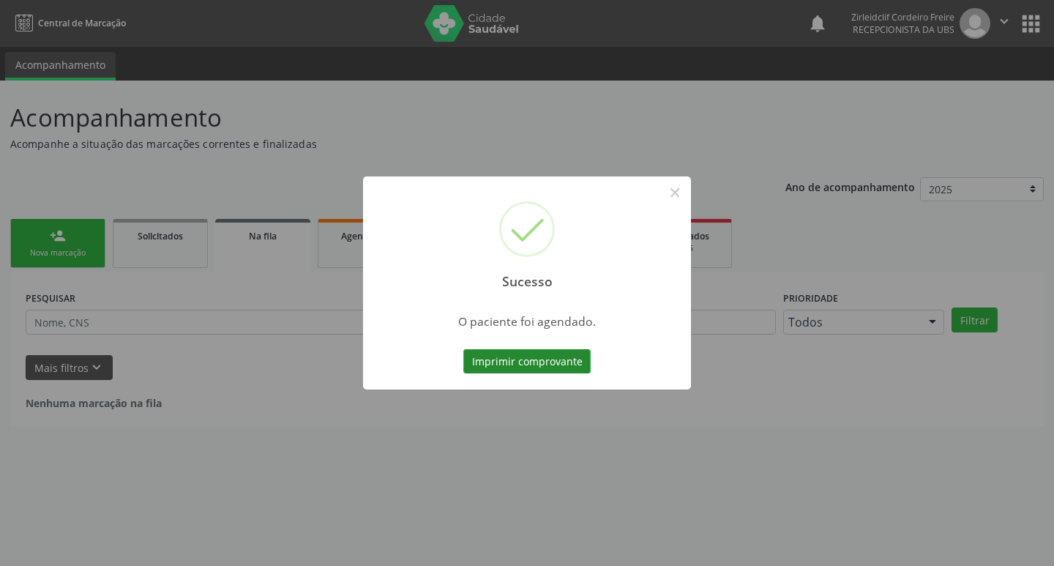
click at [555, 365] on button "Imprimir comprovante" at bounding box center [526, 361] width 127 height 25
